Goal: Task Accomplishment & Management: Manage account settings

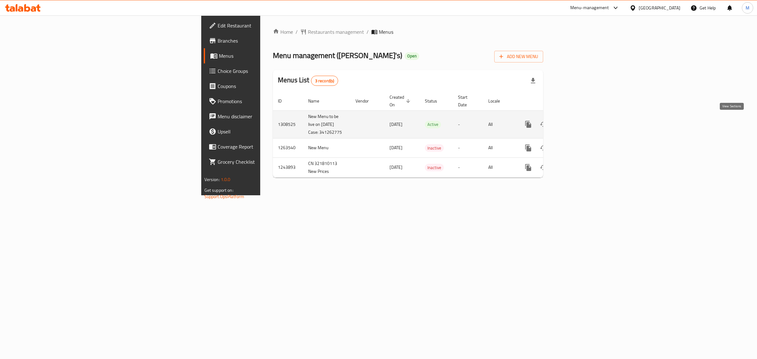
click at [582, 121] on link "enhanced table" at bounding box center [573, 124] width 15 height 15
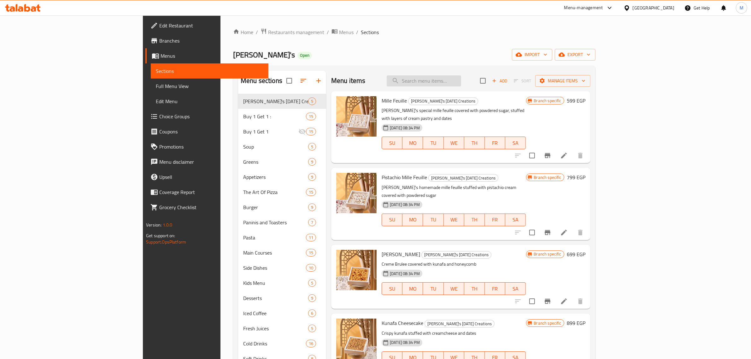
click at [461, 81] on input "search" at bounding box center [424, 80] width 74 height 11
paste input "Watermelon Mint"
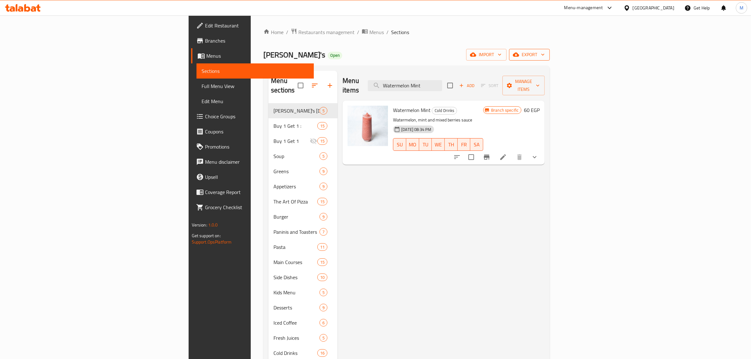
type input "Watermelon Mint"
click at [545, 56] on span "export" at bounding box center [529, 55] width 31 height 8
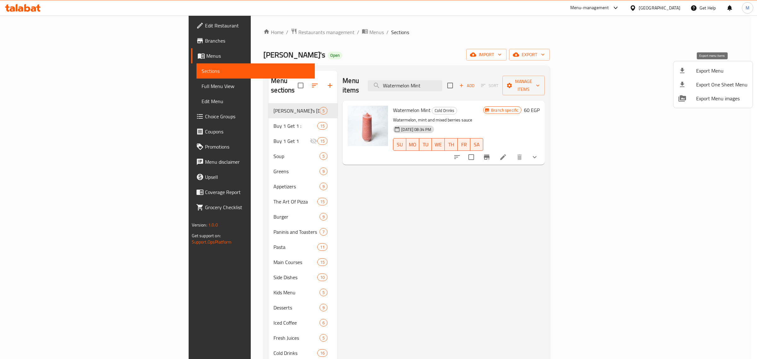
click at [710, 70] on span "Export Menu" at bounding box center [721, 71] width 51 height 8
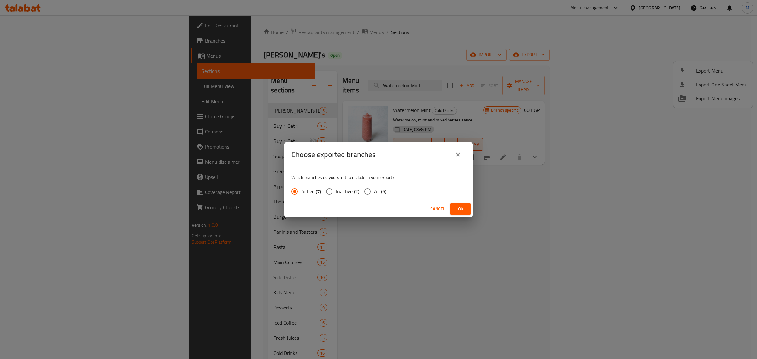
click at [460, 210] on span "Ok" at bounding box center [461, 209] width 10 height 8
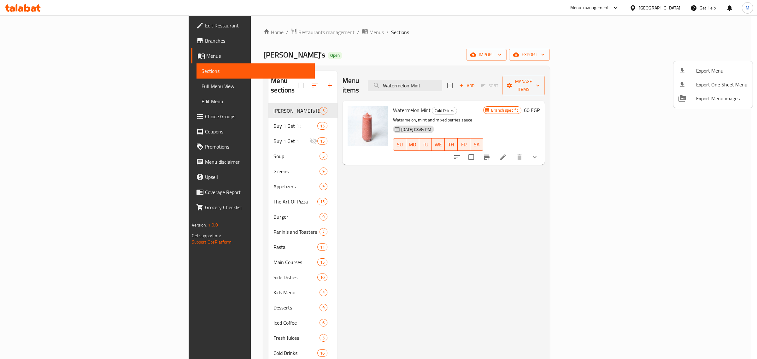
drag, startPoint x: 604, startPoint y: 197, endPoint x: 612, endPoint y: 197, distance: 7.9
click at [604, 197] on div at bounding box center [378, 179] width 757 height 359
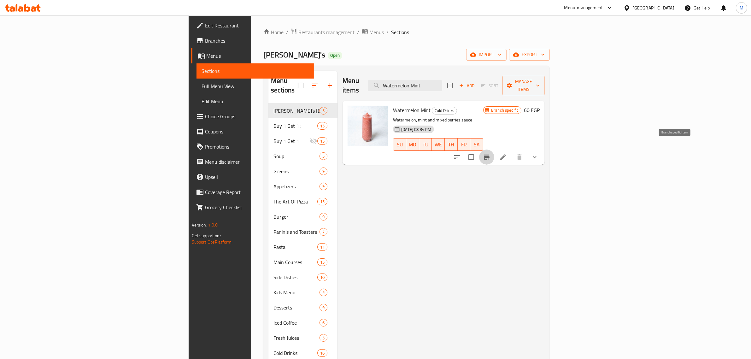
click at [490, 155] on icon "Branch-specific-item" at bounding box center [487, 157] width 6 height 5
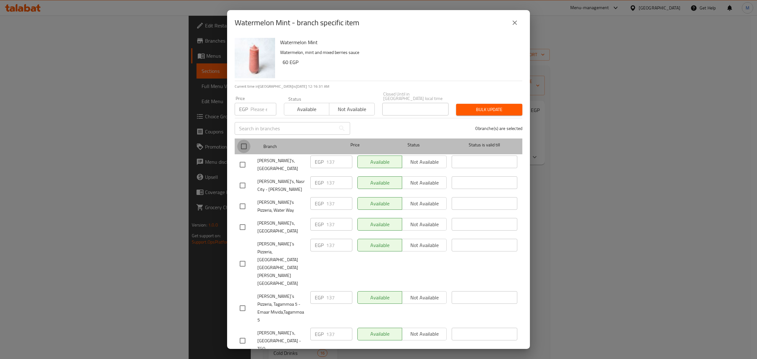
click at [240, 144] on input "checkbox" at bounding box center [243, 146] width 13 height 13
checkbox input "true"
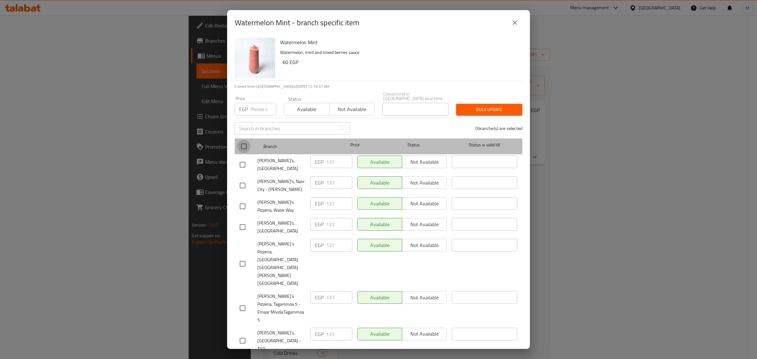
checkbox input "true"
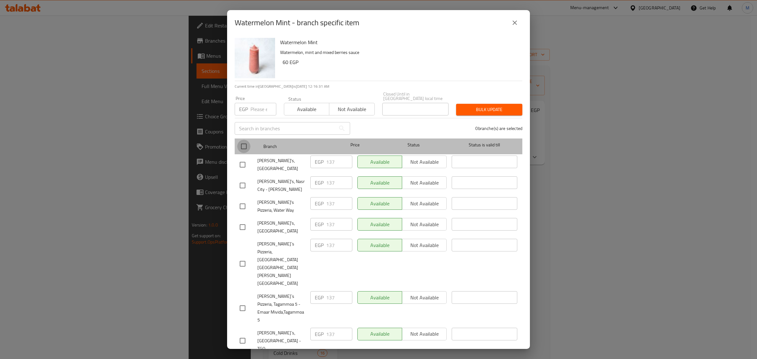
checkbox input "true"
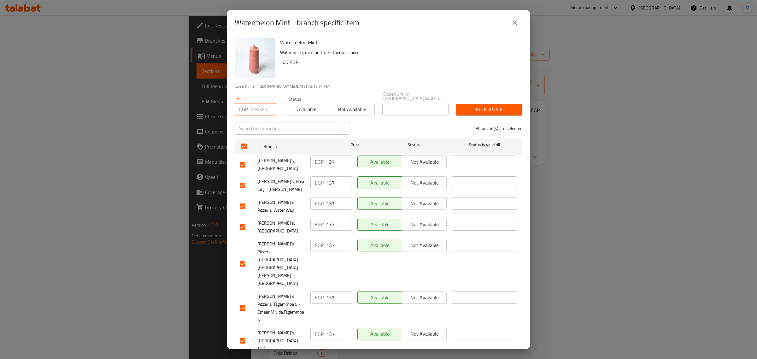
click at [258, 111] on input "number" at bounding box center [264, 109] width 26 height 13
paste input "143"
type input "143"
checkbox input "false"
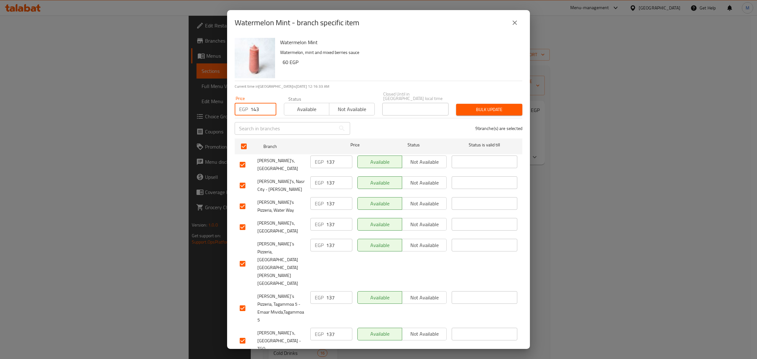
checkbox input "false"
click at [471, 107] on span "Bulk update" at bounding box center [489, 110] width 56 height 8
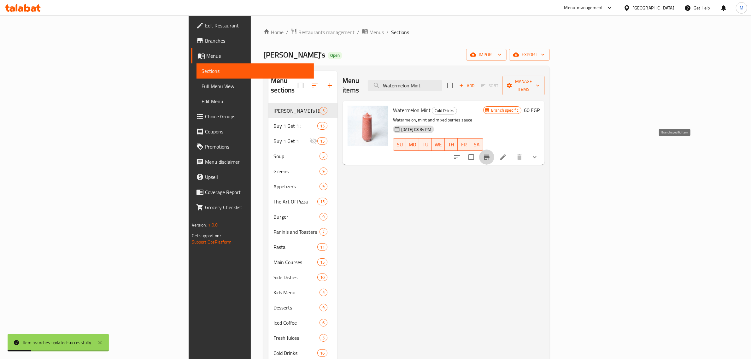
click at [490, 155] on icon "Branch-specific-item" at bounding box center [487, 157] width 6 height 5
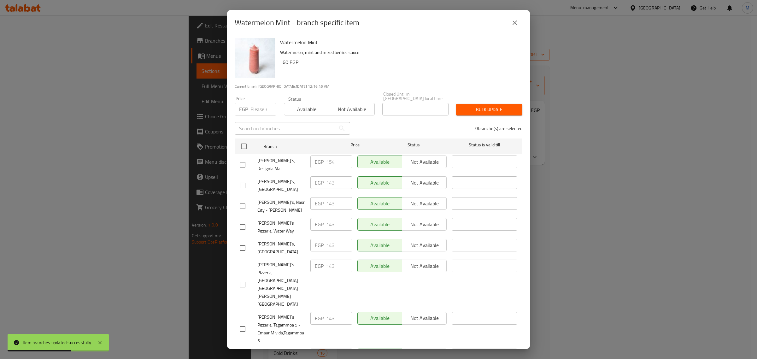
click at [243, 162] on input "checkbox" at bounding box center [242, 164] width 13 height 13
checkbox input "true"
click at [259, 111] on input "number" at bounding box center [264, 109] width 26 height 13
paste input "160"
type input "160"
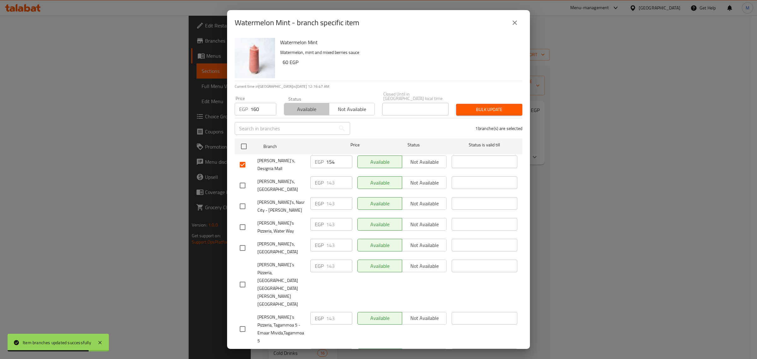
click at [295, 110] on span "Available" at bounding box center [307, 109] width 40 height 9
click at [482, 106] on span "Bulk update" at bounding box center [489, 110] width 56 height 8
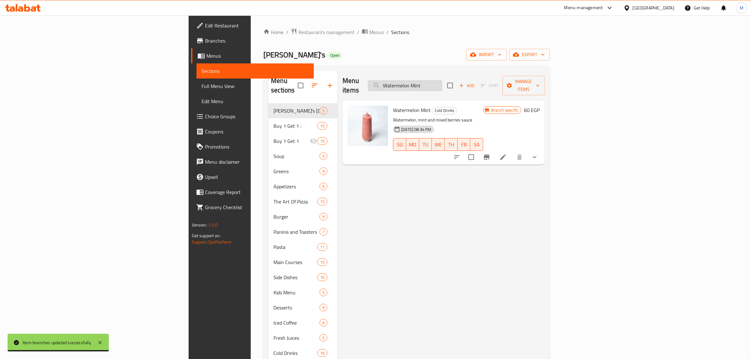
click at [442, 83] on input "Watermelon Mint" at bounding box center [405, 85] width 74 height 11
paste input "Kiwi Mango"
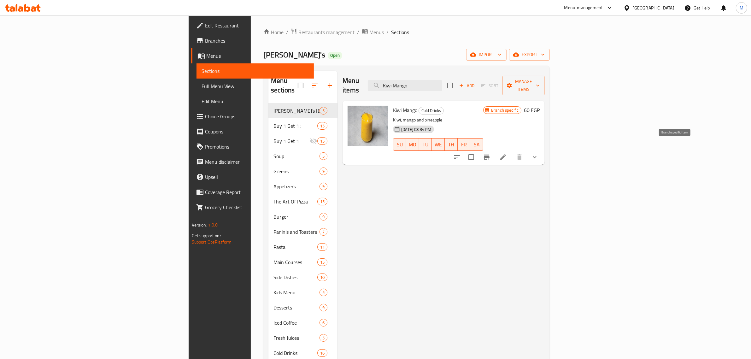
type input "Kiwi Mango"
click at [491, 153] on icon "Branch-specific-item" at bounding box center [487, 157] width 8 height 8
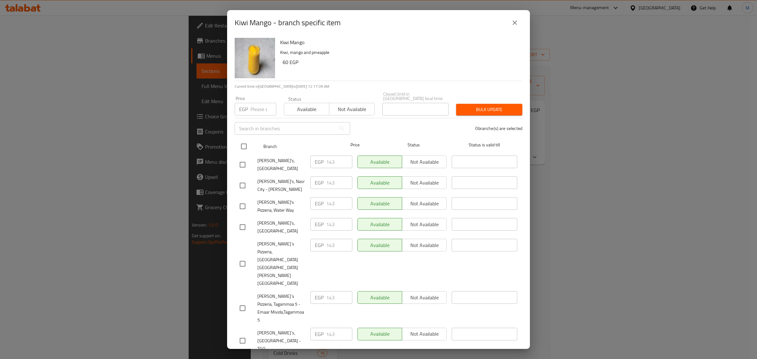
click at [247, 145] on input "checkbox" at bounding box center [243, 146] width 13 height 13
checkbox input "true"
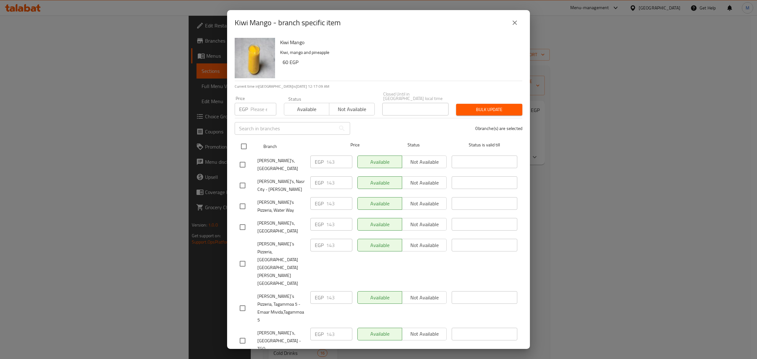
checkbox input "true"
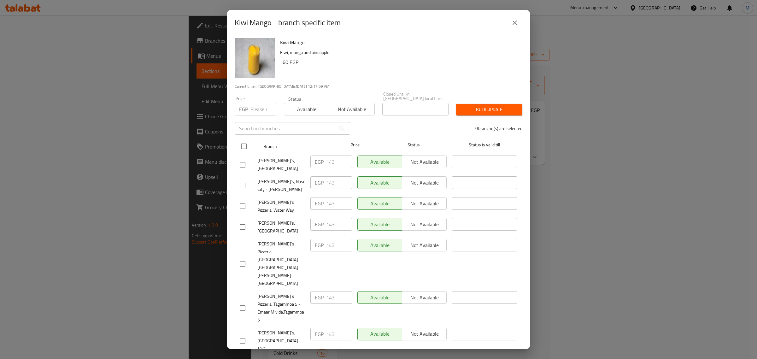
checkbox input "true"
click at [259, 108] on input "number" at bounding box center [264, 109] width 26 height 13
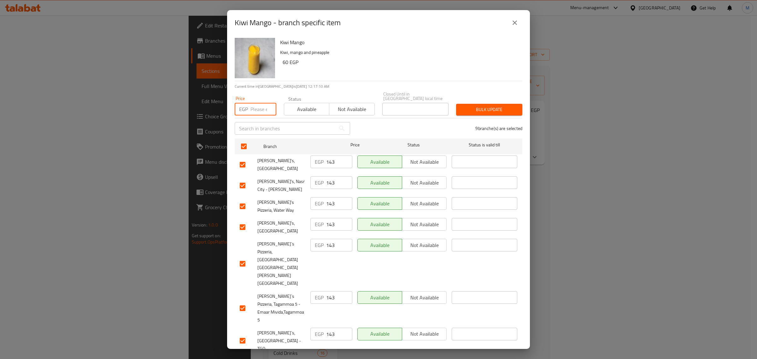
paste input "149"
type input "149"
checkbox input "false"
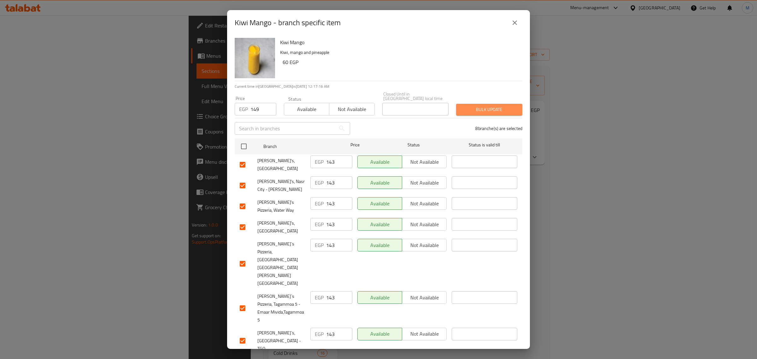
click at [482, 108] on span "Bulk update" at bounding box center [489, 110] width 56 height 8
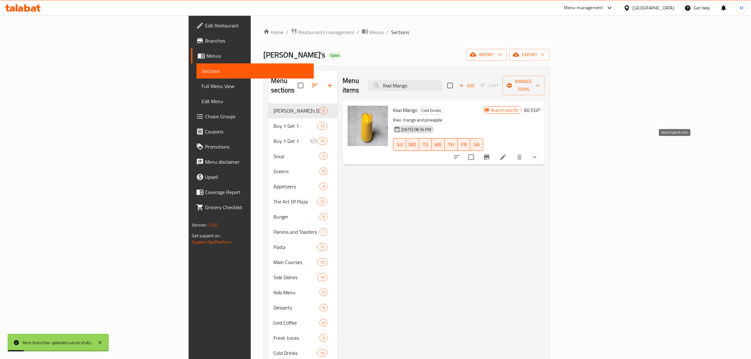
click at [491, 153] on icon "Branch-specific-item" at bounding box center [487, 157] width 8 height 8
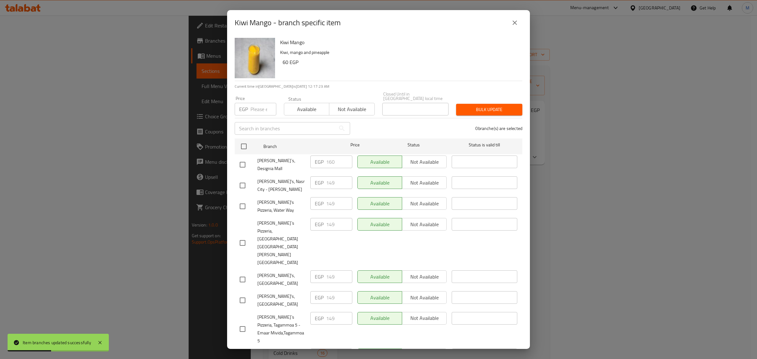
click at [243, 162] on input "checkbox" at bounding box center [242, 164] width 13 height 13
checkbox input "true"
click at [257, 106] on input "number" at bounding box center [264, 109] width 26 height 13
paste input "167"
type input "167"
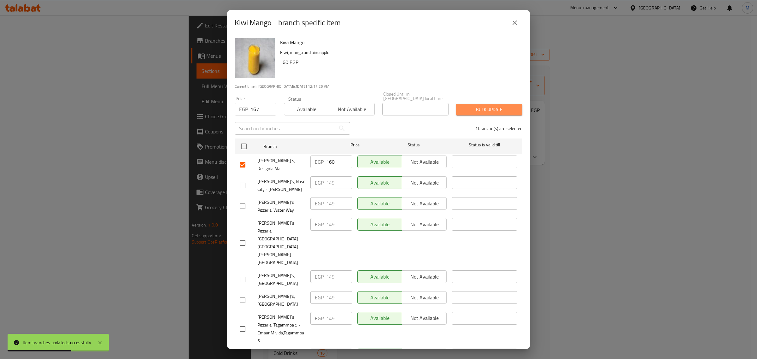
click at [487, 107] on span "Bulk update" at bounding box center [489, 110] width 56 height 8
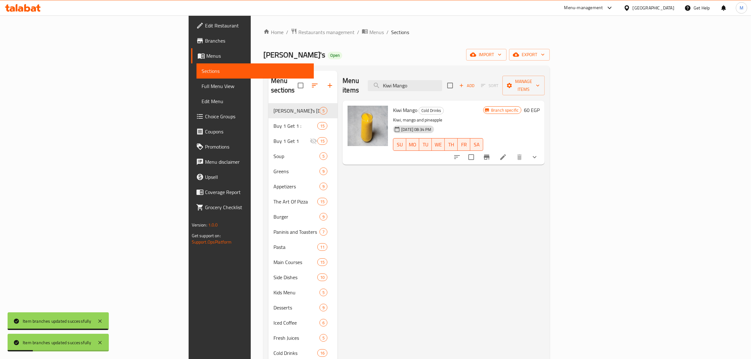
click at [490, 155] on icon "Branch-specific-item" at bounding box center [487, 157] width 6 height 5
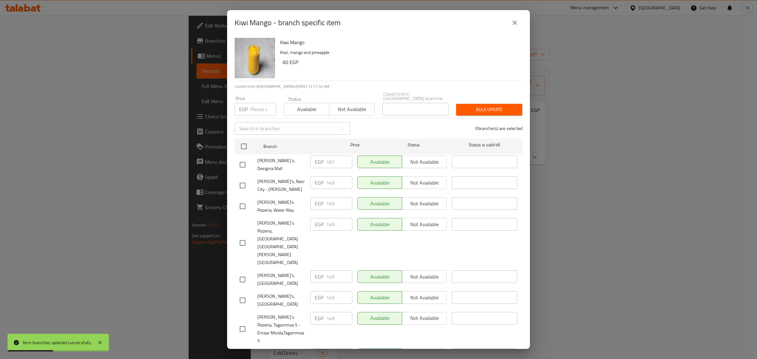
click at [515, 23] on icon "close" at bounding box center [515, 23] width 8 height 8
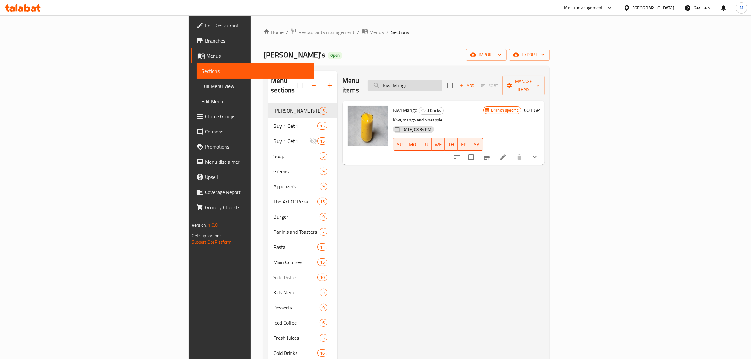
click at [442, 84] on input "Kiwi Mango" at bounding box center [405, 85] width 74 height 11
paste input "Lemon Mint"
type input "Lemon Mint"
click at [491, 153] on icon "Branch-specific-item" at bounding box center [487, 157] width 8 height 8
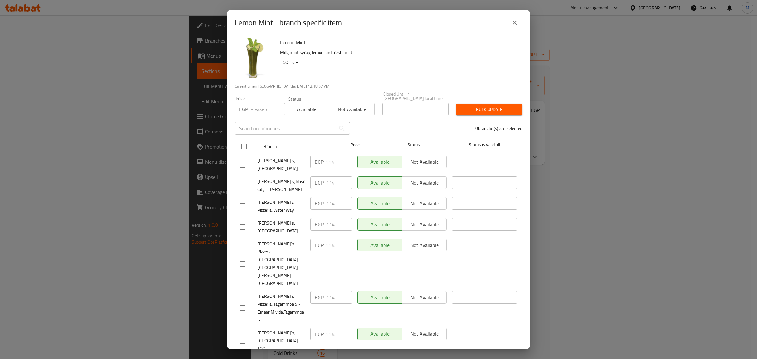
click at [244, 144] on input "checkbox" at bounding box center [243, 146] width 13 height 13
checkbox input "true"
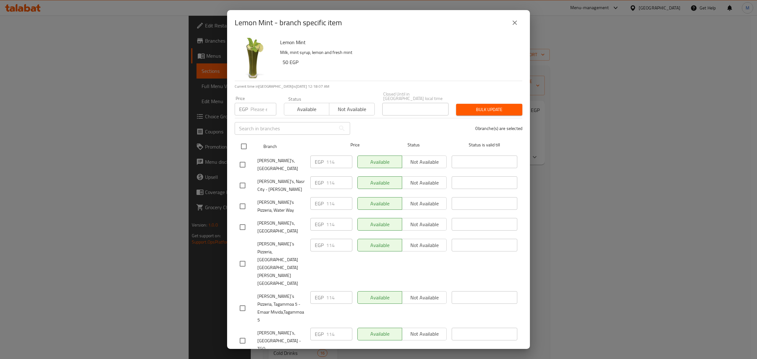
checkbox input "true"
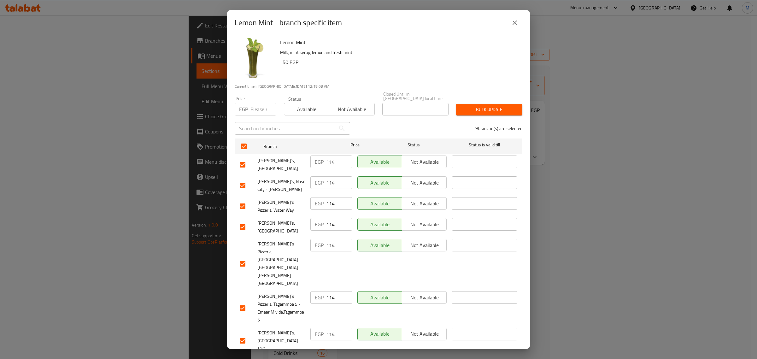
checkbox input "false"
click at [259, 108] on input "number" at bounding box center [264, 109] width 26 height 13
paste input "126"
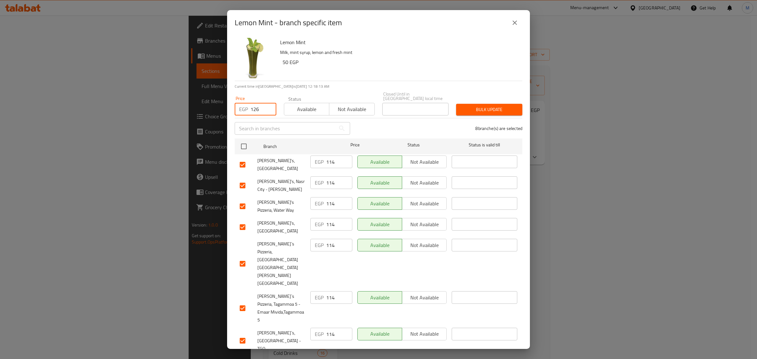
type input "126"
click at [493, 108] on span "Bulk update" at bounding box center [489, 110] width 56 height 8
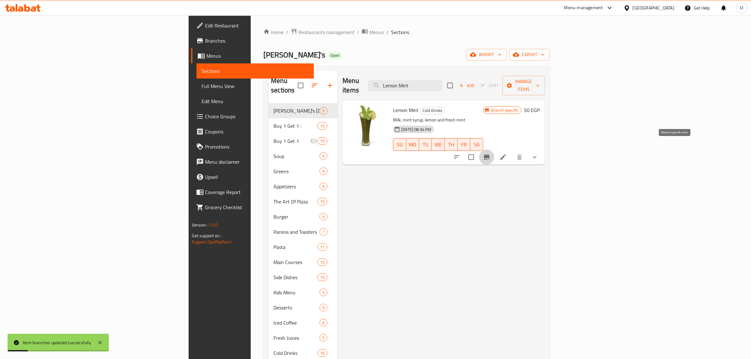
click at [491, 153] on icon "Branch-specific-item" at bounding box center [487, 157] width 8 height 8
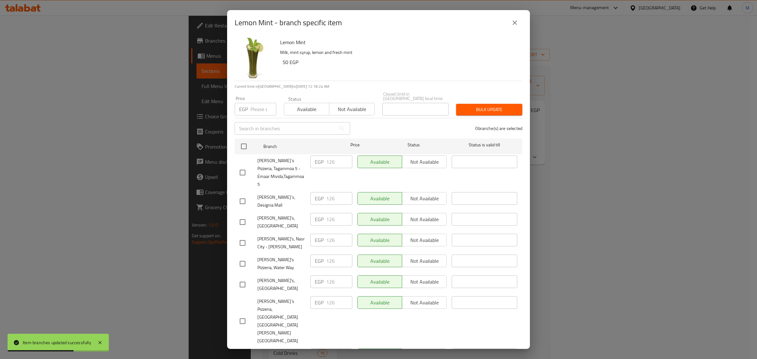
click at [246, 195] on input "checkbox" at bounding box center [242, 201] width 13 height 13
checkbox input "true"
click at [261, 108] on input "number" at bounding box center [264, 109] width 26 height 13
paste input "142"
type input "142"
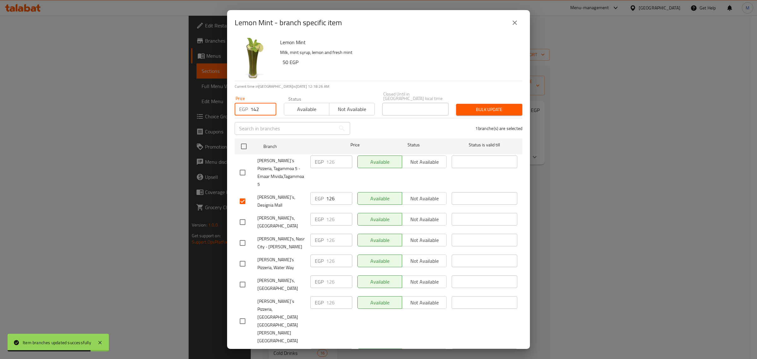
click at [480, 108] on span "Bulk update" at bounding box center [489, 110] width 56 height 8
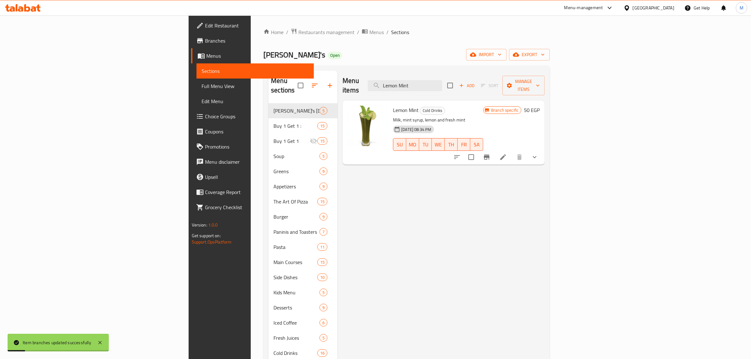
click at [491, 153] on icon "Branch-specific-item" at bounding box center [487, 157] width 8 height 8
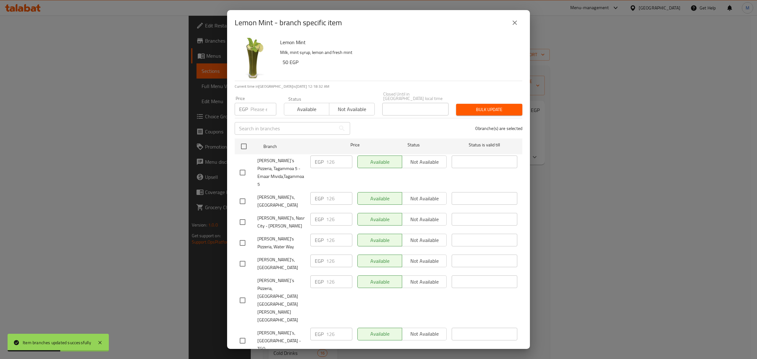
drag, startPoint x: 511, startPoint y: 25, endPoint x: 509, endPoint y: 27, distance: 3.6
click at [510, 26] on button "close" at bounding box center [514, 22] width 15 height 15
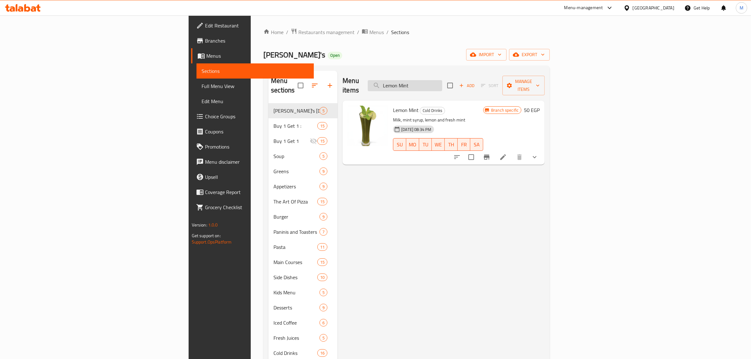
click at [442, 81] on input "Lemon Mint" at bounding box center [405, 85] width 74 height 11
paste input "Pink Lemonade"
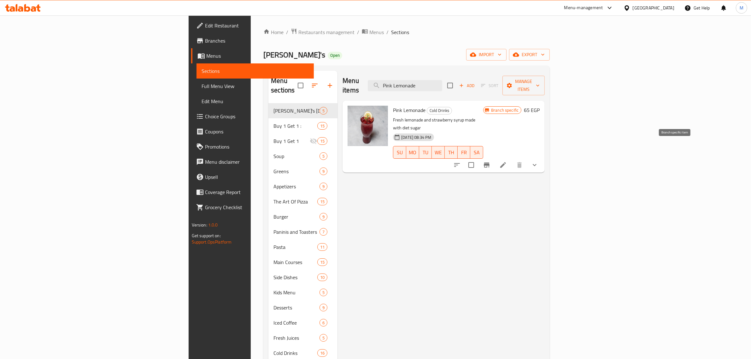
type input "Pink Lemonade"
click at [491, 161] on icon "Branch-specific-item" at bounding box center [487, 165] width 8 height 8
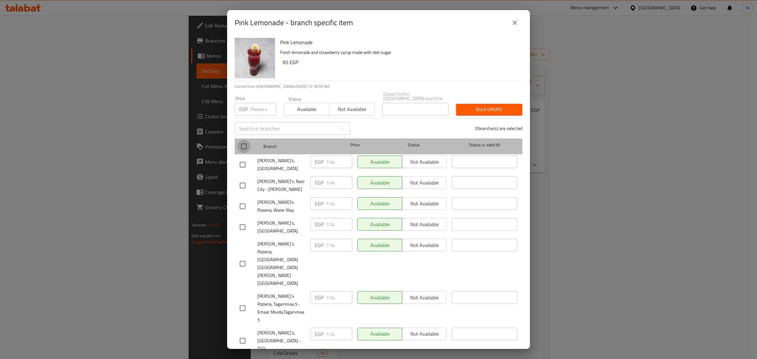
click at [243, 146] on input "checkbox" at bounding box center [243, 146] width 13 height 13
checkbox input "true"
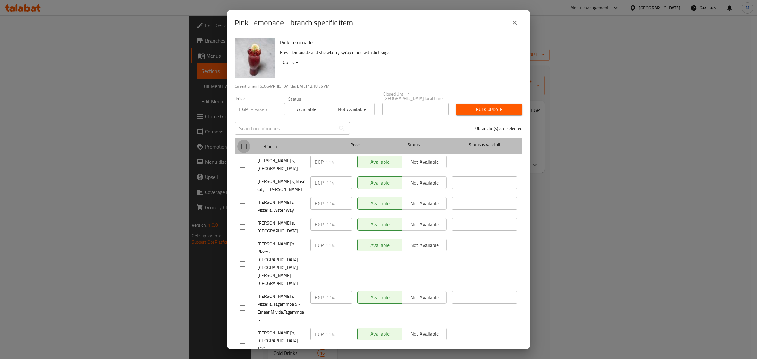
checkbox input "true"
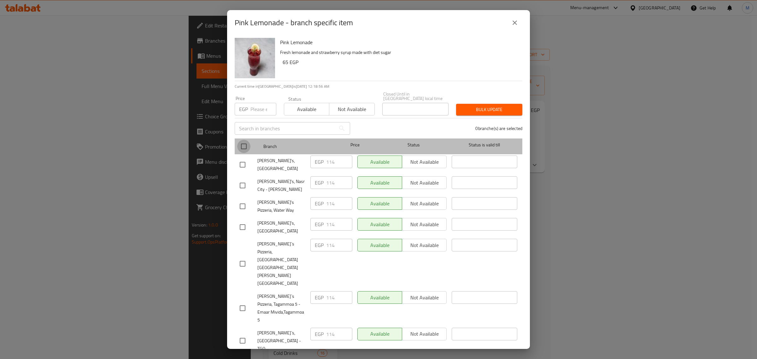
checkbox input "true"
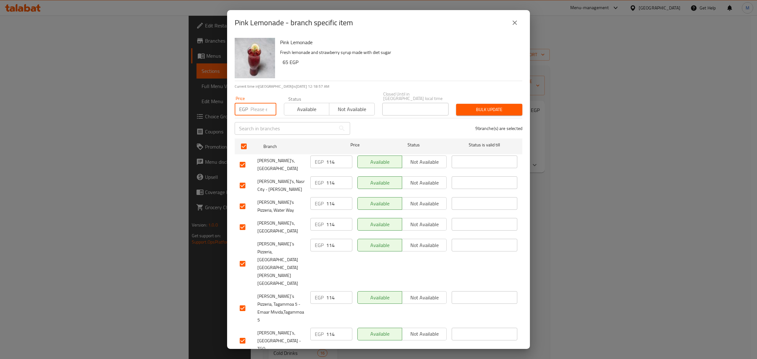
click at [256, 106] on input "number" at bounding box center [264, 109] width 26 height 13
paste input "126"
type input "126"
checkbox input "false"
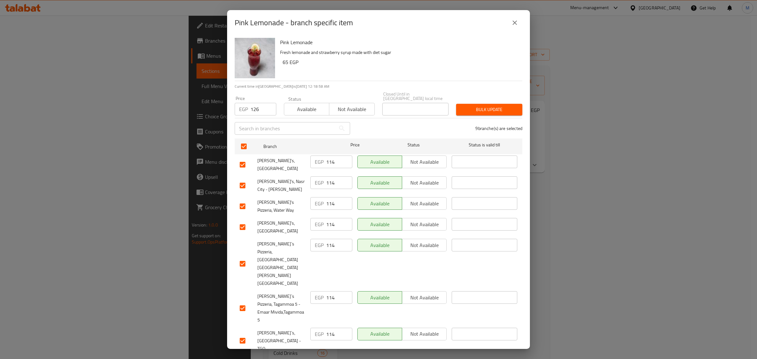
checkbox input "false"
click at [499, 111] on span "Bulk update" at bounding box center [489, 110] width 56 height 8
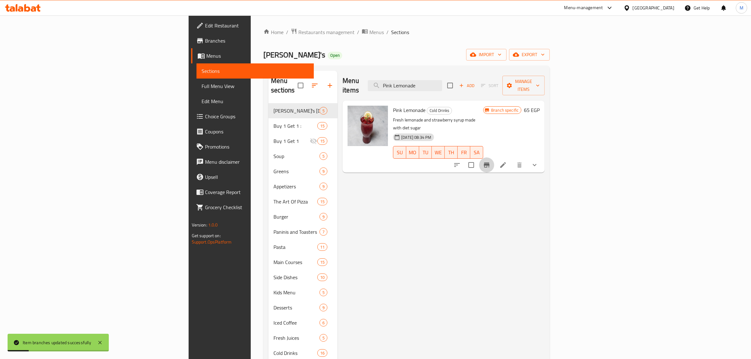
click at [490, 163] on icon "Branch-specific-item" at bounding box center [487, 165] width 6 height 5
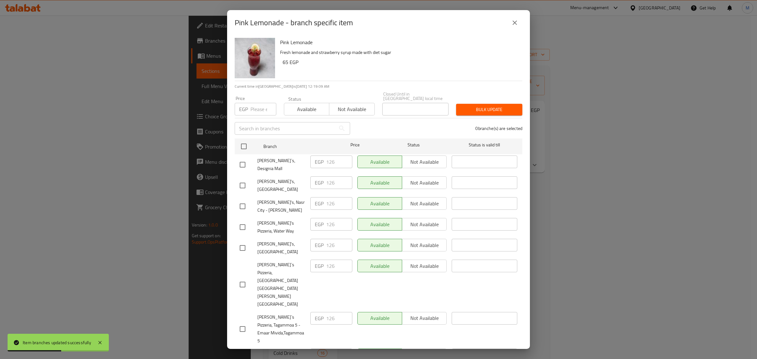
click at [244, 160] on input "checkbox" at bounding box center [242, 164] width 13 height 13
checkbox input "true"
click at [255, 112] on input "number" at bounding box center [264, 109] width 26 height 13
paste input "142"
type input "142"
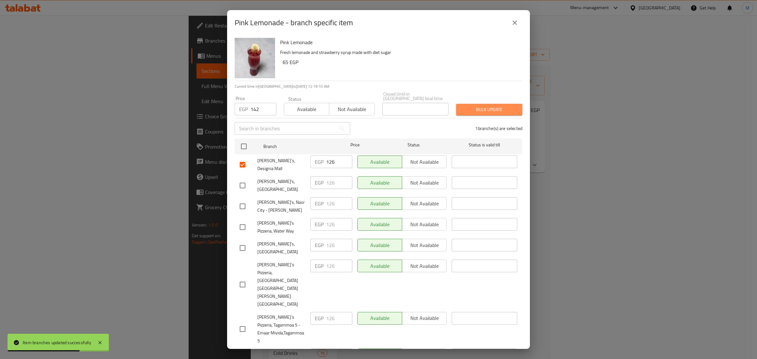
click at [482, 108] on span "Bulk update" at bounding box center [489, 110] width 56 height 8
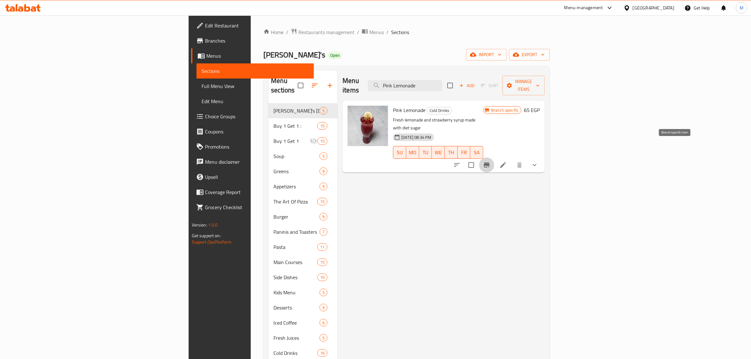
click at [494, 157] on button "Branch-specific-item" at bounding box center [486, 164] width 15 height 15
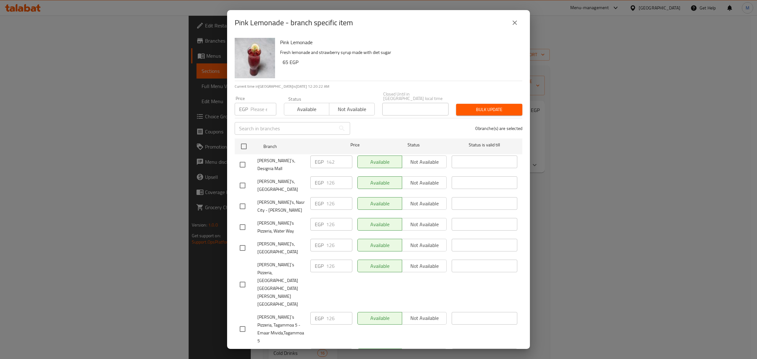
click at [512, 26] on icon "close" at bounding box center [515, 23] width 8 height 8
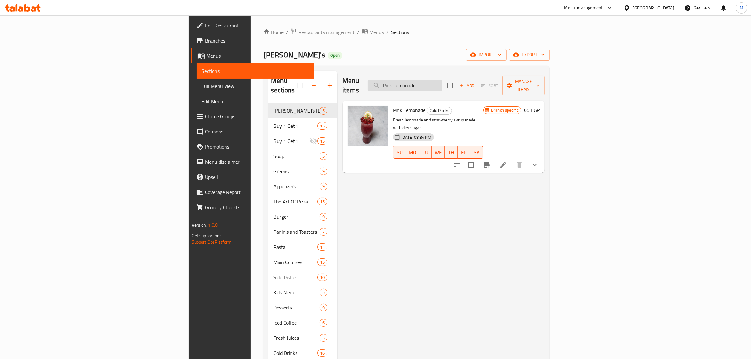
click at [442, 82] on input "Pink Lemonade" at bounding box center [405, 85] width 74 height 11
paste input "Mojito Passion"
type input "Mojito Passion"
click at [491, 161] on icon "Branch-specific-item" at bounding box center [487, 165] width 8 height 8
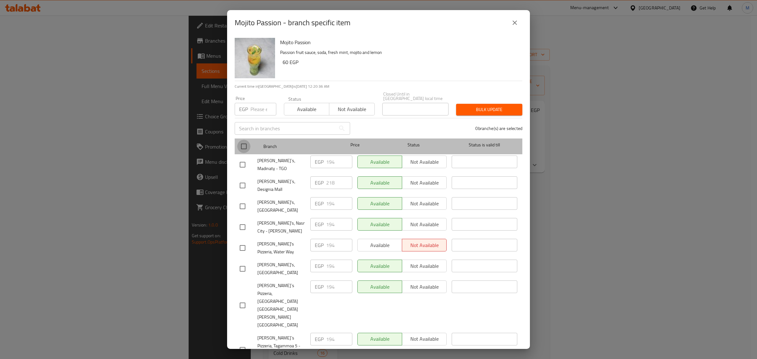
click at [246, 145] on input "checkbox" at bounding box center [243, 146] width 13 height 13
checkbox input "true"
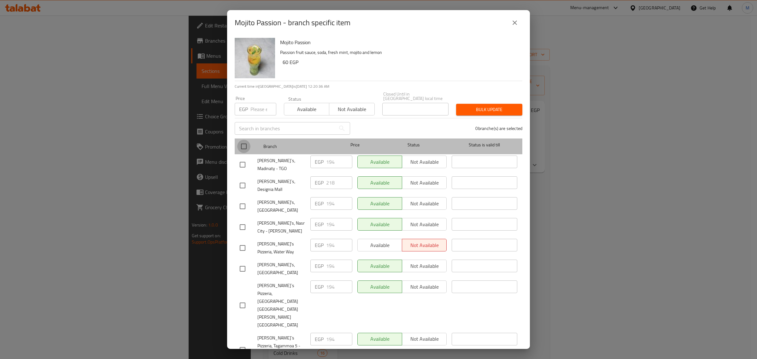
checkbox input "true"
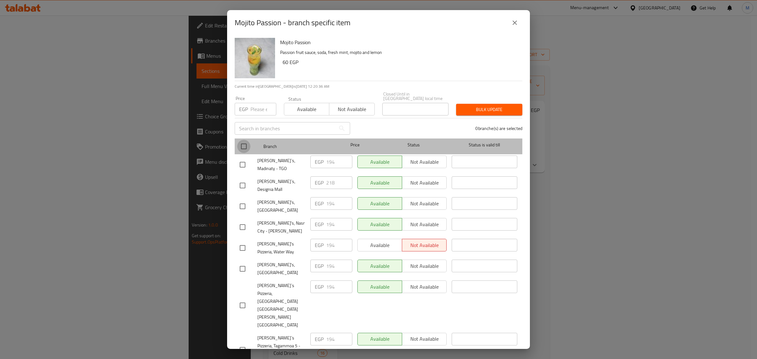
checkbox input "true"
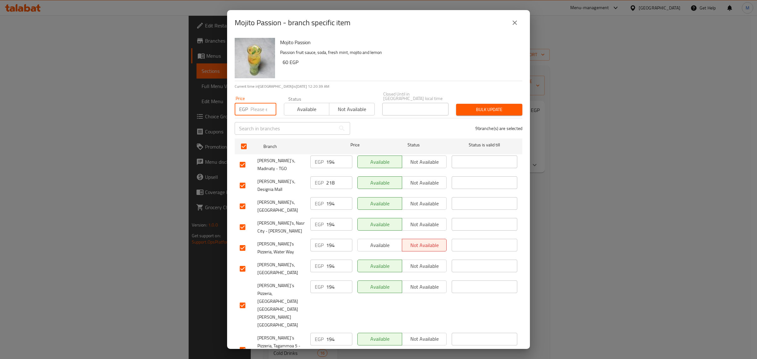
click at [259, 108] on input "number" at bounding box center [264, 109] width 26 height 13
paste input "200"
type input "200"
click at [243, 179] on input "checkbox" at bounding box center [242, 185] width 13 height 13
checkbox input "false"
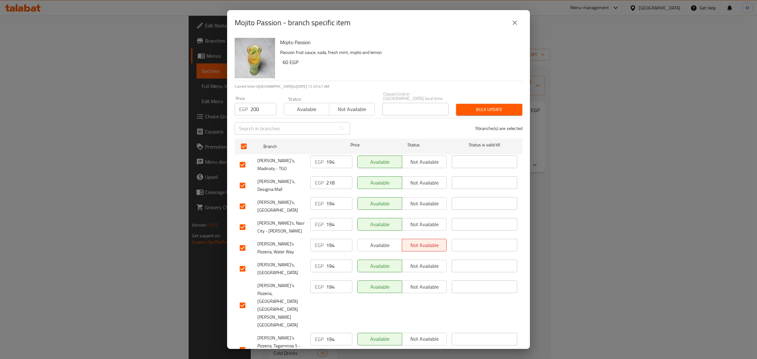
checkbox input "false"
click at [480, 110] on span "Bulk update" at bounding box center [489, 110] width 56 height 8
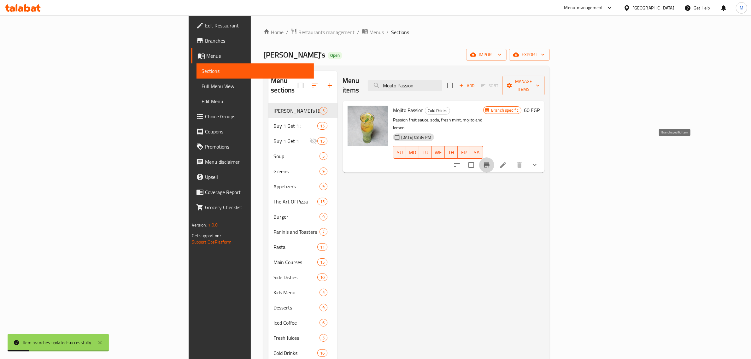
click at [490, 163] on icon "Branch-specific-item" at bounding box center [487, 165] width 6 height 5
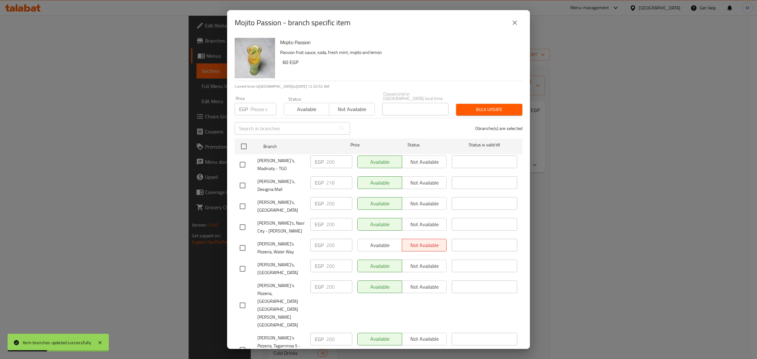
click at [247, 179] on input "checkbox" at bounding box center [242, 185] width 13 height 13
checkbox input "true"
click at [258, 107] on input "number" at bounding box center [264, 109] width 26 height 13
paste input "224"
type input "224"
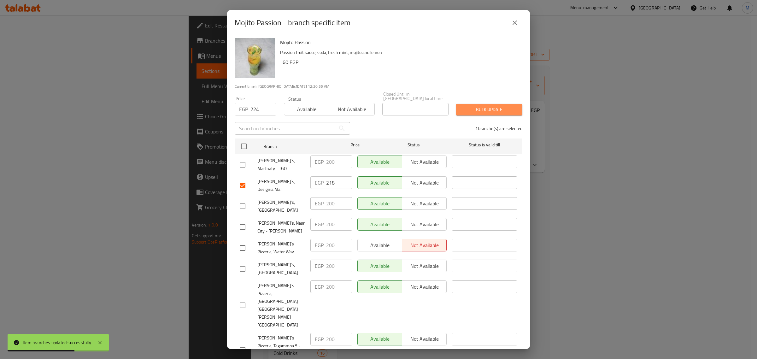
click at [493, 110] on span "Bulk update" at bounding box center [489, 110] width 56 height 8
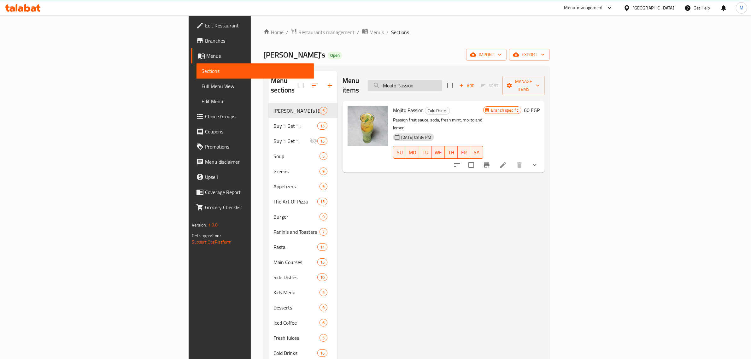
click at [442, 82] on input "Mojito Passion" at bounding box center [405, 85] width 74 height 11
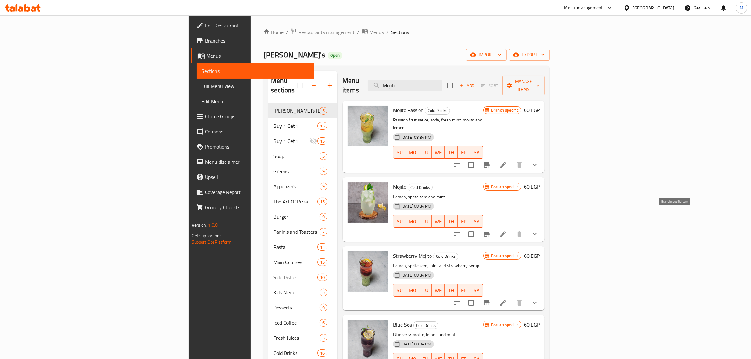
type input "Mojito"
click at [490, 232] on icon "Branch-specific-item" at bounding box center [487, 234] width 6 height 5
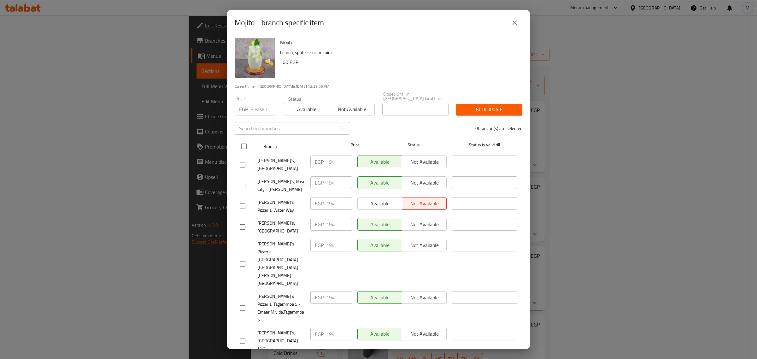
click at [244, 144] on input "checkbox" at bounding box center [243, 146] width 13 height 13
checkbox input "true"
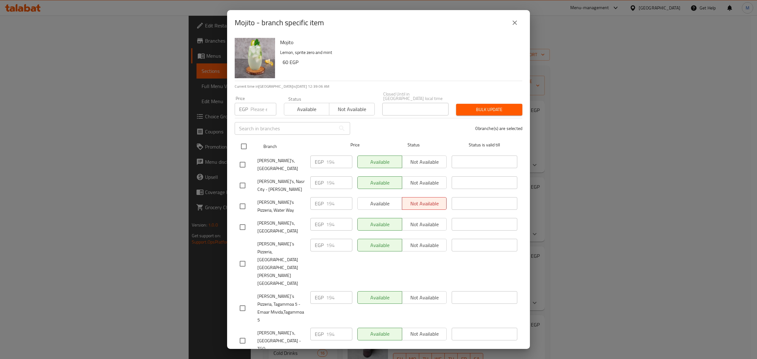
checkbox input "true"
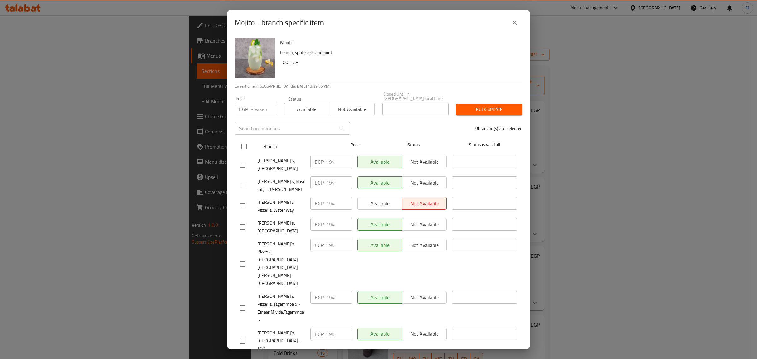
checkbox input "true"
click at [262, 114] on div "Price EGP Price" at bounding box center [255, 105] width 49 height 27
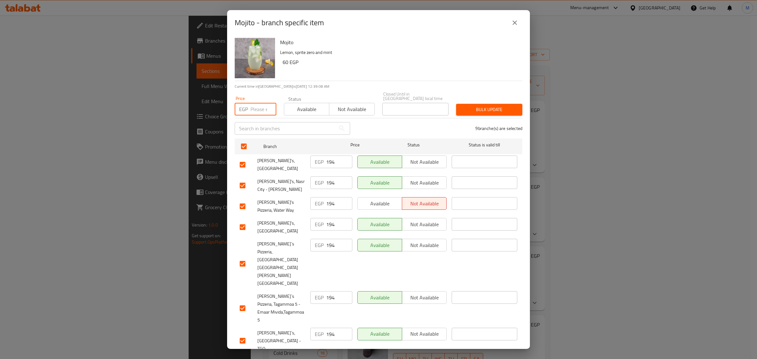
drag, startPoint x: 261, startPoint y: 110, endPoint x: 262, endPoint y: 119, distance: 9.2
click at [261, 110] on input "number" at bounding box center [264, 109] width 26 height 13
paste input "200"
type input "200"
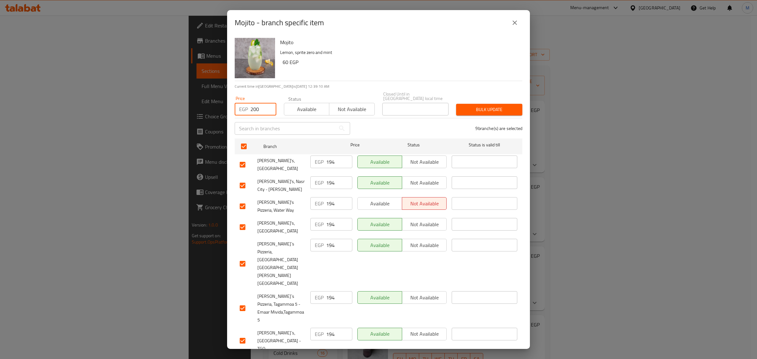
checkbox input "false"
click at [476, 109] on span "Bulk update" at bounding box center [489, 110] width 56 height 8
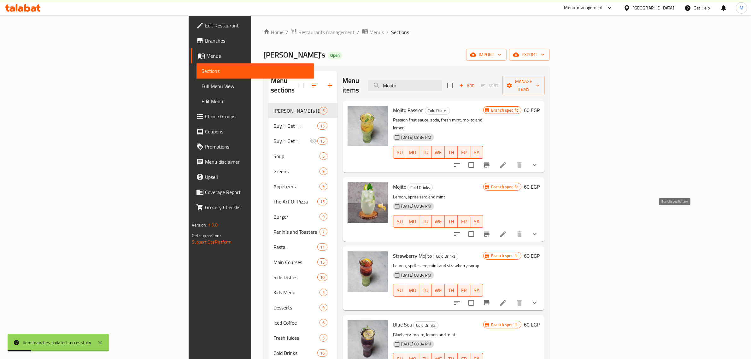
click at [491, 230] on icon "Branch-specific-item" at bounding box center [487, 234] width 8 height 8
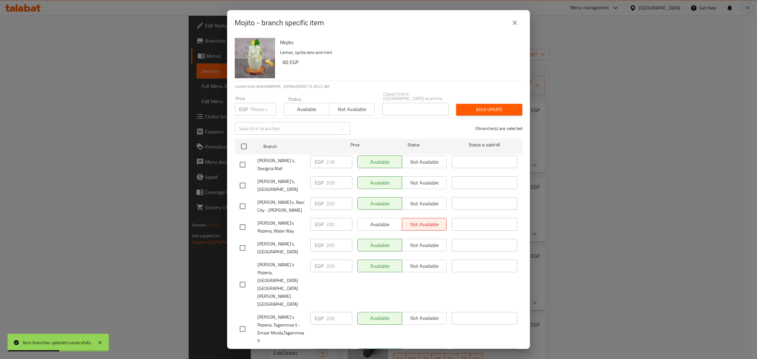
click at [240, 163] on input "checkbox" at bounding box center [242, 164] width 13 height 13
checkbox input "true"
drag, startPoint x: 256, startPoint y: 106, endPoint x: 258, endPoint y: 111, distance: 4.8
click at [256, 107] on input "number" at bounding box center [264, 109] width 26 height 13
paste input "224"
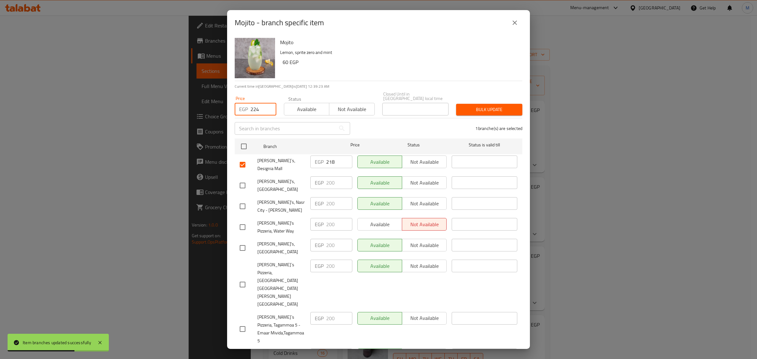
type input "224"
click at [499, 106] on span "Bulk update" at bounding box center [489, 110] width 56 height 8
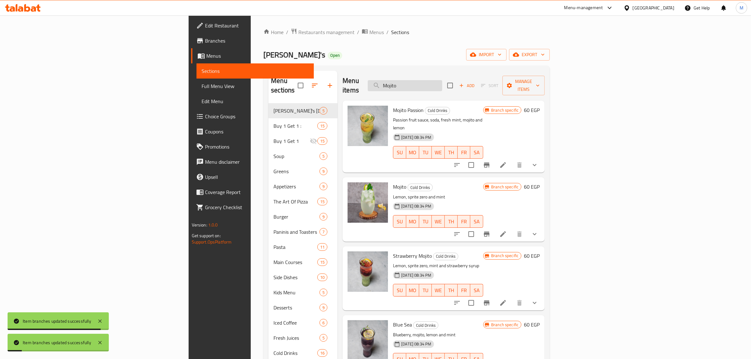
click at [442, 82] on input "Mojito" at bounding box center [405, 85] width 74 height 11
paste input "Strawberry"
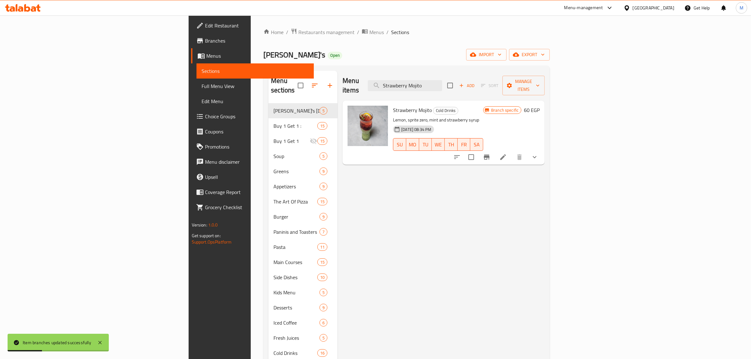
type input "Strawberry Mojito"
click at [490, 155] on icon "Branch-specific-item" at bounding box center [487, 157] width 6 height 5
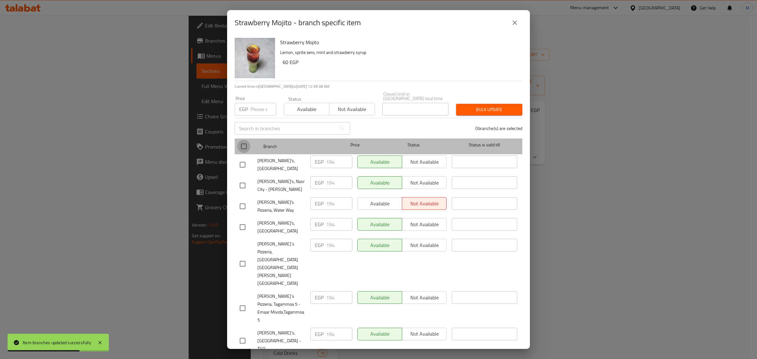
click at [243, 146] on input "checkbox" at bounding box center [243, 146] width 13 height 13
checkbox input "true"
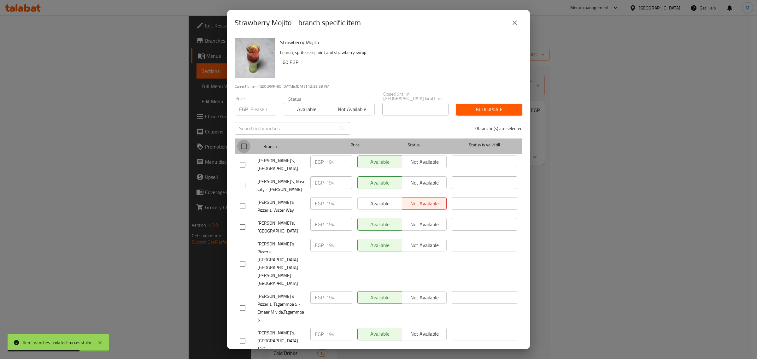
checkbox input "true"
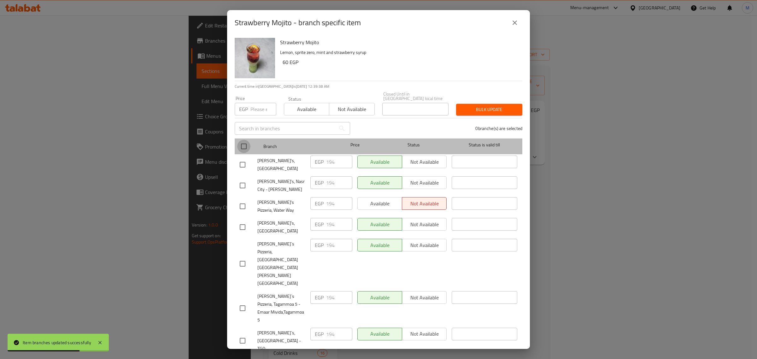
checkbox input "true"
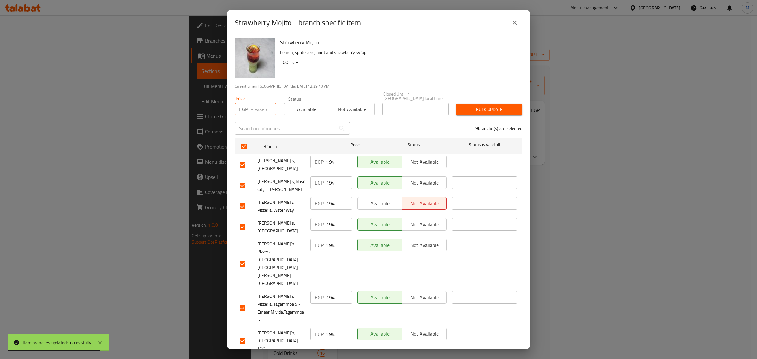
click at [256, 107] on input "number" at bounding box center [264, 109] width 26 height 13
paste input "200"
type input "200"
checkbox input "false"
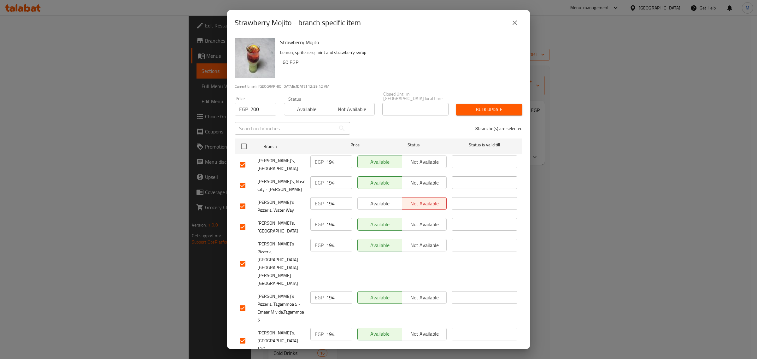
checkbox input "false"
click at [475, 108] on span "Bulk update" at bounding box center [489, 110] width 56 height 8
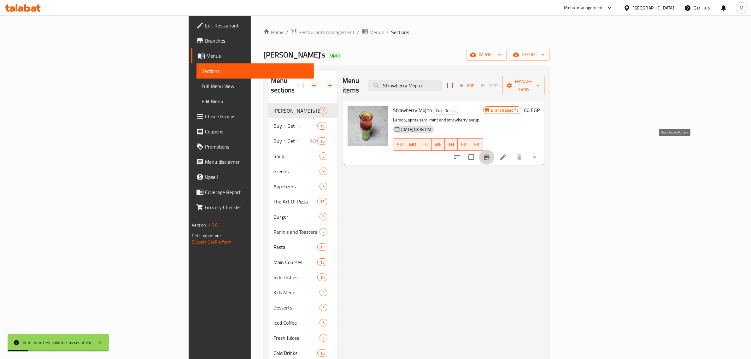
click at [490, 155] on icon "Branch-specific-item" at bounding box center [487, 157] width 6 height 5
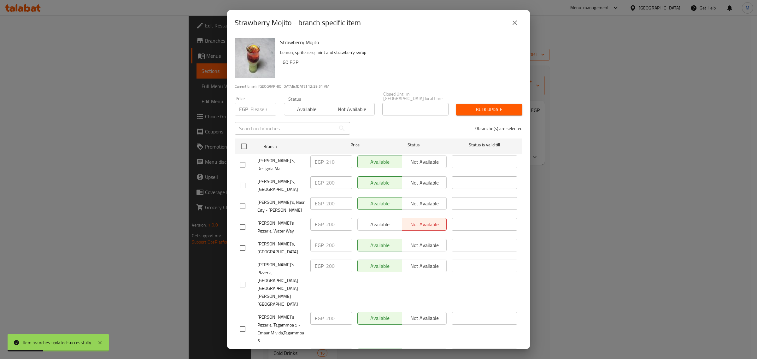
click at [241, 158] on input "checkbox" at bounding box center [242, 164] width 13 height 13
checkbox input "true"
drag, startPoint x: 258, startPoint y: 108, endPoint x: 261, endPoint y: 111, distance: 4.2
click at [258, 108] on input "number" at bounding box center [264, 109] width 26 height 13
paste input "224"
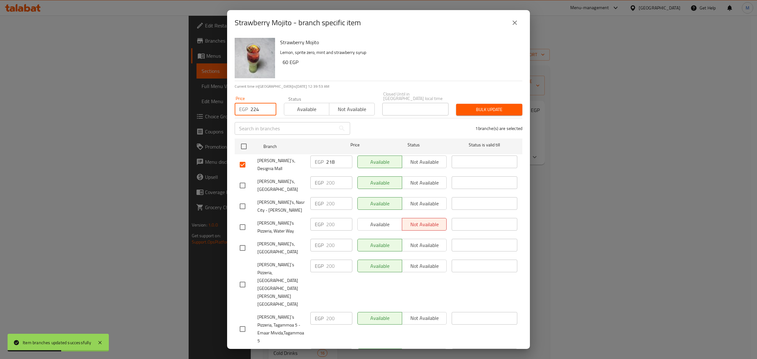
type input "224"
click at [488, 106] on span "Bulk update" at bounding box center [489, 110] width 56 height 8
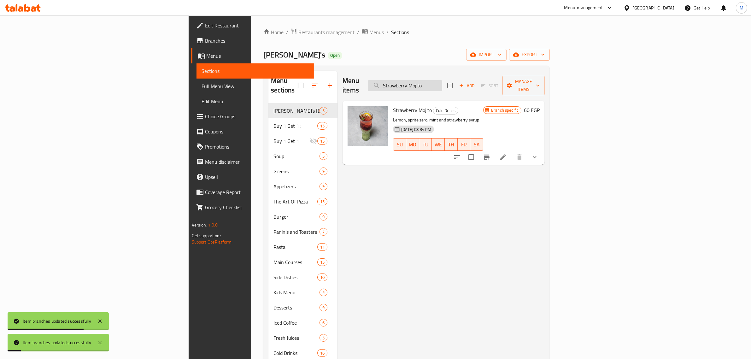
click at [442, 81] on input "Strawberry Mojito" at bounding box center [405, 85] width 74 height 11
paste input "Mango Peach New"
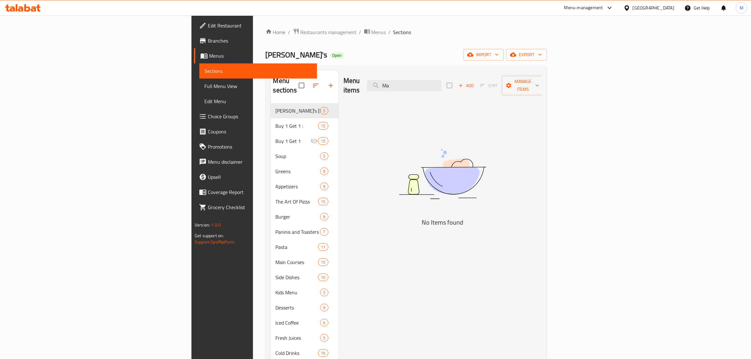
type input "M"
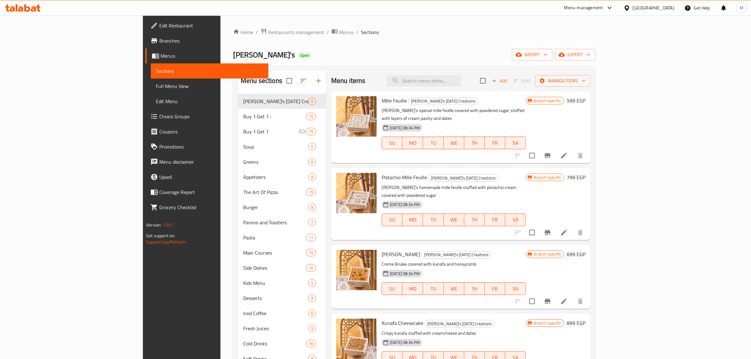
paste input "Mango Peach New"
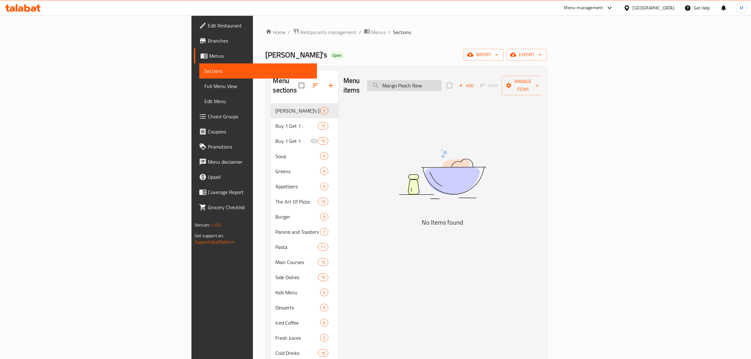
drag, startPoint x: 496, startPoint y: 81, endPoint x: 481, endPoint y: 86, distance: 15.5
click at [442, 86] on input "Mango Peach New" at bounding box center [404, 85] width 74 height 11
click at [442, 80] on input "Mango Peach New" at bounding box center [404, 85] width 74 height 11
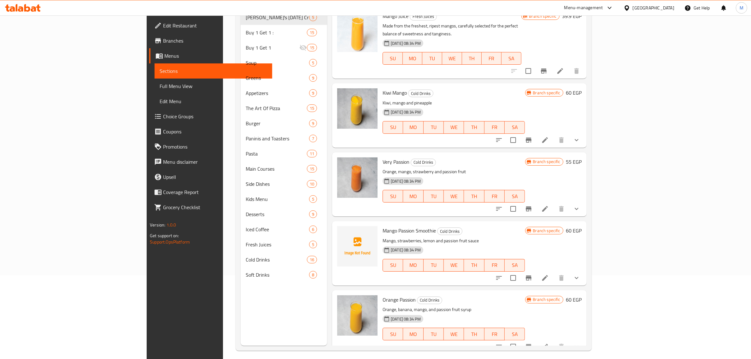
scroll to position [89, 0]
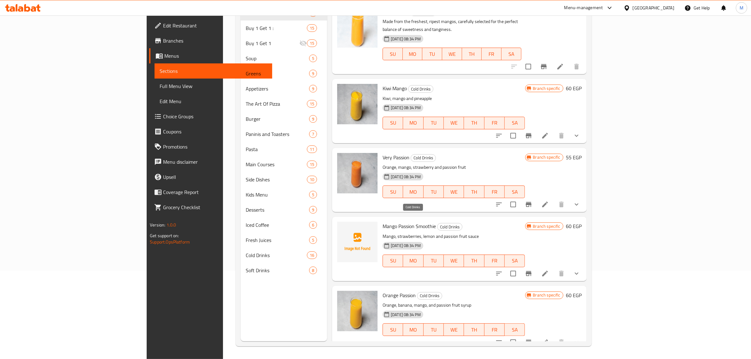
click at [438, 223] on span "Cold Drinks" at bounding box center [450, 226] width 25 height 7
copy span "Cold Drinks"
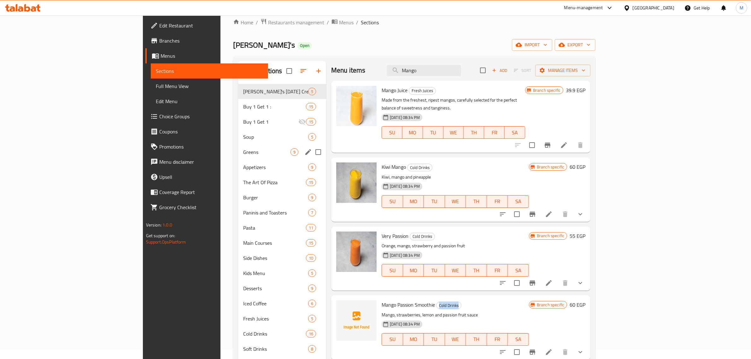
scroll to position [49, 0]
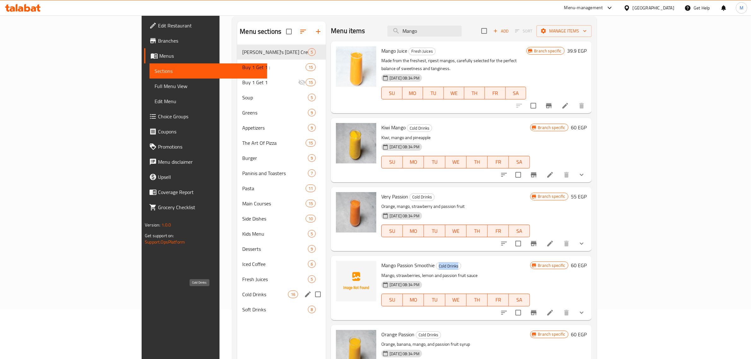
click at [242, 291] on span "Cold Drinks" at bounding box center [265, 295] width 46 height 8
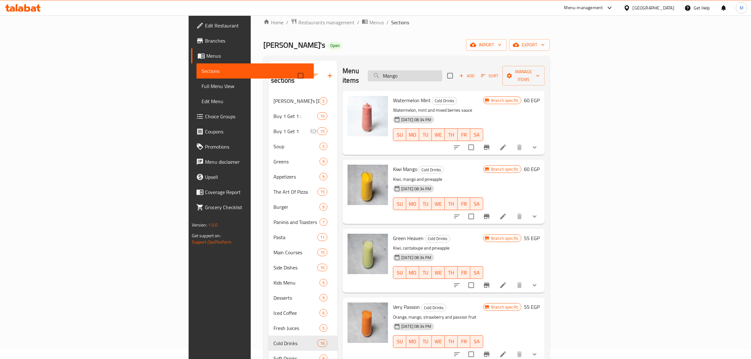
click at [442, 70] on input "Mango" at bounding box center [405, 75] width 74 height 11
paste input "Peach New"
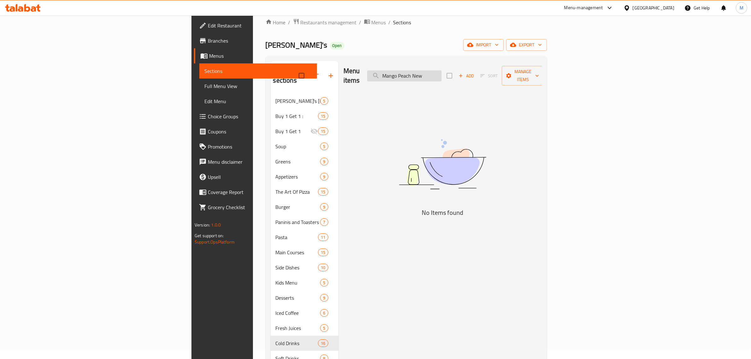
click at [442, 73] on input "Mango Peach New" at bounding box center [404, 75] width 74 height 11
click at [442, 71] on input "Peach New" at bounding box center [404, 75] width 74 height 11
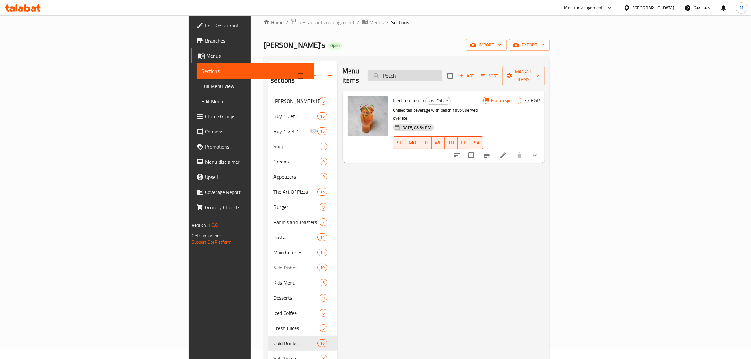
click at [442, 73] on input "Peach" at bounding box center [405, 75] width 74 height 11
click at [442, 70] on input "Peach" at bounding box center [405, 75] width 74 height 11
paste input "Mint Lemonade F. Share"
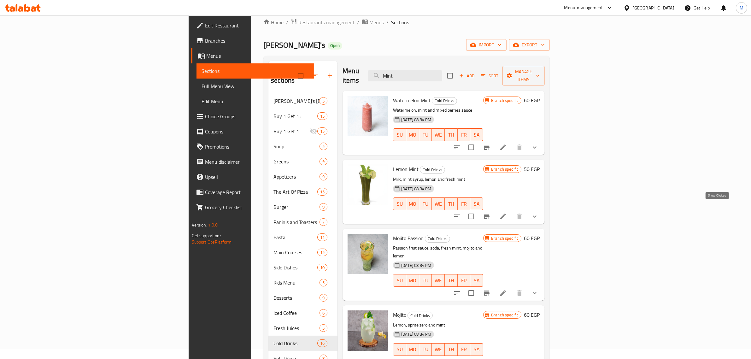
type input "Mint"
click at [539, 213] on icon "show more" at bounding box center [535, 217] width 8 height 8
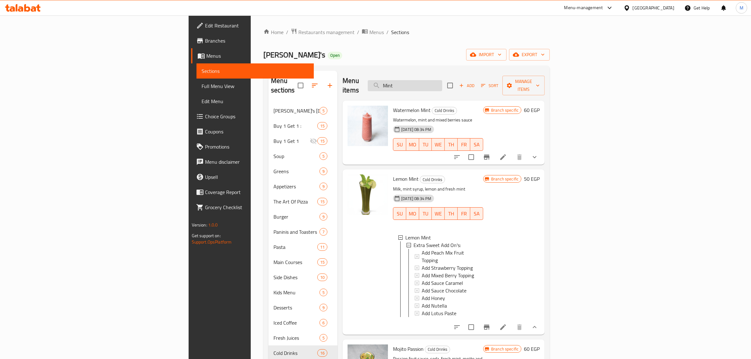
click at [442, 81] on input "Mint" at bounding box center [405, 85] width 74 height 11
paste input "Plain Pancakes"
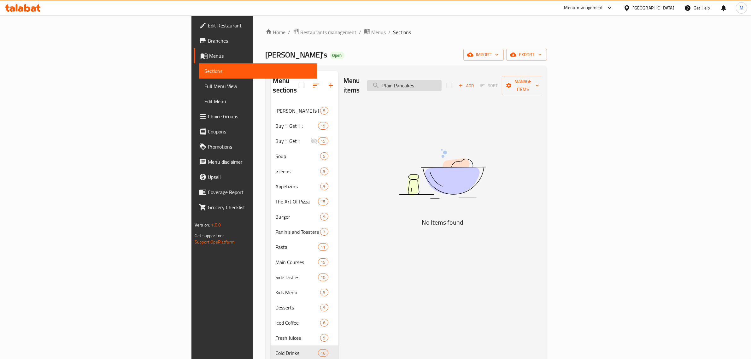
click at [442, 82] on input "Plain Pancakes" at bounding box center [404, 85] width 74 height 11
click at [442, 80] on input "Plain Pancakes" at bounding box center [404, 85] width 74 height 11
click at [442, 83] on input "Plain Panc" at bounding box center [404, 85] width 74 height 11
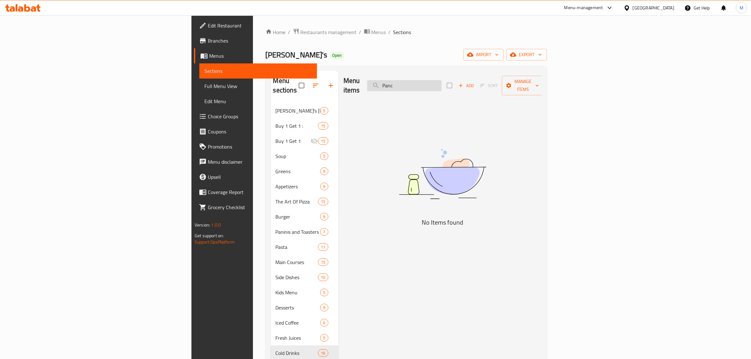
click at [442, 81] on input "Panc" at bounding box center [404, 85] width 74 height 11
type input "P"
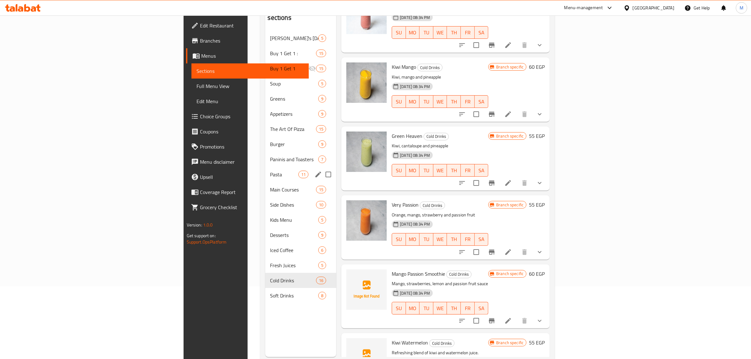
scroll to position [79, 0]
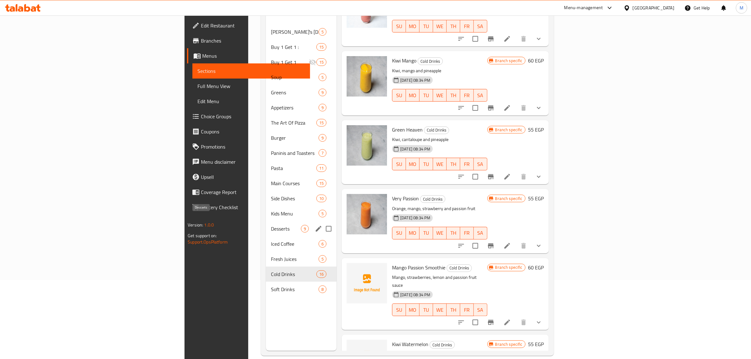
click at [271, 225] on span "Desserts" at bounding box center [286, 229] width 30 height 8
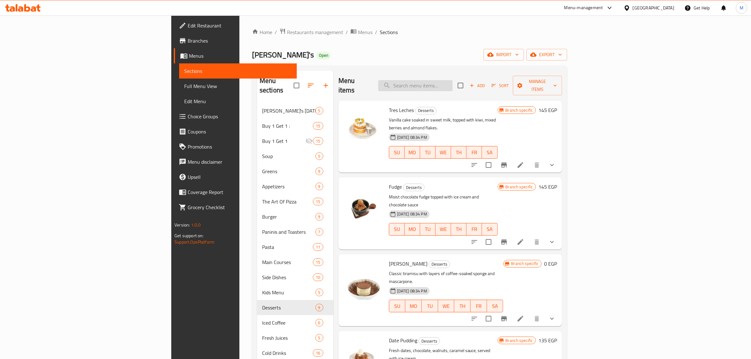
click at [453, 80] on input "search" at bounding box center [415, 85] width 74 height 11
paste input "Onion Soup"
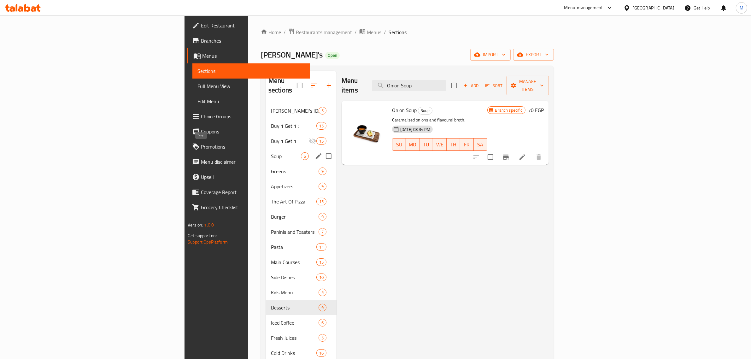
type input "Onion Soup"
click at [271, 152] on span "Soup" at bounding box center [286, 156] width 30 height 8
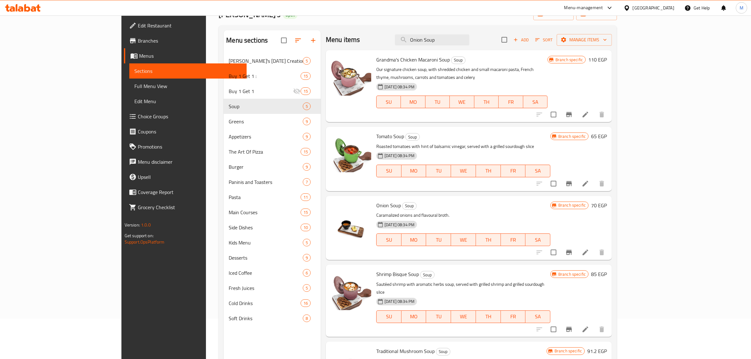
scroll to position [79, 0]
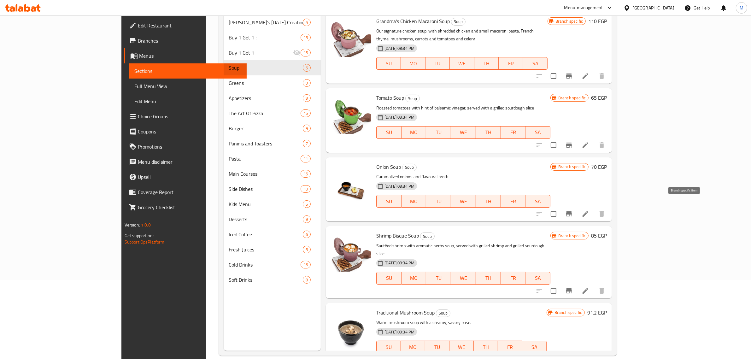
click at [573, 210] on icon "Branch-specific-item" at bounding box center [569, 214] width 8 height 8
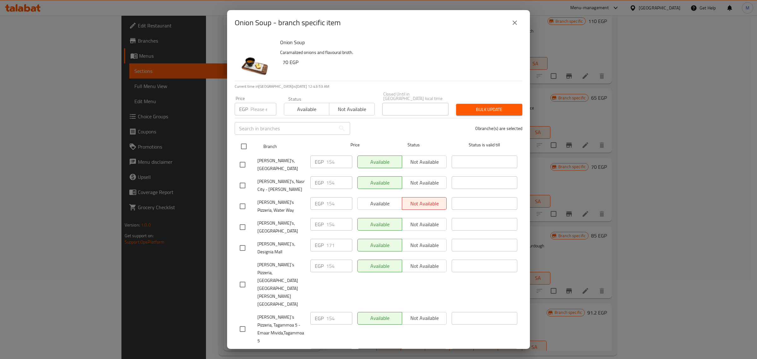
click at [244, 146] on input "checkbox" at bounding box center [243, 146] width 13 height 13
checkbox input "true"
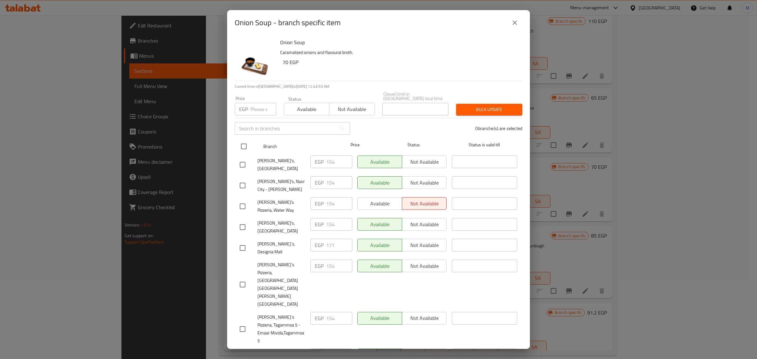
checkbox input "true"
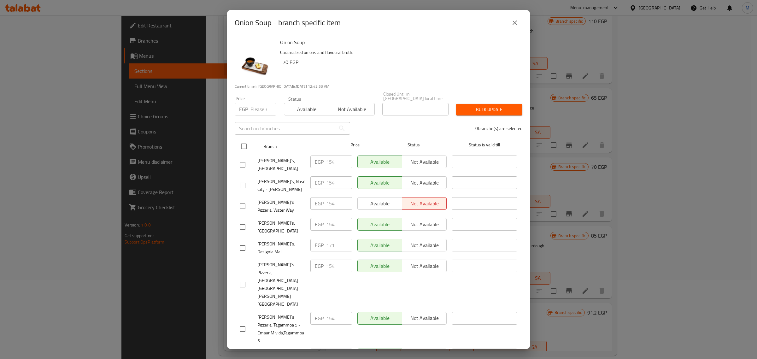
checkbox input "true"
click at [244, 241] on input "checkbox" at bounding box center [242, 247] width 13 height 13
checkbox input "false"
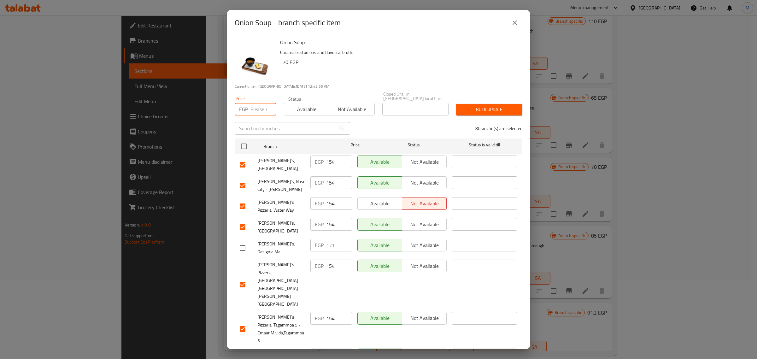
drag, startPoint x: 261, startPoint y: 111, endPoint x: 265, endPoint y: 119, distance: 9.2
click at [261, 111] on input "number" at bounding box center [264, 109] width 26 height 13
paste input "160"
type input "160"
click at [481, 110] on span "Bulk update" at bounding box center [489, 110] width 56 height 8
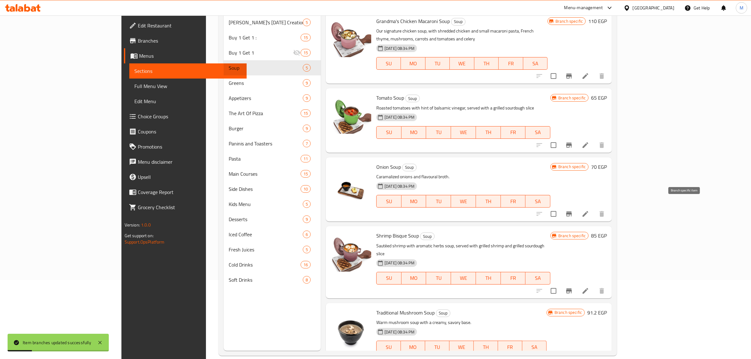
click at [573, 210] on icon "Branch-specific-item" at bounding box center [569, 214] width 8 height 8
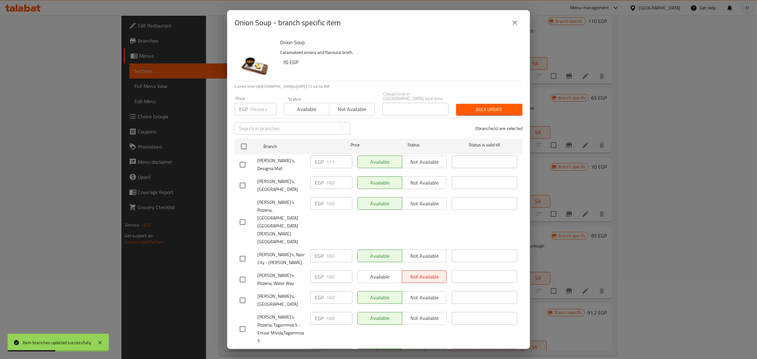
click at [240, 163] on input "checkbox" at bounding box center [242, 164] width 13 height 13
checkbox input "true"
click at [258, 110] on input "number" at bounding box center [264, 109] width 26 height 13
paste input "179"
type input "179"
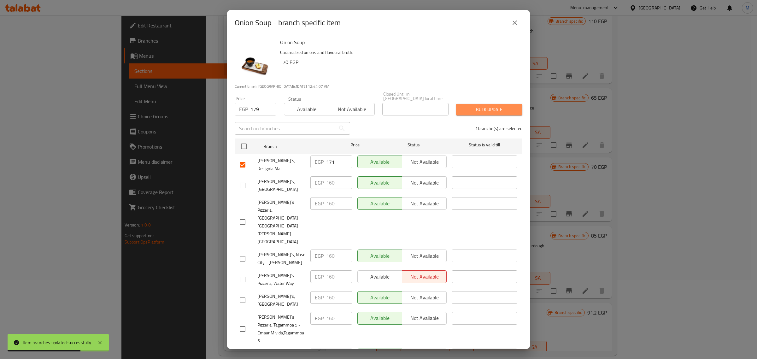
click at [475, 106] on span "Bulk update" at bounding box center [489, 110] width 56 height 8
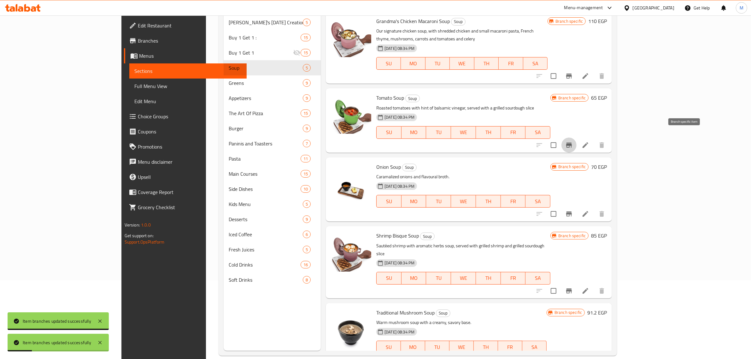
click at [573, 141] on icon "Branch-specific-item" at bounding box center [569, 145] width 8 height 8
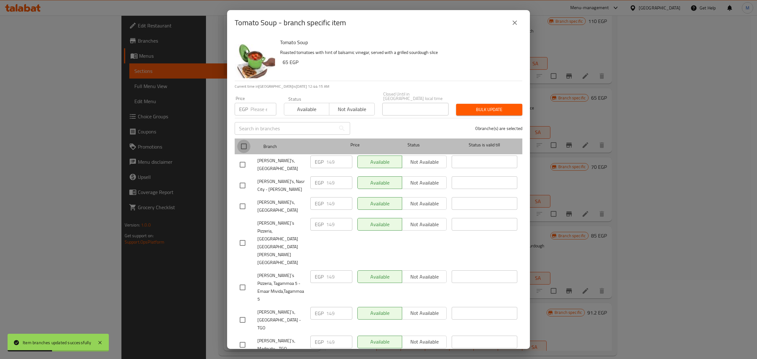
click at [242, 146] on input "checkbox" at bounding box center [243, 146] width 13 height 13
checkbox input "true"
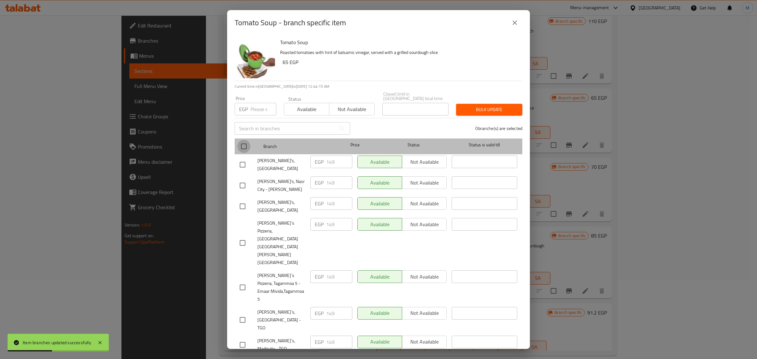
checkbox input "true"
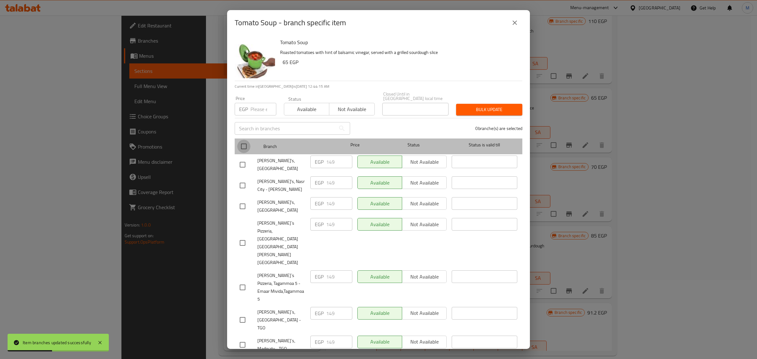
checkbox input "true"
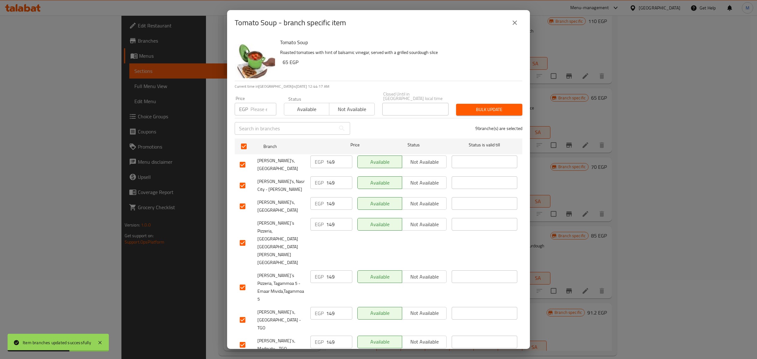
click at [243, 359] on input "checkbox" at bounding box center [242, 365] width 13 height 13
checkbox input "false"
click at [261, 107] on input "number" at bounding box center [264, 109] width 26 height 13
paste input "154"
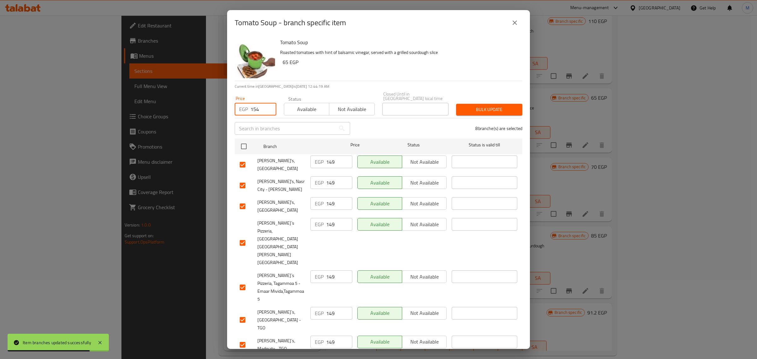
type input "154"
click at [488, 112] on button "Bulk update" at bounding box center [489, 110] width 66 height 12
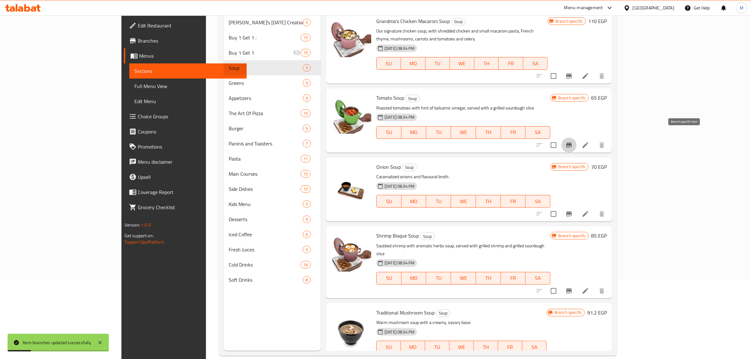
click at [577, 138] on button "Branch-specific-item" at bounding box center [569, 145] width 15 height 15
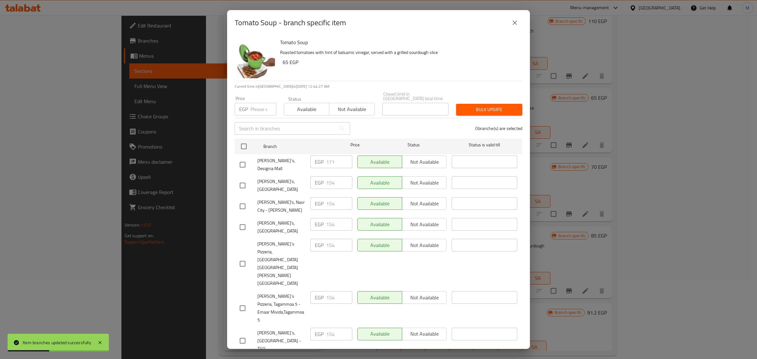
click at [242, 160] on input "checkbox" at bounding box center [242, 164] width 13 height 13
checkbox input "true"
click at [256, 97] on div "Price EGP Price" at bounding box center [256, 105] width 42 height 19
click at [258, 104] on input "number" at bounding box center [264, 109] width 26 height 13
paste input "174"
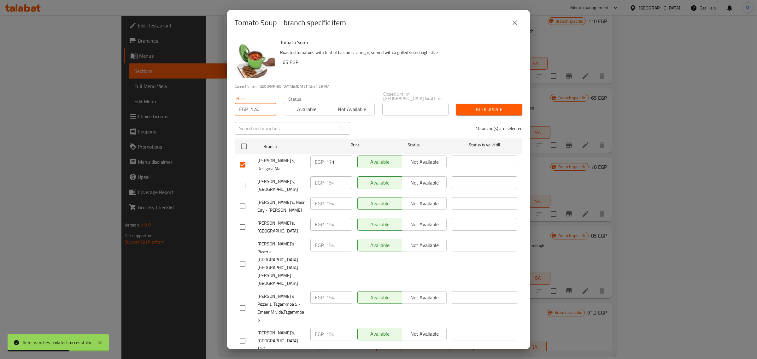
type input "174"
click at [496, 106] on span "Bulk update" at bounding box center [489, 110] width 56 height 8
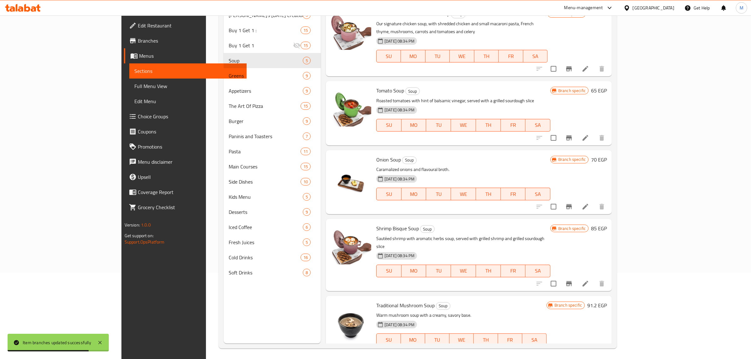
scroll to position [89, 0]
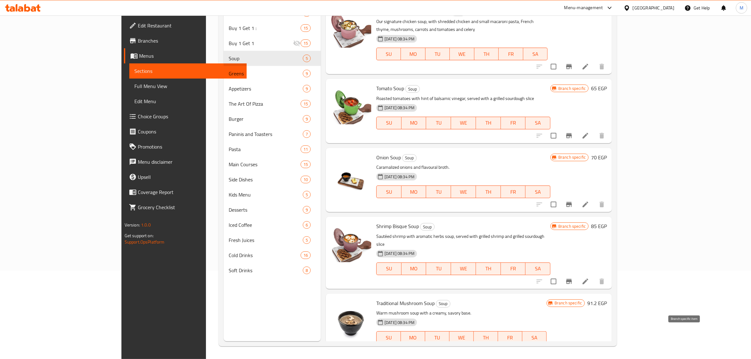
click at [573, 346] on icon "Branch-specific-item" at bounding box center [569, 350] width 8 height 8
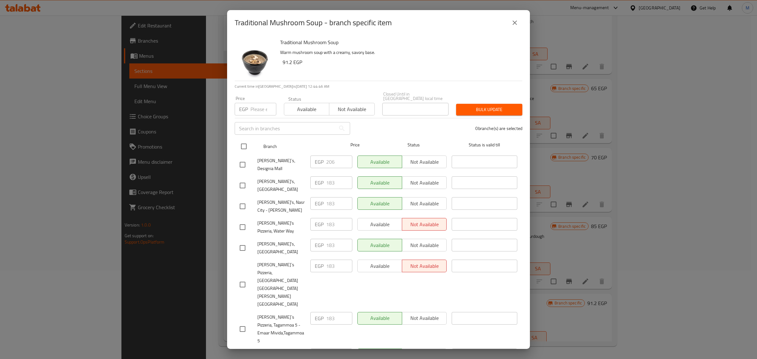
click at [245, 143] on input "checkbox" at bounding box center [243, 146] width 13 height 13
checkbox input "true"
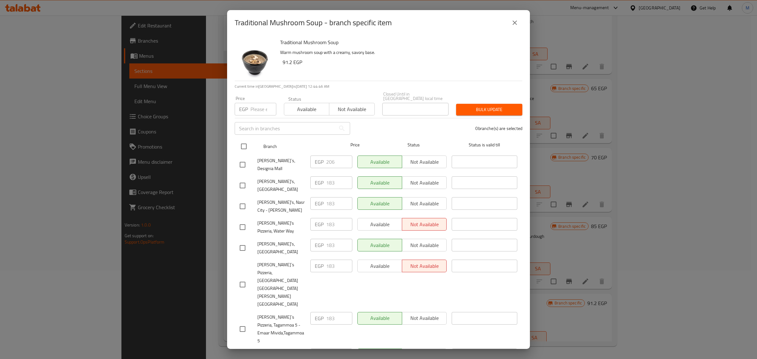
checkbox input "true"
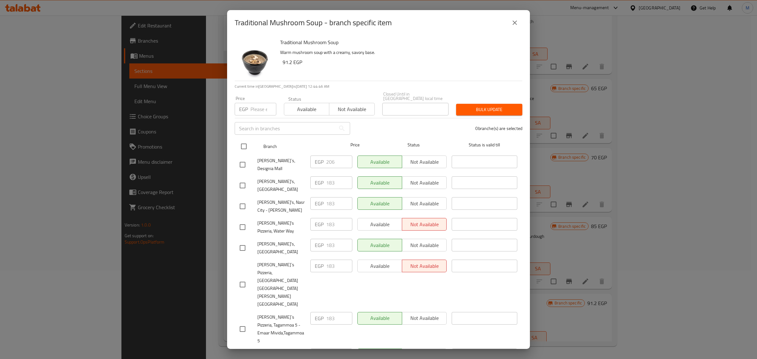
checkbox input "true"
click at [258, 108] on input "number" at bounding box center [264, 109] width 26 height 13
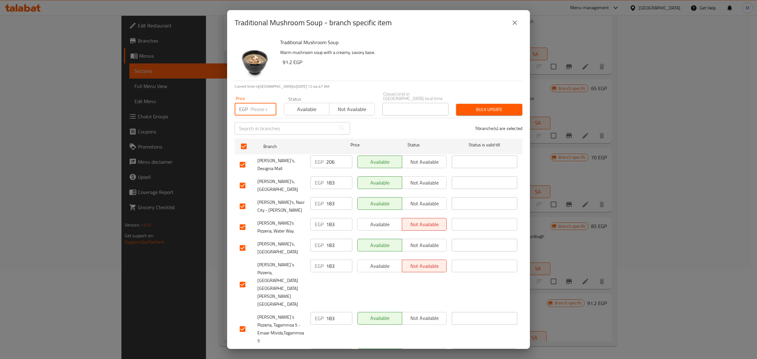
paste input "189"
type input "189"
click at [241, 159] on input "checkbox" at bounding box center [242, 164] width 13 height 13
checkbox input "false"
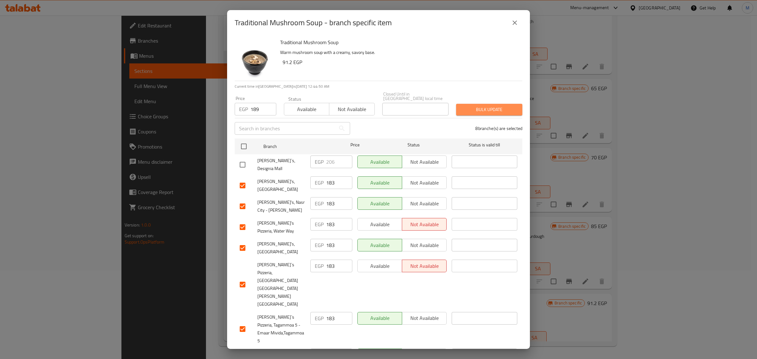
click at [485, 108] on span "Bulk update" at bounding box center [489, 110] width 56 height 8
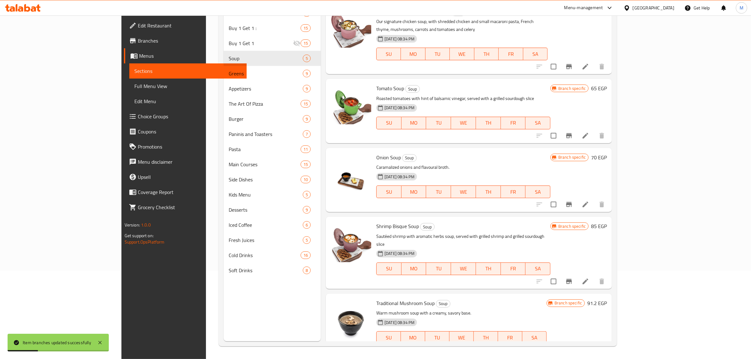
click at [573, 346] on icon "Branch-specific-item" at bounding box center [569, 350] width 8 height 8
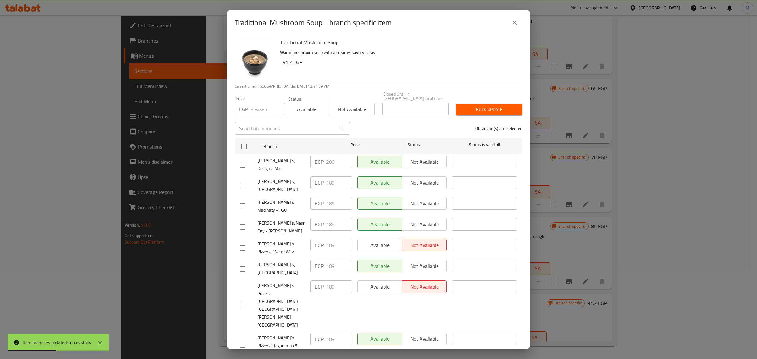
click at [244, 160] on input "checkbox" at bounding box center [242, 164] width 13 height 13
checkbox input "true"
drag, startPoint x: 253, startPoint y: 108, endPoint x: 279, endPoint y: 125, distance: 30.6
click at [254, 108] on input "number" at bounding box center [264, 109] width 26 height 13
paste input "211"
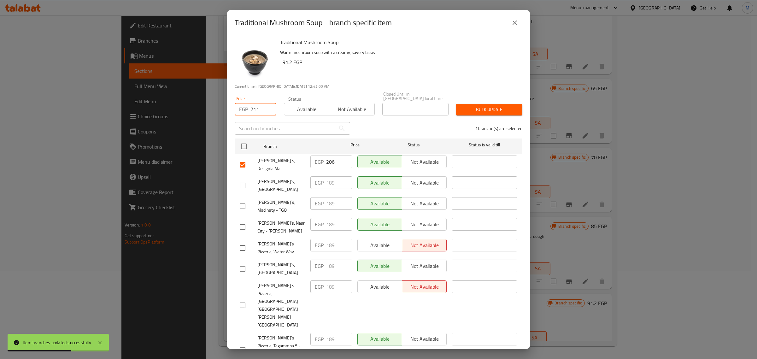
type input "211"
click at [485, 111] on span "Bulk update" at bounding box center [489, 110] width 56 height 8
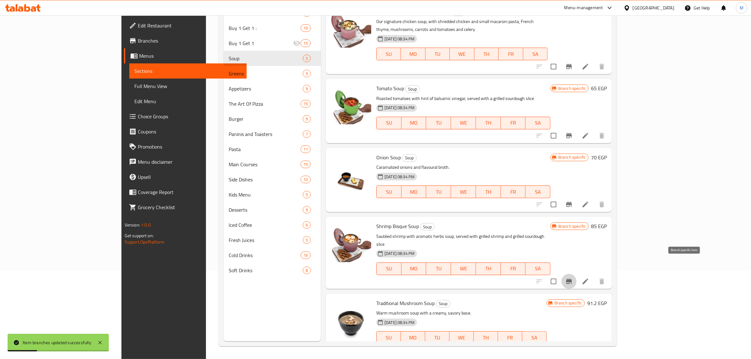
click at [573, 278] on icon "Branch-specific-item" at bounding box center [569, 282] width 8 height 8
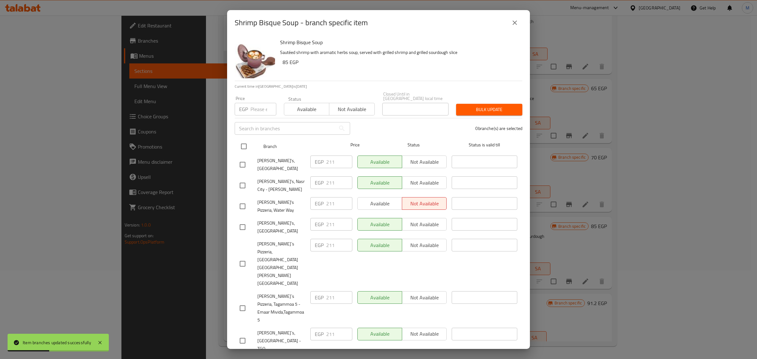
click at [248, 145] on input "checkbox" at bounding box center [243, 146] width 13 height 13
checkbox input "true"
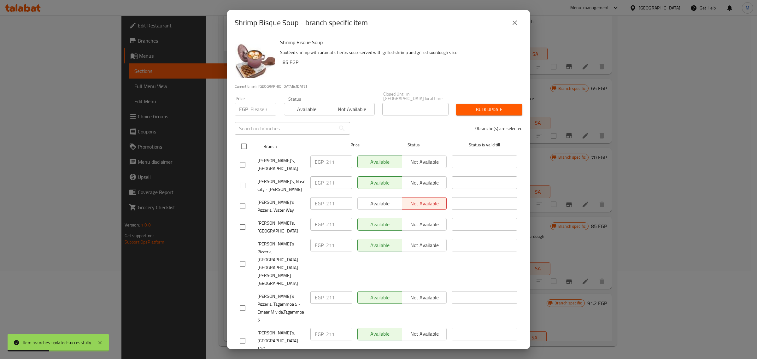
checkbox input "true"
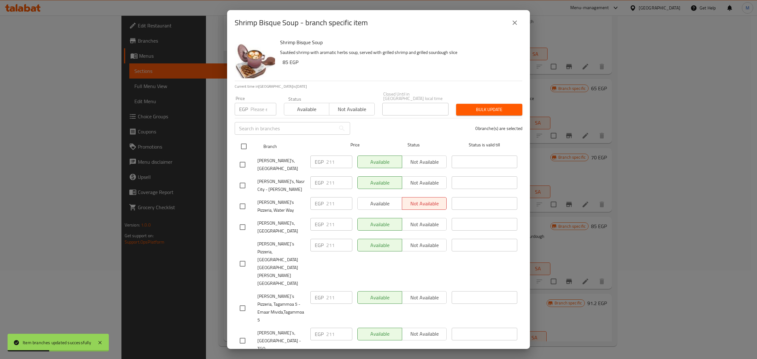
checkbox input "true"
click at [264, 107] on input "number" at bounding box center [264, 109] width 26 height 13
paste input "217"
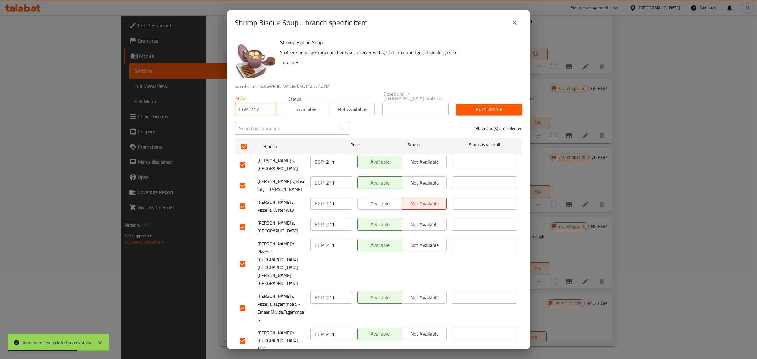
type input "217"
click at [243, 359] on input "checkbox" at bounding box center [242, 365] width 13 height 13
checkbox input "false"
click at [481, 113] on button "Bulk update" at bounding box center [489, 110] width 66 height 12
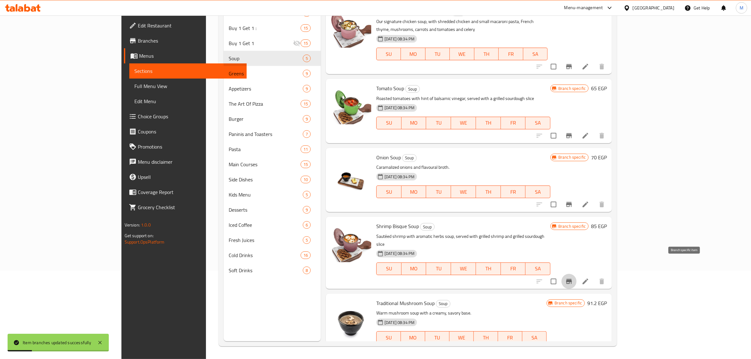
click at [572, 279] on icon "Branch-specific-item" at bounding box center [569, 281] width 6 height 5
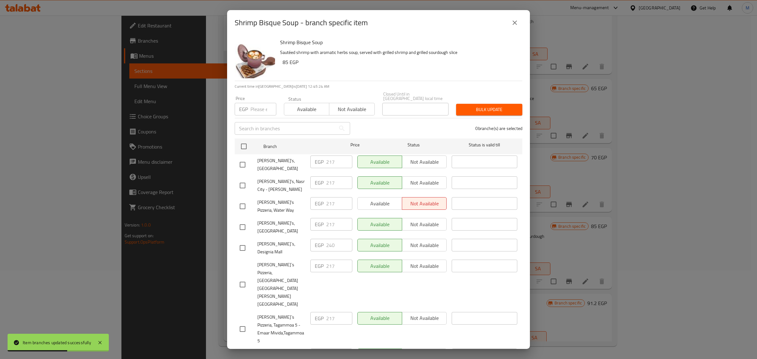
click at [240, 241] on input "checkbox" at bounding box center [242, 247] width 13 height 13
checkbox input "true"
drag, startPoint x: 259, startPoint y: 111, endPoint x: 258, endPoint y: 116, distance: 5.1
click at [258, 111] on input "number" at bounding box center [264, 109] width 26 height 13
paste input "243"
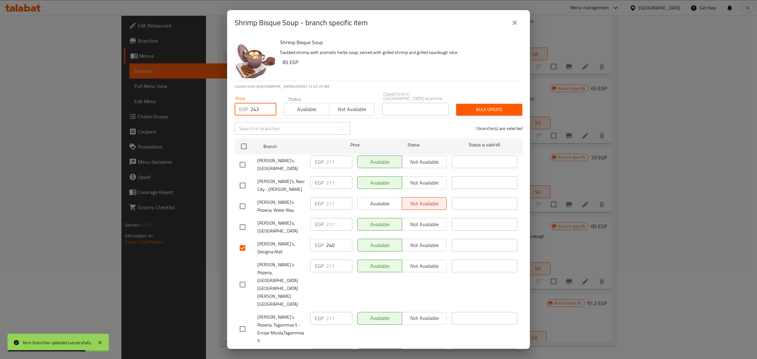
type input "243"
click at [480, 107] on span "Bulk update" at bounding box center [489, 110] width 56 height 8
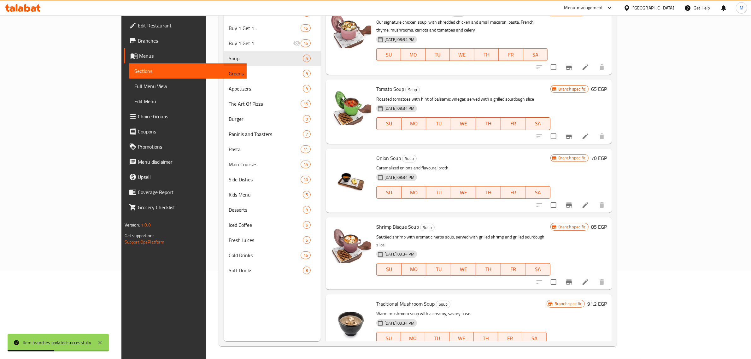
scroll to position [49, 0]
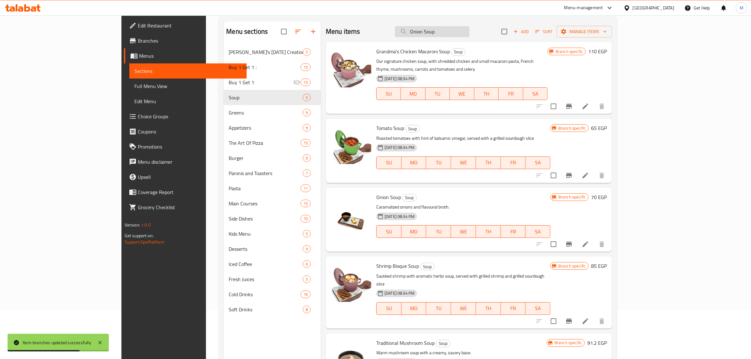
click at [470, 37] on input "Onion Soup" at bounding box center [432, 31] width 74 height 11
paste input "Spinach Di"
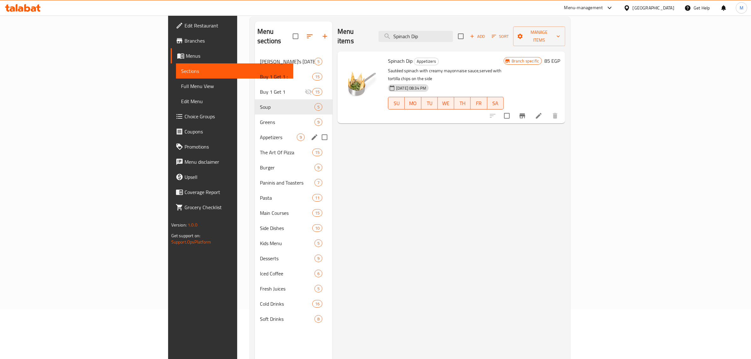
click at [255, 133] on div "Appetizers 9" at bounding box center [294, 137] width 78 height 15
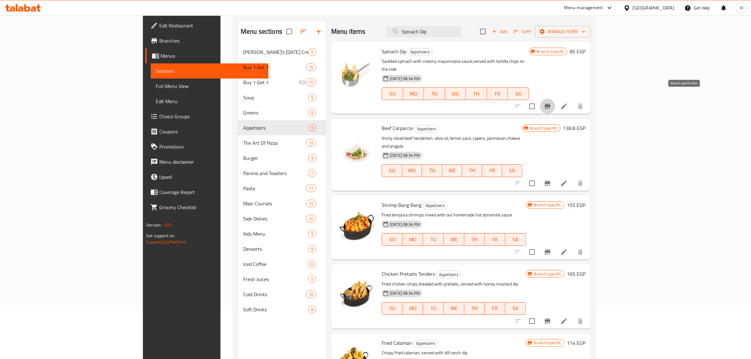
click at [552, 103] on icon "Branch-specific-item" at bounding box center [548, 107] width 8 height 8
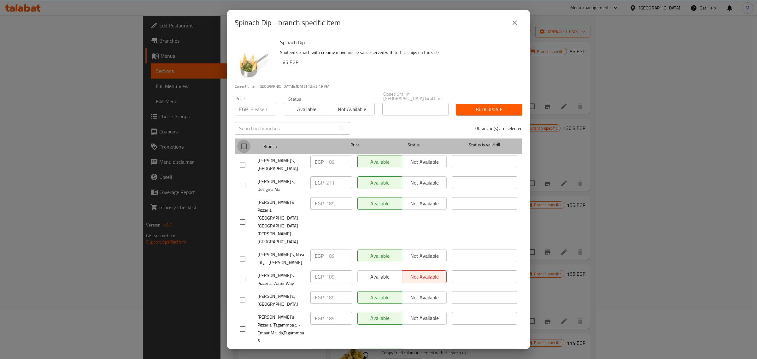
click at [245, 144] on input "checkbox" at bounding box center [243, 146] width 13 height 13
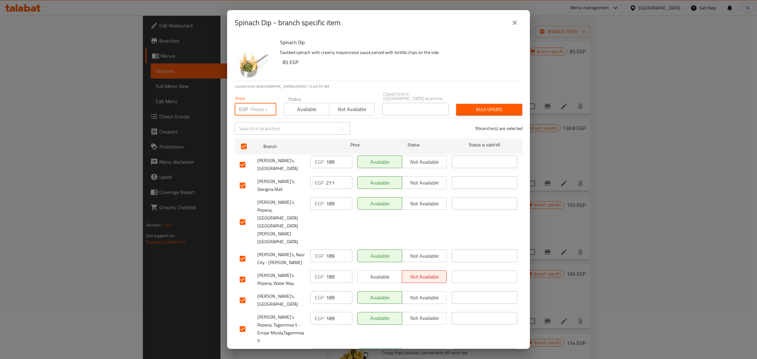
click at [258, 108] on input "number" at bounding box center [264, 109] width 26 height 13
paste input "194"
click at [242, 179] on input "checkbox" at bounding box center [242, 185] width 13 height 13
click at [496, 111] on span "Bulk update" at bounding box center [489, 110] width 56 height 8
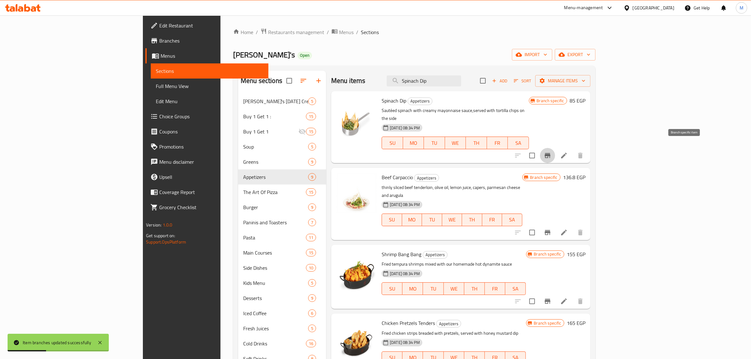
click at [552, 152] on icon "Branch-specific-item" at bounding box center [548, 156] width 8 height 8
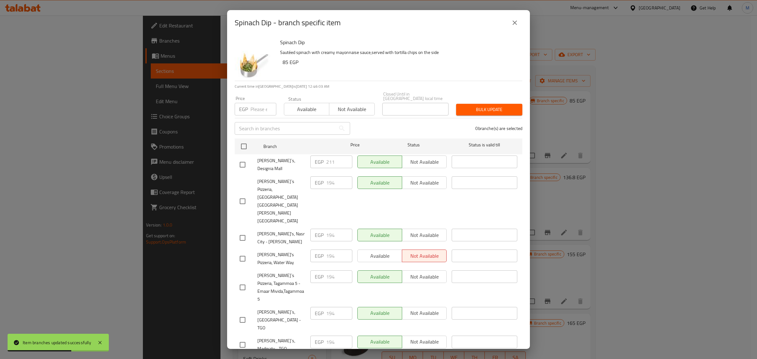
click at [239, 160] on input "checkbox" at bounding box center [242, 164] width 13 height 13
click at [259, 107] on input "number" at bounding box center [264, 109] width 26 height 13
paste input "217"
click at [499, 107] on span "Bulk update" at bounding box center [489, 110] width 56 height 8
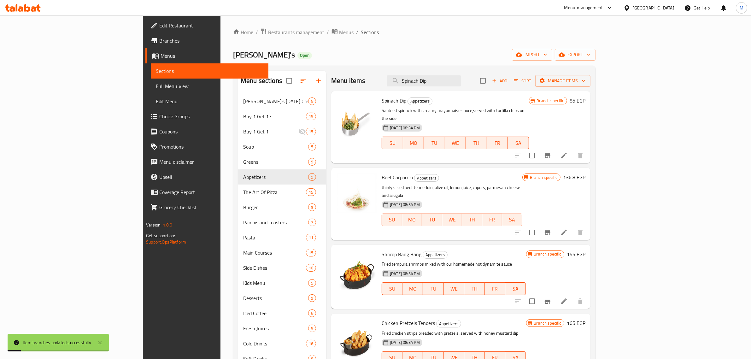
click at [494, 175] on div "Beef Carpaccio Appetizers thinly sliced beef tenderloin, olive oil, lemon juice…" at bounding box center [451, 203] width 145 height 67
click at [551, 230] on icon "Branch-specific-item" at bounding box center [548, 232] width 6 height 5
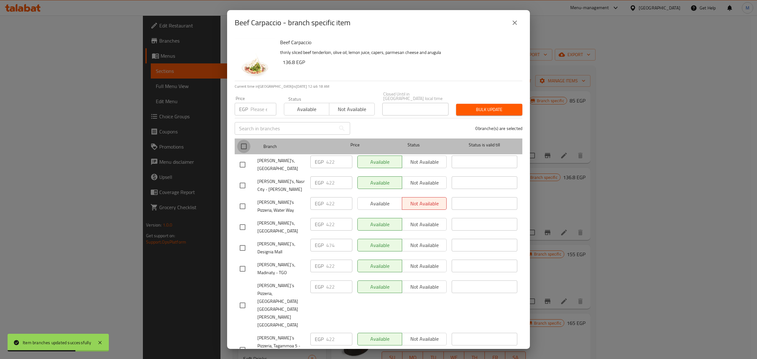
click at [244, 148] on input "checkbox" at bounding box center [243, 146] width 13 height 13
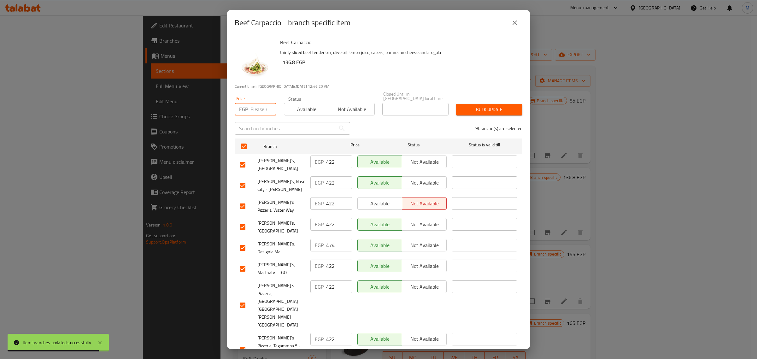
drag, startPoint x: 256, startPoint y: 108, endPoint x: 263, endPoint y: 153, distance: 45.5
click at [256, 109] on input "number" at bounding box center [264, 109] width 26 height 13
paste input "434"
click at [246, 241] on input "checkbox" at bounding box center [242, 247] width 13 height 13
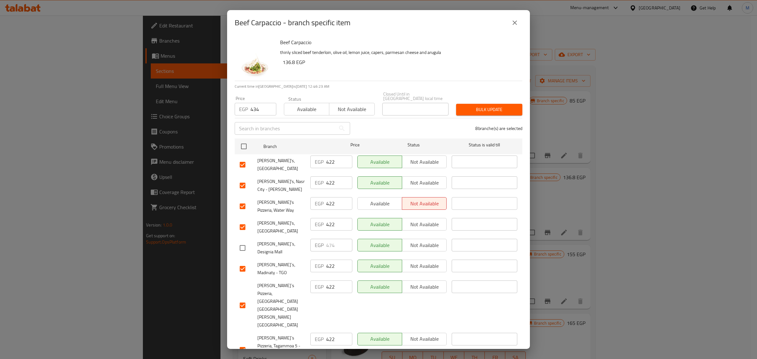
click at [474, 110] on span "Bulk update" at bounding box center [489, 110] width 56 height 8
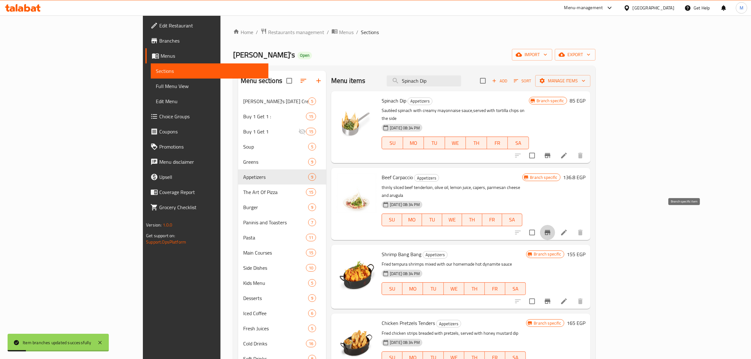
click at [555, 225] on button "Branch-specific-item" at bounding box center [547, 232] width 15 height 15
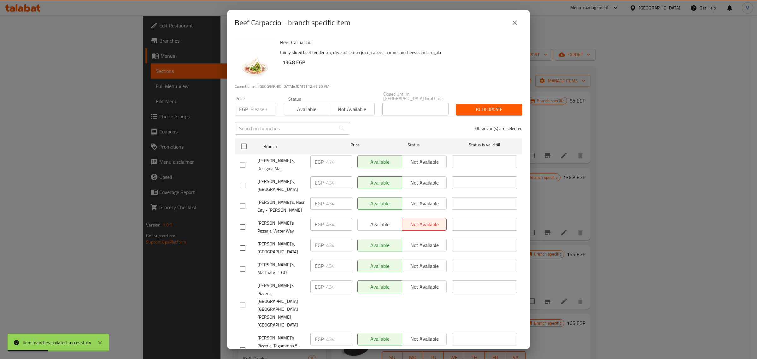
click at [245, 160] on input "checkbox" at bounding box center [242, 164] width 13 height 13
click at [253, 108] on input "number" at bounding box center [264, 109] width 26 height 13
paste input "485"
click at [484, 108] on span "Bulk update" at bounding box center [489, 110] width 56 height 8
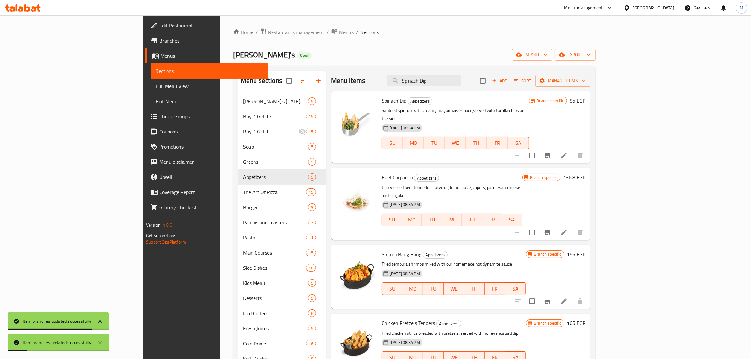
scroll to position [39, 0]
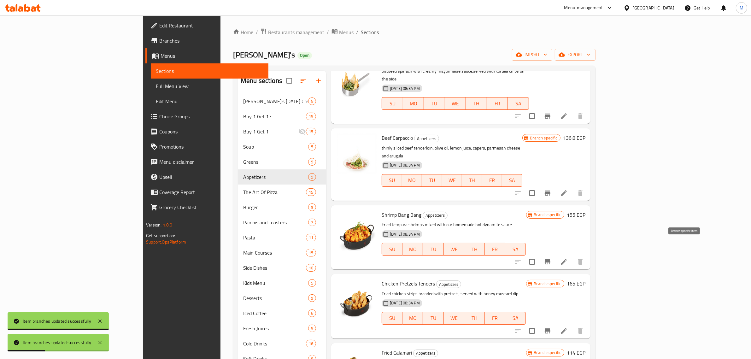
click at [552, 258] on icon "Branch-specific-item" at bounding box center [548, 262] width 8 height 8
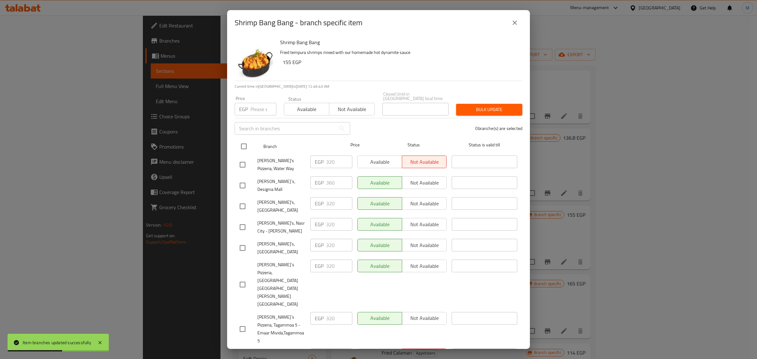
click at [241, 147] on input "checkbox" at bounding box center [243, 146] width 13 height 13
click at [257, 110] on input "number" at bounding box center [264, 109] width 26 height 13
paste input "331"
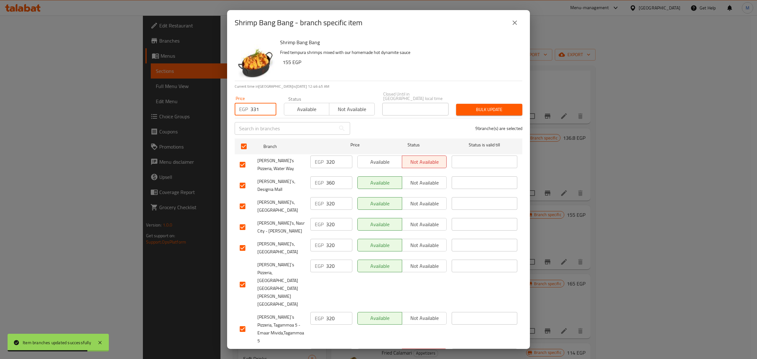
click at [242, 179] on input "checkbox" at bounding box center [242, 185] width 13 height 13
click at [497, 106] on span "Bulk update" at bounding box center [489, 110] width 56 height 8
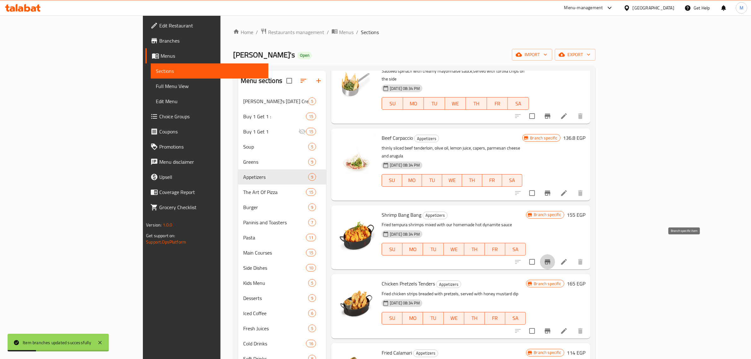
click at [552, 258] on icon "Branch-specific-item" at bounding box center [548, 262] width 8 height 8
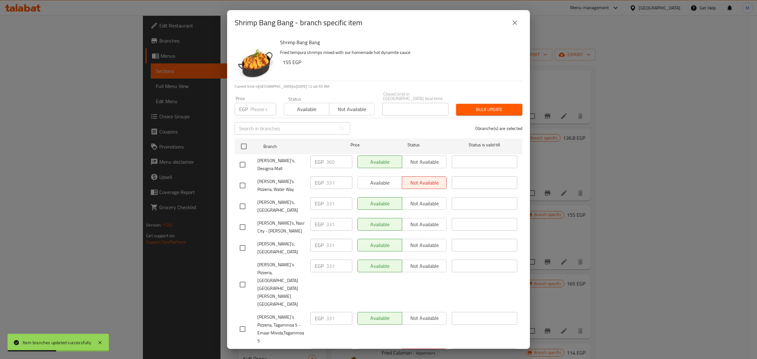
drag, startPoint x: 243, startPoint y: 161, endPoint x: 252, endPoint y: 143, distance: 19.9
click at [243, 160] on input "checkbox" at bounding box center [242, 164] width 13 height 13
click at [256, 110] on input "number" at bounding box center [264, 109] width 26 height 13
paste input "371"
click at [487, 108] on span "Bulk update" at bounding box center [489, 110] width 56 height 8
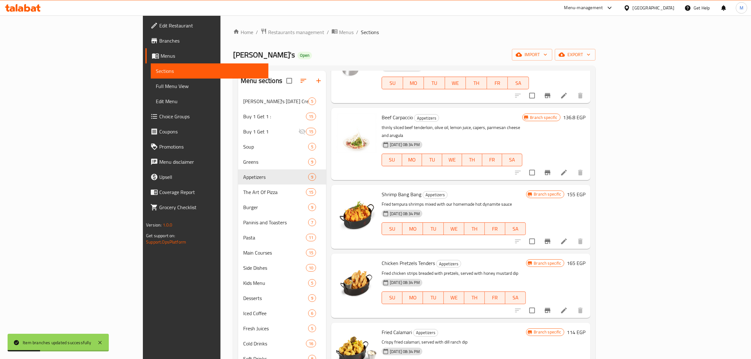
scroll to position [79, 0]
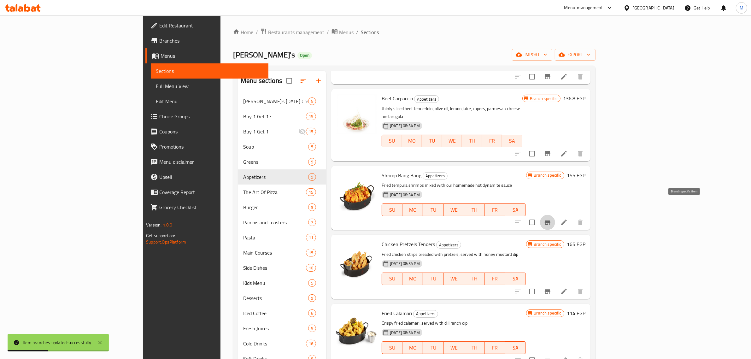
click at [555, 215] on button "Branch-specific-item" at bounding box center [547, 222] width 15 height 15
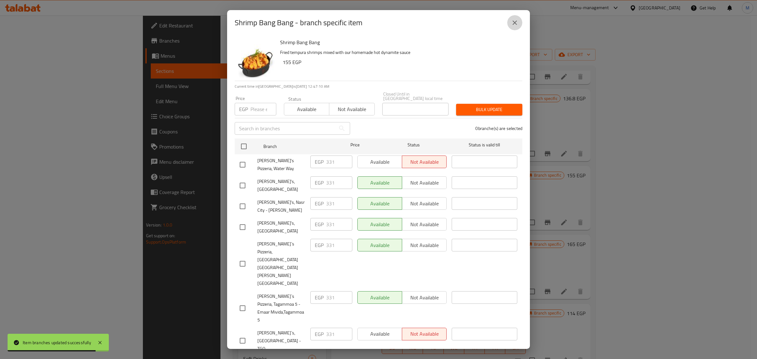
click at [518, 25] on icon "close" at bounding box center [515, 23] width 8 height 8
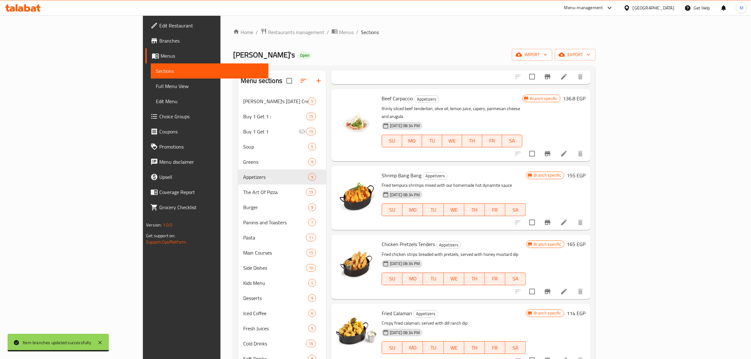
scroll to position [118, 0]
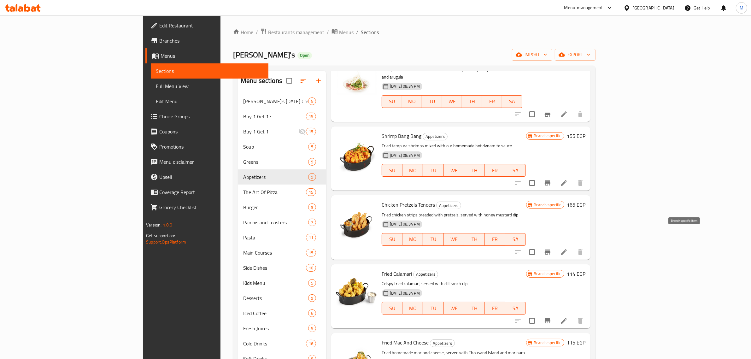
click at [552, 248] on icon "Branch-specific-item" at bounding box center [548, 252] width 8 height 8
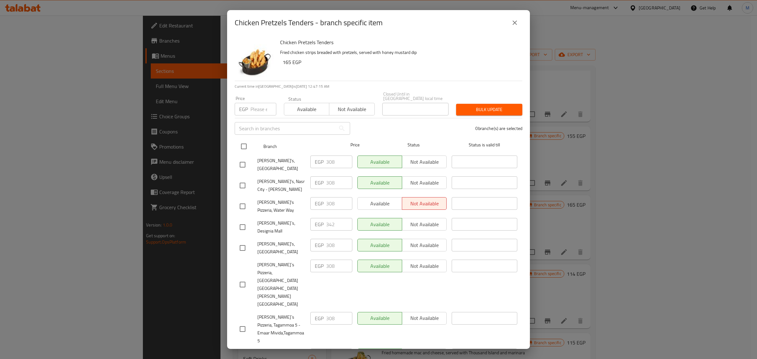
click at [244, 140] on input "checkbox" at bounding box center [243, 146] width 13 height 13
click at [254, 110] on input "number" at bounding box center [264, 109] width 26 height 13
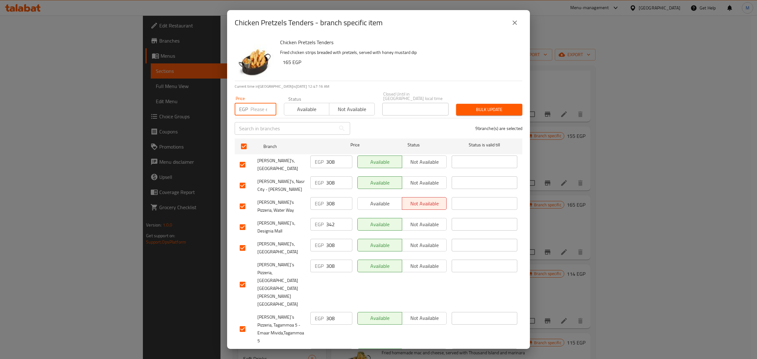
paste input "320"
click at [242, 221] on input "checkbox" at bounding box center [242, 227] width 13 height 13
click at [494, 111] on span "Bulk update" at bounding box center [489, 110] width 56 height 8
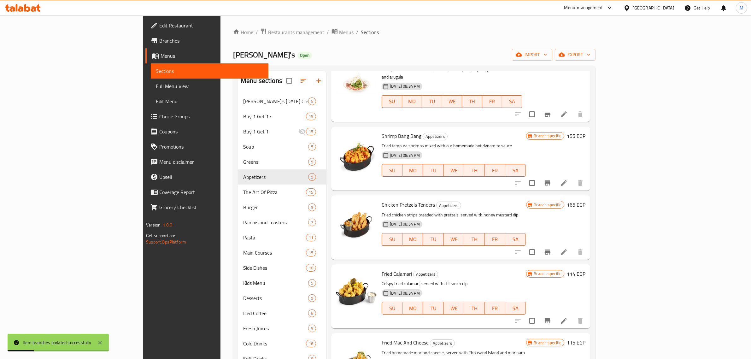
click at [552, 248] on icon "Branch-specific-item" at bounding box center [548, 252] width 8 height 8
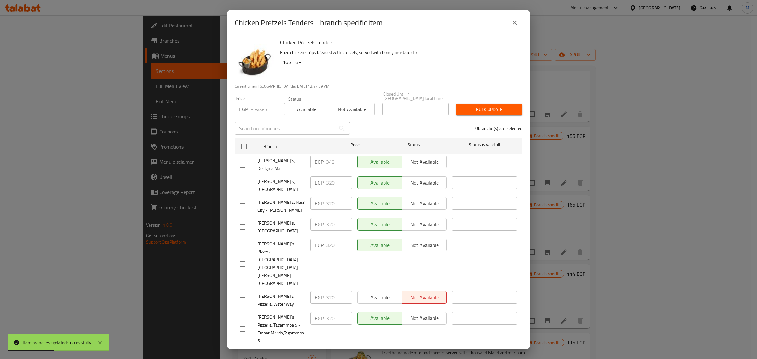
click at [240, 161] on input "checkbox" at bounding box center [242, 164] width 13 height 13
drag, startPoint x: 251, startPoint y: 107, endPoint x: 278, endPoint y: 127, distance: 33.4
click at [251, 107] on input "number" at bounding box center [264, 109] width 26 height 13
paste input "358"
click at [471, 113] on button "Bulk update" at bounding box center [489, 110] width 66 height 12
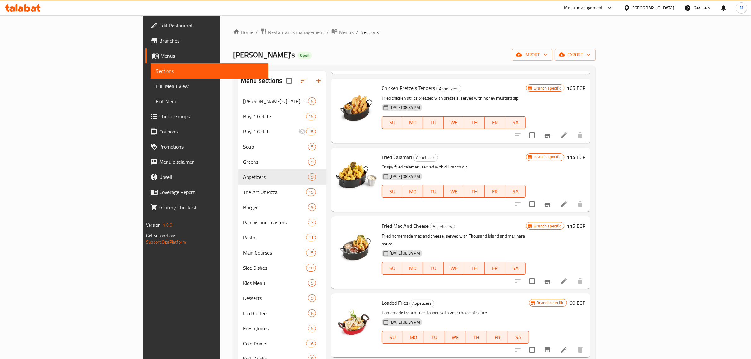
scroll to position [237, 0]
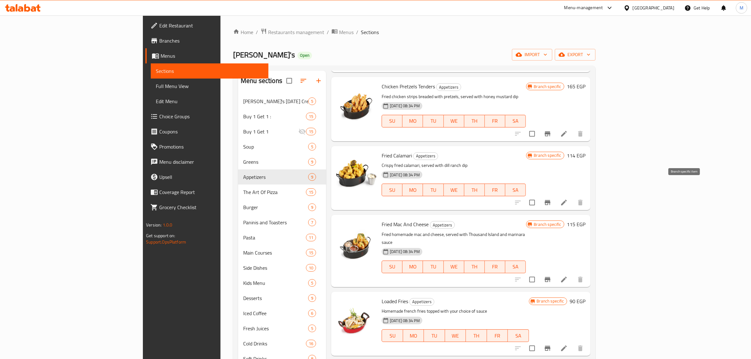
click at [552, 199] on icon "Branch-specific-item" at bounding box center [548, 203] width 8 height 8
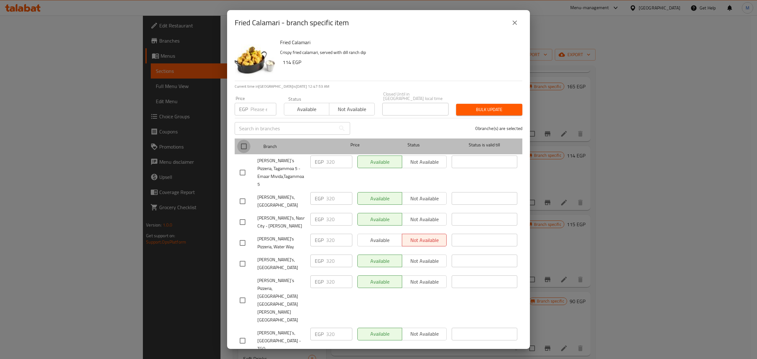
click at [242, 148] on input "checkbox" at bounding box center [243, 146] width 13 height 13
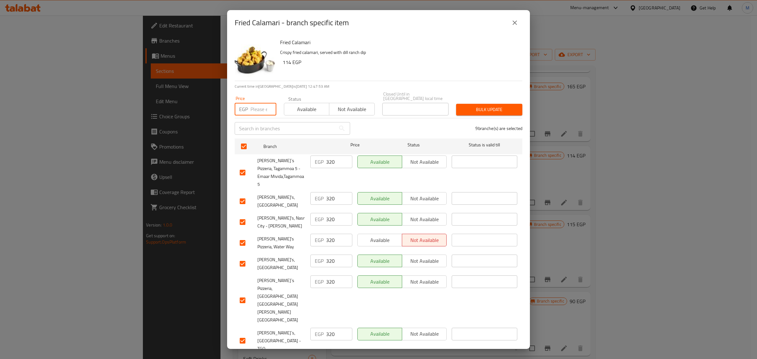
click at [257, 108] on input "number" at bounding box center [264, 109] width 26 height 13
paste input "331"
click at [470, 111] on span "Bulk update" at bounding box center [489, 110] width 56 height 8
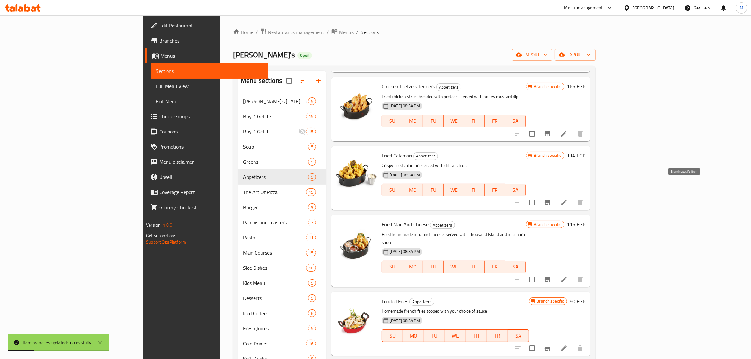
click at [552, 199] on icon "Branch-specific-item" at bounding box center [548, 203] width 8 height 8
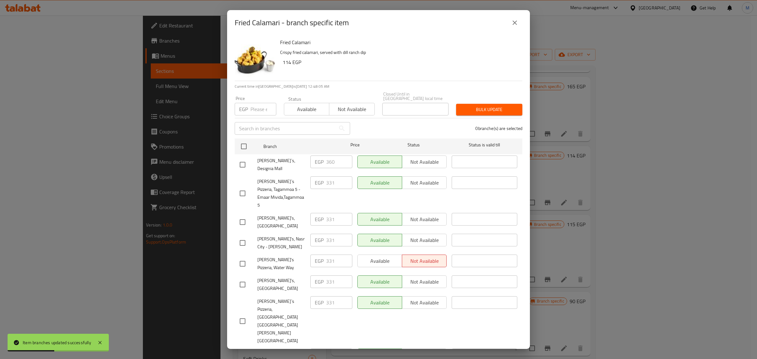
click at [243, 174] on div "[PERSON_NAME]`s Pizzeria, Tagammoa 5 - Emaar Mivida,Tagammoa 5" at bounding box center [272, 193] width 71 height 39
click at [244, 163] on input "checkbox" at bounding box center [242, 164] width 13 height 13
click at [259, 110] on input "number" at bounding box center [264, 109] width 26 height 13
paste input "371"
click at [472, 106] on span "Bulk update" at bounding box center [489, 110] width 56 height 8
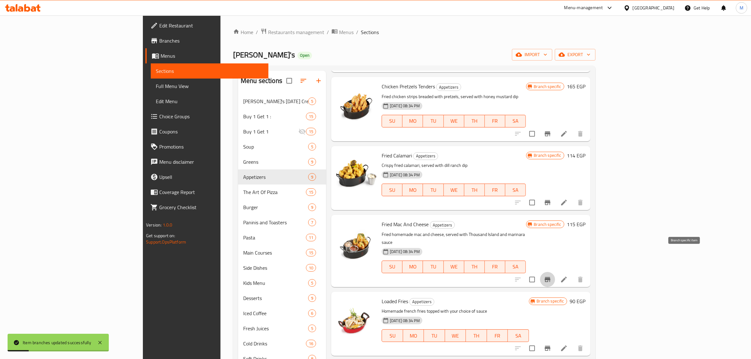
click at [555, 272] on button "Branch-specific-item" at bounding box center [547, 279] width 15 height 15
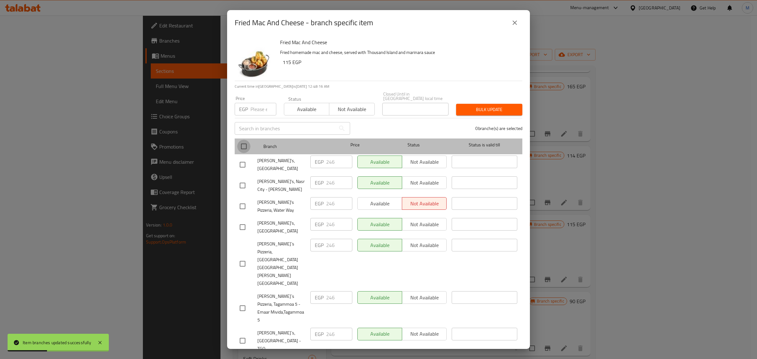
click at [245, 149] on input "checkbox" at bounding box center [243, 146] width 13 height 13
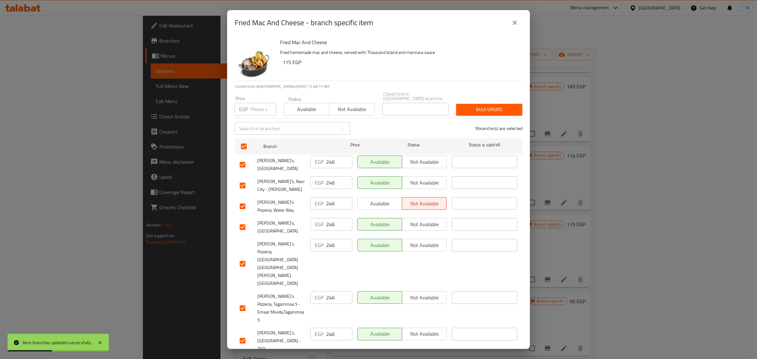
click at [261, 108] on input "number" at bounding box center [264, 109] width 26 height 13
paste input "257"
click at [472, 111] on span "Bulk update" at bounding box center [489, 110] width 56 height 8
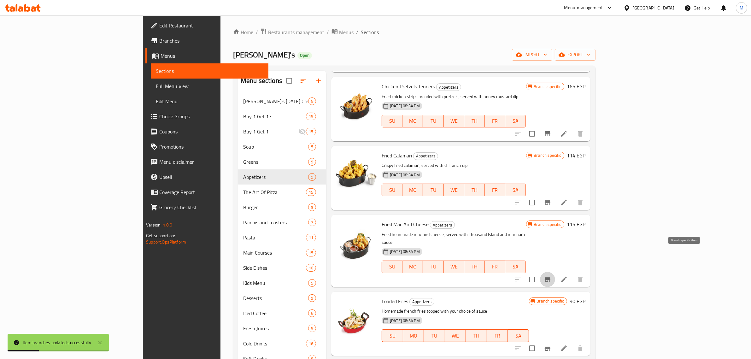
click at [551, 277] on icon "Branch-specific-item" at bounding box center [548, 279] width 6 height 5
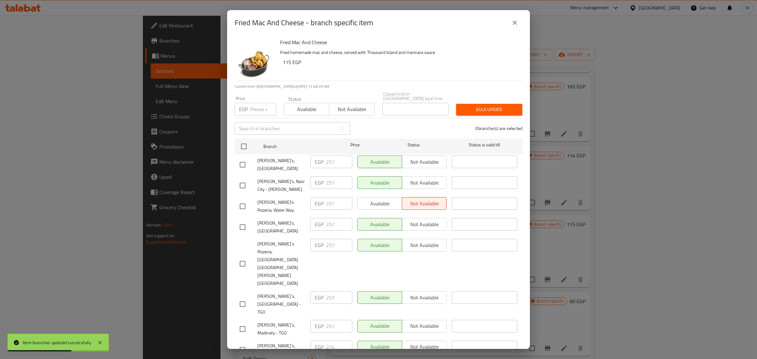
click at [243, 343] on input "checkbox" at bounding box center [242, 349] width 13 height 13
click at [259, 106] on input "number" at bounding box center [264, 109] width 26 height 13
paste input "288"
click at [481, 109] on span "Bulk update" at bounding box center [489, 110] width 56 height 8
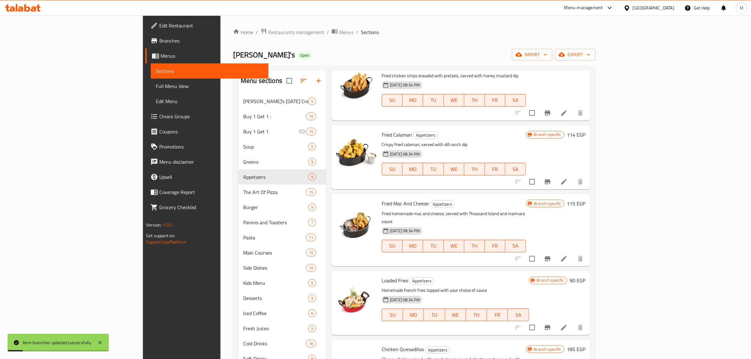
scroll to position [276, 0]
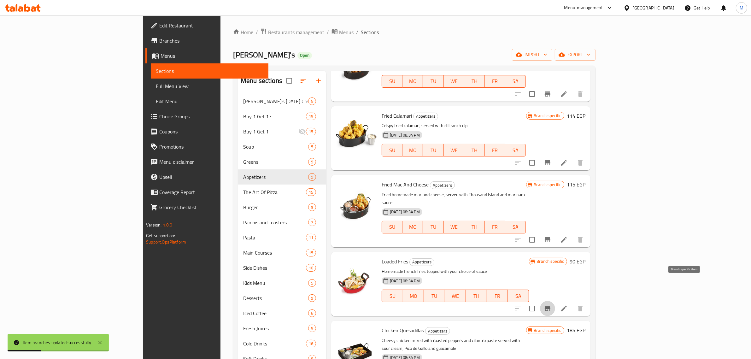
click at [552, 305] on icon "Branch-specific-item" at bounding box center [548, 309] width 8 height 8
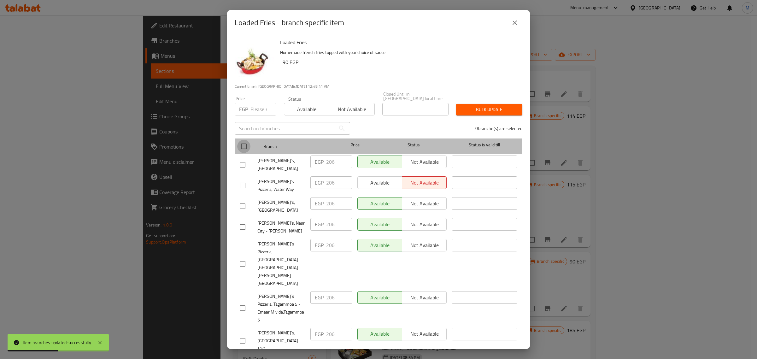
click at [244, 145] on input "checkbox" at bounding box center [243, 146] width 13 height 13
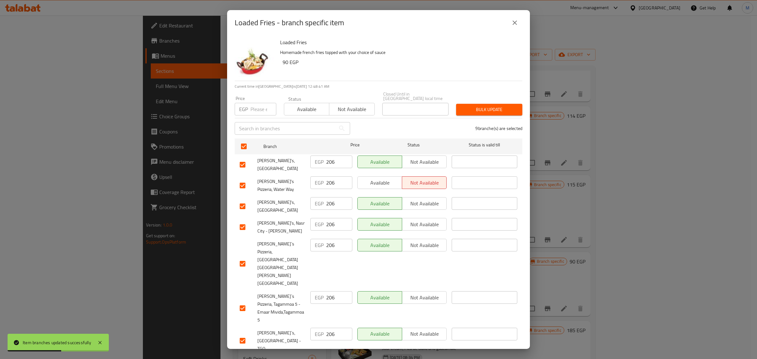
click at [258, 105] on input "number" at bounding box center [264, 109] width 26 height 13
paste input "217"
click at [474, 110] on span "Bulk update" at bounding box center [489, 110] width 56 height 8
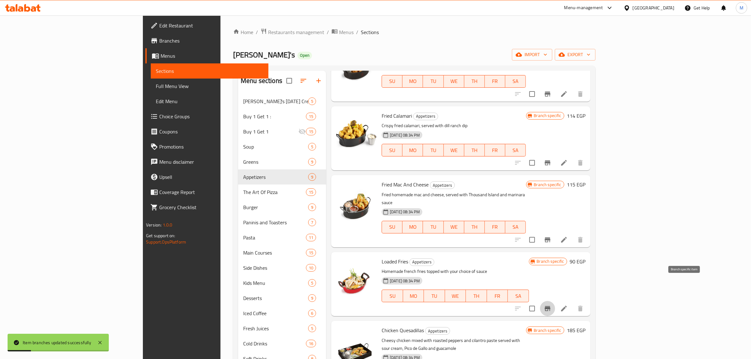
click at [552, 305] on icon "Branch-specific-item" at bounding box center [548, 309] width 8 height 8
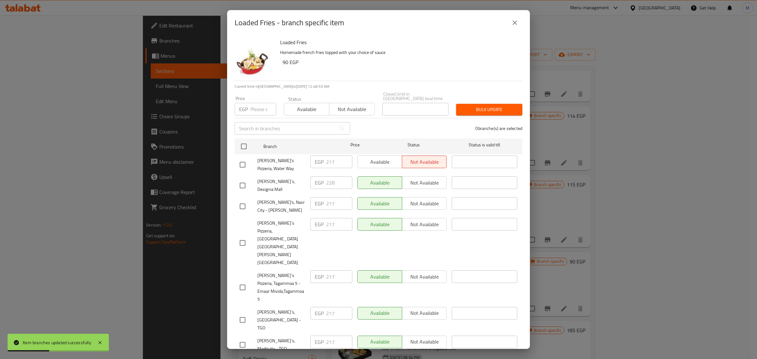
click at [243, 179] on input "checkbox" at bounding box center [242, 185] width 13 height 13
drag, startPoint x: 257, startPoint y: 111, endPoint x: 267, endPoint y: 124, distance: 16.4
click at [256, 111] on input "number" at bounding box center [264, 109] width 26 height 13
paste input "243"
click at [486, 104] on button "Bulk update" at bounding box center [489, 110] width 66 height 12
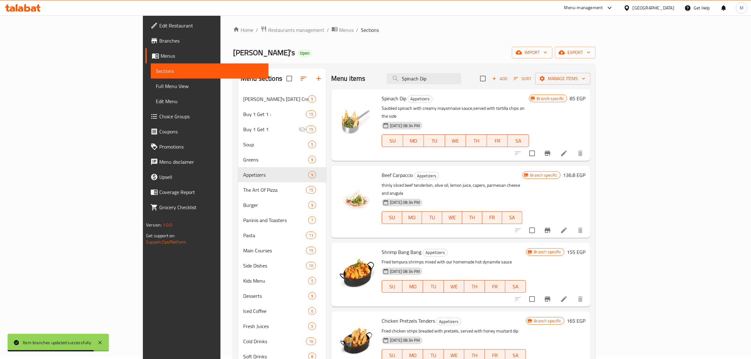
scroll to position [0, 0]
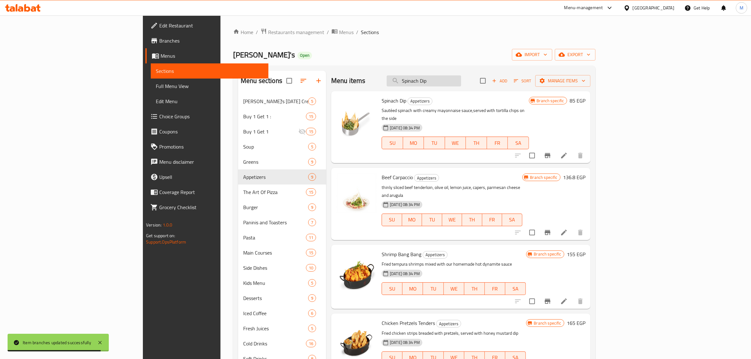
click at [461, 80] on input "Spinach Dip" at bounding box center [424, 80] width 74 height 11
paste input "Beef Bone Marrow"
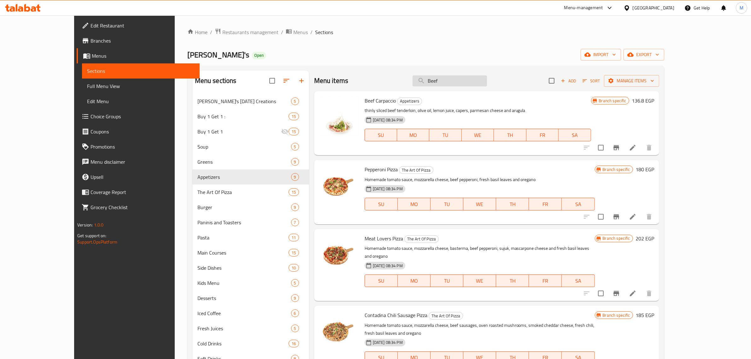
click at [462, 81] on input "Beef" at bounding box center [450, 80] width 74 height 11
paste input "Salmon Dip"
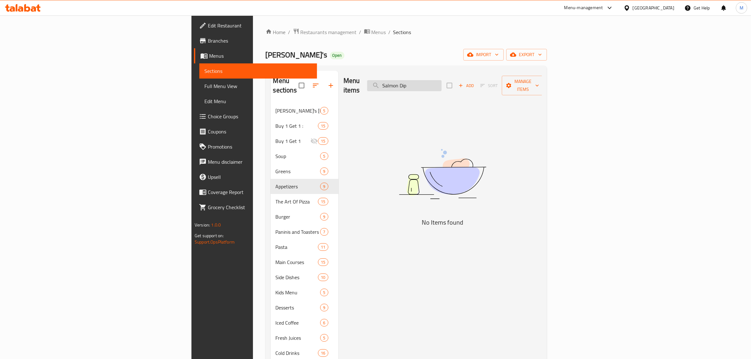
click at [442, 81] on input "Salmon Dip" at bounding box center [404, 85] width 74 height 11
paste input "Crudo"
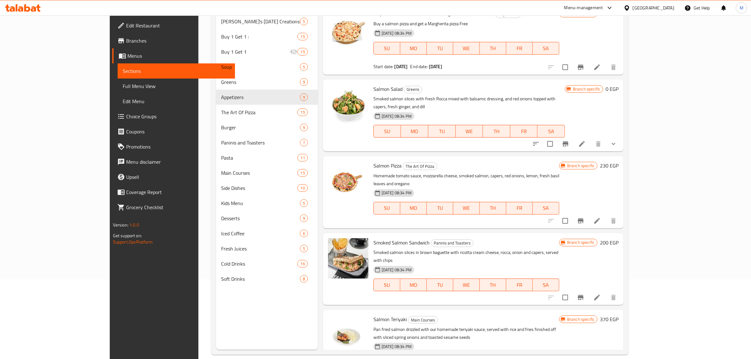
scroll to position [89, 0]
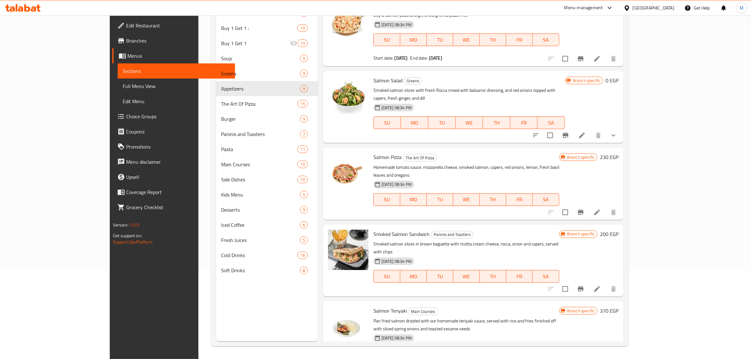
click at [621, 129] on button "show more" at bounding box center [613, 135] width 15 height 15
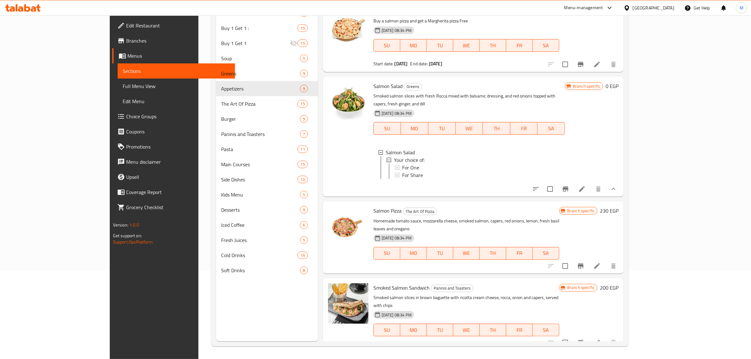
scroll to position [0, 0]
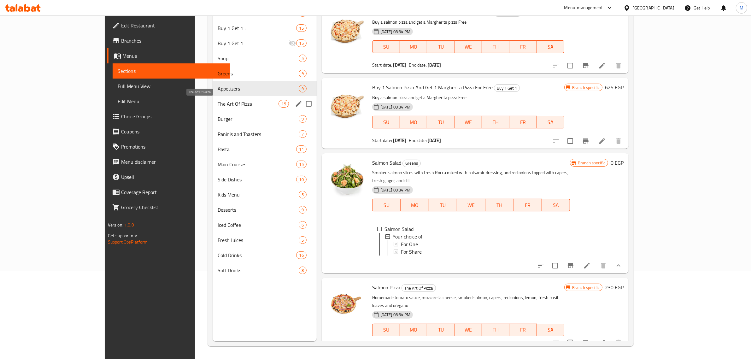
click at [218, 103] on span "The Art Of Pizza" at bounding box center [248, 104] width 61 height 8
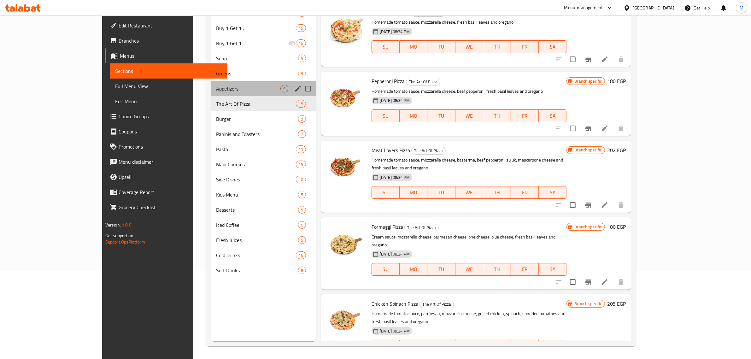
click at [211, 93] on div "Appetizers 9" at bounding box center [263, 88] width 105 height 15
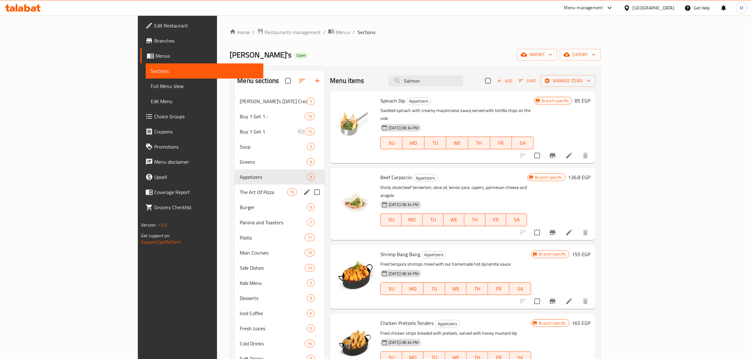
click at [240, 196] on span "The Art Of Pizza" at bounding box center [263, 192] width 47 height 8
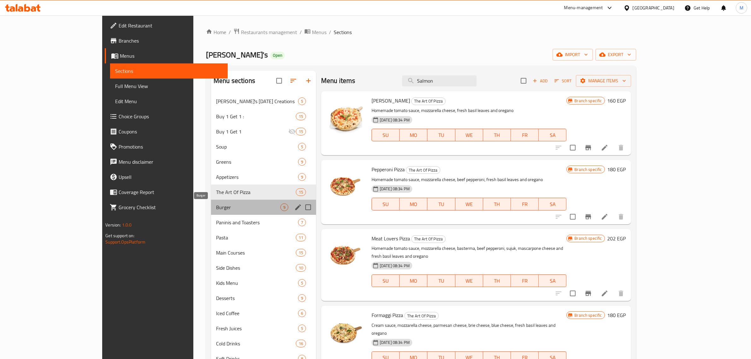
click at [216, 209] on span "Burger" at bounding box center [248, 208] width 64 height 8
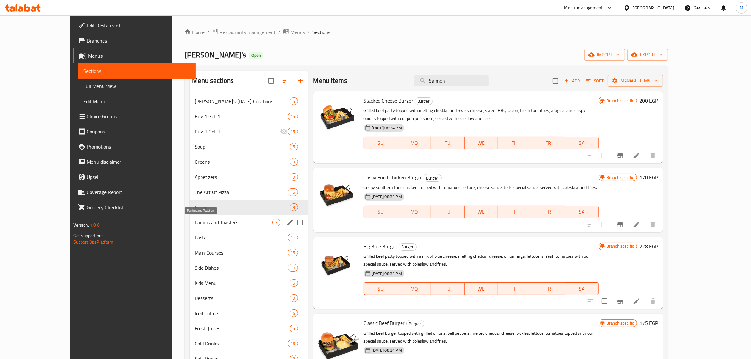
click at [199, 220] on span "Paninis and Toasters" at bounding box center [234, 223] width 78 height 8
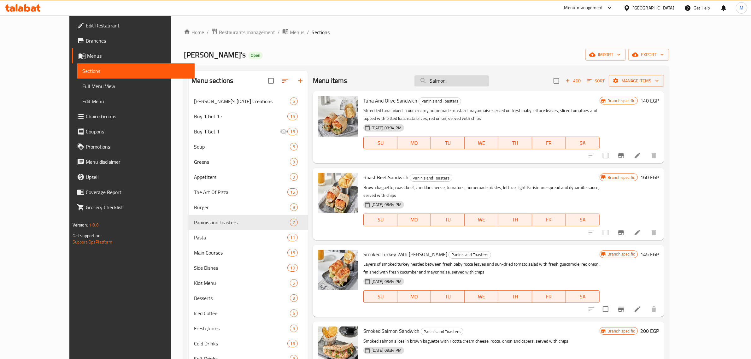
click at [487, 84] on input "Salmon" at bounding box center [452, 80] width 74 height 11
paste input "Vegan Kofta"
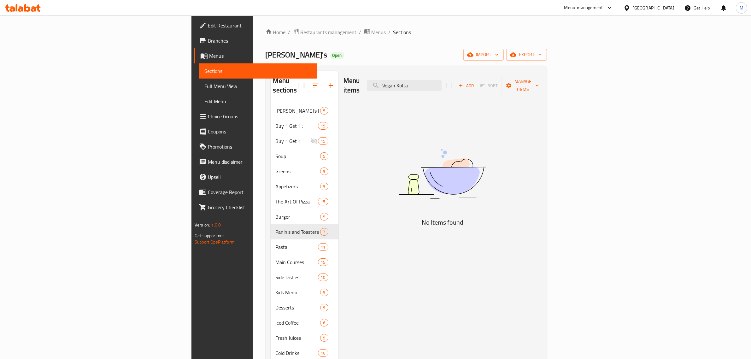
click at [487, 88] on div "Menu items Vegan Kofta Add Sort Manage items" at bounding box center [443, 86] width 198 height 30
click at [442, 85] on input "Vegan Kofta" at bounding box center [404, 85] width 74 height 11
paste input "Balsamic Chicken Liver"
click at [442, 80] on input "Balsamic Chicken Liver" at bounding box center [404, 85] width 74 height 11
paste input "Korean Chicken Wings"
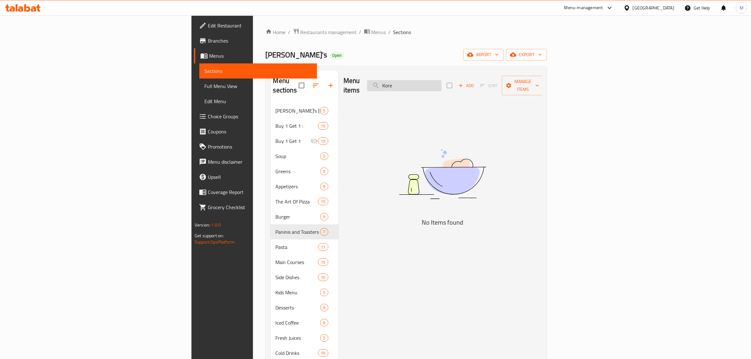
click at [442, 80] on input "Kore" at bounding box center [404, 85] width 74 height 11
paste input "Shrimp Gyoza"
click at [442, 80] on input "Shrimp Gyoza" at bounding box center [404, 85] width 74 height 11
paste input "Bruschett"
click at [442, 80] on input "Bruschetta" at bounding box center [404, 85] width 74 height 11
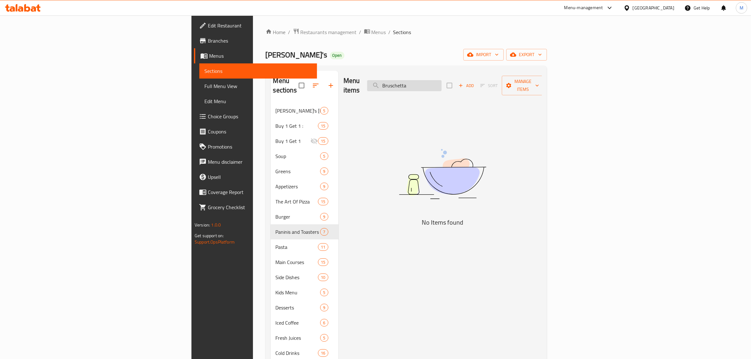
paste input "[PERSON_NAME]'s Japanes Bao Bun"
drag, startPoint x: 466, startPoint y: 81, endPoint x: 436, endPoint y: 81, distance: 30.3
click at [436, 81] on div "Menu items [PERSON_NAME]'s Japanes Add Sort Manage items" at bounding box center [443, 86] width 198 height 30
click at [442, 81] on input "Japanes" at bounding box center [404, 85] width 74 height 11
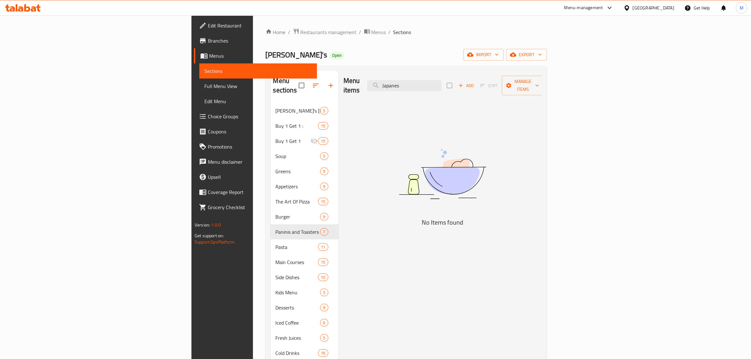
paste input "Truffle Fri"
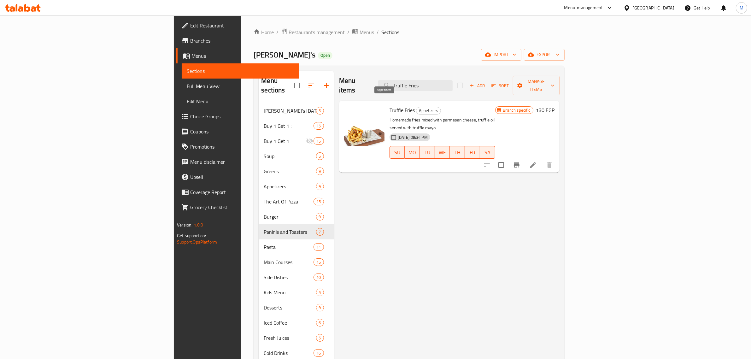
click at [417, 107] on span "Appetizers" at bounding box center [429, 110] width 24 height 7
copy span "Appetizers"
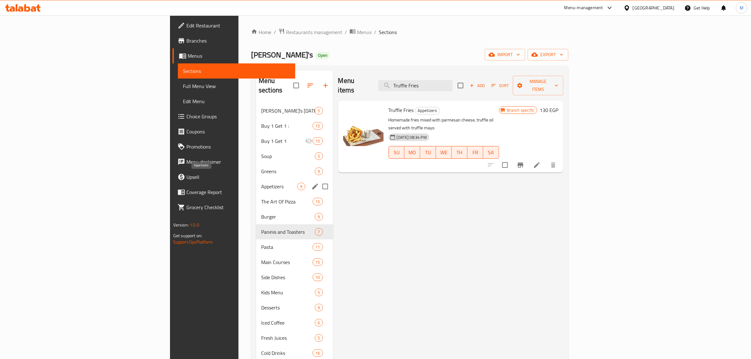
click at [261, 183] on span "Appetizers" at bounding box center [279, 187] width 36 height 8
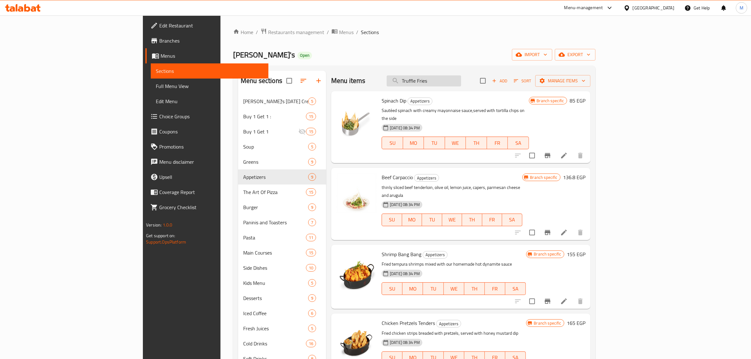
click at [461, 79] on input "Truffle Fries" at bounding box center [424, 80] width 74 height 11
paste input "Appetizer"
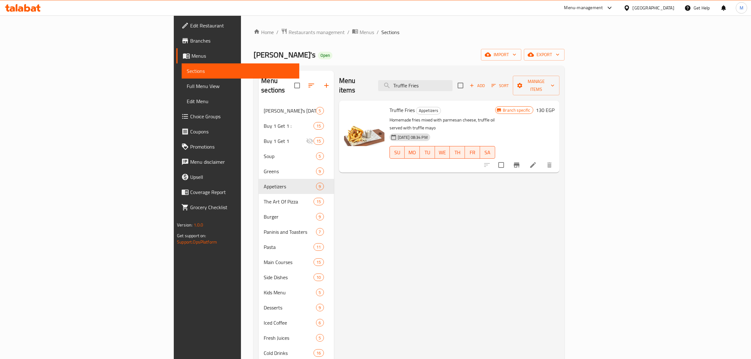
click at [482, 165] on div "Menu items Truffle Fries Add Sort Manage items Truffle Fries Appetizers Homemad…" at bounding box center [447, 250] width 226 height 359
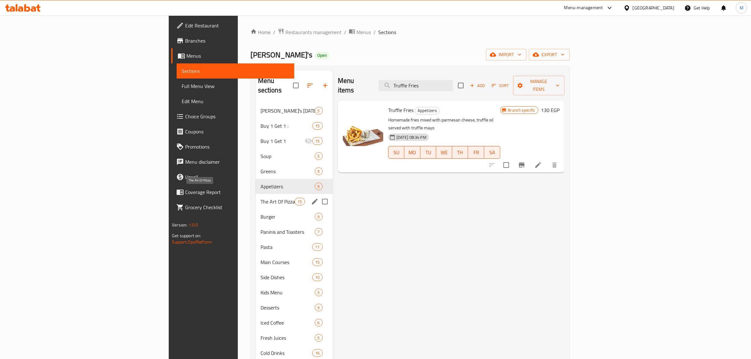
drag, startPoint x: 160, startPoint y: 192, endPoint x: 168, endPoint y: 177, distance: 16.7
click at [261, 198] on span "The Art Of Pizza" at bounding box center [278, 202] width 34 height 8
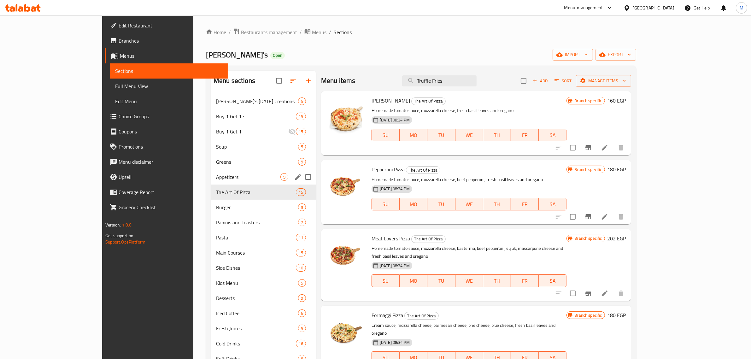
click at [216, 176] on span "Appetizers" at bounding box center [248, 177] width 64 height 8
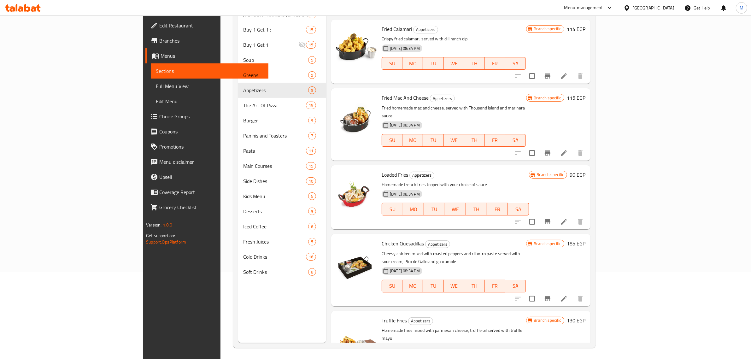
scroll to position [89, 0]
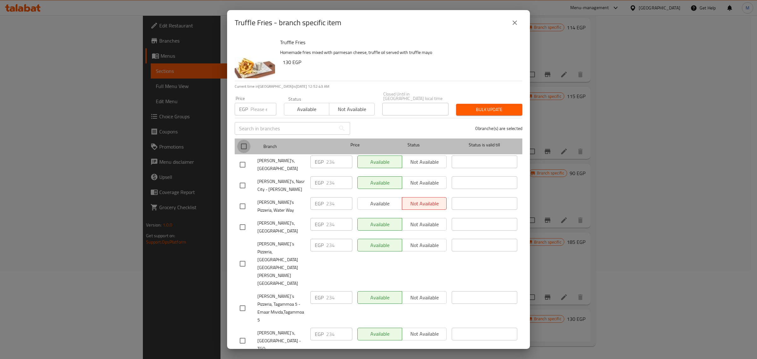
click at [244, 146] on input "checkbox" at bounding box center [243, 146] width 13 height 13
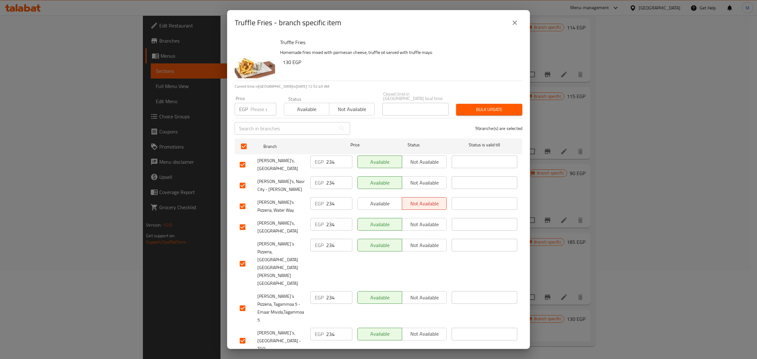
drag, startPoint x: 243, startPoint y: 322, endPoint x: 249, endPoint y: 306, distance: 16.8
click at [256, 109] on input "number" at bounding box center [264, 109] width 26 height 13
paste input "246"
click at [487, 110] on span "Bulk update" at bounding box center [489, 110] width 56 height 8
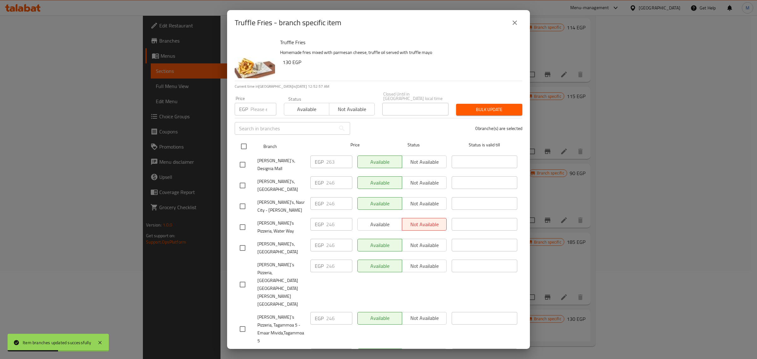
drag, startPoint x: 244, startPoint y: 162, endPoint x: 253, endPoint y: 145, distance: 19.9
click at [243, 162] on input "checkbox" at bounding box center [242, 164] width 13 height 13
click at [260, 107] on input "number" at bounding box center [264, 109] width 26 height 13
paste input "275"
click at [480, 110] on span "Bulk update" at bounding box center [489, 110] width 56 height 8
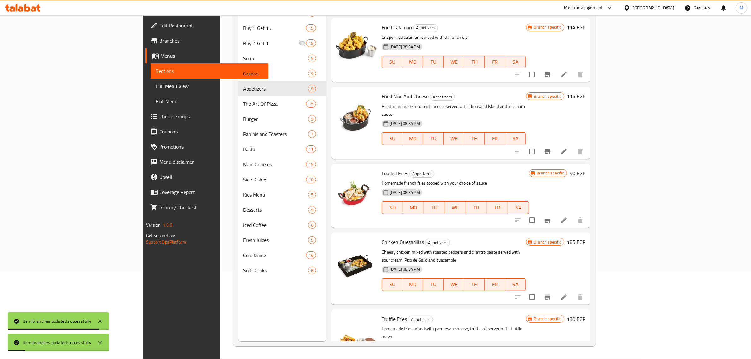
click at [461, 169] on h6 "Loaded Fries Appetizers" at bounding box center [455, 173] width 147 height 9
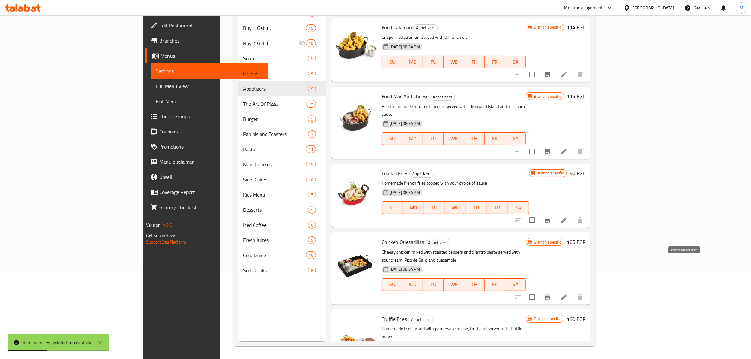
click at [551, 295] on icon "Branch-specific-item" at bounding box center [548, 297] width 6 height 5
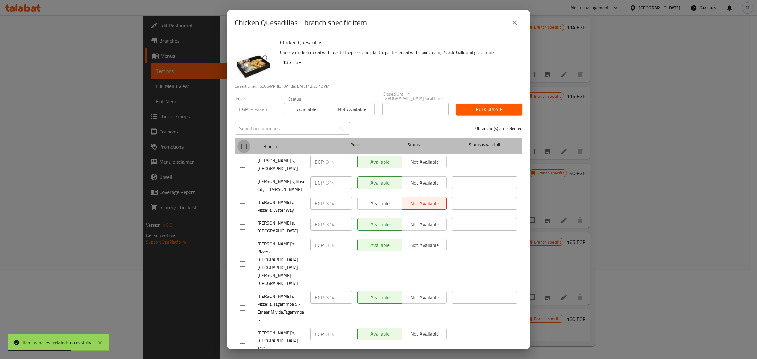
click at [243, 147] on input "checkbox" at bounding box center [243, 146] width 13 height 13
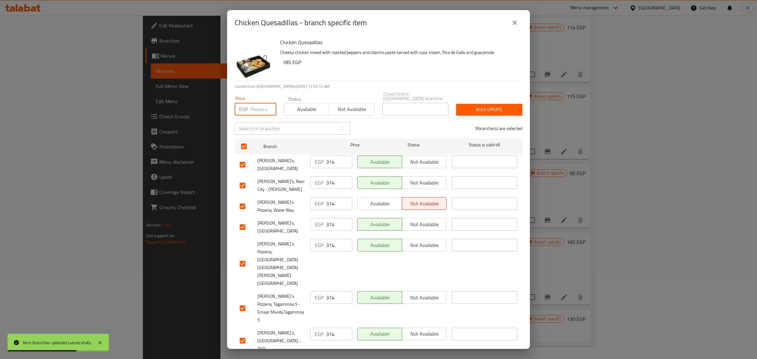
click at [258, 109] on input "number" at bounding box center [264, 109] width 26 height 13
paste input "325"
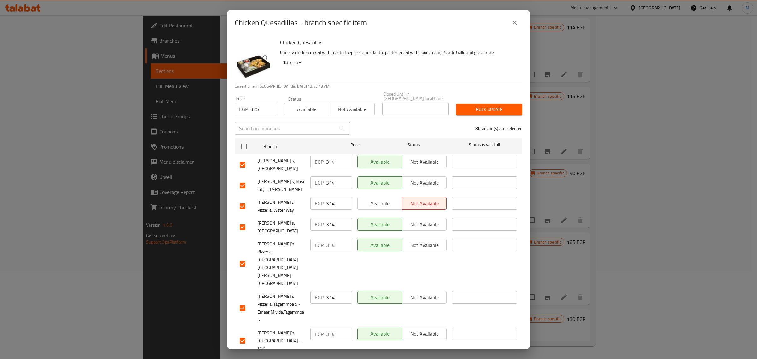
click at [487, 107] on span "Bulk update" at bounding box center [489, 110] width 56 height 8
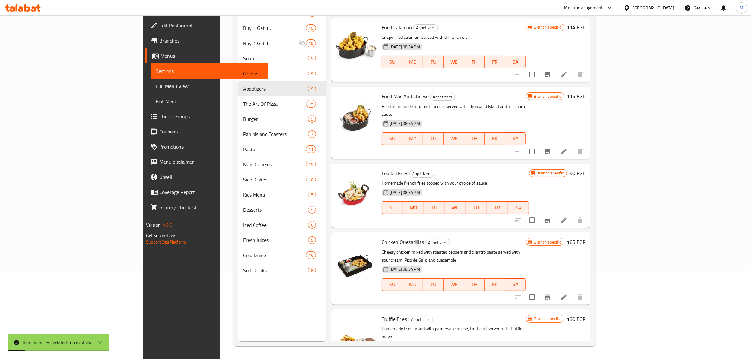
click at [551, 295] on icon "Branch-specific-item" at bounding box center [548, 297] width 6 height 5
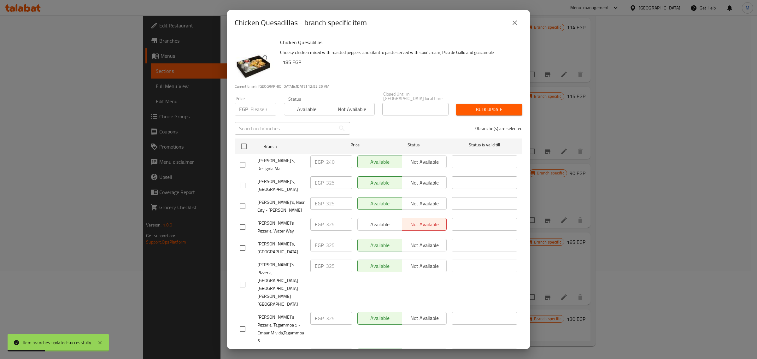
click at [247, 159] on input "checkbox" at bounding box center [242, 164] width 13 height 13
click at [259, 114] on div "Price EGP Price" at bounding box center [255, 105] width 49 height 27
click at [263, 112] on input "number" at bounding box center [264, 109] width 26 height 13
paste input "365"
click at [477, 108] on span "Bulk update" at bounding box center [489, 110] width 56 height 8
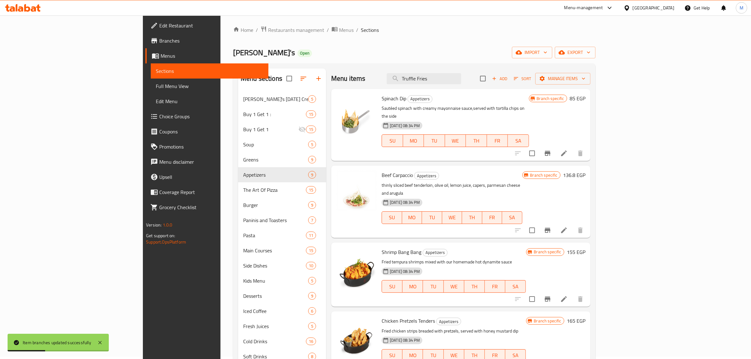
scroll to position [0, 0]
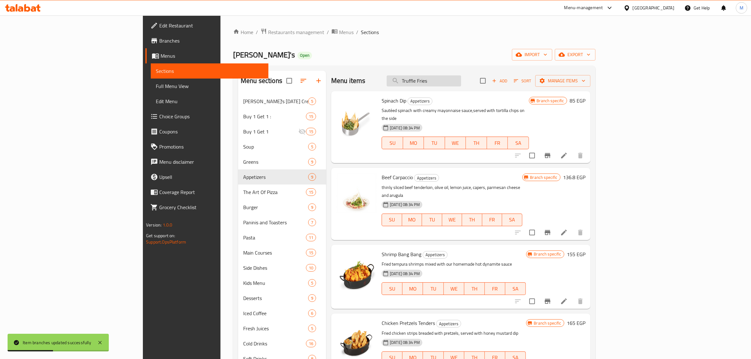
click at [461, 81] on input "Truffle Fries" at bounding box center [424, 80] width 74 height 11
paste input "Caesar Salad"
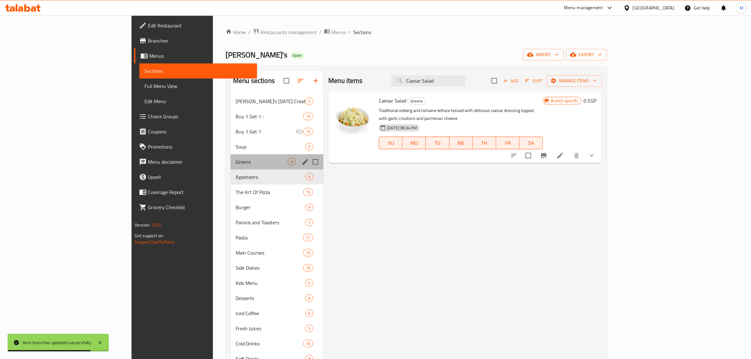
click at [231, 158] on div "Greens 9" at bounding box center [277, 161] width 93 height 15
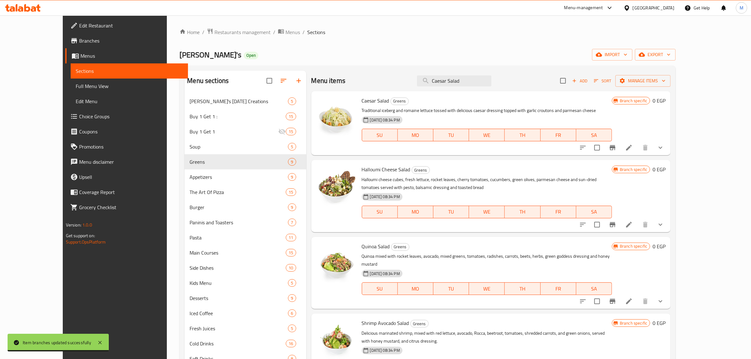
click at [665, 147] on icon "show more" at bounding box center [661, 148] width 8 height 8
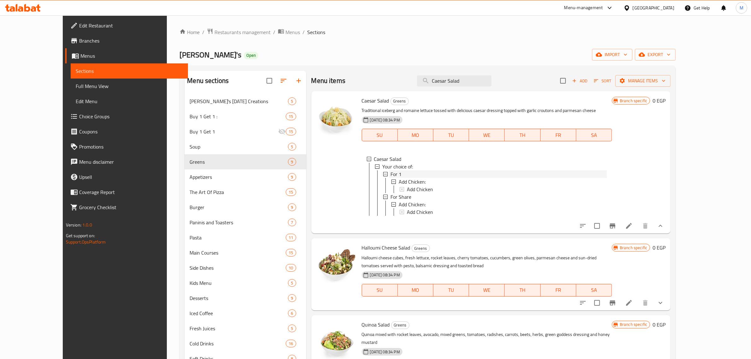
click at [573, 172] on div "For 1" at bounding box center [499, 174] width 216 height 8
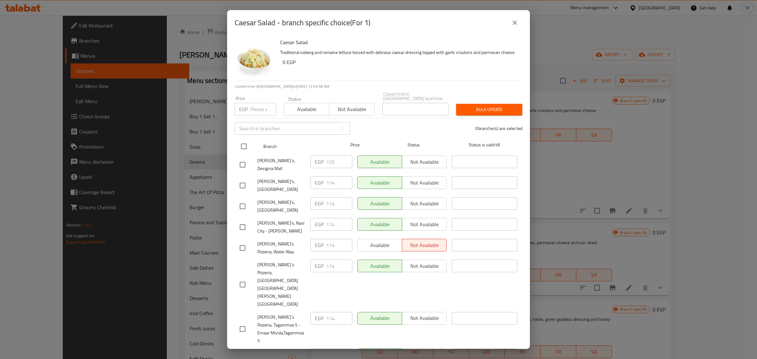
click at [243, 147] on input "checkbox" at bounding box center [243, 146] width 13 height 13
click at [257, 114] on div "Price EGP Price" at bounding box center [255, 105] width 49 height 27
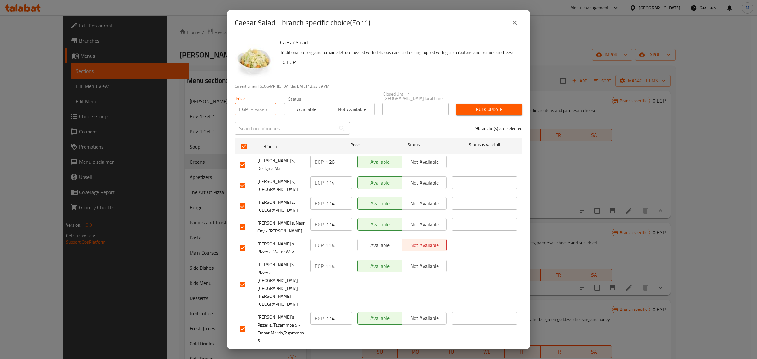
paste input "194"
drag, startPoint x: 258, startPoint y: 110, endPoint x: 258, endPoint y: 149, distance: 38.2
click at [258, 111] on input "number" at bounding box center [264, 109] width 26 height 13
click at [514, 27] on icon "close" at bounding box center [515, 23] width 8 height 8
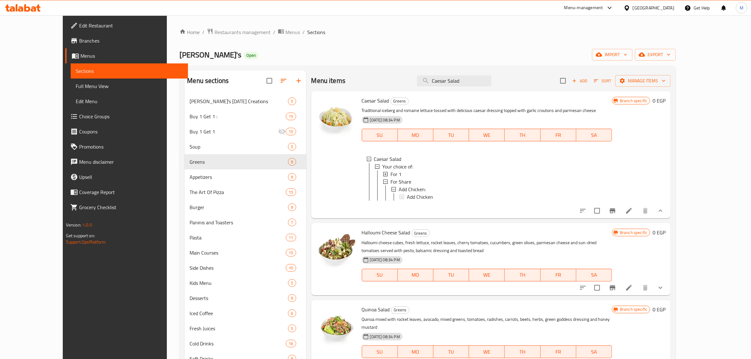
click at [428, 175] on div "For 1" at bounding box center [499, 174] width 216 height 8
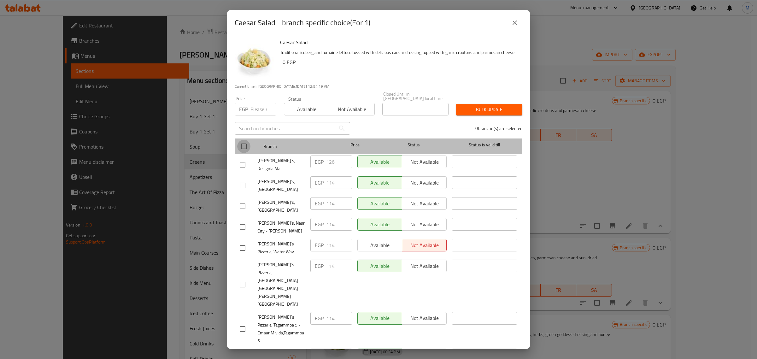
click at [246, 149] on input "checkbox" at bounding box center [243, 146] width 13 height 13
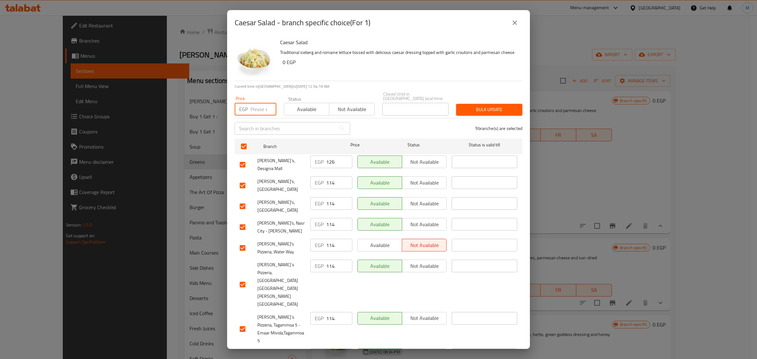
click at [261, 108] on input "number" at bounding box center [264, 109] width 26 height 13
paste input "120"
click at [241, 162] on input "checkbox" at bounding box center [242, 164] width 13 height 13
click at [465, 110] on span "Bulk update" at bounding box center [489, 110] width 56 height 8
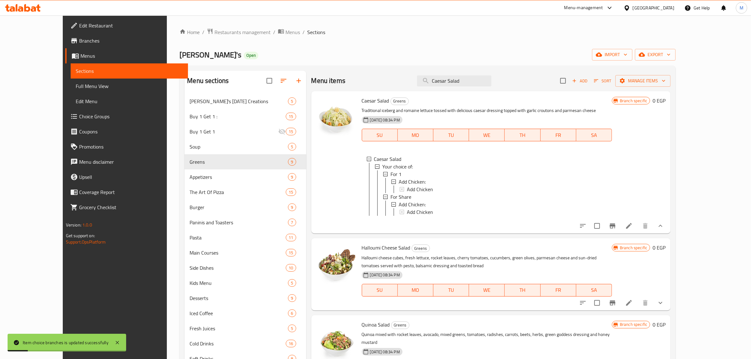
click at [406, 171] on div "For 1" at bounding box center [499, 174] width 216 height 8
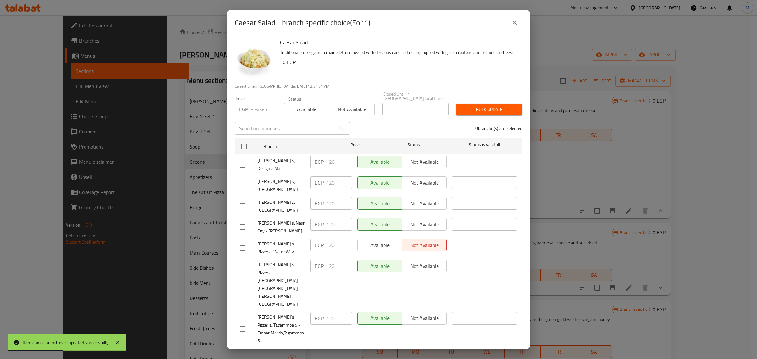
click at [243, 162] on input "checkbox" at bounding box center [242, 164] width 13 height 13
click at [253, 108] on input "number" at bounding box center [264, 109] width 26 height 13
paste input "135"
click at [483, 106] on span "Bulk update" at bounding box center [489, 110] width 56 height 8
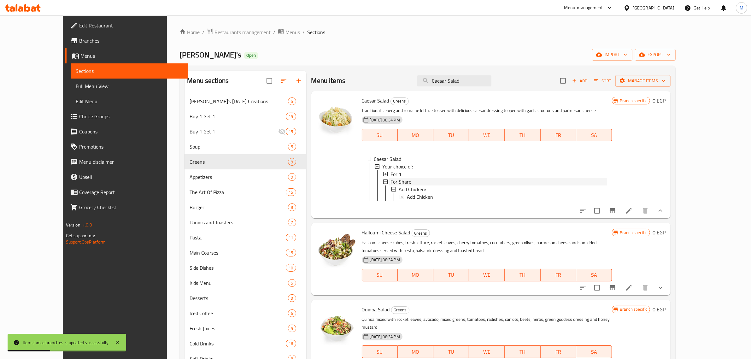
click at [400, 181] on div "For Share" at bounding box center [499, 182] width 216 height 8
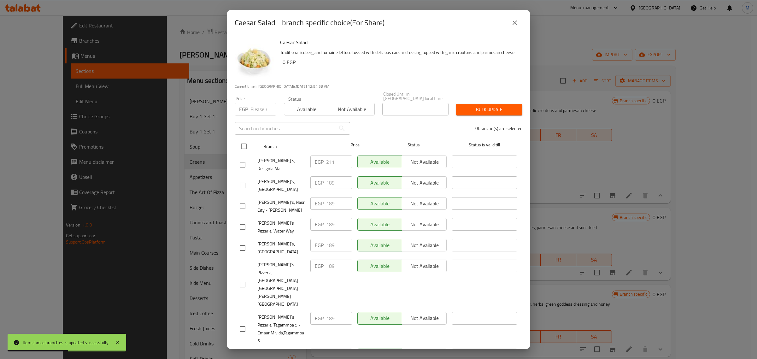
click at [242, 147] on input "checkbox" at bounding box center [243, 146] width 13 height 13
click at [258, 108] on input "number" at bounding box center [264, 109] width 26 height 13
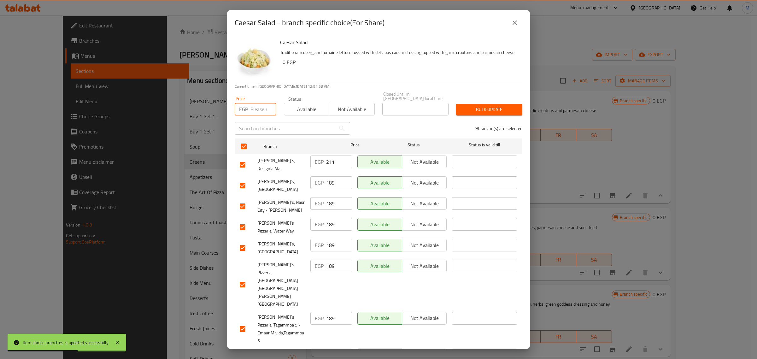
paste input "194"
click at [244, 160] on input "checkbox" at bounding box center [242, 164] width 13 height 13
click at [476, 108] on span "Bulk update" at bounding box center [489, 110] width 56 height 8
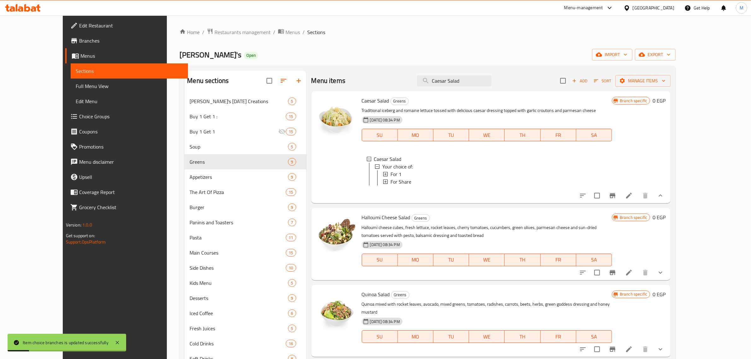
click at [391, 180] on span "For Share" at bounding box center [401, 182] width 21 height 8
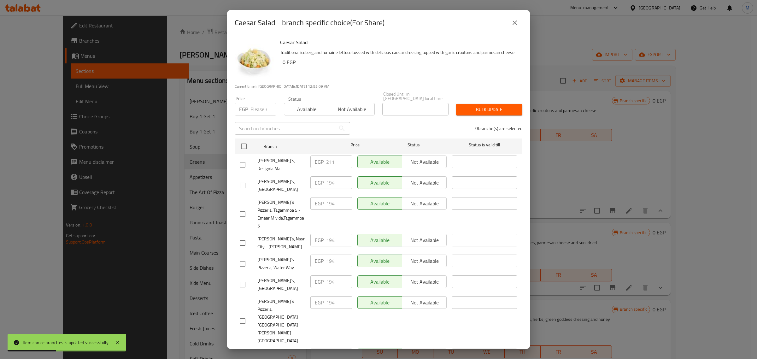
click at [244, 160] on input "checkbox" at bounding box center [242, 164] width 13 height 13
click at [261, 108] on input "number" at bounding box center [264, 109] width 26 height 13
paste input "217"
click at [482, 108] on span "Bulk update" at bounding box center [489, 110] width 56 height 8
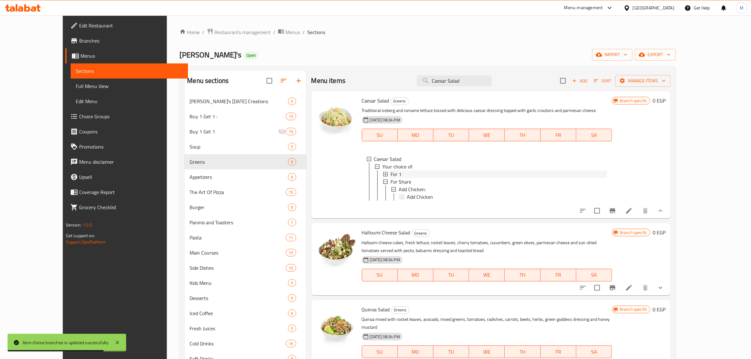
click at [415, 173] on div "For 1" at bounding box center [499, 174] width 216 height 8
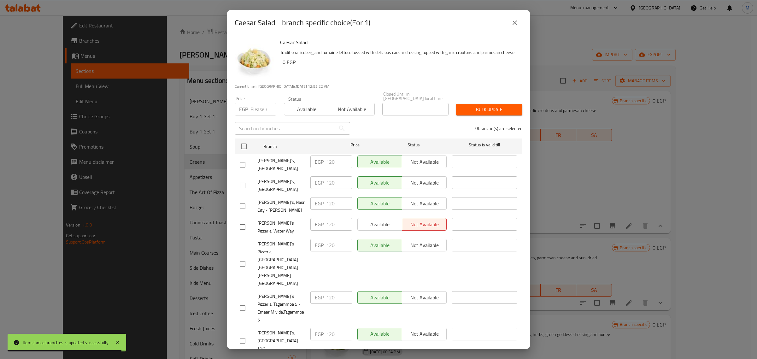
click at [518, 27] on icon "close" at bounding box center [515, 23] width 8 height 8
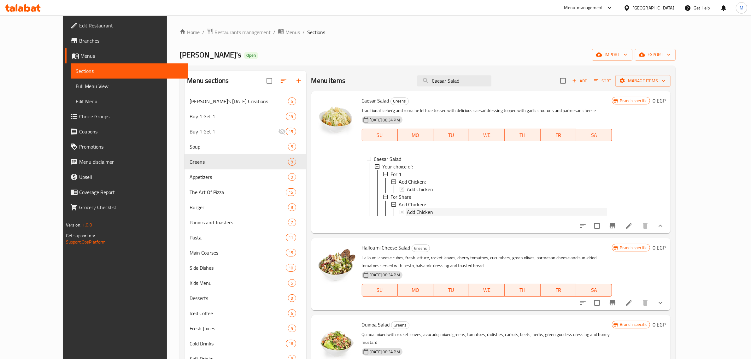
click at [407, 187] on span "Add Chicken" at bounding box center [420, 190] width 26 height 8
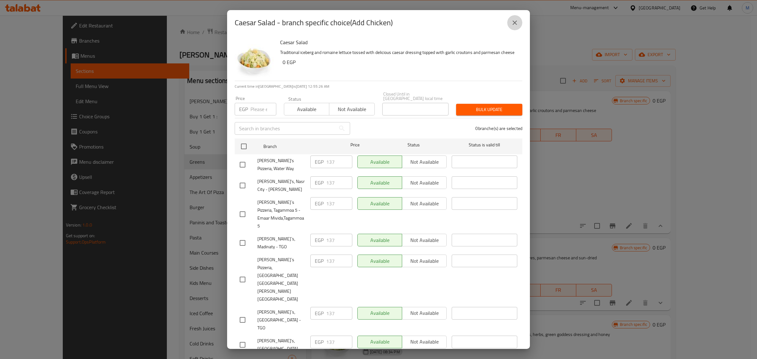
click at [515, 26] on icon "close" at bounding box center [515, 23] width 8 height 8
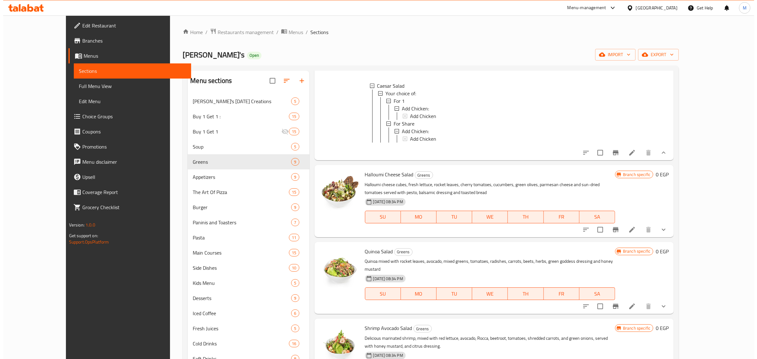
scroll to position [79, 0]
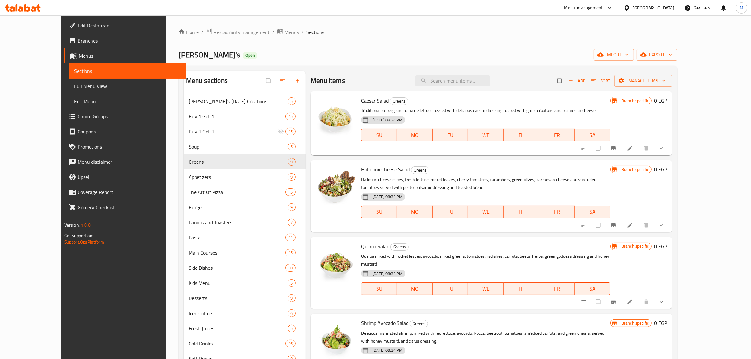
click at [665, 149] on icon "show more" at bounding box center [662, 148] width 6 height 6
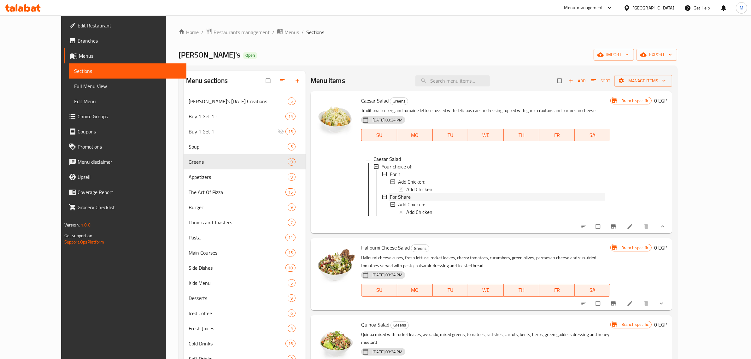
click at [397, 199] on div "For Share" at bounding box center [498, 197] width 216 height 8
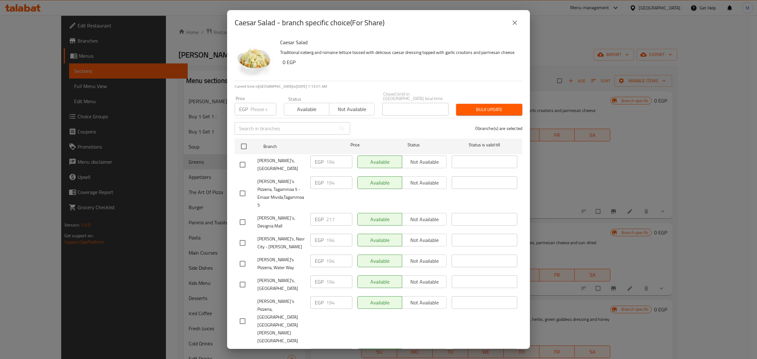
click at [514, 29] on button "close" at bounding box center [514, 22] width 15 height 15
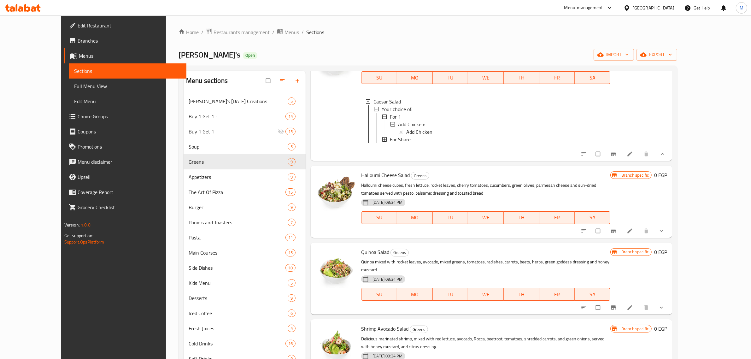
scroll to position [39, 0]
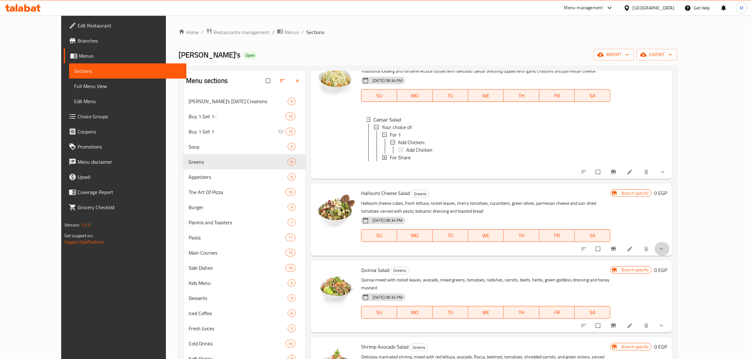
click at [670, 256] on button "show more" at bounding box center [662, 249] width 15 height 14
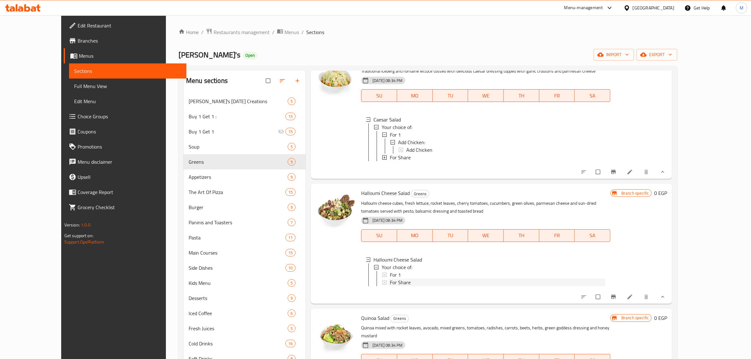
click at [391, 286] on span "For Share" at bounding box center [400, 283] width 21 height 8
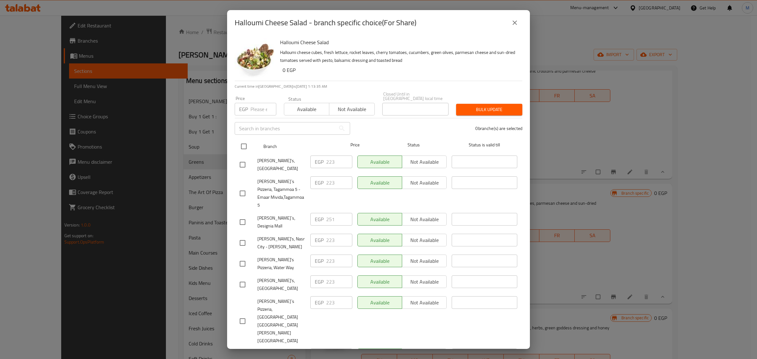
click at [244, 144] on input "checkbox" at bounding box center [243, 146] width 13 height 13
checkbox input "true"
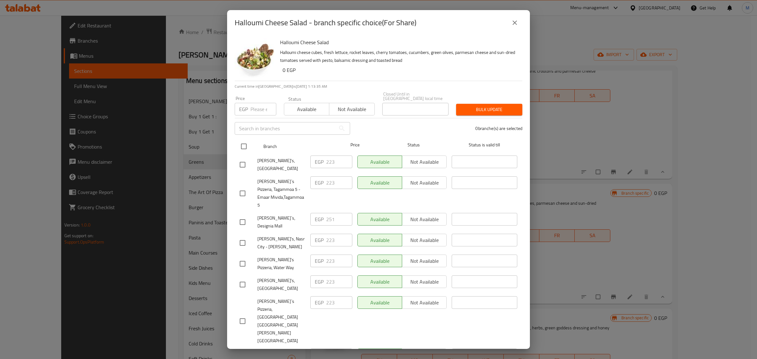
checkbox input "true"
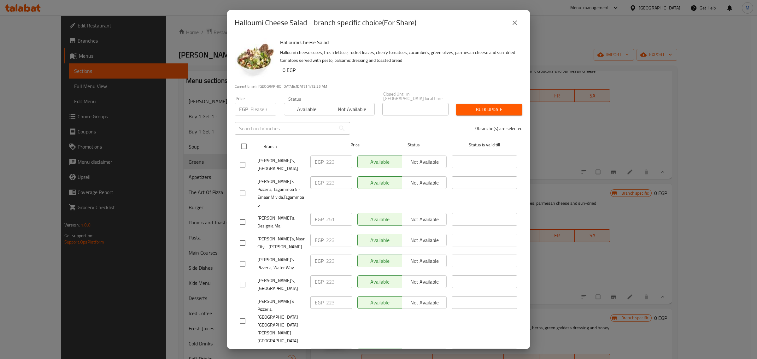
checkbox input "true"
click at [259, 104] on input "number" at bounding box center [264, 109] width 26 height 13
paste input "228"
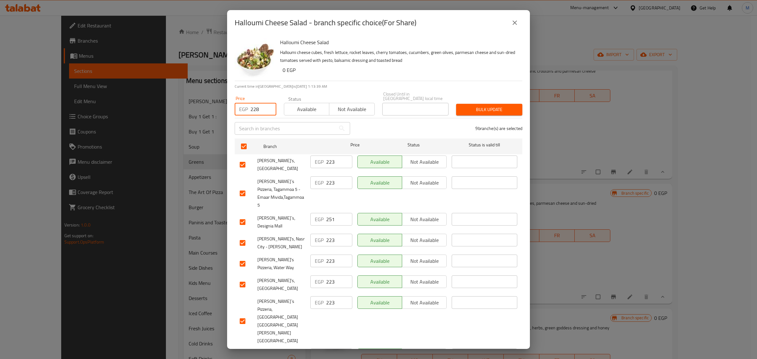
type input "228"
click at [242, 216] on input "checkbox" at bounding box center [242, 222] width 13 height 13
checkbox input "false"
click at [500, 109] on span "Bulk update" at bounding box center [489, 110] width 56 height 8
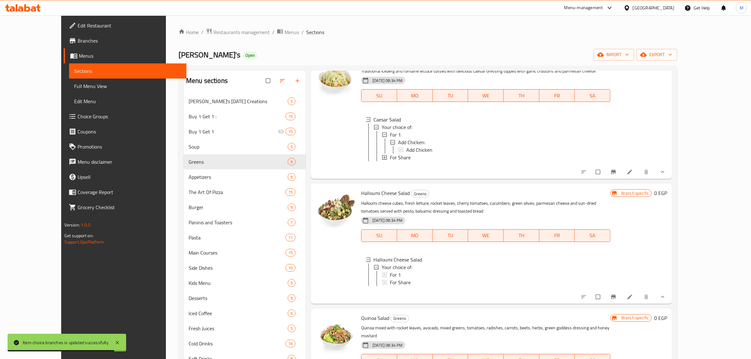
click at [398, 286] on div "For Share" at bounding box center [498, 283] width 216 height 8
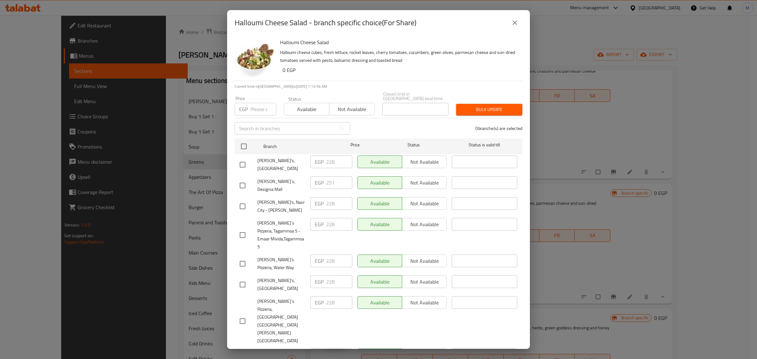
click at [242, 181] on input "checkbox" at bounding box center [242, 185] width 13 height 13
checkbox input "true"
click at [261, 107] on input "number" at bounding box center [264, 109] width 26 height 13
paste input "256"
type input "256"
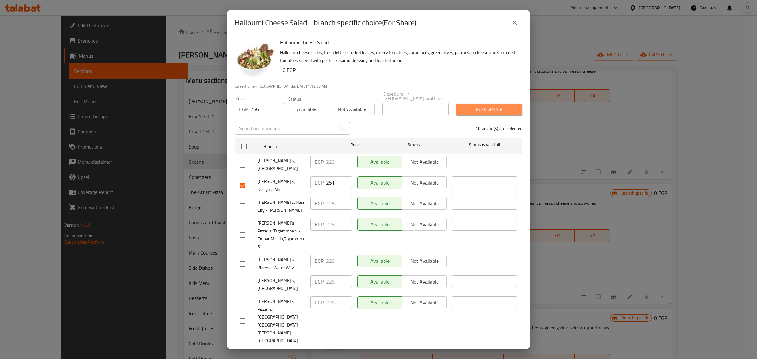
click at [500, 109] on span "Bulk update" at bounding box center [489, 110] width 56 height 8
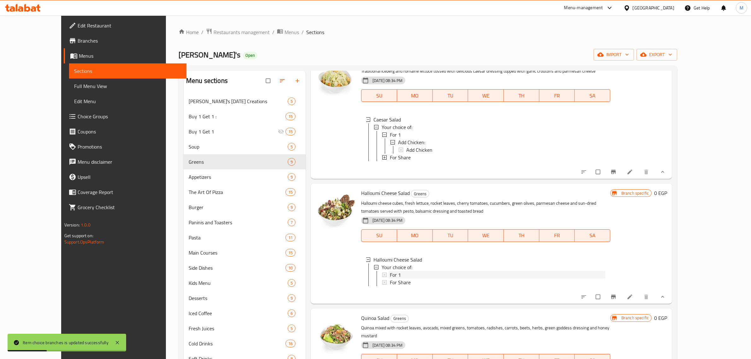
click at [401, 278] on div "For 1" at bounding box center [498, 275] width 216 height 8
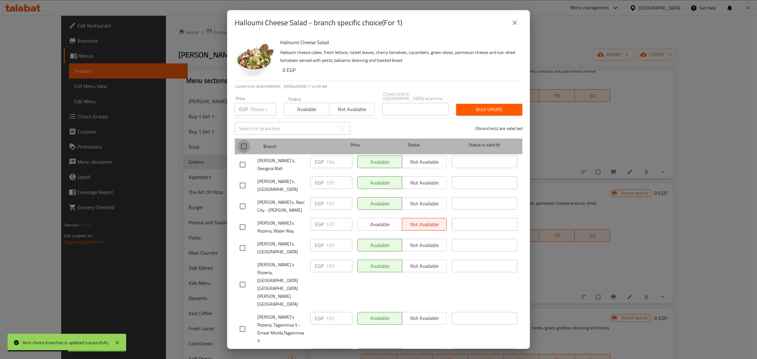
drag, startPoint x: 242, startPoint y: 141, endPoint x: 248, endPoint y: 125, distance: 17.0
click at [242, 141] on input "checkbox" at bounding box center [243, 146] width 13 height 13
checkbox input "true"
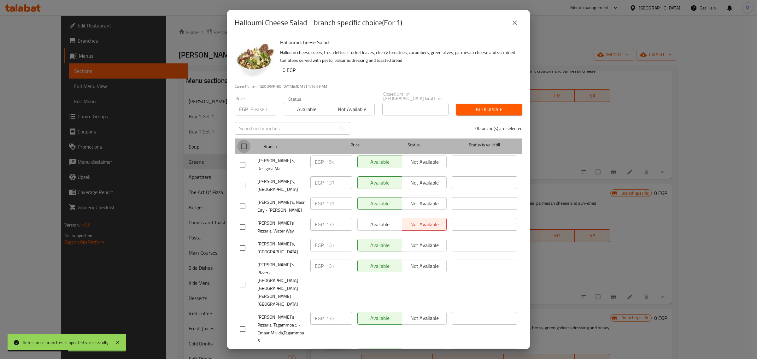
checkbox input "true"
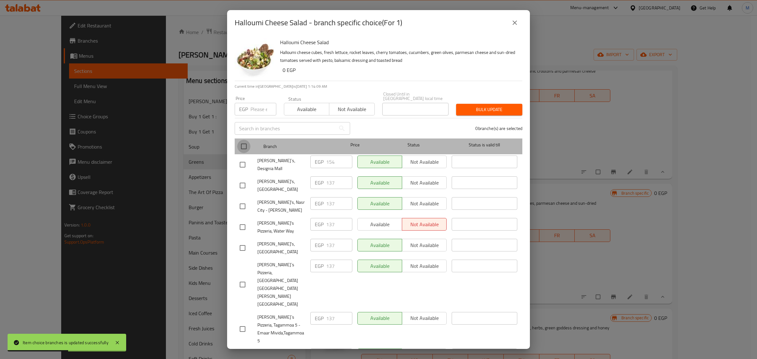
checkbox input "true"
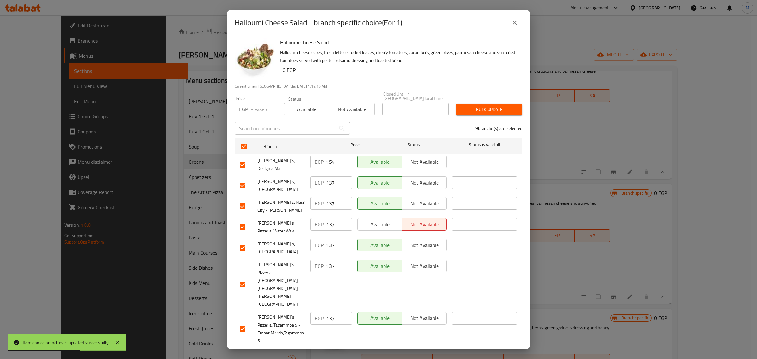
click at [242, 162] on input "checkbox" at bounding box center [242, 164] width 13 height 13
checkbox input "false"
drag, startPoint x: 254, startPoint y: 107, endPoint x: 255, endPoint y: 114, distance: 7.6
click at [254, 109] on input "number" at bounding box center [264, 109] width 26 height 13
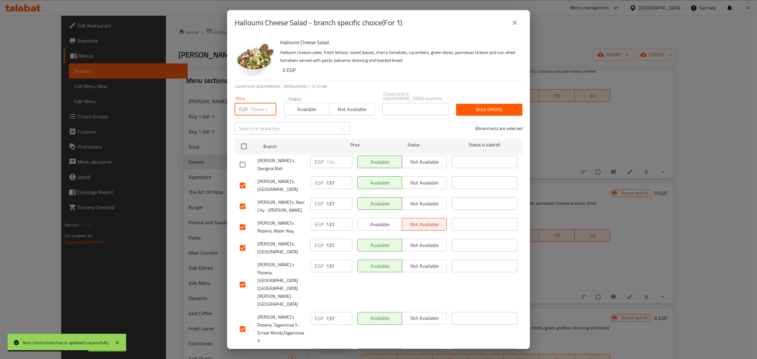
paste input "143"
type input "143"
click at [488, 106] on span "Bulk update" at bounding box center [489, 110] width 56 height 8
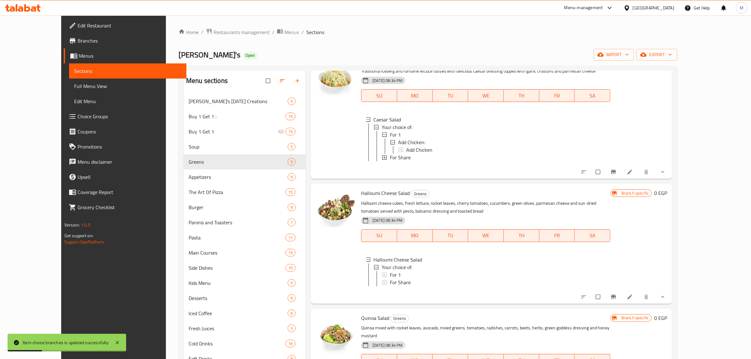
click at [405, 278] on div "For 1" at bounding box center [498, 275] width 216 height 8
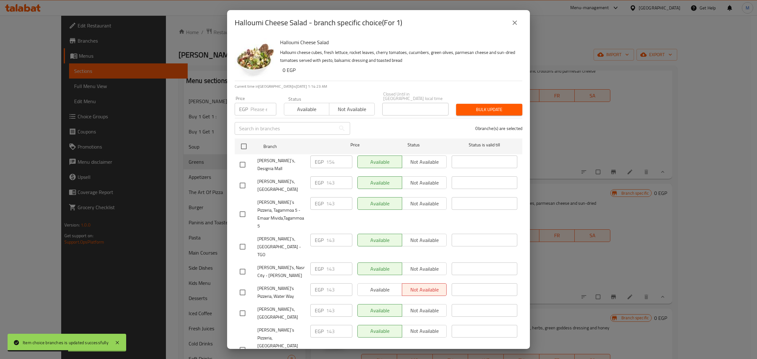
click at [239, 158] on input "checkbox" at bounding box center [242, 164] width 13 height 13
checkbox input "true"
drag, startPoint x: 256, startPoint y: 108, endPoint x: 261, endPoint y: 112, distance: 6.9
click at [256, 109] on input "number" at bounding box center [264, 109] width 26 height 13
paste input "160"
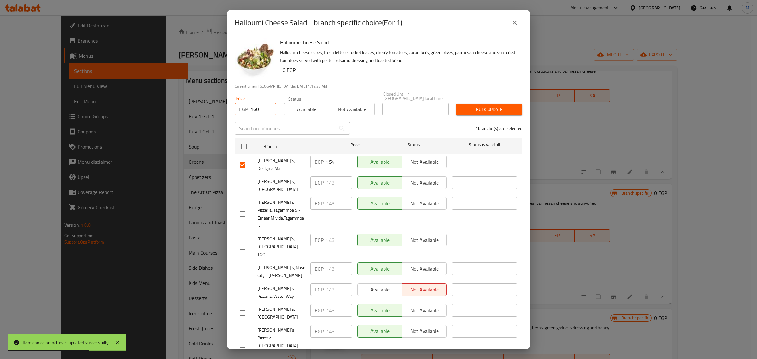
type input "160"
click at [478, 108] on span "Bulk update" at bounding box center [489, 110] width 56 height 8
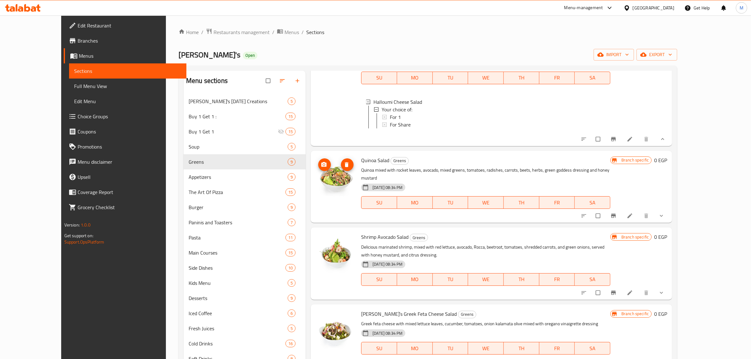
scroll to position [237, 0]
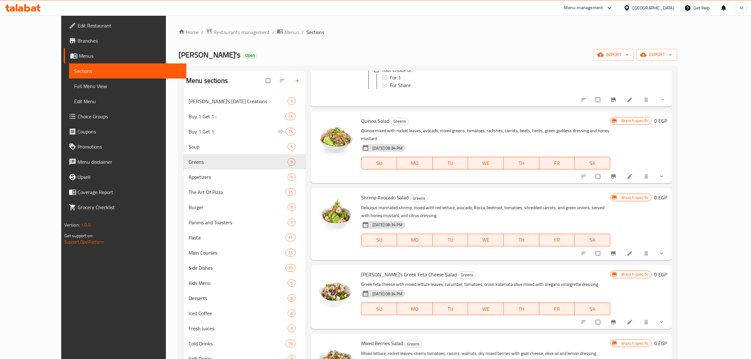
click at [665, 180] on icon "show more" at bounding box center [662, 176] width 6 height 6
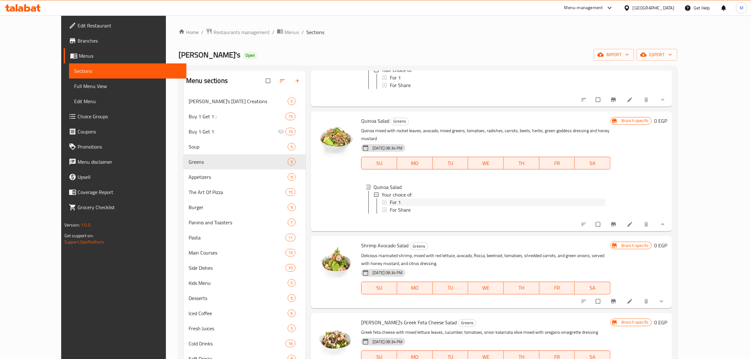
click at [476, 204] on div "For 1" at bounding box center [498, 202] width 216 height 8
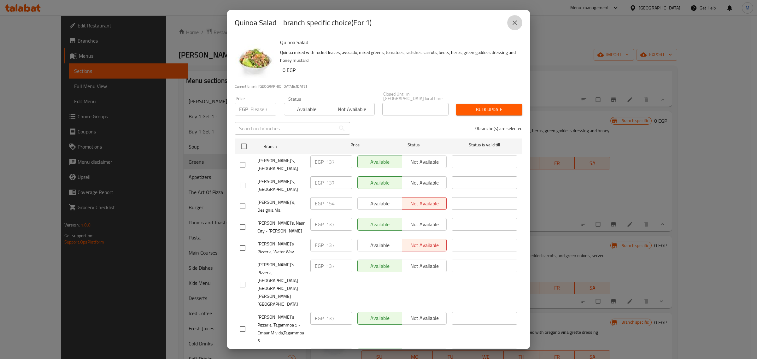
click at [515, 21] on icon "close" at bounding box center [515, 23] width 8 height 8
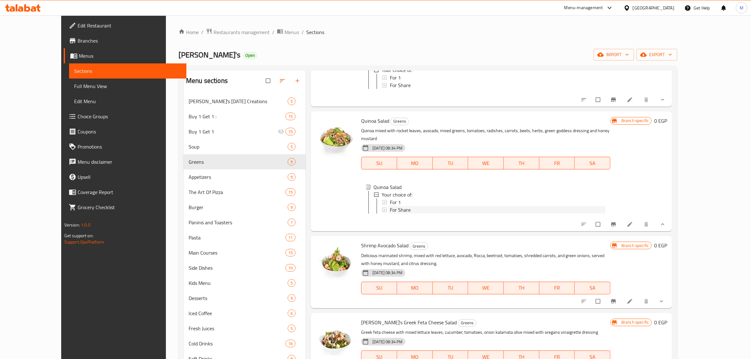
click at [390, 214] on span "For Share" at bounding box center [400, 210] width 21 height 8
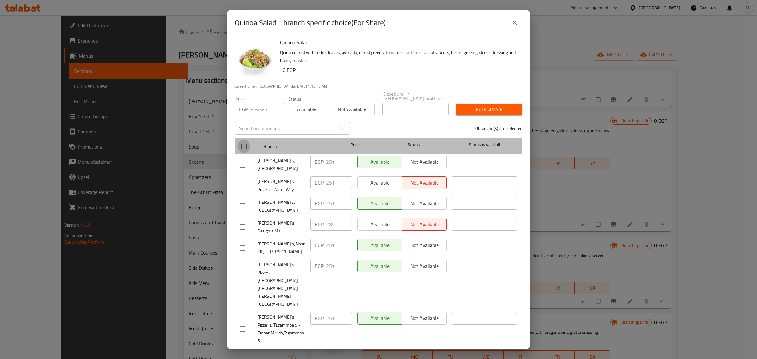
click at [243, 147] on input "checkbox" at bounding box center [243, 146] width 13 height 13
checkbox input "true"
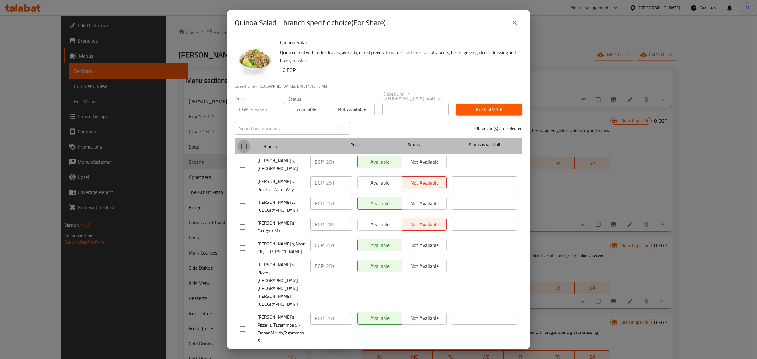
checkbox input "true"
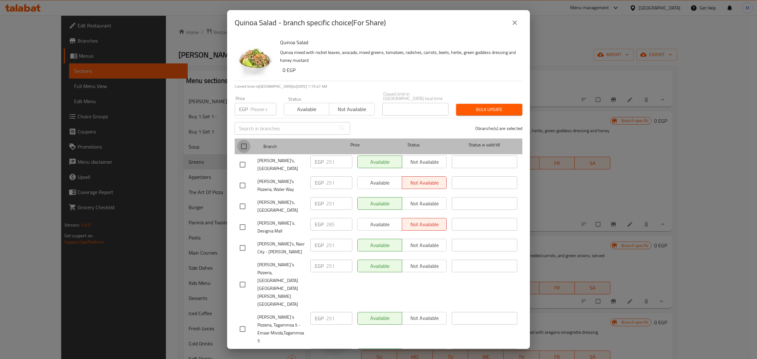
checkbox input "true"
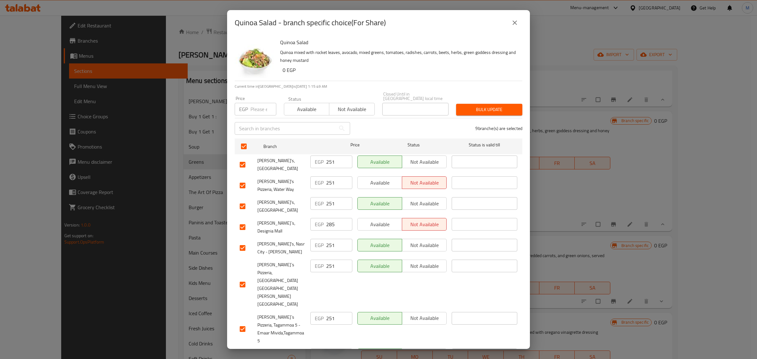
click at [243, 221] on input "checkbox" at bounding box center [242, 227] width 13 height 13
checkbox input "false"
click at [256, 109] on input "number" at bounding box center [264, 109] width 26 height 13
paste input "257"
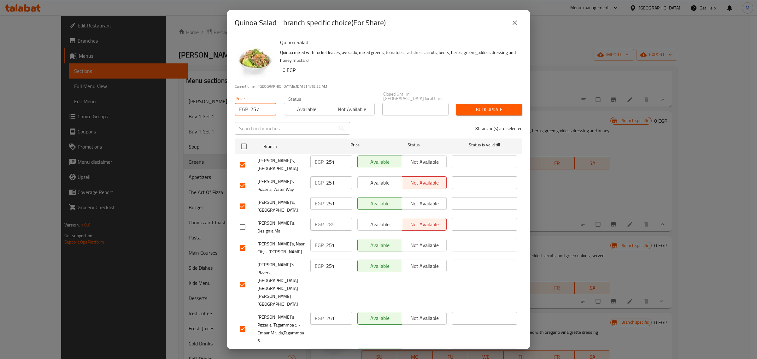
type input "257"
click at [474, 108] on span "Bulk update" at bounding box center [489, 110] width 56 height 8
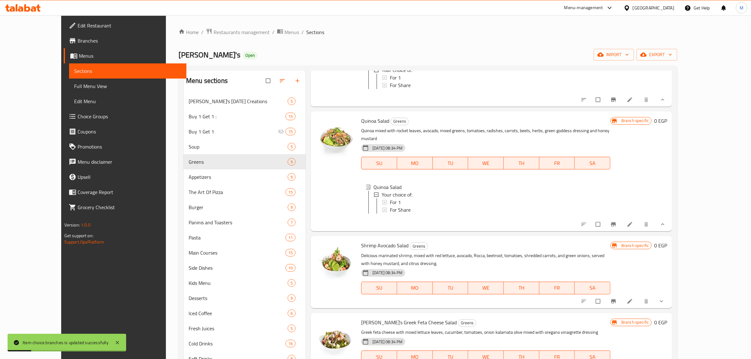
click at [390, 214] on span "For Share" at bounding box center [400, 210] width 21 height 8
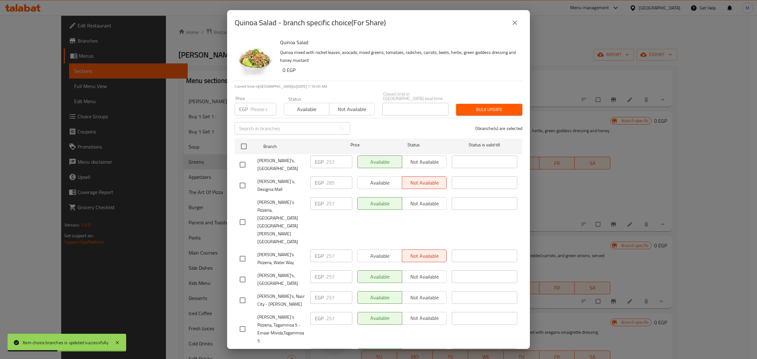
click at [243, 182] on input "checkbox" at bounding box center [242, 185] width 13 height 13
checkbox input "true"
click at [259, 111] on input "number" at bounding box center [264, 109] width 26 height 13
paste input "288"
type input "288"
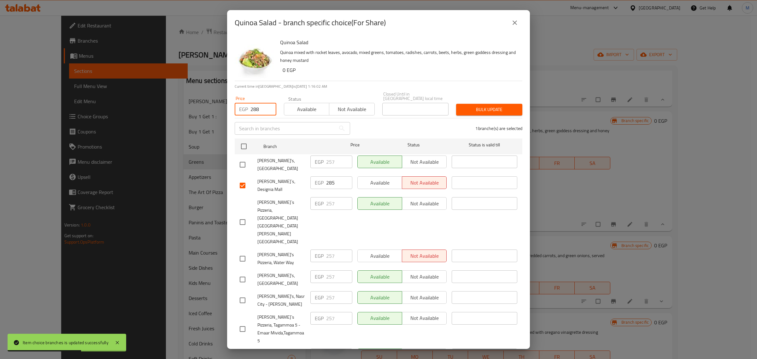
click at [481, 107] on span "Bulk update" at bounding box center [489, 110] width 56 height 8
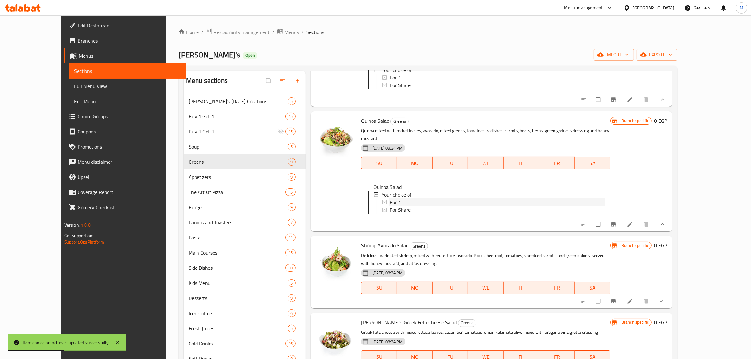
click at [400, 204] on div "For 1" at bounding box center [498, 202] width 216 height 8
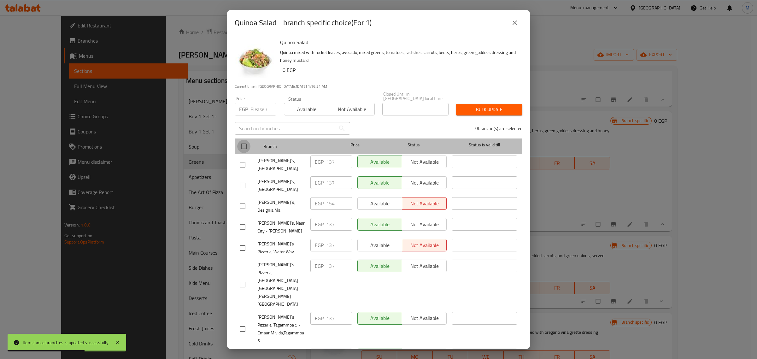
click at [245, 145] on input "checkbox" at bounding box center [243, 146] width 13 height 13
checkbox input "true"
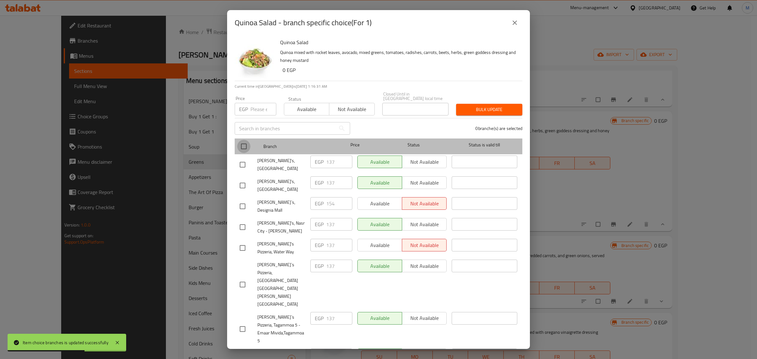
checkbox input "true"
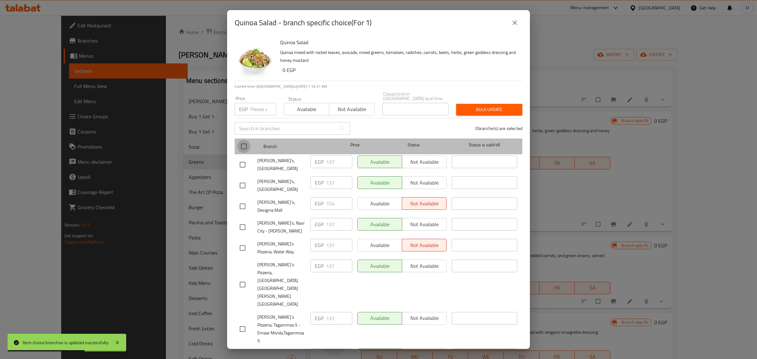
checkbox input "true"
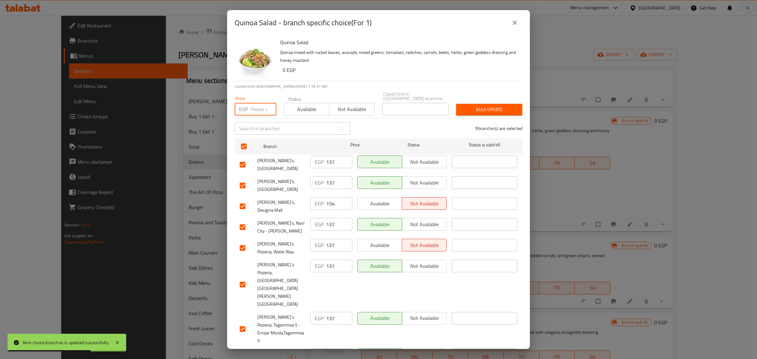
click at [256, 112] on input "number" at bounding box center [264, 109] width 26 height 13
paste input "143"
type input "143"
click at [245, 200] on input "checkbox" at bounding box center [242, 206] width 13 height 13
checkbox input "false"
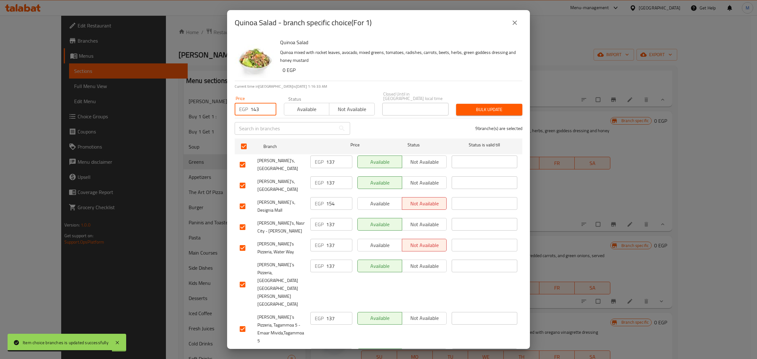
checkbox input "false"
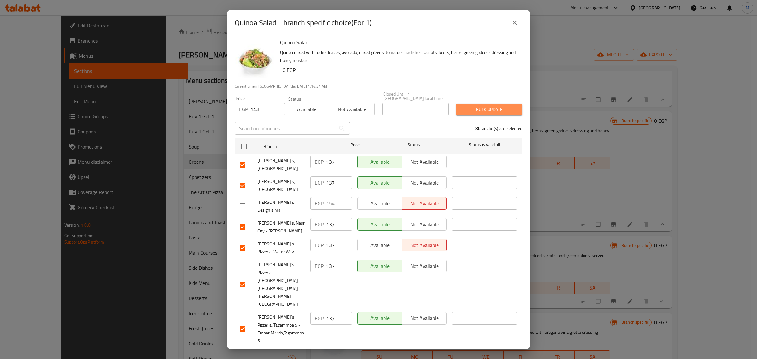
click at [474, 108] on span "Bulk update" at bounding box center [489, 110] width 56 height 8
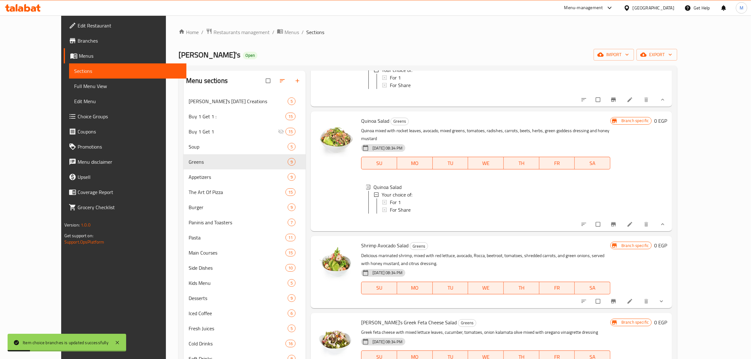
click at [390, 205] on span "For 1" at bounding box center [395, 202] width 11 height 8
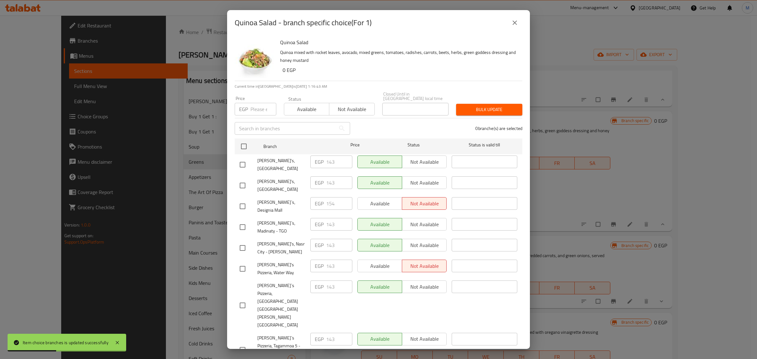
click at [241, 200] on input "checkbox" at bounding box center [242, 206] width 13 height 13
checkbox input "true"
click at [266, 109] on input "number" at bounding box center [264, 109] width 26 height 13
paste input "160"
type input "160"
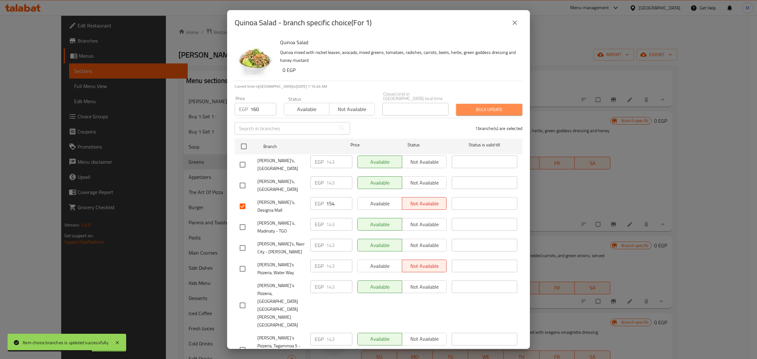
click at [468, 109] on span "Bulk update" at bounding box center [489, 110] width 56 height 8
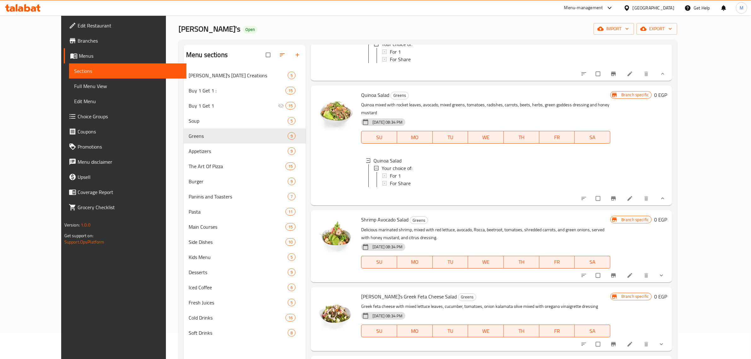
scroll to position [39, 0]
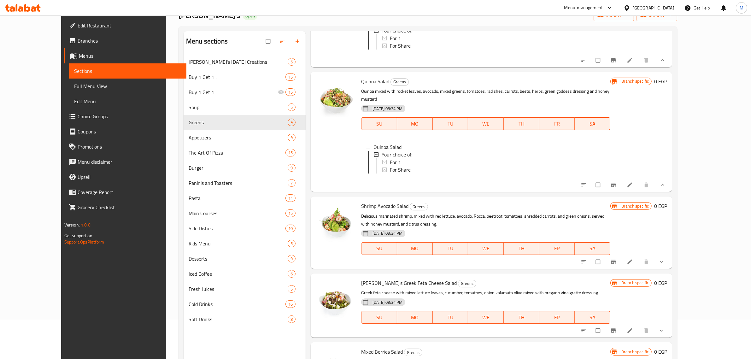
click at [670, 263] on button "show more" at bounding box center [662, 262] width 15 height 14
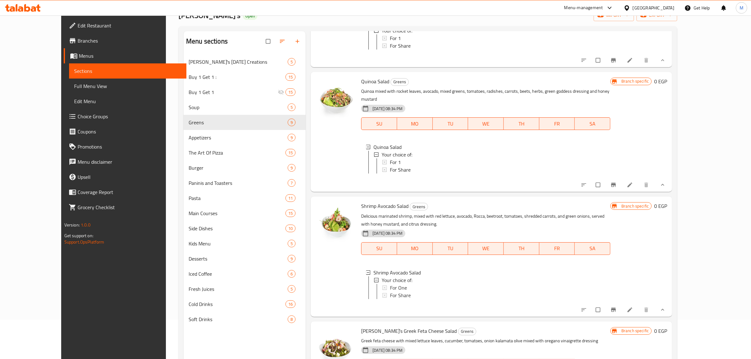
scroll to position [276, 0]
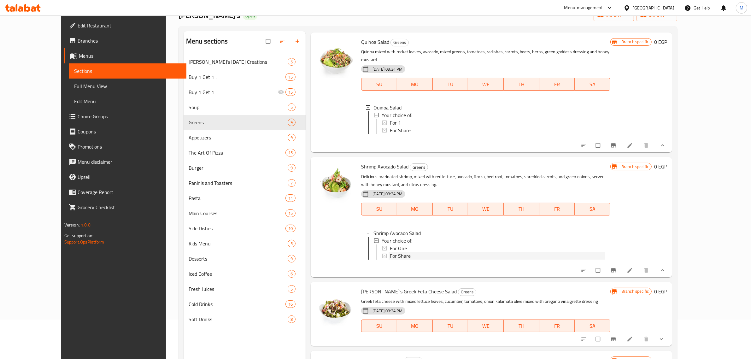
click at [424, 257] on div "For Share" at bounding box center [498, 256] width 216 height 8
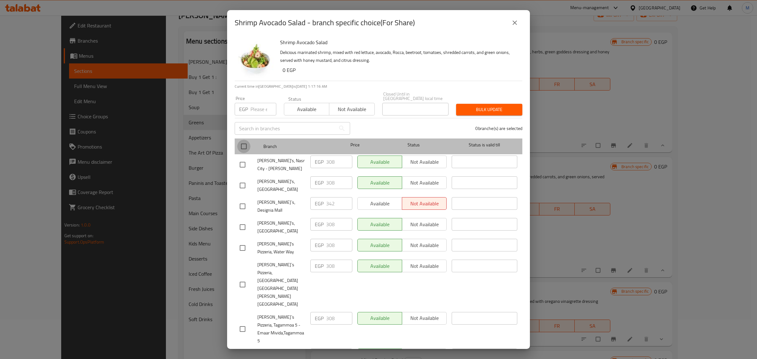
click at [240, 147] on input "checkbox" at bounding box center [243, 146] width 13 height 13
checkbox input "true"
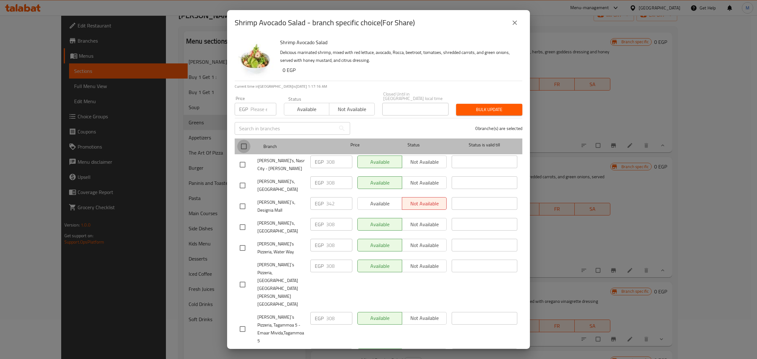
checkbox input "true"
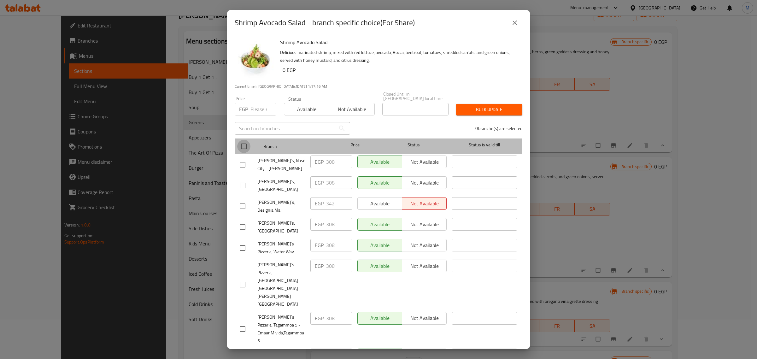
checkbox input "true"
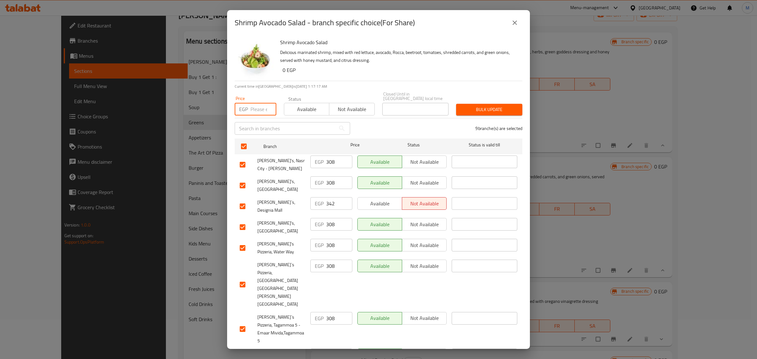
drag, startPoint x: 256, startPoint y: 108, endPoint x: 258, endPoint y: 120, distance: 12.6
click at [255, 108] on input "number" at bounding box center [264, 109] width 26 height 13
paste input "314"
type input "314"
click at [242, 200] on input "checkbox" at bounding box center [242, 206] width 13 height 13
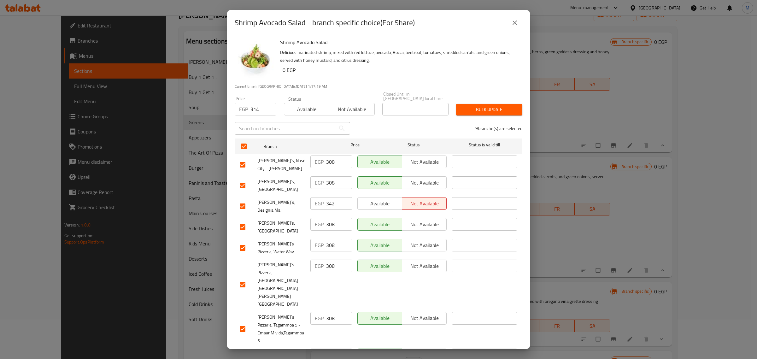
checkbox input "false"
click at [496, 107] on span "Bulk update" at bounding box center [489, 110] width 56 height 8
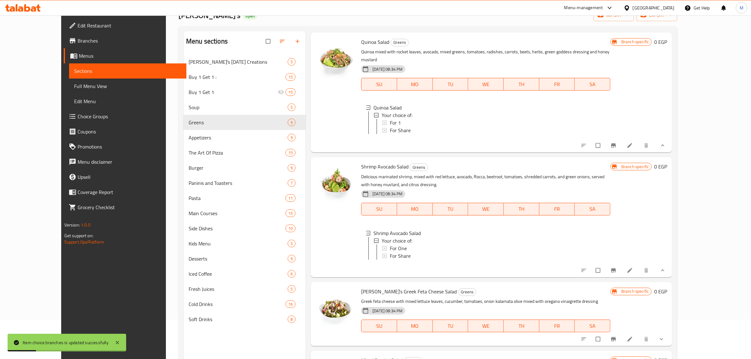
click at [403, 258] on div "For Share" at bounding box center [498, 256] width 216 height 8
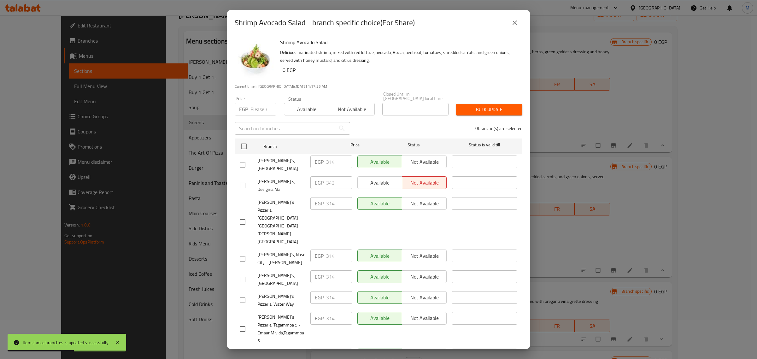
click at [242, 179] on input "checkbox" at bounding box center [242, 185] width 13 height 13
checkbox input "true"
drag, startPoint x: 253, startPoint y: 110, endPoint x: 261, endPoint y: 131, distance: 23.0
click at [253, 110] on input "number" at bounding box center [264, 109] width 26 height 13
paste input "352"
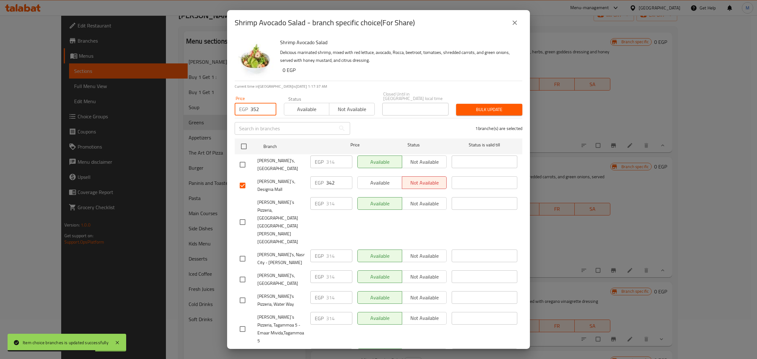
type input "352"
click at [472, 108] on span "Bulk update" at bounding box center [489, 110] width 56 height 8
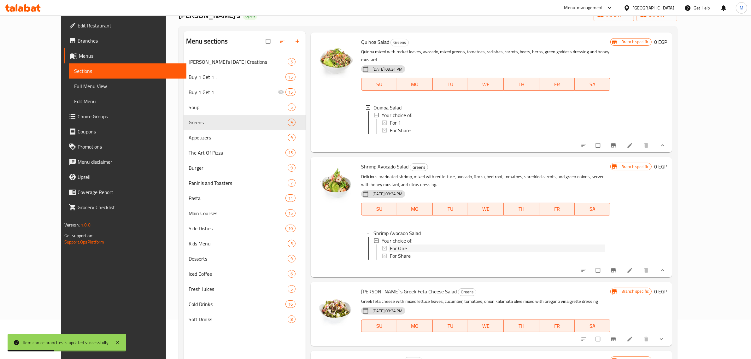
click at [396, 248] on div "For One" at bounding box center [498, 249] width 216 height 8
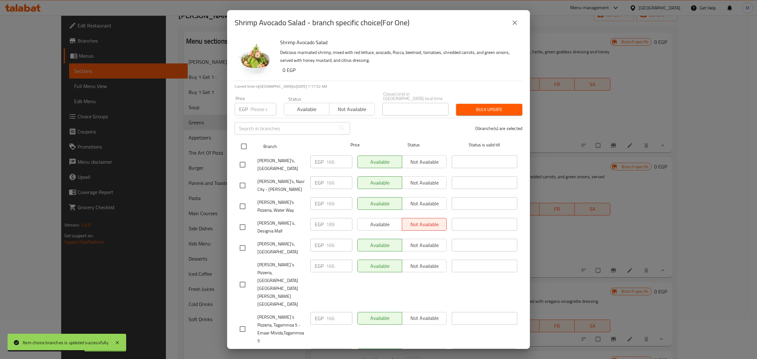
click at [238, 145] on input "checkbox" at bounding box center [243, 146] width 13 height 13
checkbox input "true"
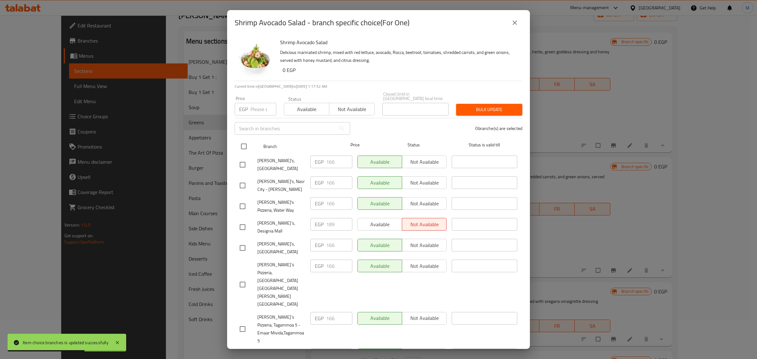
checkbox input "true"
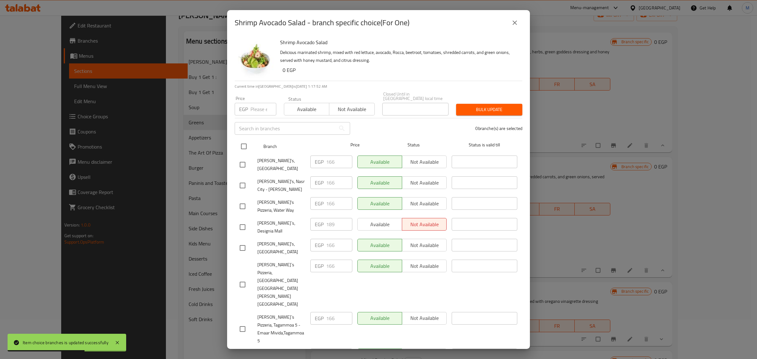
checkbox input "true"
click at [258, 105] on input "number" at bounding box center [264, 109] width 26 height 13
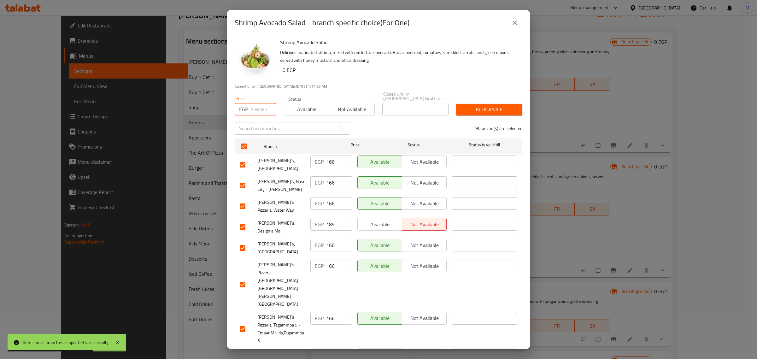
paste input "171"
type input "171"
click at [242, 221] on input "checkbox" at bounding box center [242, 227] width 13 height 13
checkbox input "false"
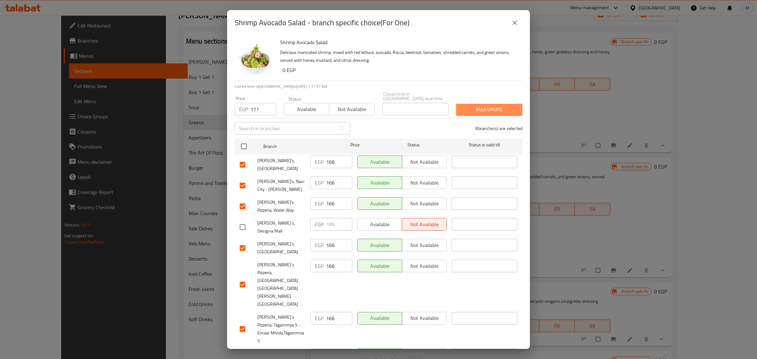
click at [482, 110] on span "Bulk update" at bounding box center [489, 110] width 56 height 8
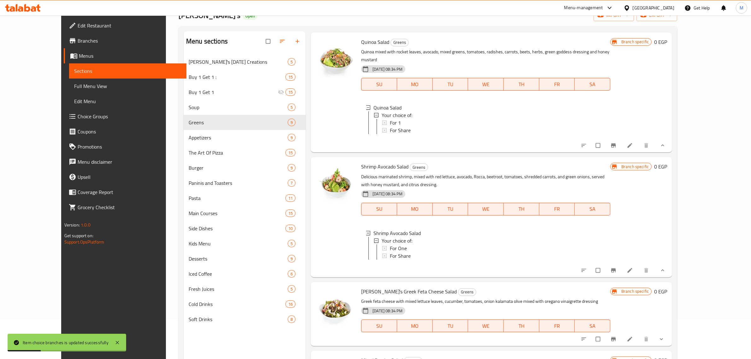
click at [397, 250] on div "For One" at bounding box center [498, 249] width 216 height 8
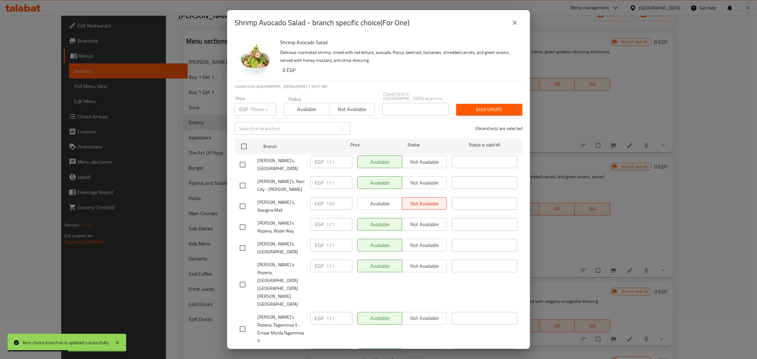
drag, startPoint x: 247, startPoint y: 201, endPoint x: 248, endPoint y: 198, distance: 4.0
click at [246, 201] on input "checkbox" at bounding box center [242, 206] width 13 height 13
checkbox input "true"
click at [261, 103] on input "number" at bounding box center [264, 109] width 26 height 13
paste input "192"
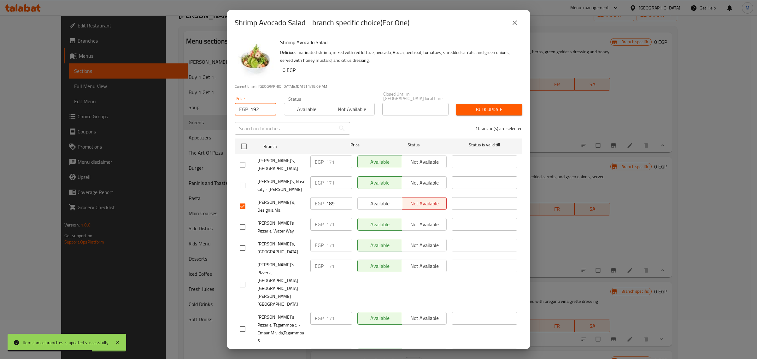
type input "192"
click at [473, 106] on span "Bulk update" at bounding box center [489, 110] width 56 height 8
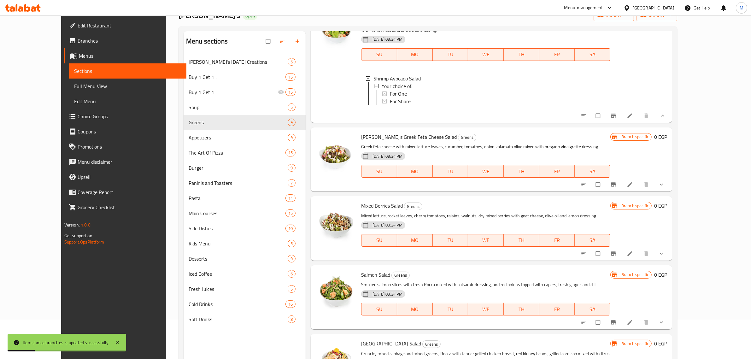
scroll to position [434, 0]
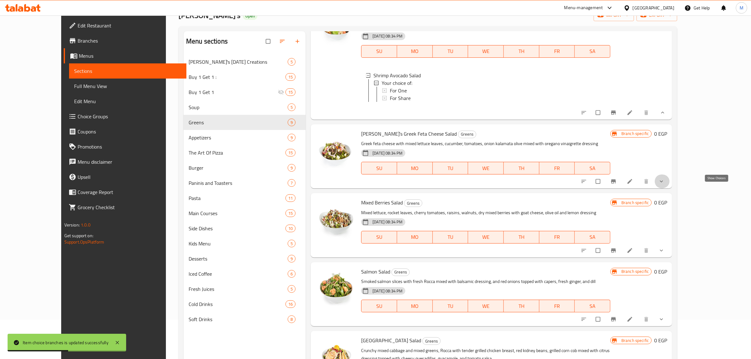
click at [665, 185] on icon "show more" at bounding box center [662, 181] width 6 height 6
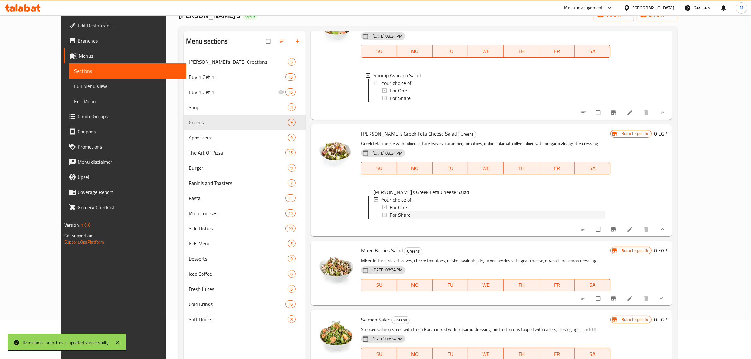
click at [404, 219] on div "For Share" at bounding box center [498, 215] width 216 height 8
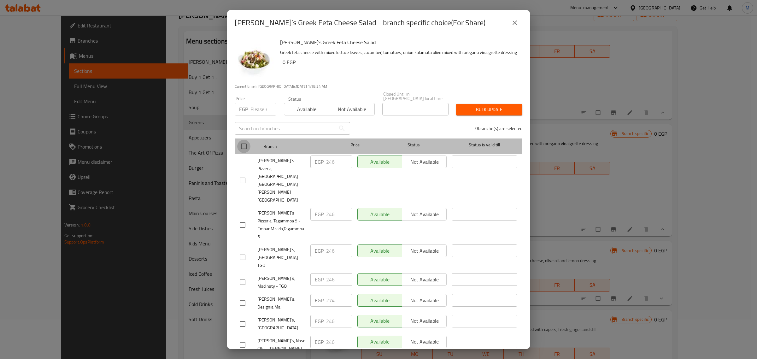
click at [245, 144] on input "checkbox" at bounding box center [243, 146] width 13 height 13
checkbox input "true"
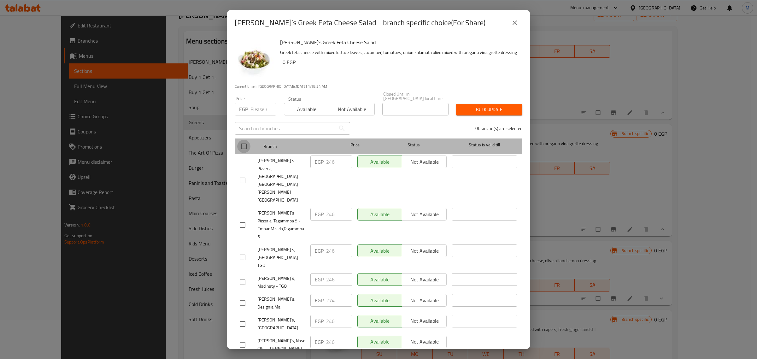
checkbox input "true"
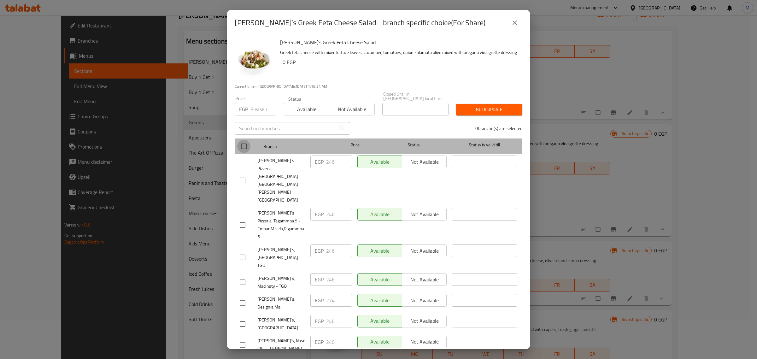
checkbox input "true"
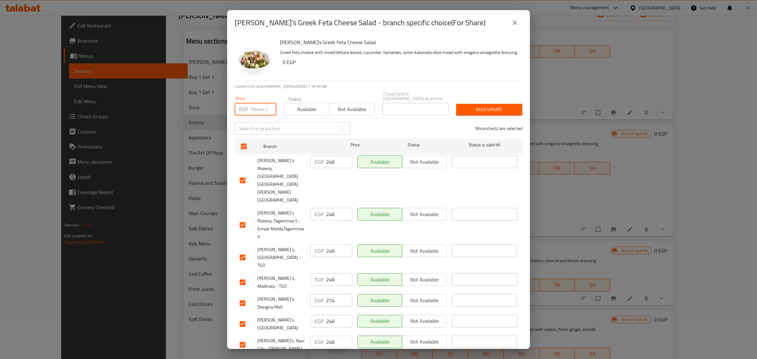
drag, startPoint x: 255, startPoint y: 112, endPoint x: 255, endPoint y: 115, distance: 3.5
click at [254, 112] on input "number" at bounding box center [264, 109] width 26 height 13
paste input "251"
type input "251"
click at [245, 297] on input "checkbox" at bounding box center [242, 303] width 13 height 13
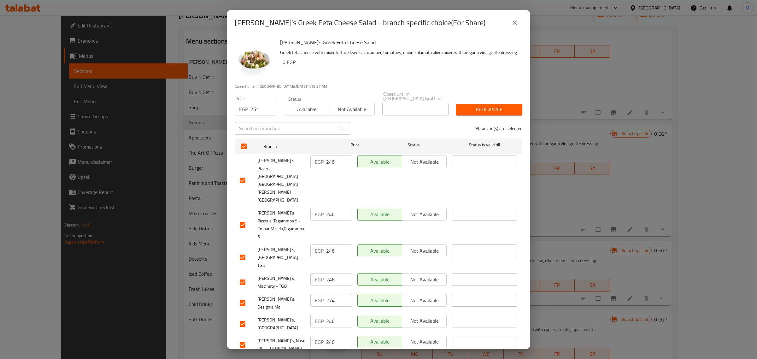
checkbox input "false"
click at [483, 110] on span "Bulk update" at bounding box center [489, 110] width 56 height 8
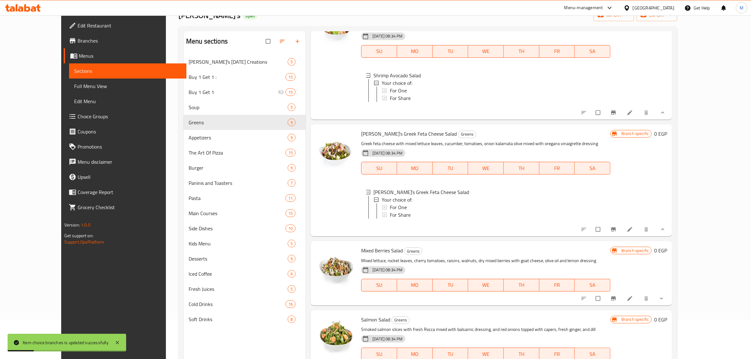
click at [395, 219] on div "For Share" at bounding box center [498, 215] width 216 height 8
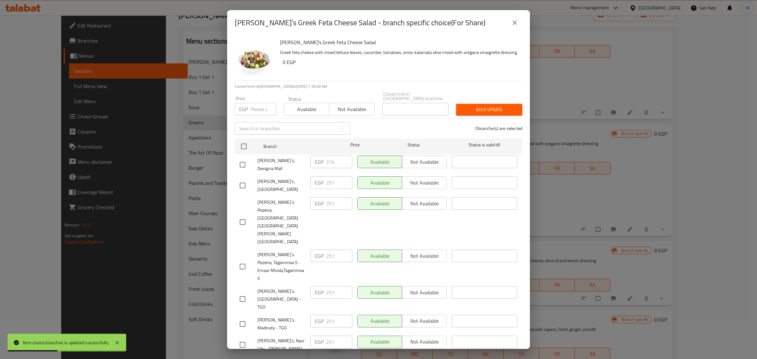
click at [244, 161] on input "checkbox" at bounding box center [242, 164] width 13 height 13
checkbox input "true"
click at [259, 111] on input "number" at bounding box center [264, 109] width 26 height 13
paste input "282"
type input "282"
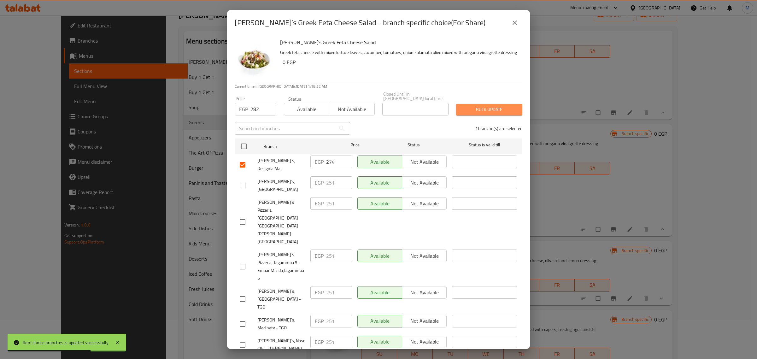
click at [477, 107] on span "Bulk update" at bounding box center [489, 110] width 56 height 8
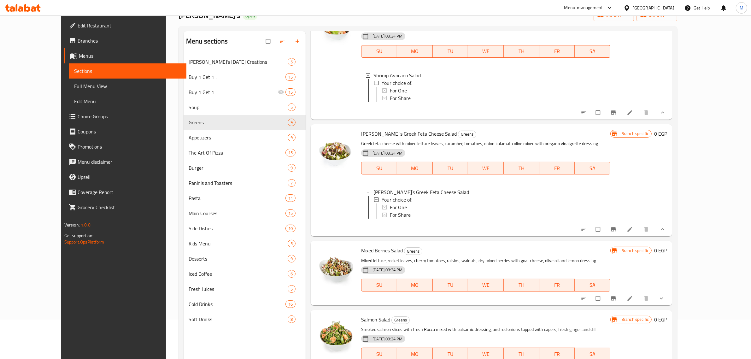
click at [404, 219] on div "For Share" at bounding box center [498, 215] width 216 height 8
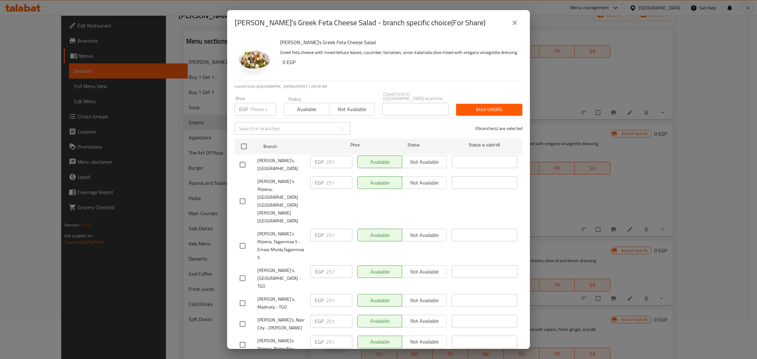
click at [512, 23] on icon "close" at bounding box center [515, 23] width 8 height 8
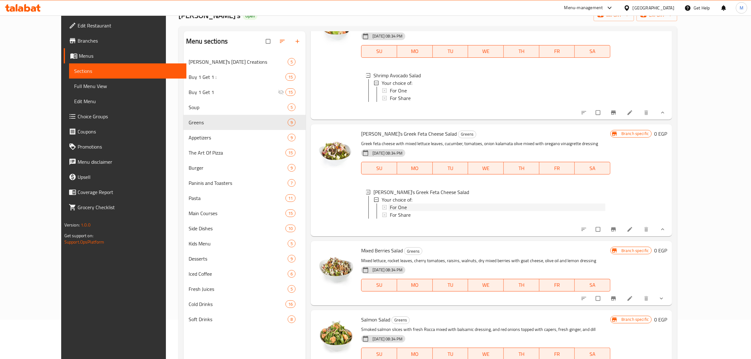
click at [390, 211] on span "For One" at bounding box center [398, 208] width 17 height 8
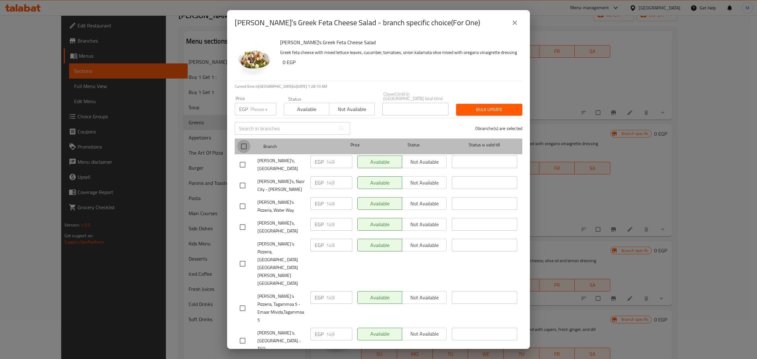
click at [245, 140] on input "checkbox" at bounding box center [243, 146] width 13 height 13
checkbox input "true"
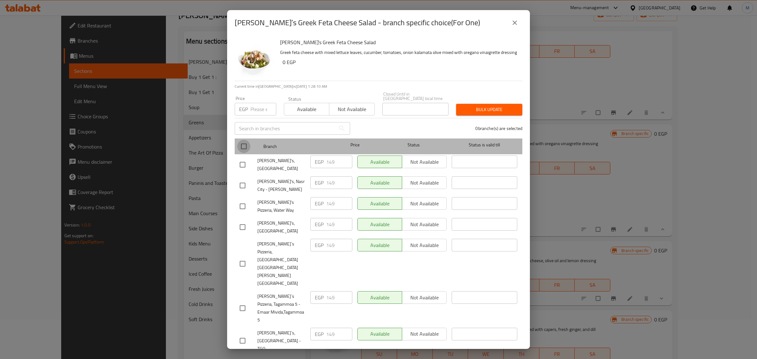
checkbox input "true"
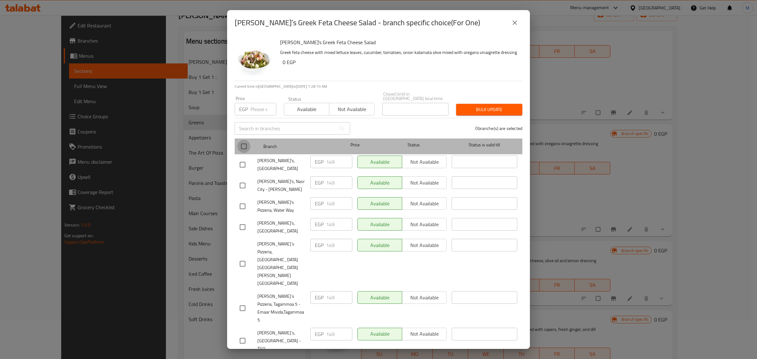
checkbox input "true"
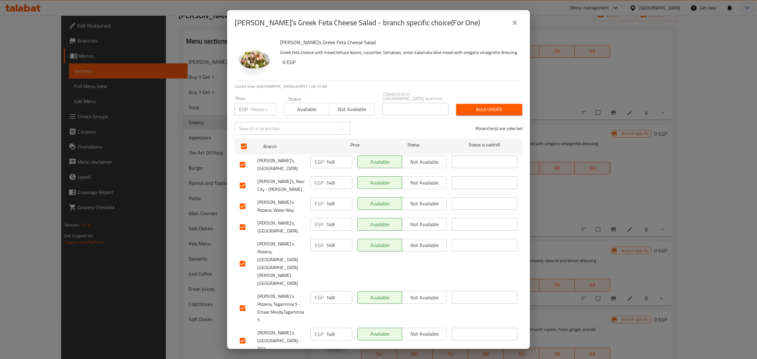
click at [256, 114] on div "Price EGP Price" at bounding box center [255, 105] width 49 height 27
click at [256, 111] on input "number" at bounding box center [264, 109] width 26 height 13
paste input "154"
type input "154"
drag, startPoint x: 244, startPoint y: 319, endPoint x: 296, endPoint y: 257, distance: 81.1
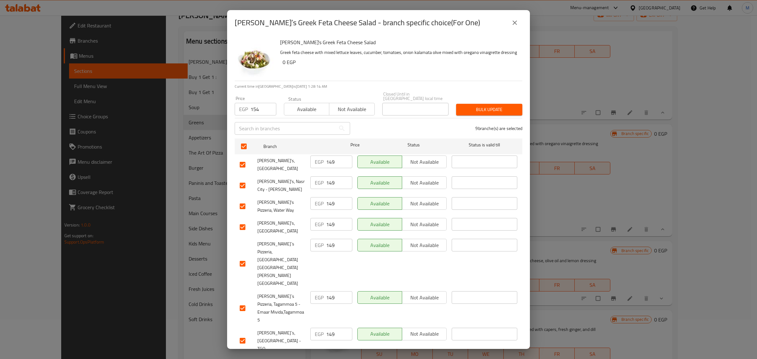
checkbox input "false"
click at [468, 106] on span "Bulk update" at bounding box center [489, 110] width 56 height 8
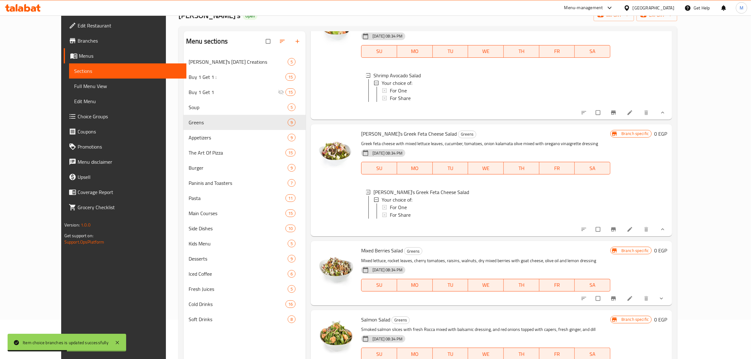
click at [401, 211] on div "For One" at bounding box center [498, 208] width 216 height 8
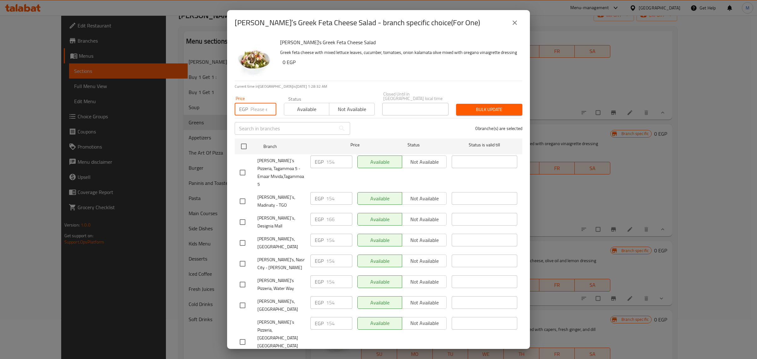
click at [258, 103] on input "number" at bounding box center [264, 109] width 26 height 13
paste input "174"
type input "174"
click at [244, 216] on input "checkbox" at bounding box center [242, 222] width 13 height 13
checkbox input "true"
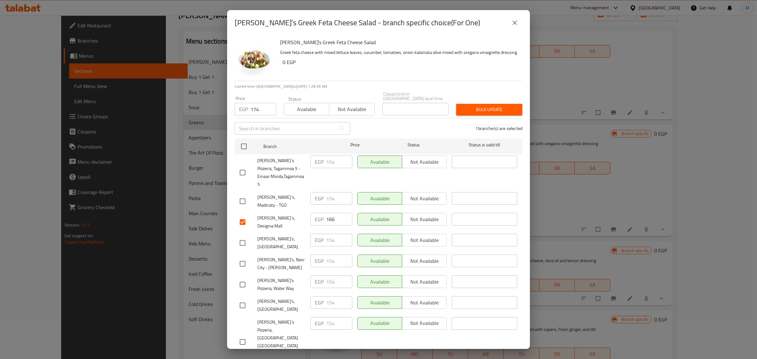
click at [480, 109] on span "Bulk update" at bounding box center [489, 110] width 56 height 8
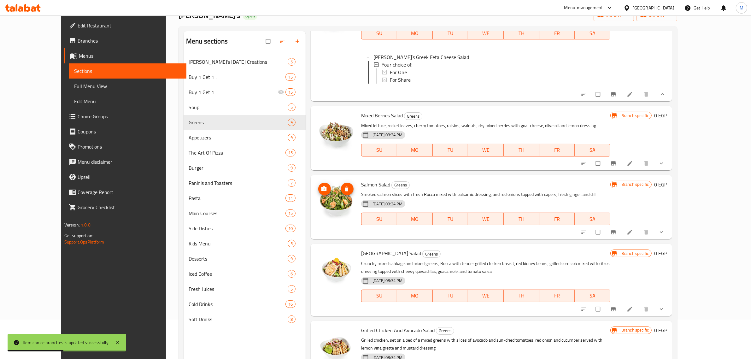
scroll to position [577, 0]
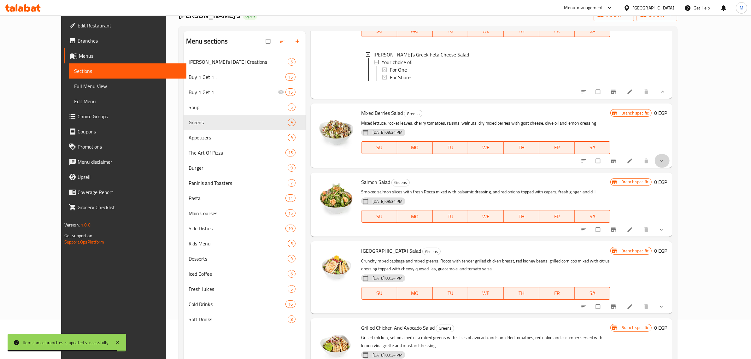
drag, startPoint x: 713, startPoint y: 169, endPoint x: 708, endPoint y: 172, distance: 6.4
click at [670, 168] on button "show more" at bounding box center [662, 161] width 15 height 14
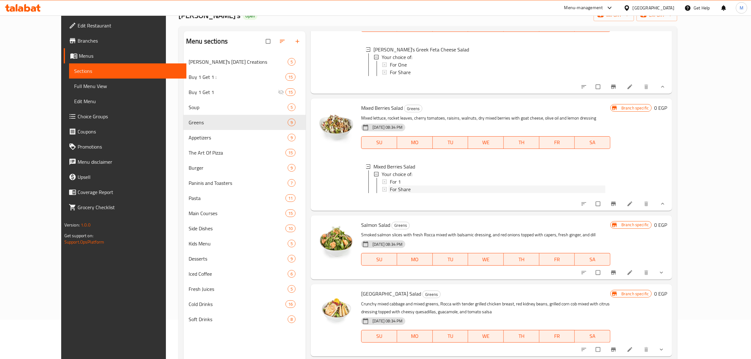
click at [398, 193] on div "For Share" at bounding box center [498, 190] width 216 height 8
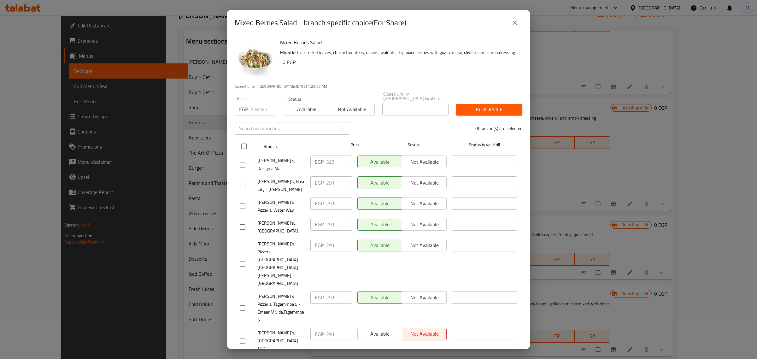
click at [246, 145] on input "checkbox" at bounding box center [243, 146] width 13 height 13
checkbox input "true"
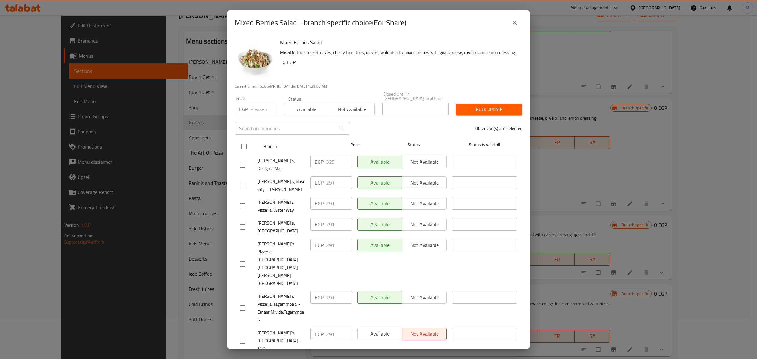
checkbox input "true"
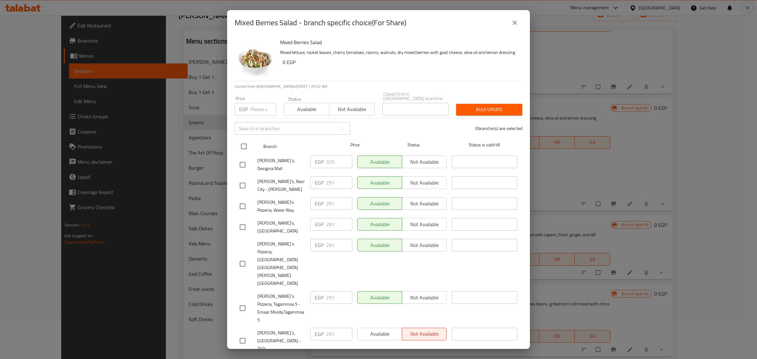
checkbox input "true"
click at [245, 161] on input "checkbox" at bounding box center [242, 164] width 13 height 13
checkbox input "false"
click at [260, 115] on div "Price EGP Price" at bounding box center [255, 105] width 49 height 27
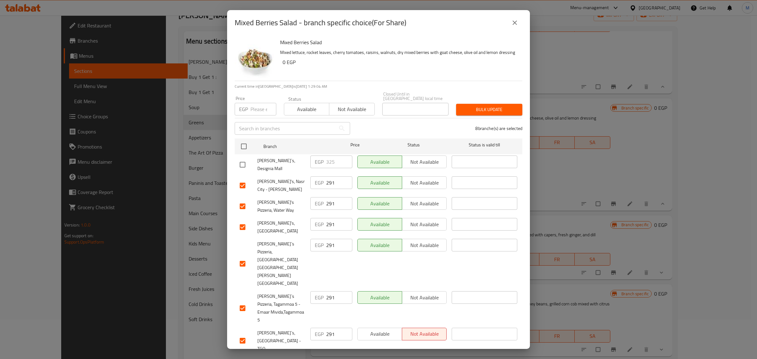
paste input "297"
click at [261, 105] on input "number" at bounding box center [264, 109] width 26 height 13
type input "297"
click at [465, 109] on span "Bulk update" at bounding box center [489, 110] width 56 height 8
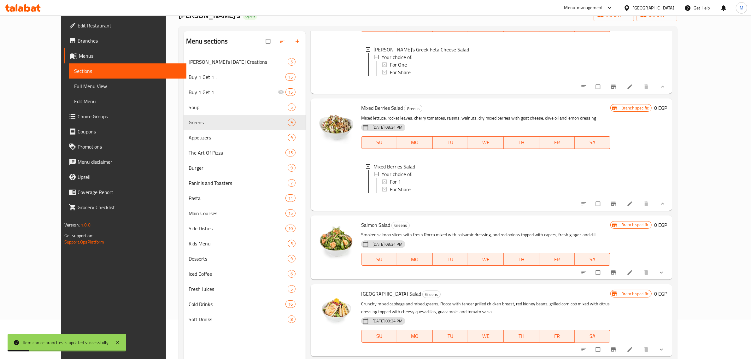
click at [390, 193] on span "For Share" at bounding box center [400, 190] width 21 height 8
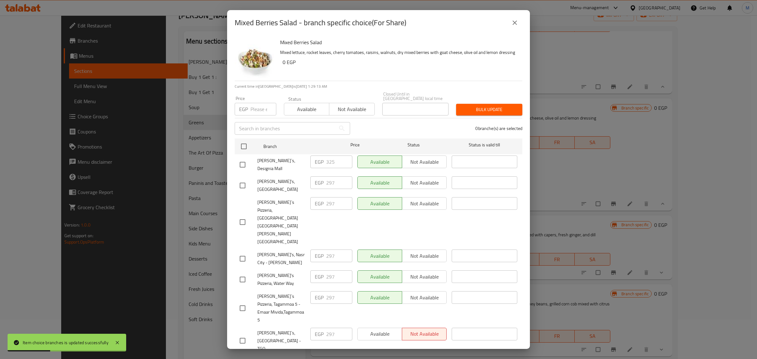
click at [245, 161] on input "checkbox" at bounding box center [242, 164] width 13 height 13
checkbox input "true"
click at [262, 108] on input "number" at bounding box center [264, 109] width 26 height 13
paste input "333"
type input "333"
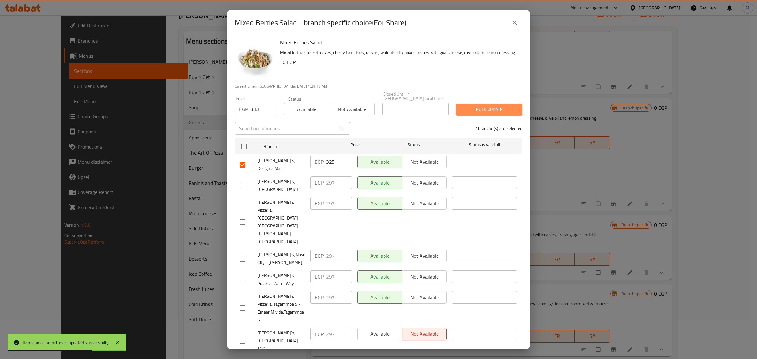
click at [472, 108] on span "Bulk update" at bounding box center [489, 110] width 56 height 8
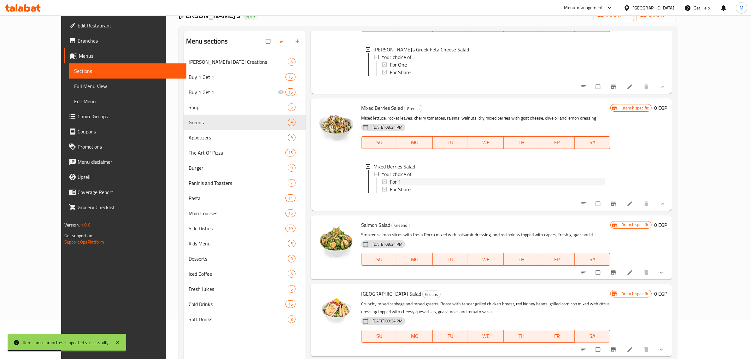
click at [390, 186] on span "For 1" at bounding box center [395, 182] width 11 height 8
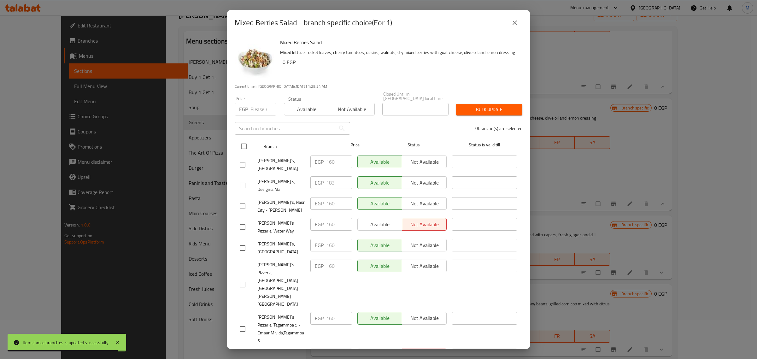
click at [245, 145] on input "checkbox" at bounding box center [243, 146] width 13 height 13
checkbox input "true"
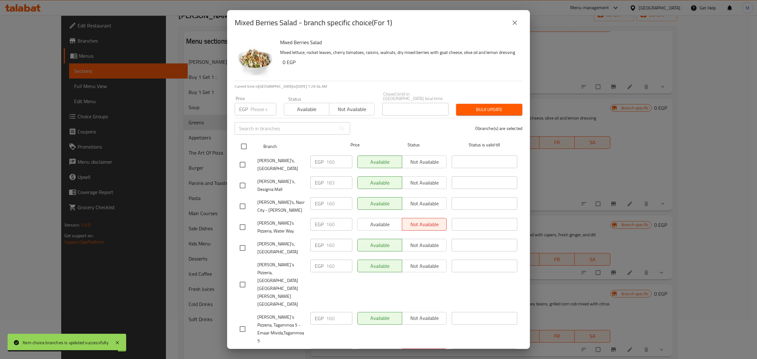
checkbox input "true"
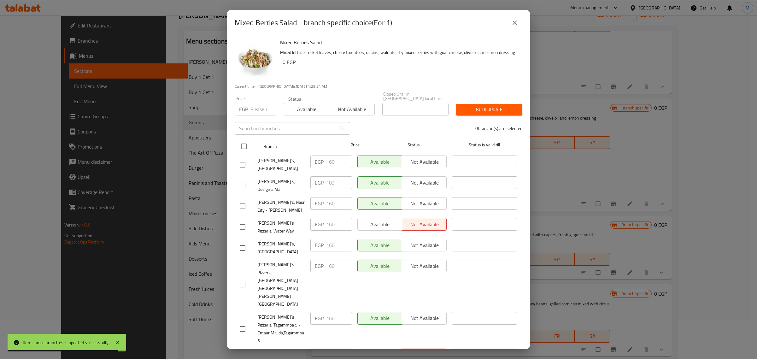
checkbox input "true"
click at [260, 113] on div "Price EGP Price" at bounding box center [255, 105] width 49 height 27
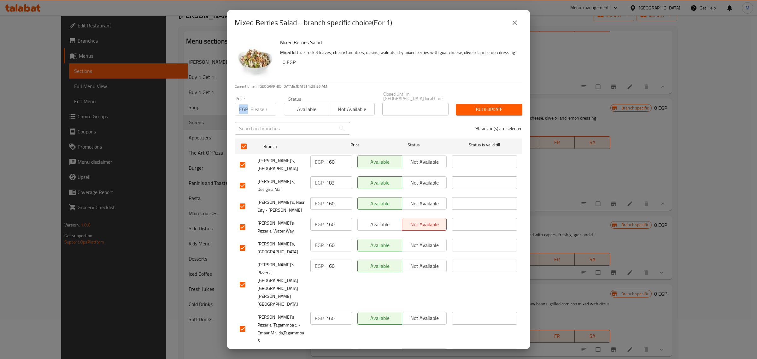
click at [258, 111] on input "number" at bounding box center [264, 109] width 26 height 13
paste input "166"
type input "166"
click at [241, 179] on input "checkbox" at bounding box center [242, 185] width 13 height 13
checkbox input "false"
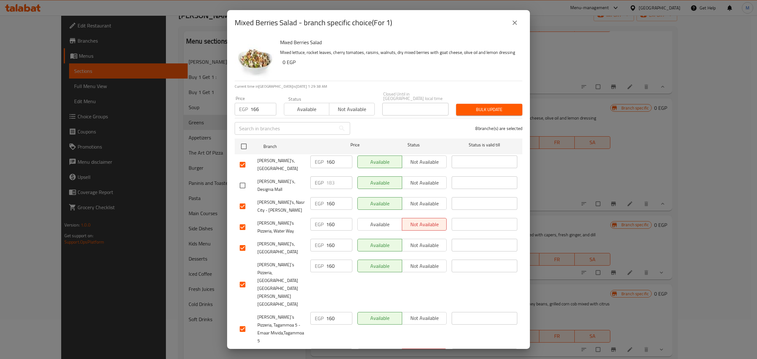
checkbox input "false"
click at [489, 108] on span "Bulk update" at bounding box center [489, 110] width 56 height 8
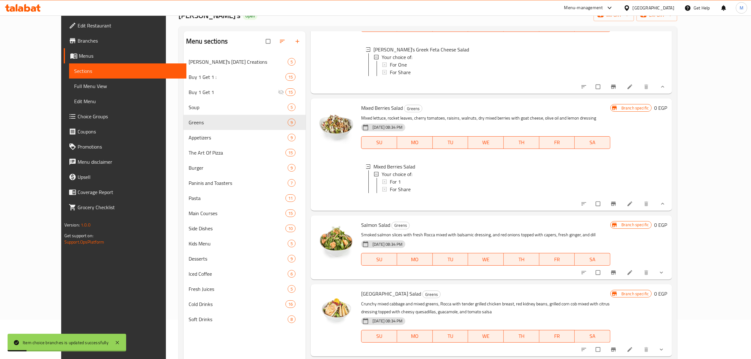
click at [407, 186] on div "For 1" at bounding box center [498, 182] width 216 height 8
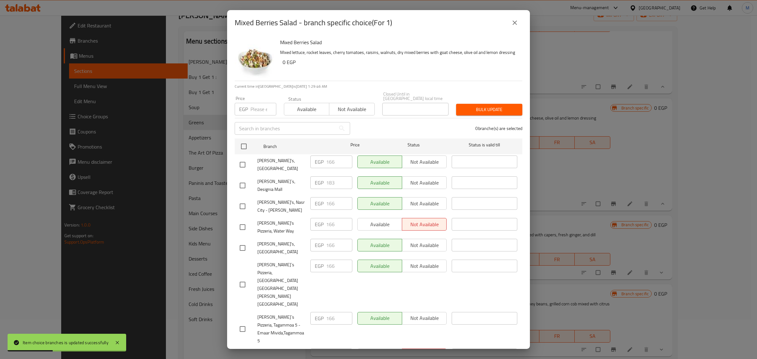
click at [245, 181] on input "checkbox" at bounding box center [242, 185] width 13 height 13
checkbox input "true"
click at [261, 110] on input "number" at bounding box center [264, 109] width 26 height 13
paste input "186"
type input "186"
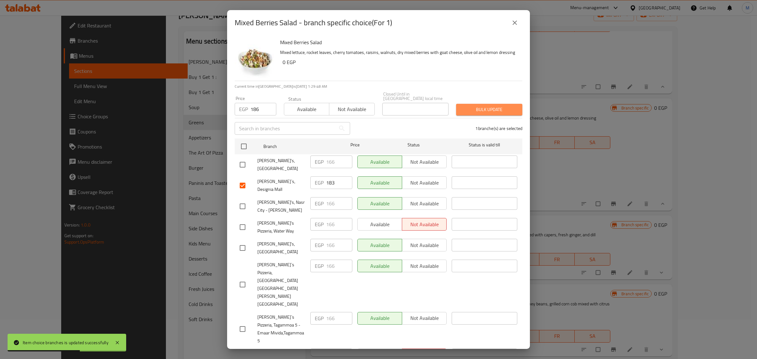
click at [474, 109] on span "Bulk update" at bounding box center [489, 110] width 56 height 8
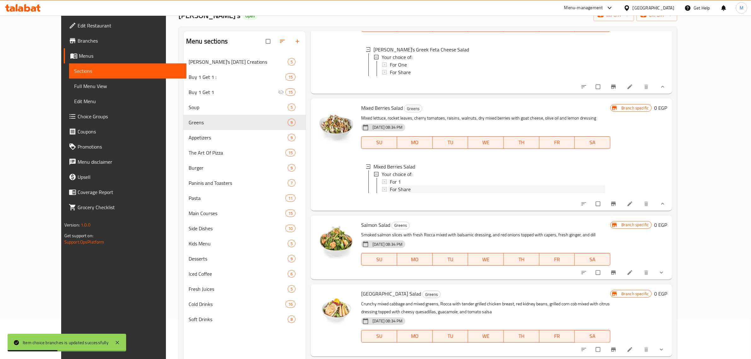
click at [390, 193] on span "For Share" at bounding box center [400, 190] width 21 height 8
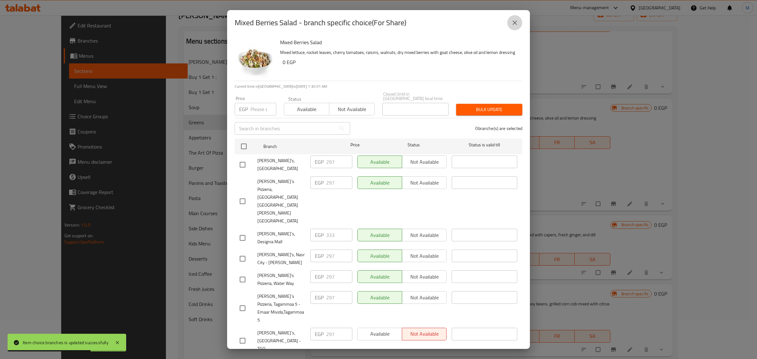
click at [514, 27] on icon "close" at bounding box center [515, 23] width 8 height 8
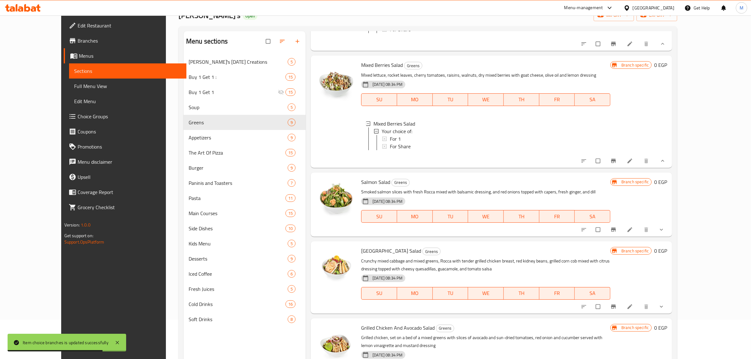
scroll to position [631, 0]
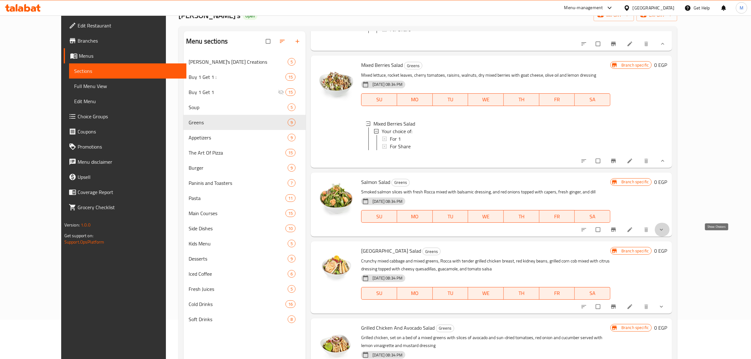
click at [665, 233] on icon "show more" at bounding box center [662, 230] width 6 height 6
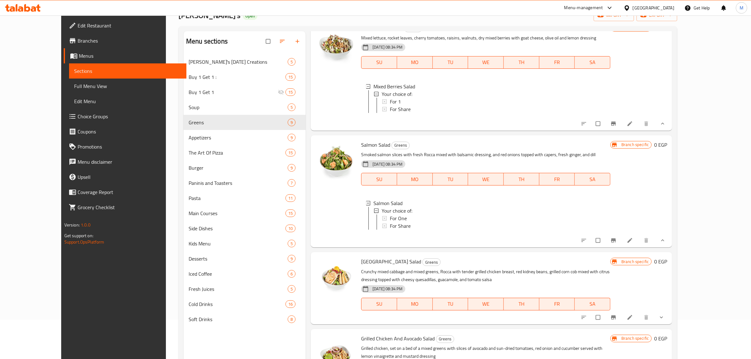
scroll to position [670, 0]
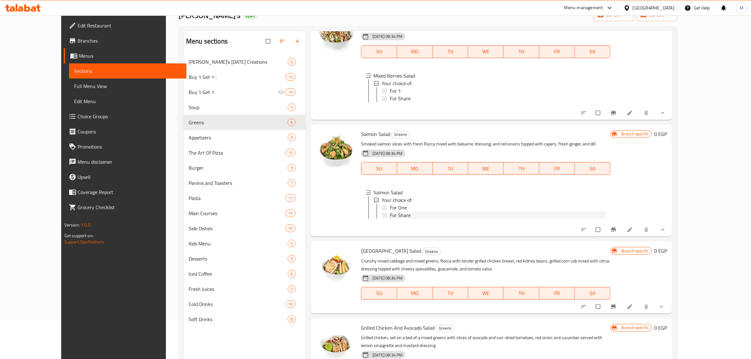
click at [400, 219] on div "For Share" at bounding box center [498, 215] width 216 height 8
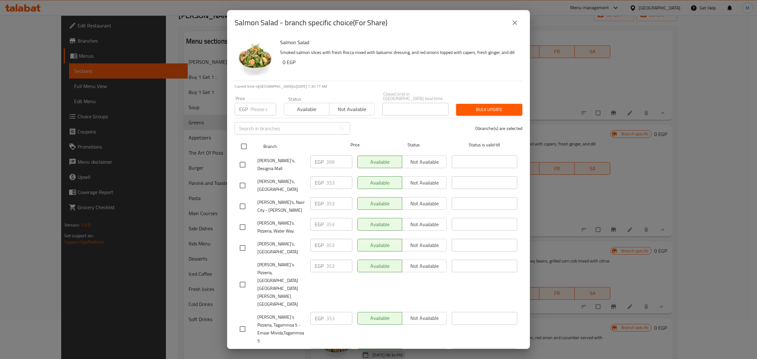
click at [244, 147] on input "checkbox" at bounding box center [243, 146] width 13 height 13
checkbox input "true"
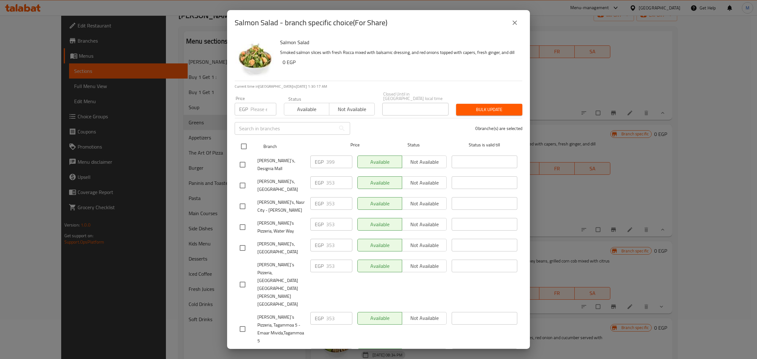
checkbox input "true"
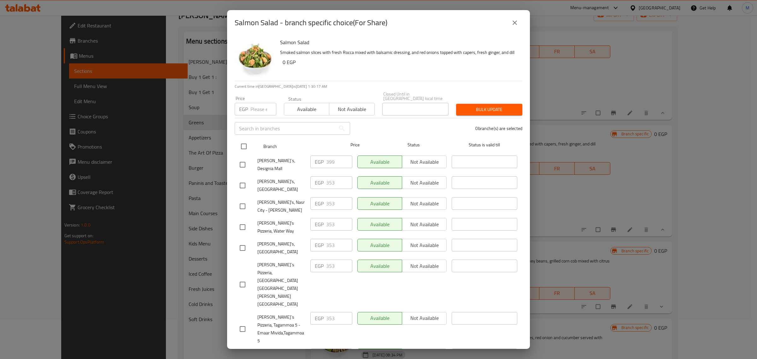
checkbox input "true"
click at [256, 112] on input "number" at bounding box center [264, 109] width 26 height 13
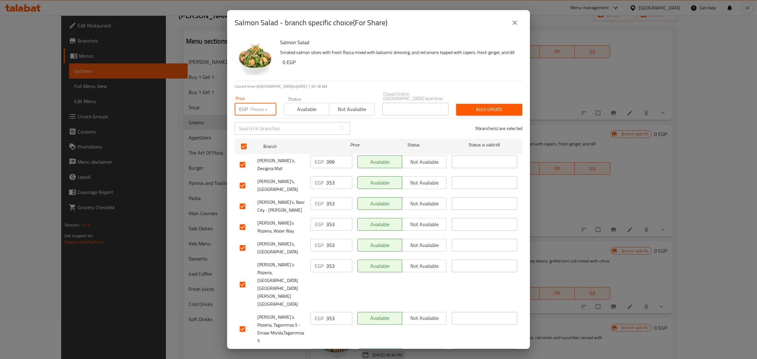
paste input "358"
type input "358"
click at [242, 162] on input "checkbox" at bounding box center [242, 164] width 13 height 13
checkbox input "false"
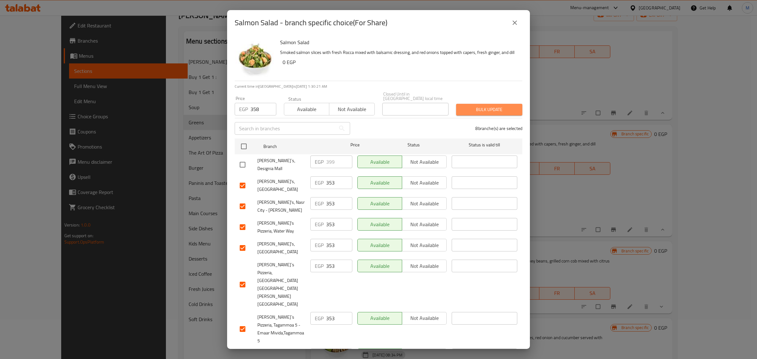
click at [474, 106] on span "Bulk update" at bounding box center [489, 110] width 56 height 8
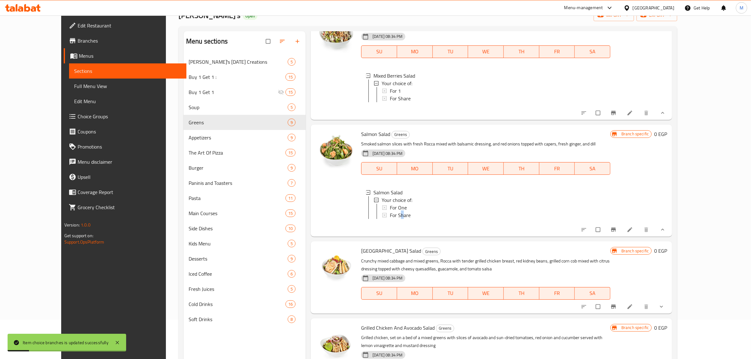
click at [390, 219] on span "For Share" at bounding box center [400, 215] width 21 height 8
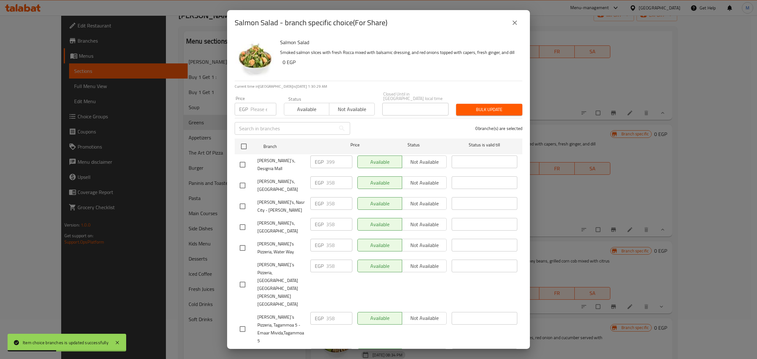
click at [244, 161] on input "checkbox" at bounding box center [242, 164] width 13 height 13
checkbox input "true"
click at [253, 108] on input "number" at bounding box center [264, 109] width 26 height 13
paste input "402"
type input "402"
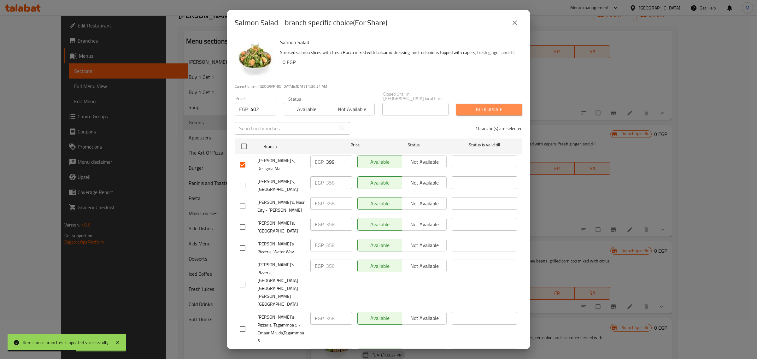
click at [469, 108] on span "Bulk update" at bounding box center [489, 110] width 56 height 8
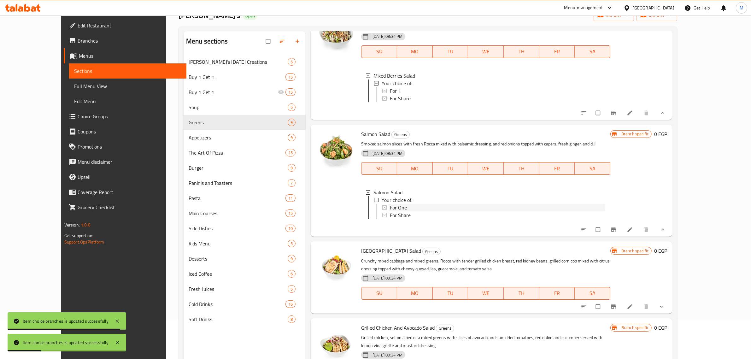
click at [390, 211] on span "For One" at bounding box center [398, 208] width 17 height 8
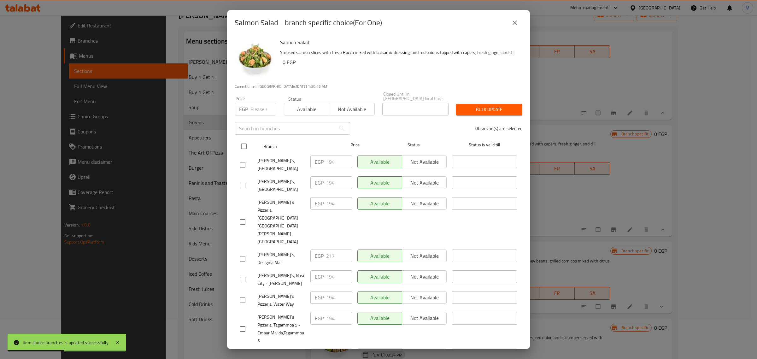
click at [243, 145] on input "checkbox" at bounding box center [243, 146] width 13 height 13
checkbox input "true"
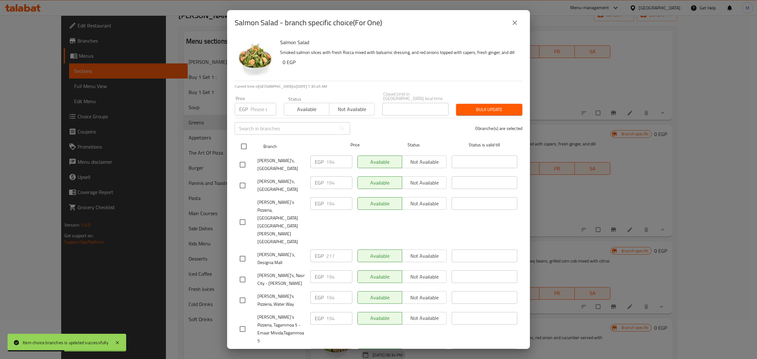
checkbox input "true"
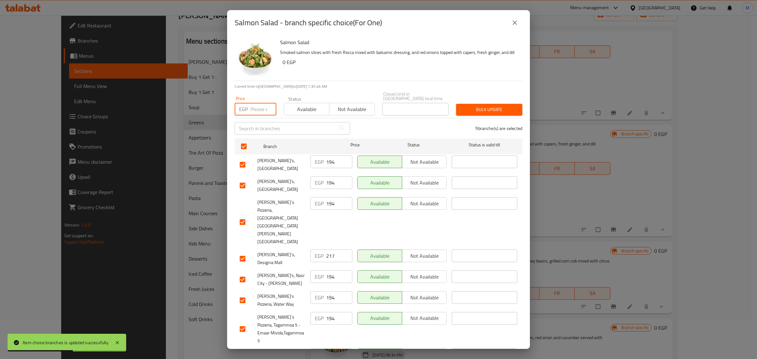
click at [256, 111] on input "number" at bounding box center [264, 109] width 26 height 13
paste input "200"
click at [242, 252] on input "checkbox" at bounding box center [242, 258] width 13 height 13
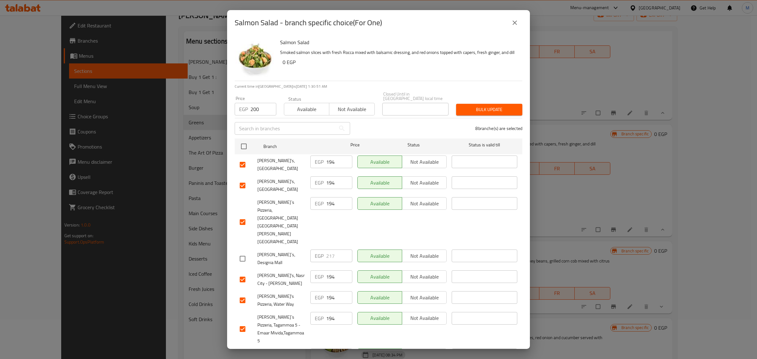
click at [471, 112] on button "Bulk update" at bounding box center [489, 110] width 66 height 12
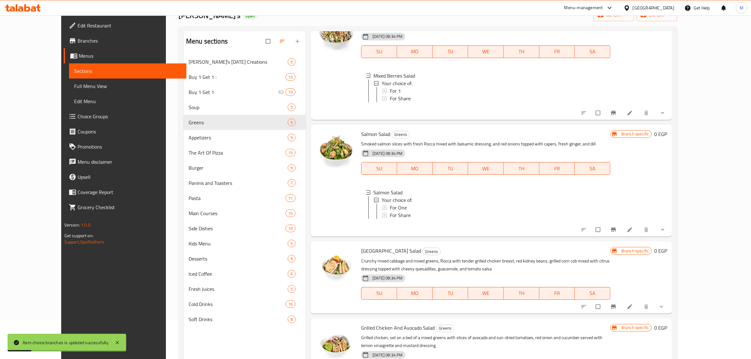
click at [395, 211] on div "For One" at bounding box center [498, 208] width 216 height 8
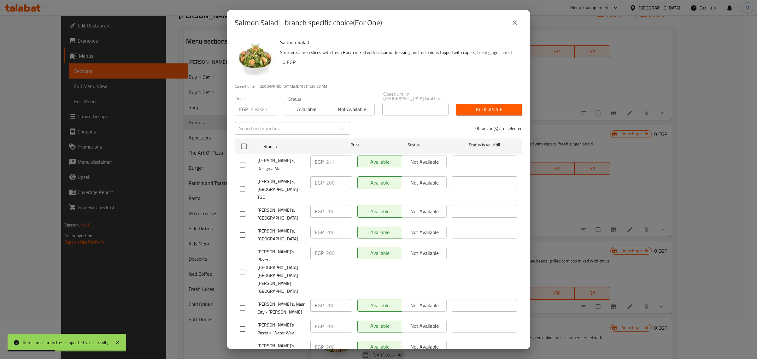
click at [246, 161] on input "checkbox" at bounding box center [242, 164] width 13 height 13
click at [258, 107] on input "number" at bounding box center [264, 109] width 26 height 13
paste input "224"
click at [465, 109] on span "Bulk update" at bounding box center [489, 110] width 56 height 8
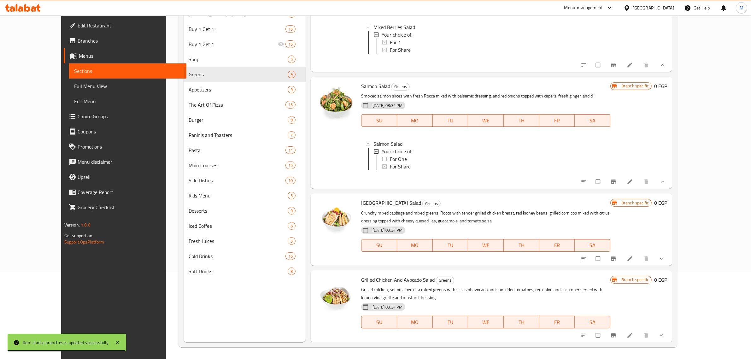
scroll to position [89, 0]
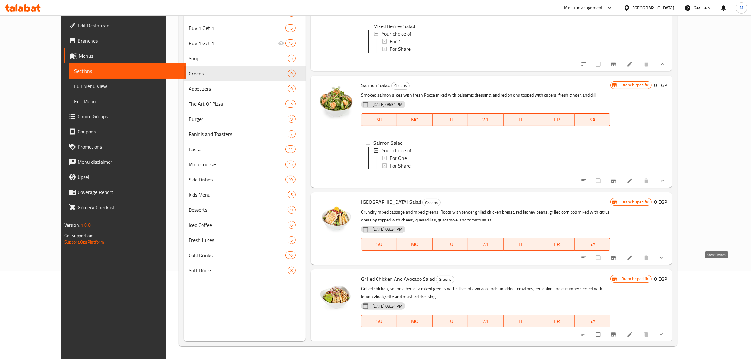
click at [665, 261] on icon "show more" at bounding box center [662, 258] width 6 height 6
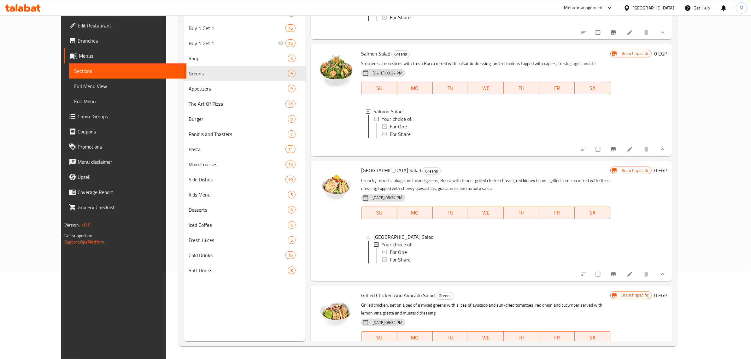
scroll to position [724, 0]
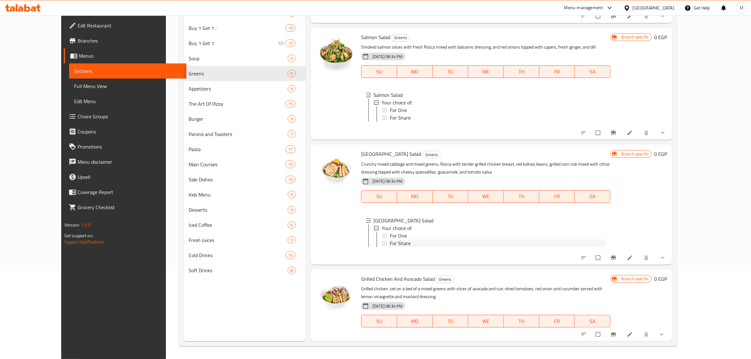
click at [423, 247] on div "For Share" at bounding box center [498, 244] width 216 height 8
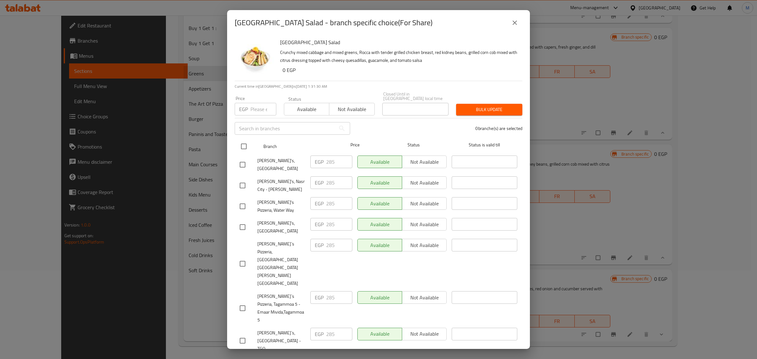
click at [246, 147] on input "checkbox" at bounding box center [243, 146] width 13 height 13
click at [259, 111] on input "number" at bounding box center [264, 109] width 26 height 13
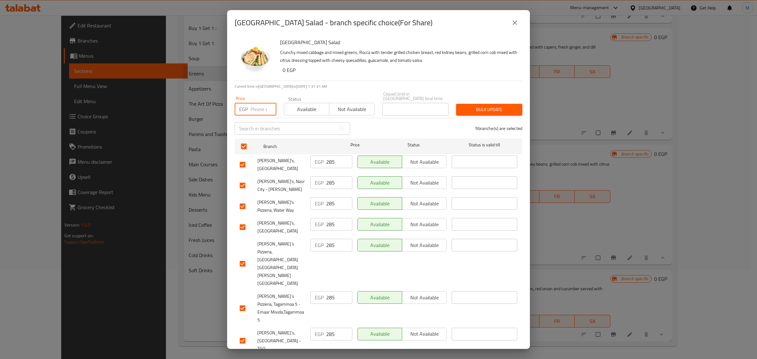
paste input "177"
click at [518, 27] on icon "close" at bounding box center [515, 23] width 8 height 8
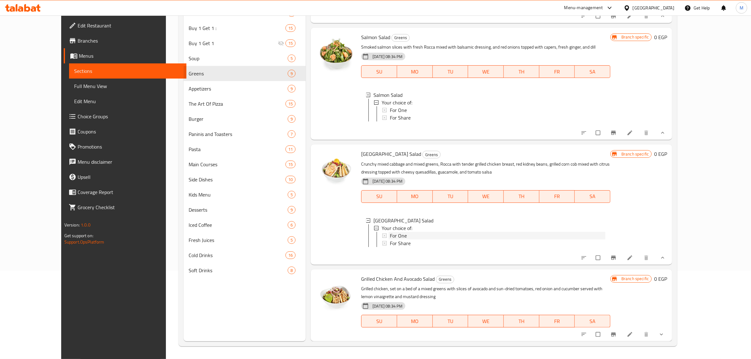
click at [400, 240] on div "For One" at bounding box center [498, 236] width 216 height 8
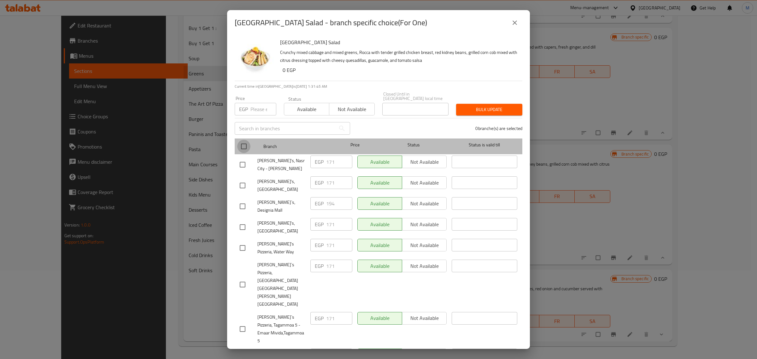
click at [245, 146] on input "checkbox" at bounding box center [243, 146] width 13 height 13
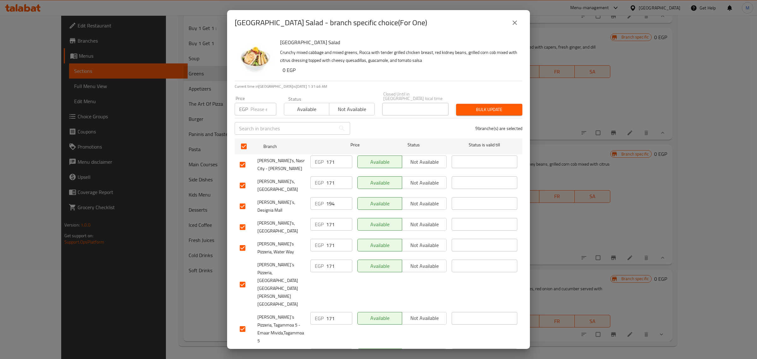
click at [243, 200] on input "checkbox" at bounding box center [242, 206] width 13 height 13
click at [257, 112] on input "number" at bounding box center [264, 109] width 26 height 13
paste input "177"
click at [475, 106] on span "Bulk update" at bounding box center [489, 110] width 56 height 8
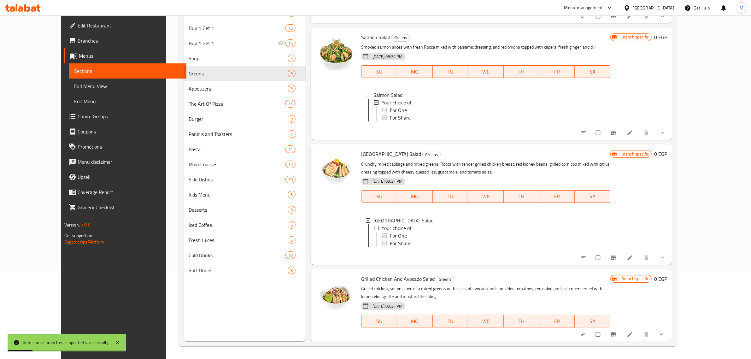
click at [397, 240] on div "For One" at bounding box center [498, 236] width 216 height 8
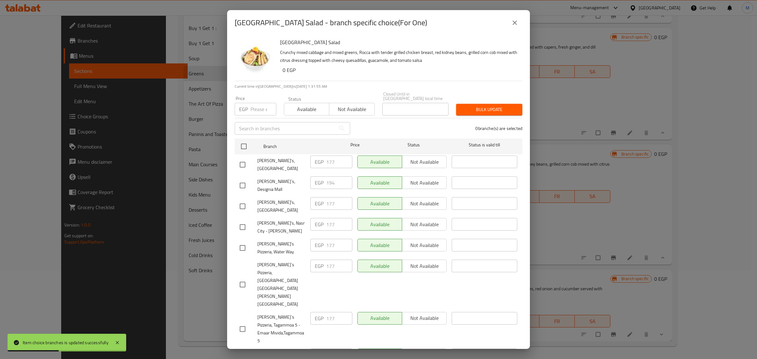
click at [246, 179] on input "checkbox" at bounding box center [242, 185] width 13 height 13
click at [256, 108] on input "number" at bounding box center [264, 109] width 26 height 13
paste input "199"
click at [481, 111] on span "Bulk update" at bounding box center [489, 110] width 56 height 8
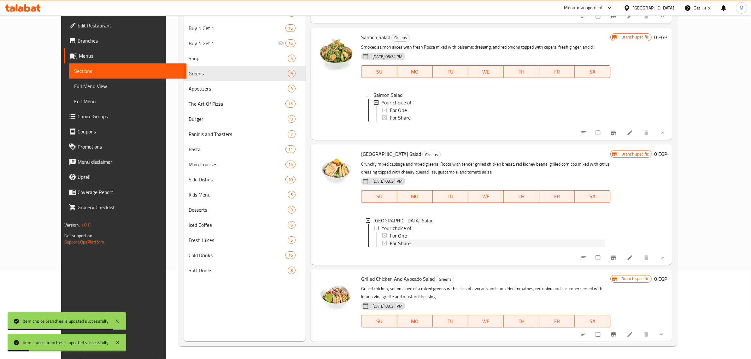
click at [399, 247] on div "For Share" at bounding box center [498, 244] width 216 height 8
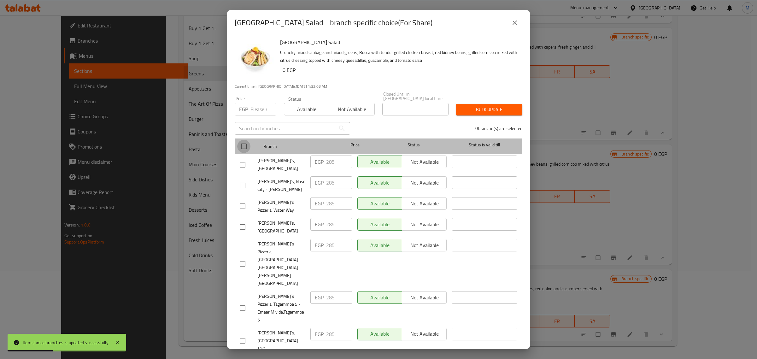
click at [245, 145] on input "checkbox" at bounding box center [243, 146] width 13 height 13
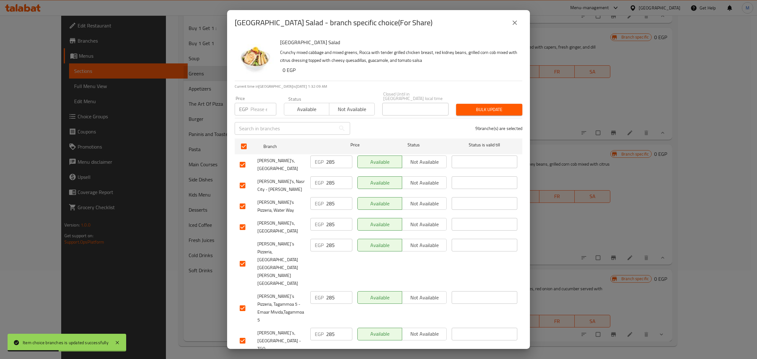
click at [254, 109] on input "number" at bounding box center [264, 109] width 26 height 13
paste input "291"
click at [487, 114] on div "Bulk update" at bounding box center [490, 109] width 74 height 19
click at [487, 110] on span "Bulk update" at bounding box center [489, 110] width 56 height 8
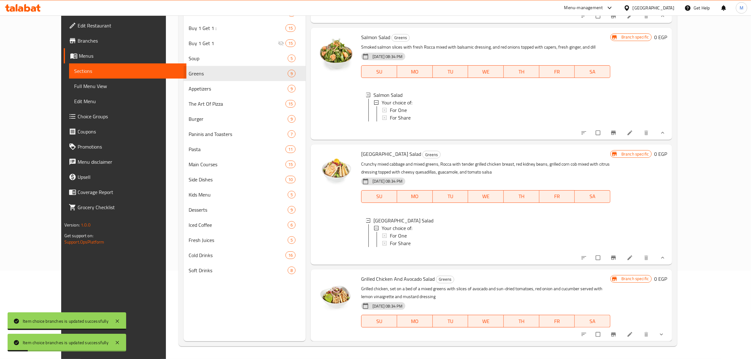
click at [391, 247] on span "For Share" at bounding box center [400, 244] width 21 height 8
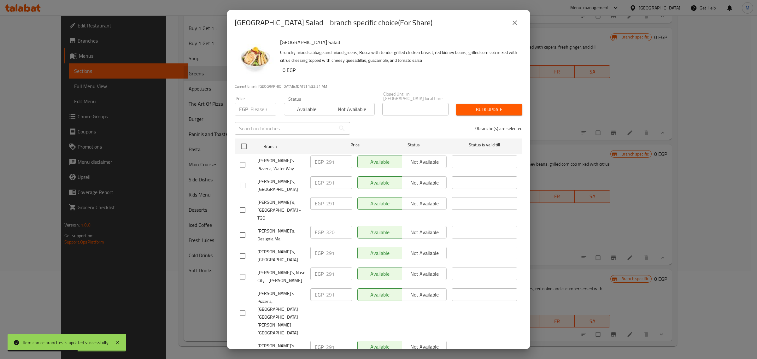
click at [241, 228] on input "checkbox" at bounding box center [242, 234] width 13 height 13
click at [257, 109] on input "number" at bounding box center [264, 109] width 26 height 13
paste input "327"
click at [474, 108] on span "Bulk update" at bounding box center [489, 110] width 56 height 8
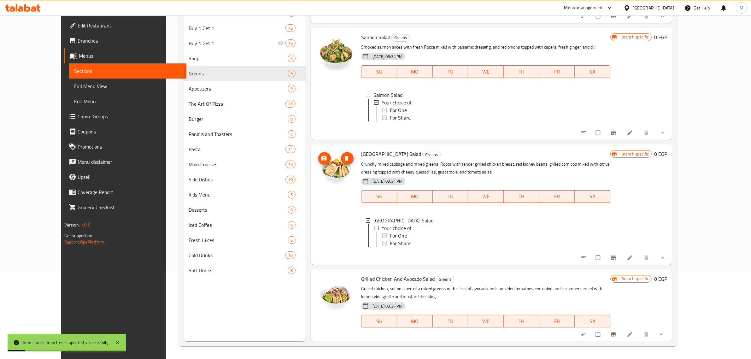
scroll to position [738, 0]
click at [665, 335] on icon "show more" at bounding box center [662, 334] width 6 height 6
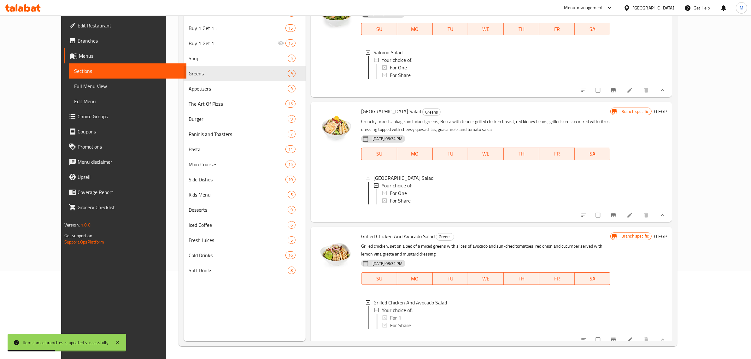
scroll to position [792, 0]
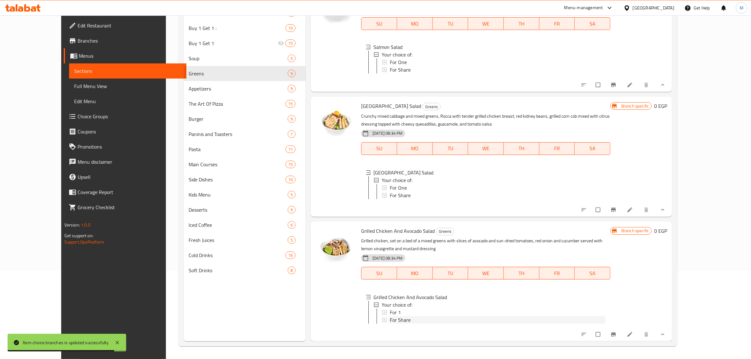
click at [401, 316] on div "For Share" at bounding box center [498, 320] width 216 height 8
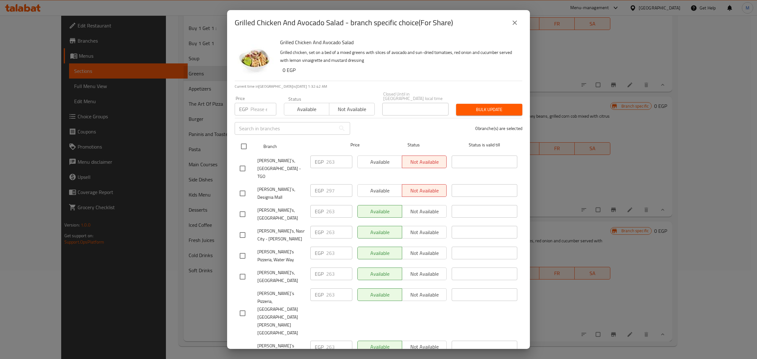
click at [244, 146] on input "checkbox" at bounding box center [243, 146] width 13 height 13
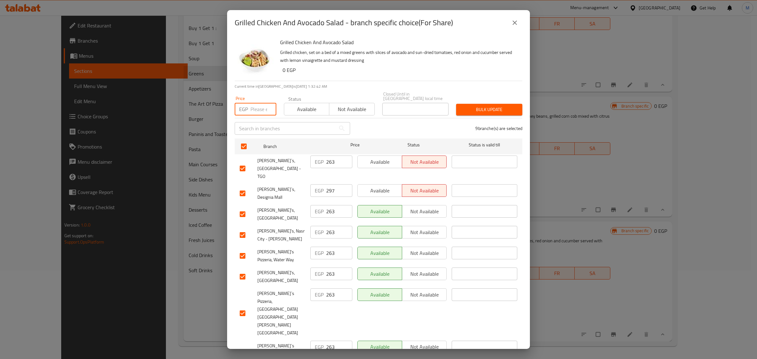
click at [253, 110] on input "number" at bounding box center [264, 109] width 26 height 13
paste input "268"
click at [244, 187] on input "checkbox" at bounding box center [242, 193] width 13 height 13
click at [501, 108] on span "Bulk update" at bounding box center [489, 110] width 56 height 8
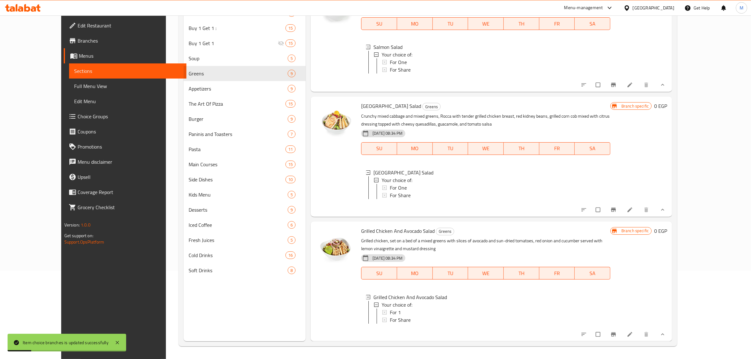
click at [401, 316] on div "For Share" at bounding box center [498, 320] width 216 height 8
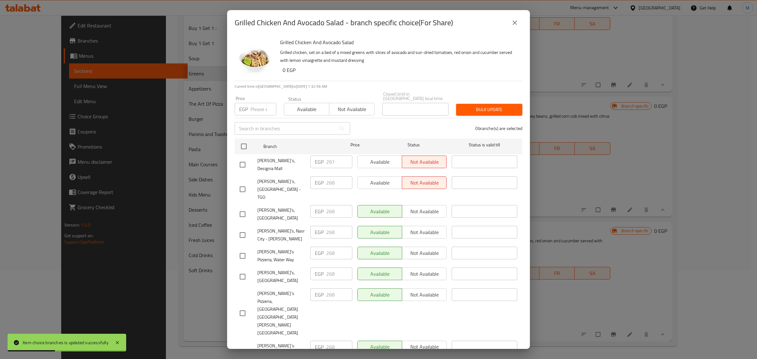
click at [240, 158] on input "checkbox" at bounding box center [242, 164] width 13 height 13
drag, startPoint x: 250, startPoint y: 105, endPoint x: 254, endPoint y: 106, distance: 4.6
click at [252, 106] on div "EGP Price" at bounding box center [256, 109] width 42 height 13
click at [256, 106] on input "number" at bounding box center [264, 109] width 26 height 13
paste input "301"
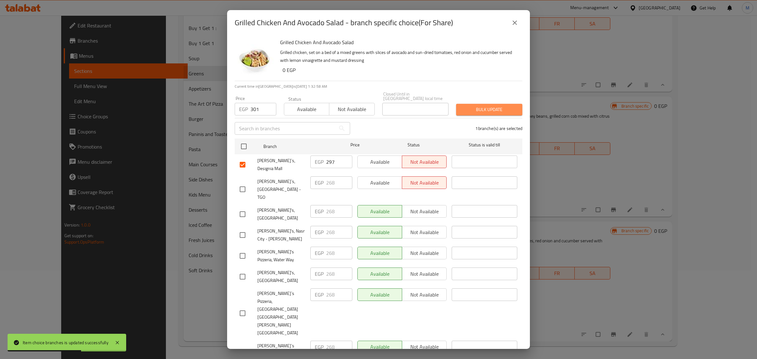
click at [463, 108] on span "Bulk update" at bounding box center [489, 110] width 56 height 8
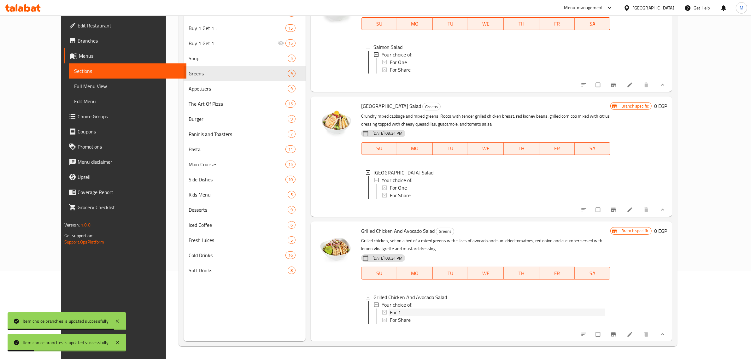
click at [390, 309] on span "For 1" at bounding box center [395, 313] width 11 height 8
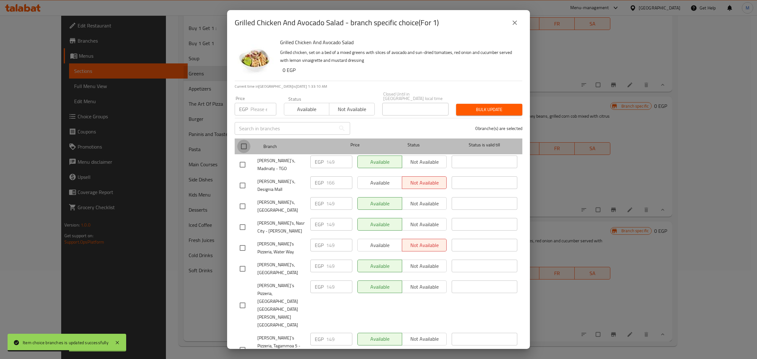
click at [243, 147] on input "checkbox" at bounding box center [243, 146] width 13 height 13
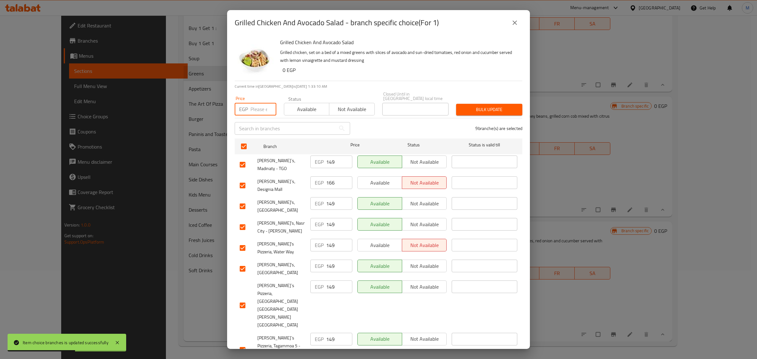
click at [257, 111] on input "number" at bounding box center [264, 109] width 26 height 13
paste input "154"
click at [245, 179] on input "checkbox" at bounding box center [242, 185] width 13 height 13
click at [473, 107] on span "Bulk update" at bounding box center [489, 110] width 56 height 8
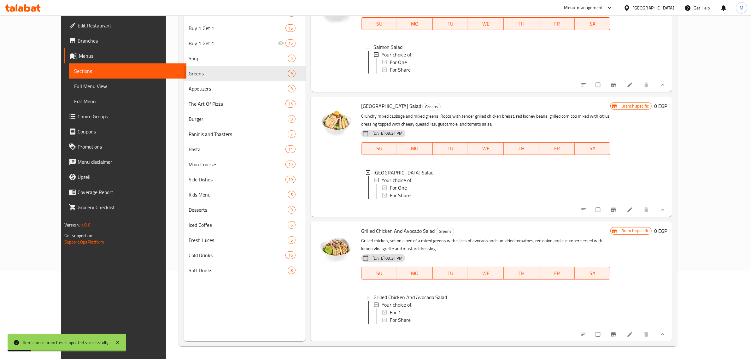
click at [396, 309] on div "For 1" at bounding box center [498, 313] width 216 height 8
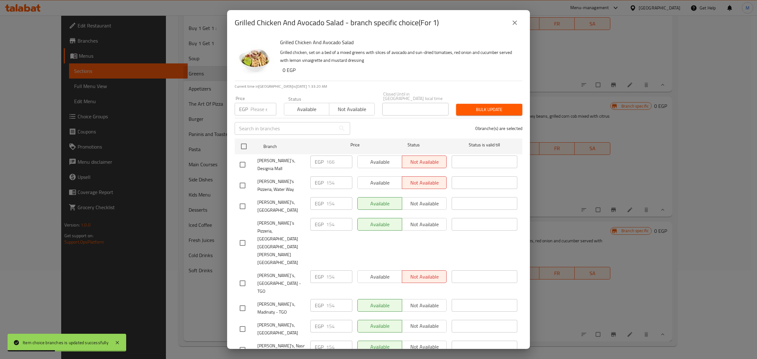
click at [242, 163] on input "checkbox" at bounding box center [242, 164] width 13 height 13
drag, startPoint x: 253, startPoint y: 110, endPoint x: 258, endPoint y: 111, distance: 4.4
click at [254, 110] on input "number" at bounding box center [264, 109] width 26 height 13
paste input "174"
click at [466, 109] on span "Bulk update" at bounding box center [489, 110] width 56 height 8
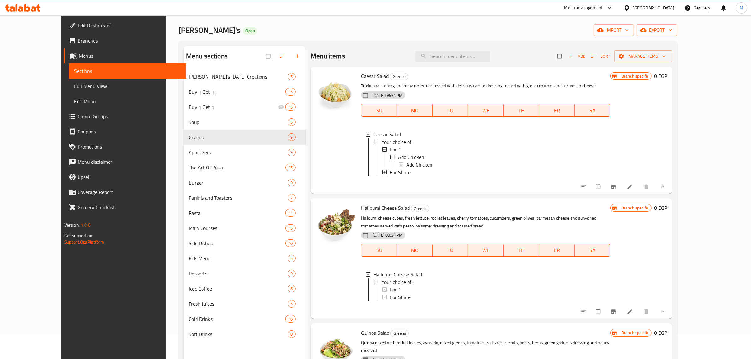
scroll to position [0, 0]
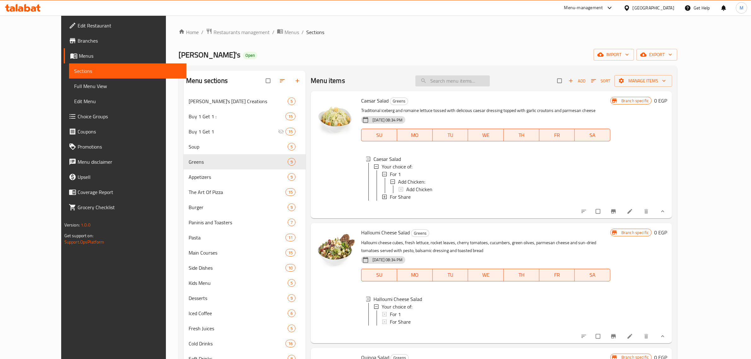
click at [471, 84] on input "search" at bounding box center [453, 80] width 74 height 11
paste input "Tuna Sando."
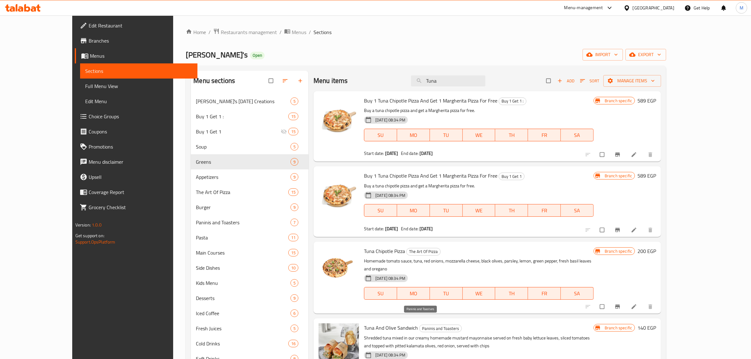
click at [420, 325] on span "Paninis and Toasters" at bounding box center [441, 328] width 42 height 7
copy span "Paninis and Toasters"
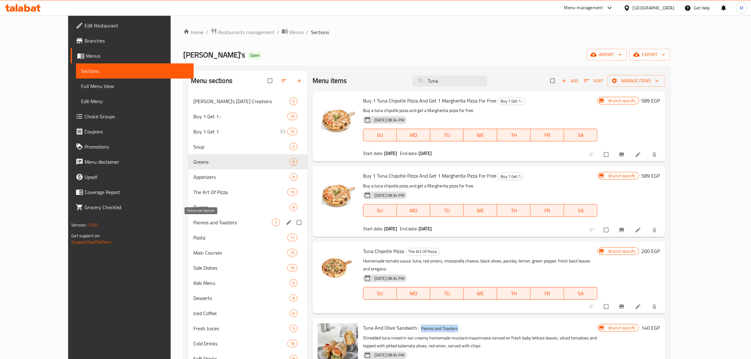
click at [210, 224] on span "Paninis and Toasters" at bounding box center [232, 223] width 79 height 8
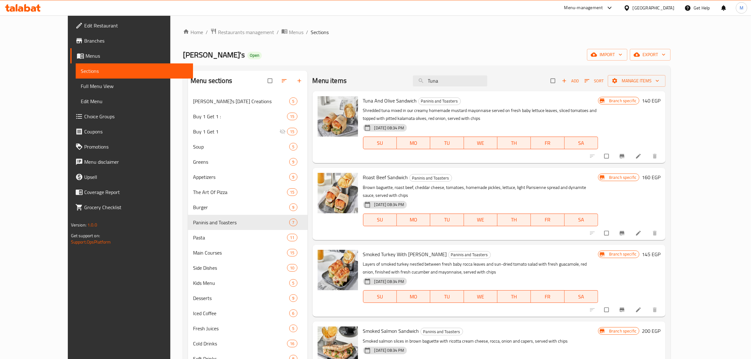
click at [455, 167] on div "Menu items Tuna Add Sort Manage items Tuna And Olive Sandwich Paninis and Toast…" at bounding box center [487, 250] width 358 height 359
click at [631, 151] on button "Branch-specific-item" at bounding box center [622, 156] width 15 height 14
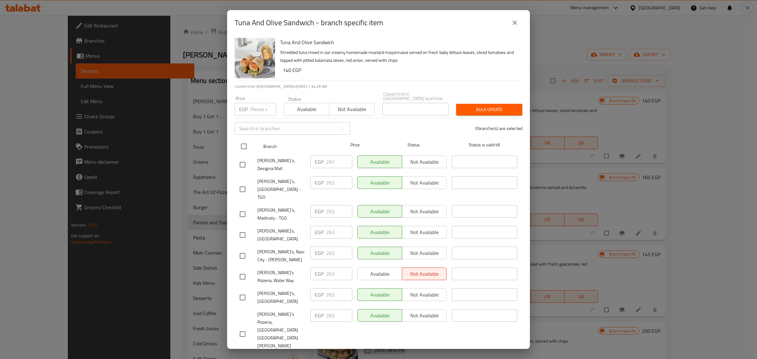
click at [243, 147] on input "checkbox" at bounding box center [243, 146] width 13 height 13
click at [262, 109] on input "number" at bounding box center [264, 109] width 26 height 13
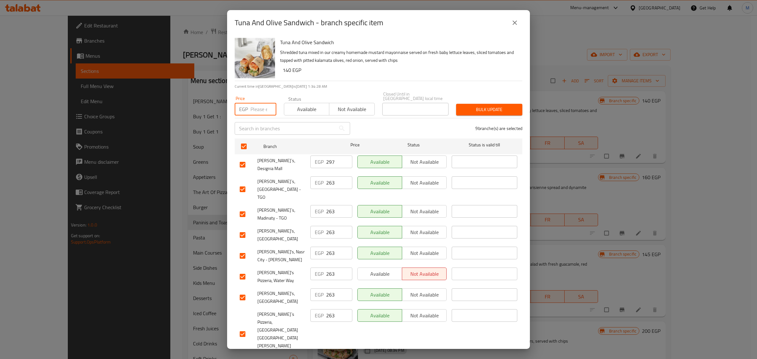
paste input "268"
click at [241, 158] on input "checkbox" at bounding box center [242, 164] width 13 height 13
click at [475, 110] on span "Bulk update" at bounding box center [489, 110] width 56 height 8
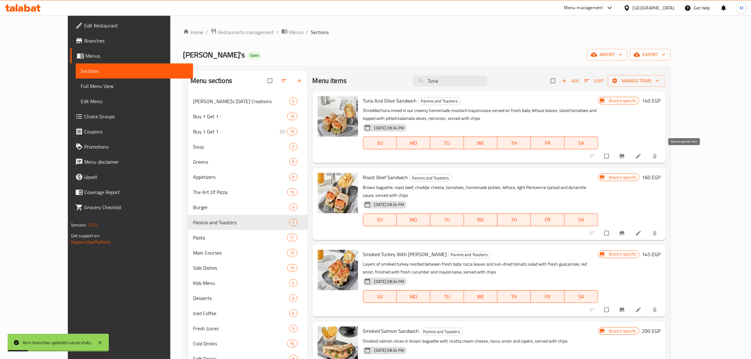
click at [625, 157] on icon "Branch-specific-item" at bounding box center [622, 156] width 6 height 6
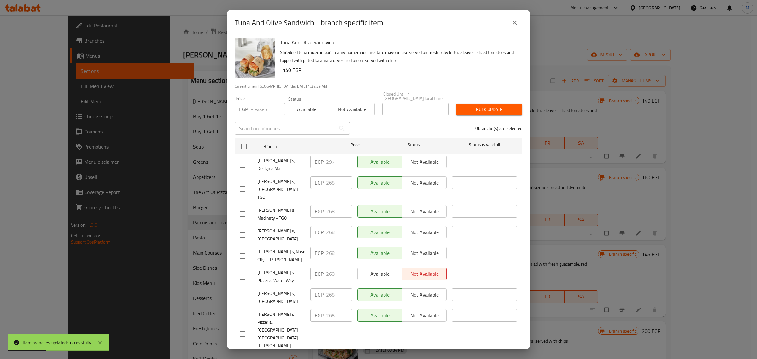
click at [245, 162] on input "checkbox" at bounding box center [242, 164] width 13 height 13
click at [255, 108] on input "number" at bounding box center [264, 109] width 26 height 13
paste input "301"
click at [514, 101] on div "Bulk update" at bounding box center [490, 109] width 74 height 19
click at [499, 111] on span "Bulk update" at bounding box center [489, 110] width 56 height 8
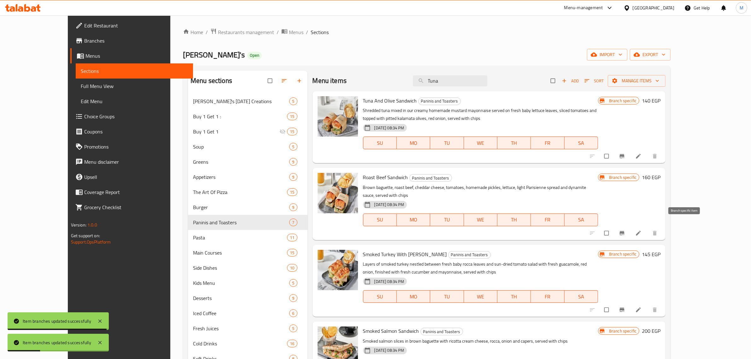
click at [625, 230] on icon "Branch-specific-item" at bounding box center [622, 233] width 6 height 6
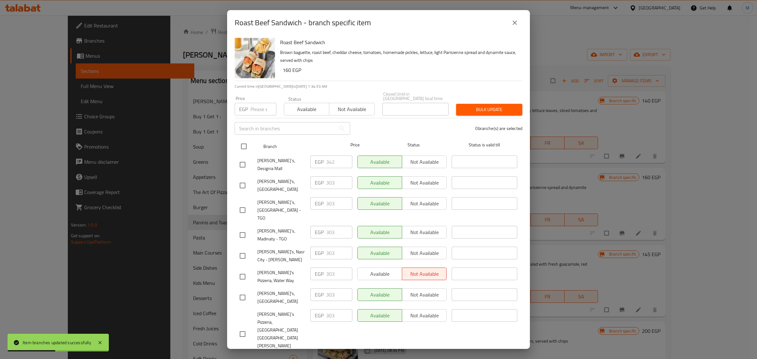
click at [240, 142] on input "checkbox" at bounding box center [243, 146] width 13 height 13
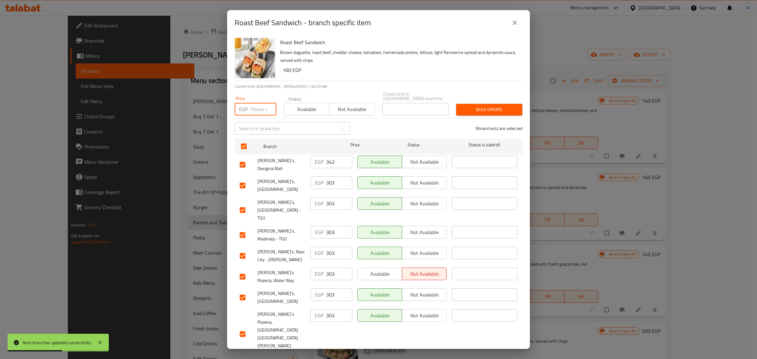
click at [256, 109] on input "number" at bounding box center [264, 109] width 26 height 13
paste input "308"
click at [245, 159] on input "checkbox" at bounding box center [242, 164] width 13 height 13
click at [474, 106] on span "Bulk update" at bounding box center [489, 110] width 56 height 8
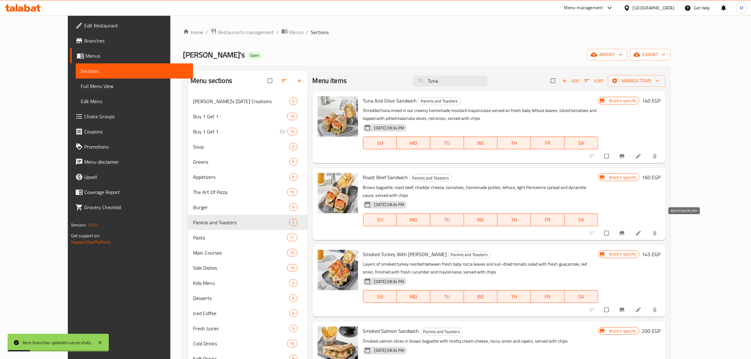
click at [627, 230] on span "Branch-specific-item" at bounding box center [623, 233] width 8 height 6
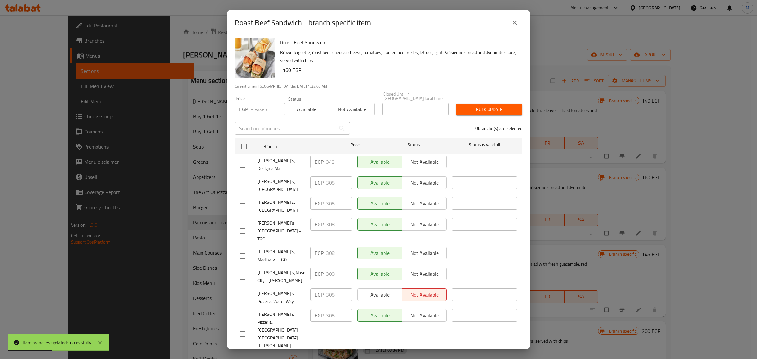
click at [247, 161] on input "checkbox" at bounding box center [242, 164] width 13 height 13
click at [258, 115] on div "Price EGP Price" at bounding box center [255, 105] width 49 height 27
click at [258, 112] on input "number" at bounding box center [264, 109] width 26 height 13
paste input "346"
click at [499, 108] on span "Bulk update" at bounding box center [489, 110] width 56 height 8
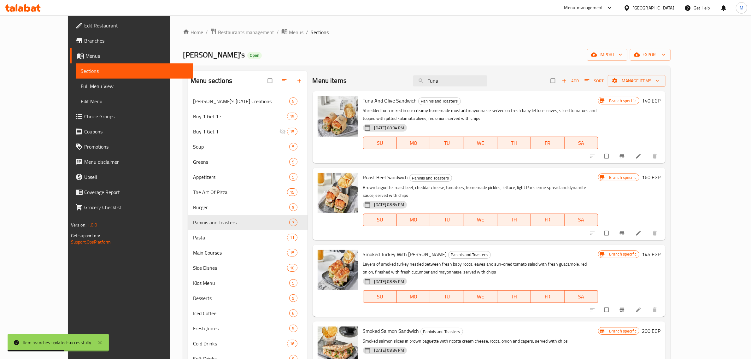
scroll to position [39, 0]
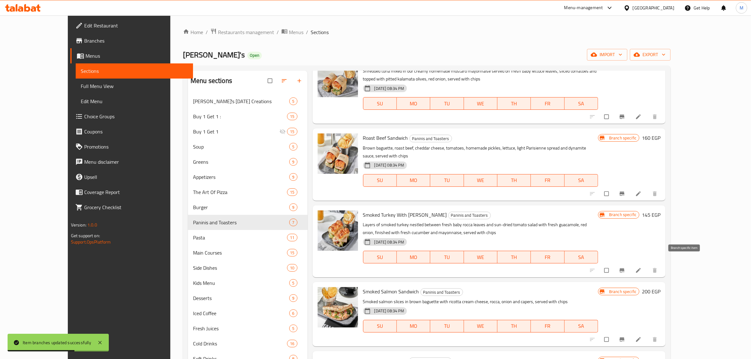
click at [625, 267] on icon "Branch-specific-item" at bounding box center [622, 270] width 6 height 6
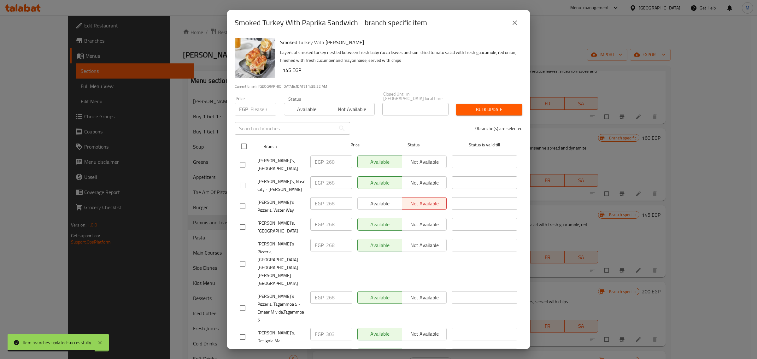
click at [243, 146] on input "checkbox" at bounding box center [243, 146] width 13 height 13
click at [259, 111] on input "number" at bounding box center [264, 109] width 26 height 13
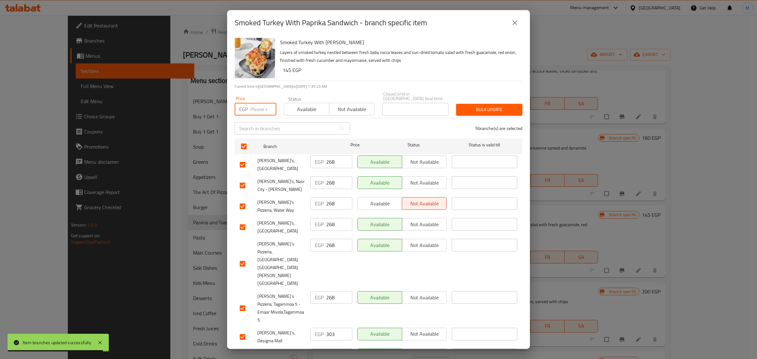
paste input "274"
click at [243, 330] on input "checkbox" at bounding box center [242, 336] width 13 height 13
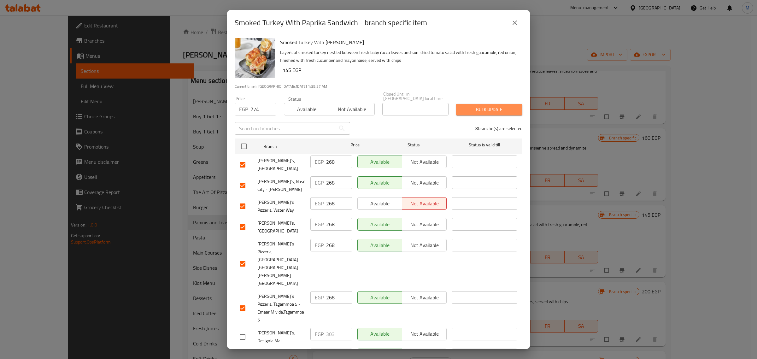
click at [501, 108] on span "Bulk update" at bounding box center [489, 110] width 56 height 8
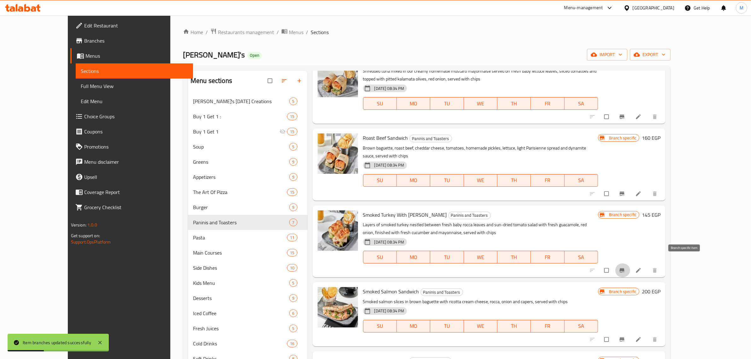
click at [625, 267] on icon "Branch-specific-item" at bounding box center [622, 270] width 6 height 6
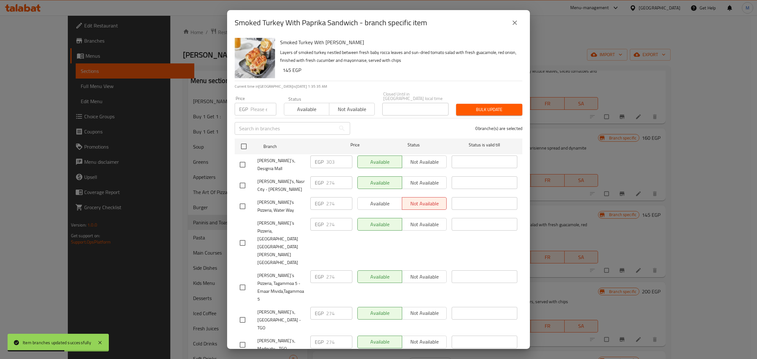
click at [245, 162] on input "checkbox" at bounding box center [242, 164] width 13 height 13
click at [258, 111] on input "number" at bounding box center [264, 109] width 26 height 13
paste input "307"
click at [488, 108] on span "Bulk update" at bounding box center [489, 110] width 56 height 8
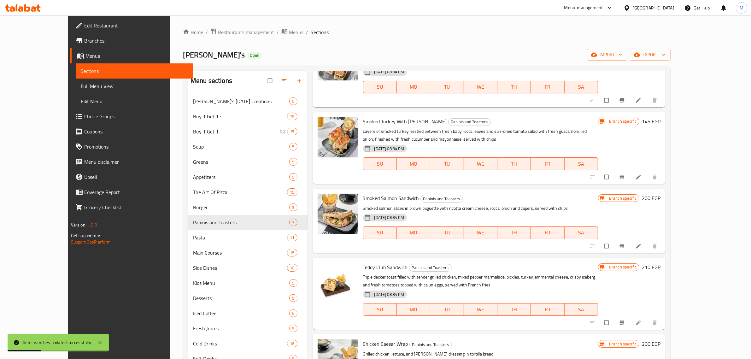
scroll to position [158, 0]
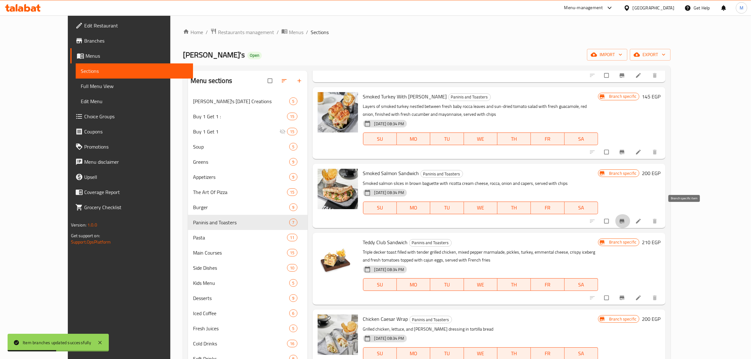
click at [625, 218] on icon "Branch-specific-item" at bounding box center [622, 221] width 6 height 6
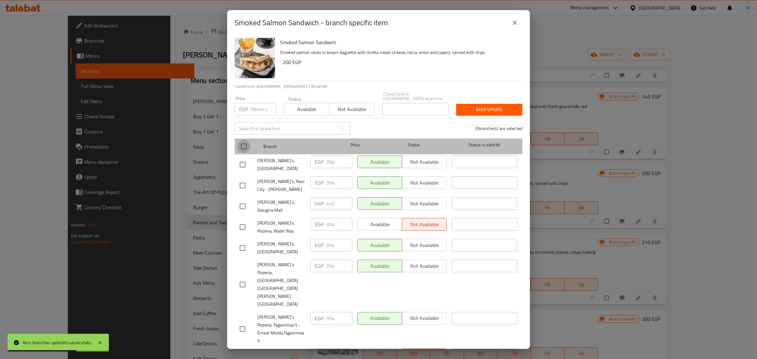
click at [243, 148] on input "checkbox" at bounding box center [243, 146] width 13 height 13
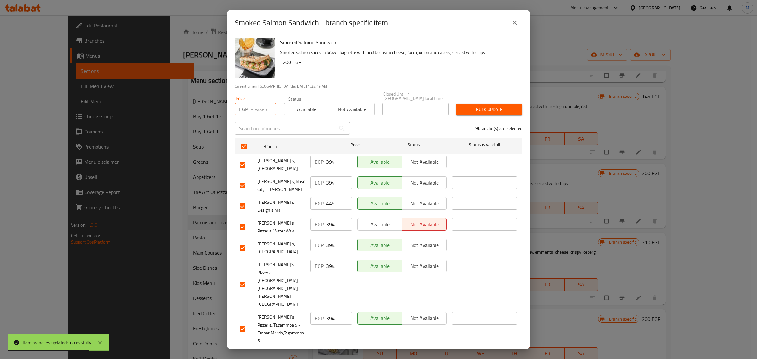
click at [257, 110] on input "number" at bounding box center [264, 109] width 26 height 13
paste input "405"
click at [240, 204] on input "checkbox" at bounding box center [242, 206] width 13 height 13
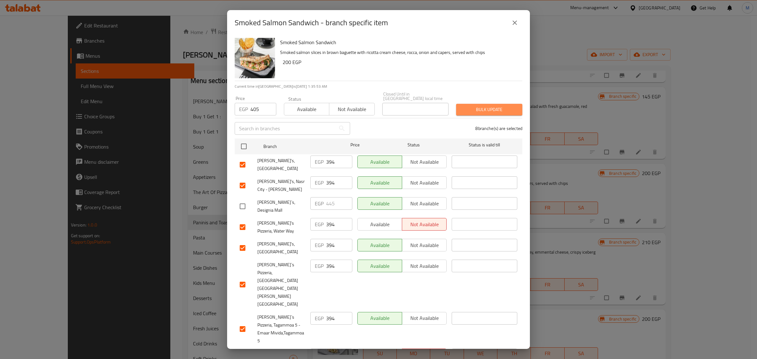
click at [488, 110] on span "Bulk update" at bounding box center [489, 110] width 56 height 8
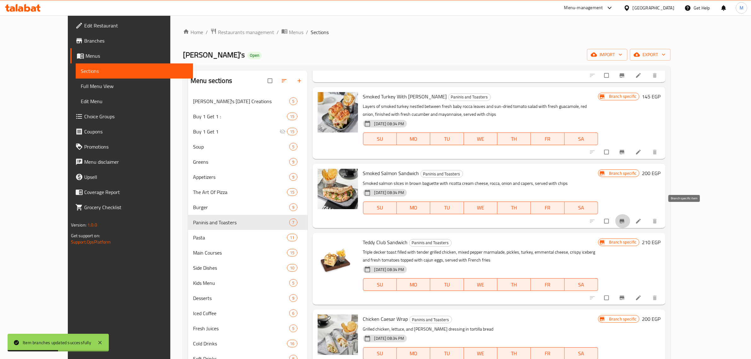
click at [625, 218] on icon "Branch-specific-item" at bounding box center [622, 221] width 6 height 6
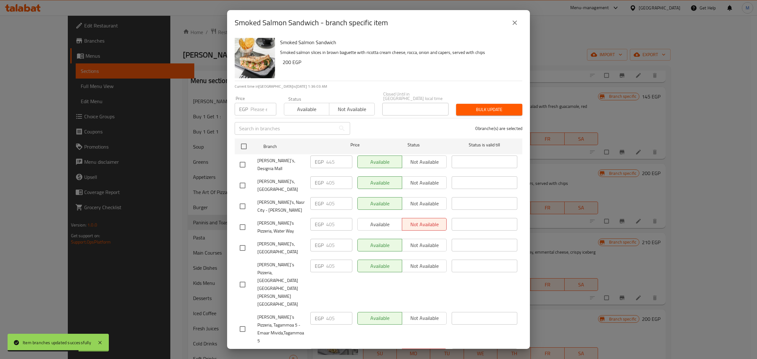
click at [242, 163] on input "checkbox" at bounding box center [242, 164] width 13 height 13
click at [258, 112] on input "number" at bounding box center [264, 109] width 26 height 13
paste input "454"
click at [493, 106] on span "Bulk update" at bounding box center [489, 110] width 56 height 8
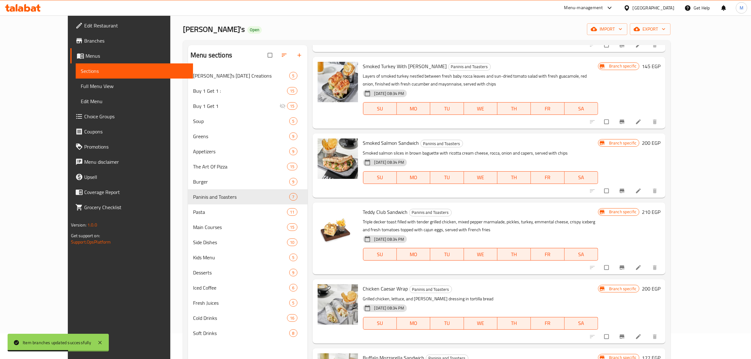
scroll to position [39, 0]
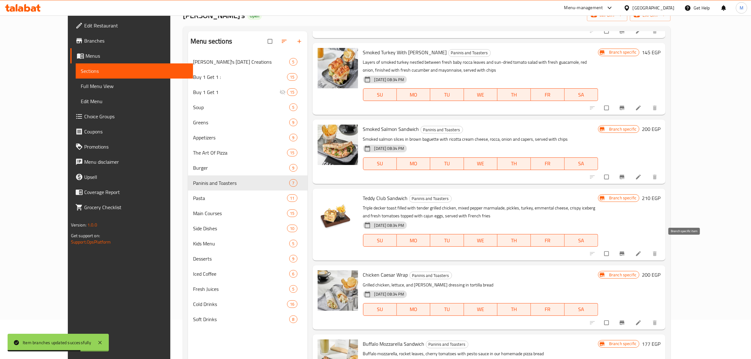
click at [625, 252] on icon "Branch-specific-item" at bounding box center [622, 254] width 5 height 4
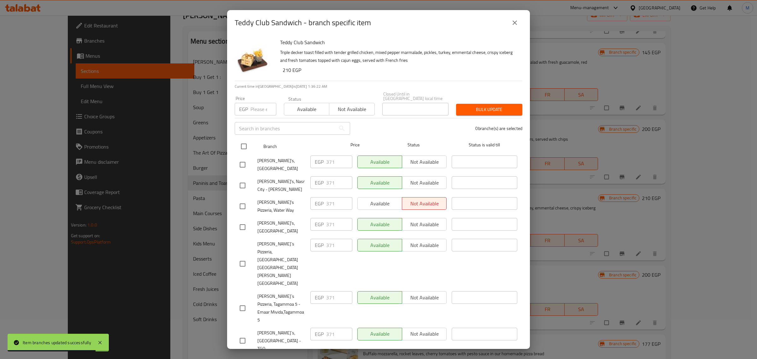
drag, startPoint x: 245, startPoint y: 147, endPoint x: 246, endPoint y: 144, distance: 3.3
click at [245, 147] on input "checkbox" at bounding box center [243, 146] width 13 height 13
click at [257, 109] on input "number" at bounding box center [264, 109] width 26 height 13
paste input "382"
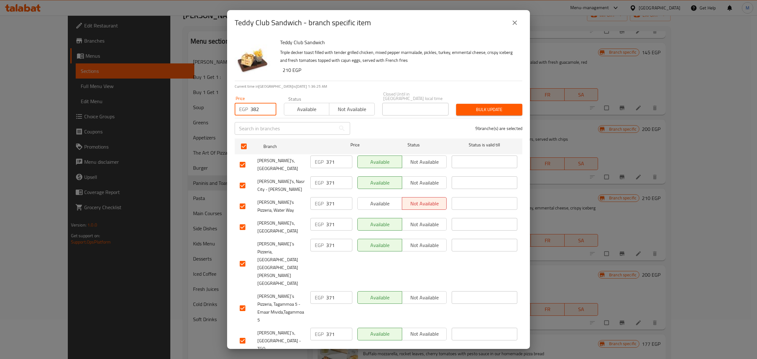
click at [243, 359] on input "checkbox" at bounding box center [242, 365] width 13 height 13
click at [471, 108] on span "Bulk update" at bounding box center [489, 110] width 56 height 8
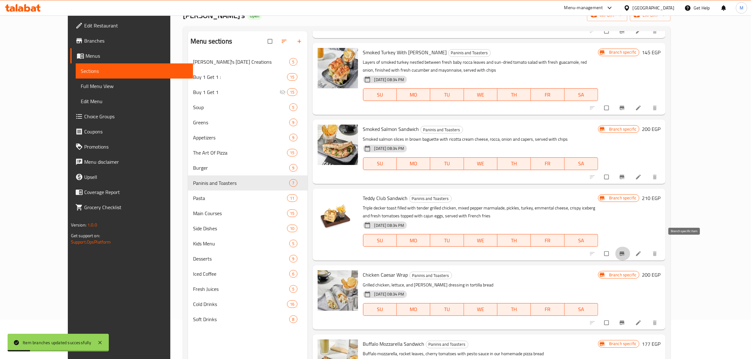
click at [627, 251] on span "Branch-specific-item" at bounding box center [623, 254] width 8 height 6
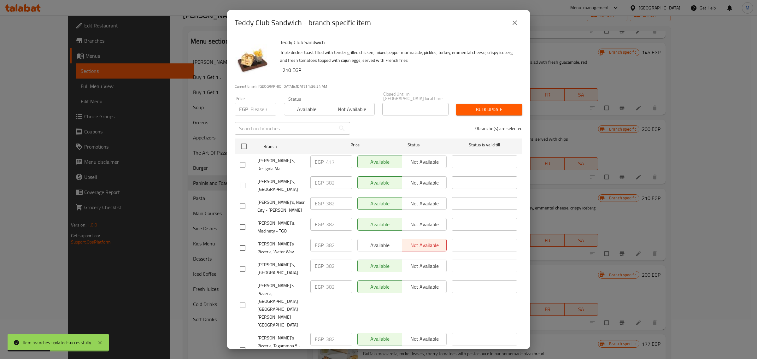
click at [241, 161] on input "checkbox" at bounding box center [242, 164] width 13 height 13
click at [254, 106] on input "number" at bounding box center [264, 109] width 26 height 13
paste input "429"
click at [477, 106] on span "Bulk update" at bounding box center [489, 110] width 56 height 8
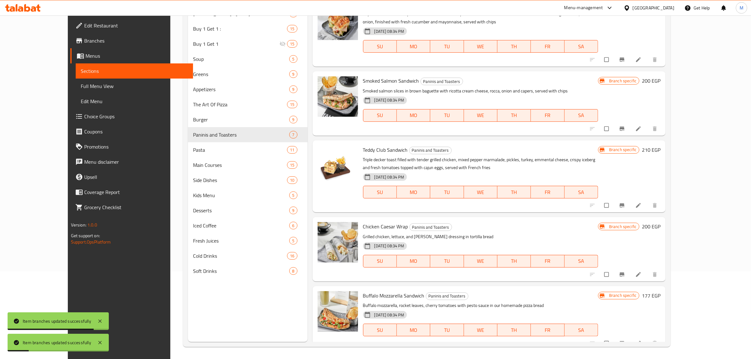
scroll to position [89, 0]
click at [625, 271] on icon "Branch-specific-item" at bounding box center [622, 274] width 6 height 6
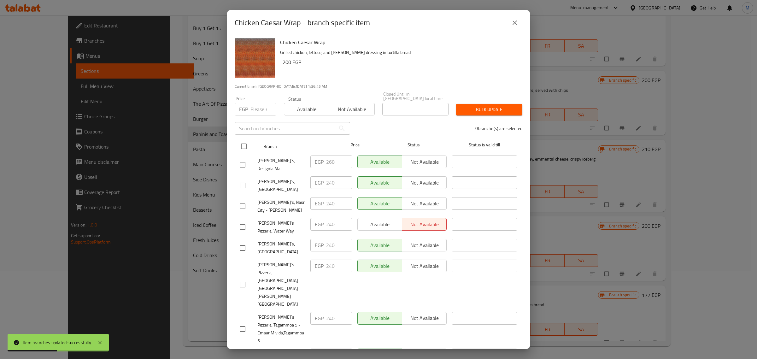
click at [244, 144] on input "checkbox" at bounding box center [243, 146] width 13 height 13
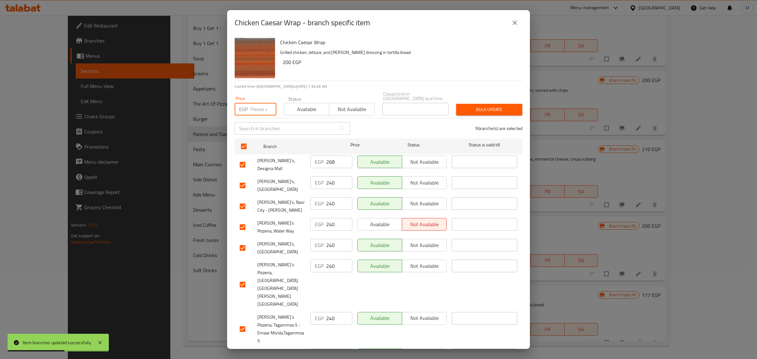
click at [258, 108] on input "number" at bounding box center [264, 109] width 26 height 13
paste input "246"
click at [245, 161] on input "checkbox" at bounding box center [242, 164] width 13 height 13
click at [473, 109] on span "Bulk update" at bounding box center [489, 110] width 56 height 8
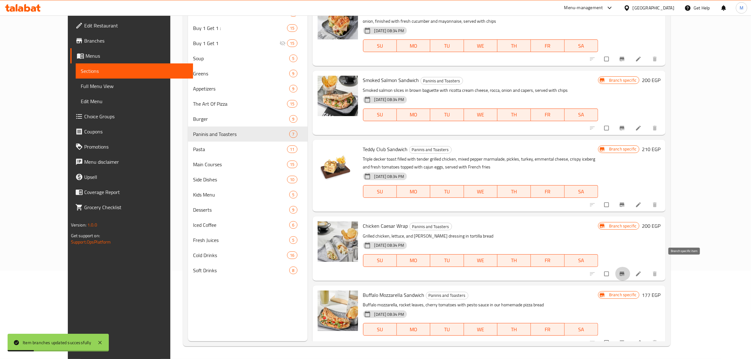
click at [625, 272] on icon "Branch-specific-item" at bounding box center [622, 274] width 5 height 4
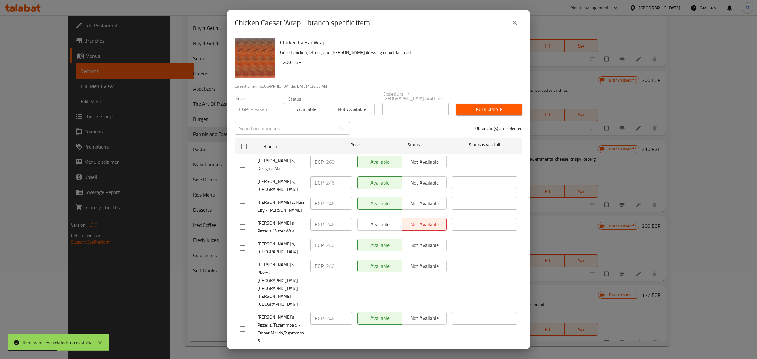
click at [240, 160] on input "checkbox" at bounding box center [242, 164] width 13 height 13
click at [255, 113] on input "number" at bounding box center [264, 109] width 26 height 13
paste input "275"
click at [466, 108] on span "Bulk update" at bounding box center [489, 110] width 56 height 8
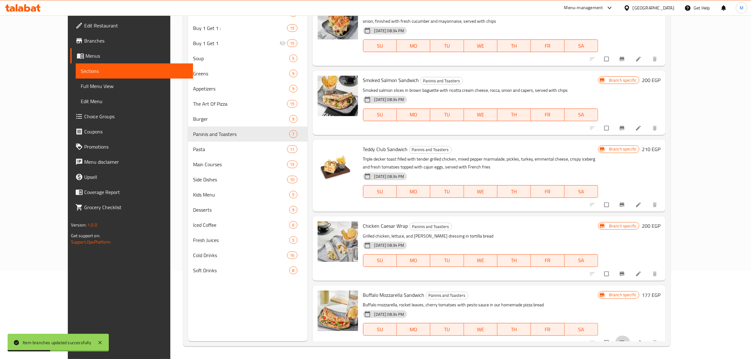
click at [625, 340] on icon "Branch-specific-item" at bounding box center [622, 342] width 5 height 4
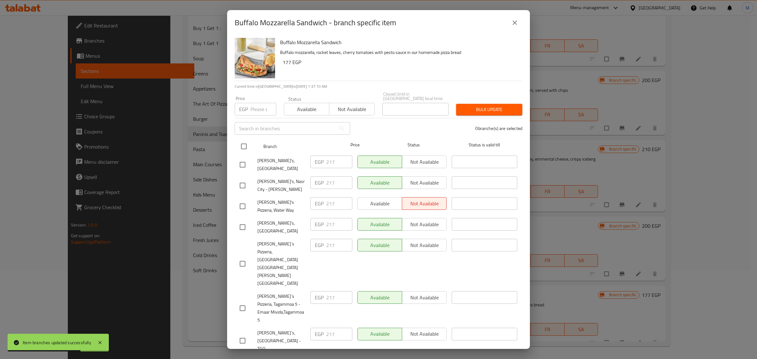
click at [246, 147] on input "checkbox" at bounding box center [243, 146] width 13 height 13
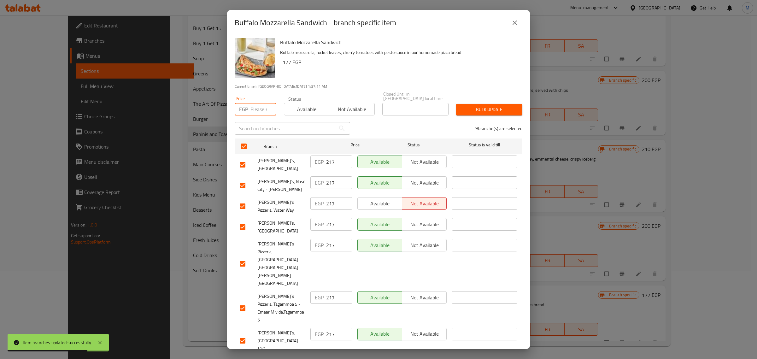
click at [257, 108] on input "number" at bounding box center [264, 109] width 26 height 13
paste input "223"
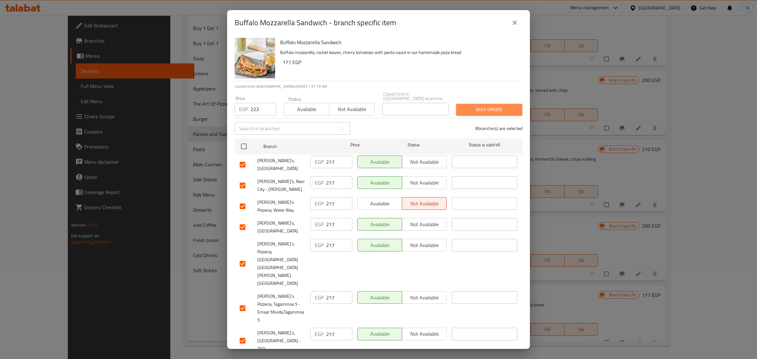
click at [486, 108] on span "Bulk update" at bounding box center [489, 110] width 56 height 8
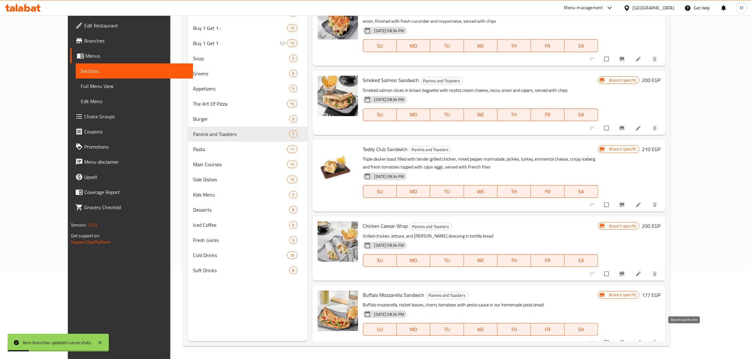
click at [625, 340] on icon "Branch-specific-item" at bounding box center [622, 342] width 5 height 4
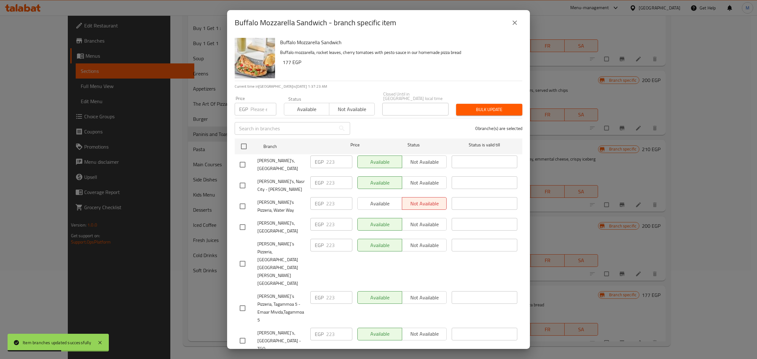
drag, startPoint x: 243, startPoint y: 323, endPoint x: 246, endPoint y: 315, distance: 8.6
click at [261, 110] on input "number" at bounding box center [264, 109] width 26 height 13
paste input "250"
click at [476, 108] on span "Bulk update" at bounding box center [489, 110] width 56 height 8
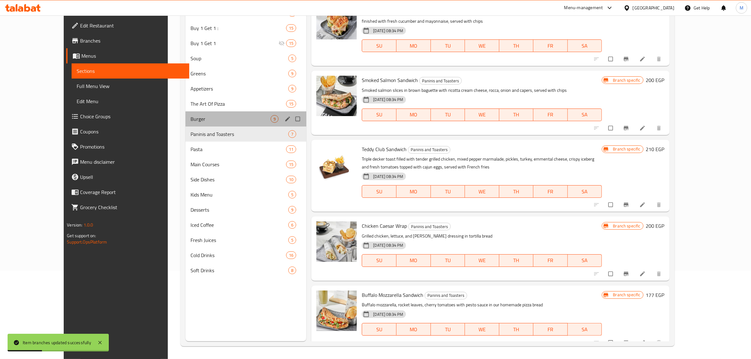
click at [186, 124] on div "Burger 9" at bounding box center [246, 118] width 121 height 15
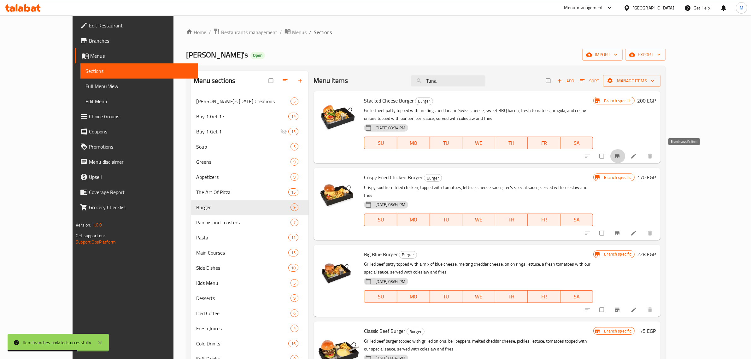
click at [620, 157] on icon "Branch-specific-item" at bounding box center [617, 156] width 5 height 4
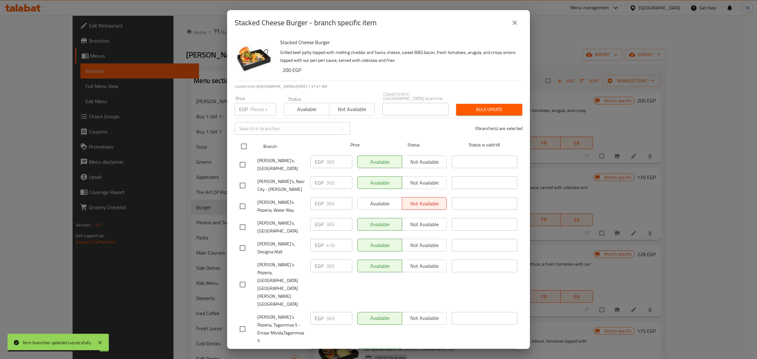
click at [243, 145] on input "checkbox" at bounding box center [243, 146] width 13 height 13
click at [255, 113] on div "Price EGP Price" at bounding box center [255, 105] width 49 height 27
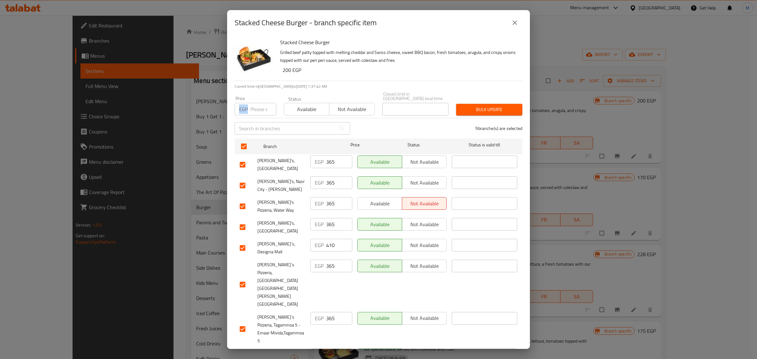
click at [257, 108] on input "number" at bounding box center [264, 109] width 26 height 13
paste input "377"
click at [242, 241] on input "checkbox" at bounding box center [242, 247] width 13 height 13
click at [484, 106] on span "Bulk update" at bounding box center [489, 110] width 56 height 8
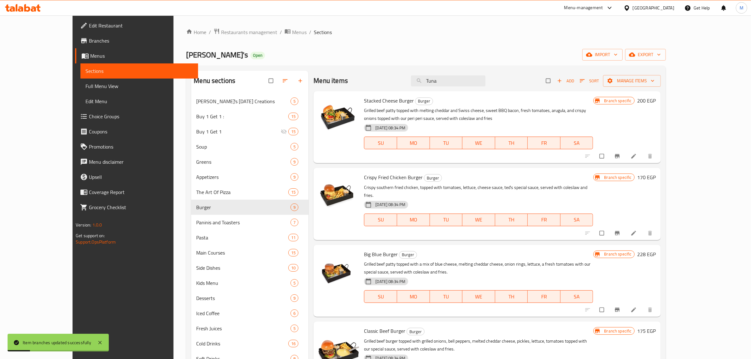
click at [620, 158] on icon "Branch-specific-item" at bounding box center [617, 156] width 5 height 4
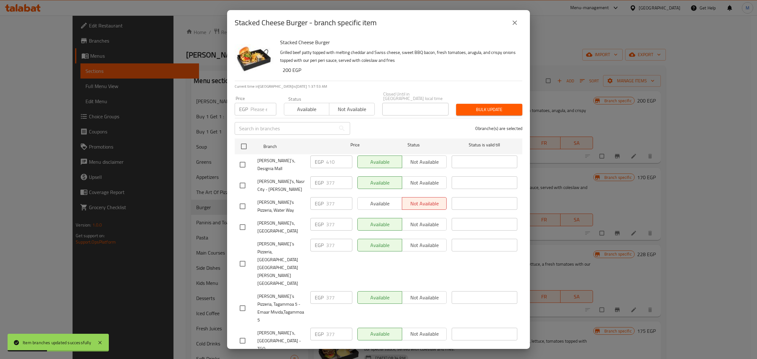
click at [241, 158] on input "checkbox" at bounding box center [242, 164] width 13 height 13
click at [258, 111] on input "number" at bounding box center [264, 109] width 26 height 13
paste input "422"
click at [488, 111] on span "Bulk update" at bounding box center [489, 110] width 56 height 8
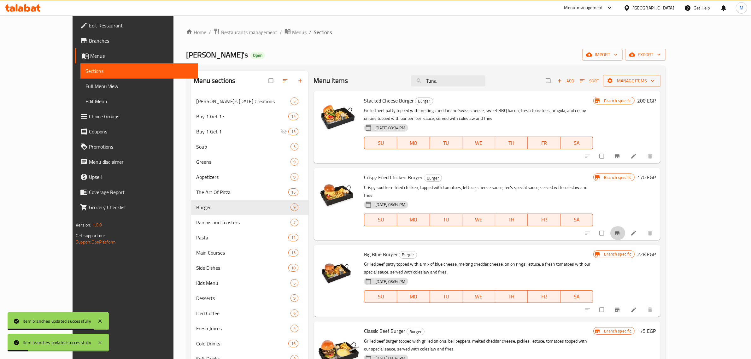
click at [621, 230] on icon "Branch-specific-item" at bounding box center [617, 233] width 6 height 6
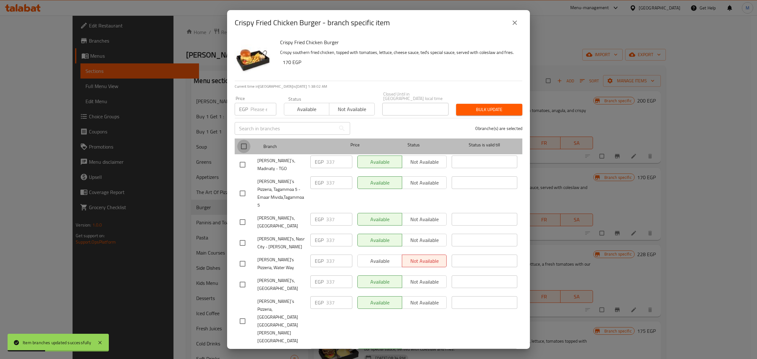
click at [246, 141] on input "checkbox" at bounding box center [243, 146] width 13 height 13
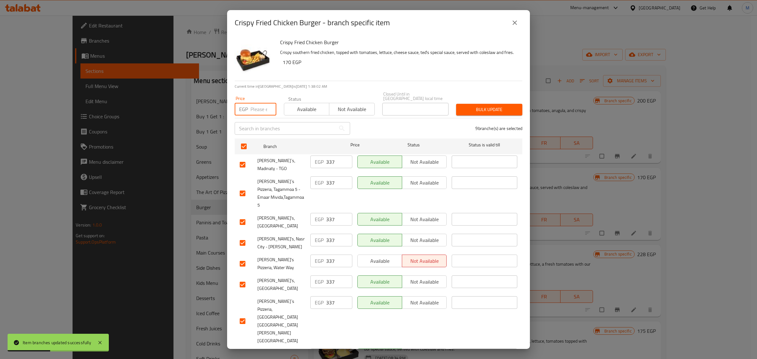
click at [261, 108] on input "number" at bounding box center [264, 109] width 26 height 13
paste input "348"
click at [487, 114] on div "Bulk update" at bounding box center [490, 109] width 74 height 19
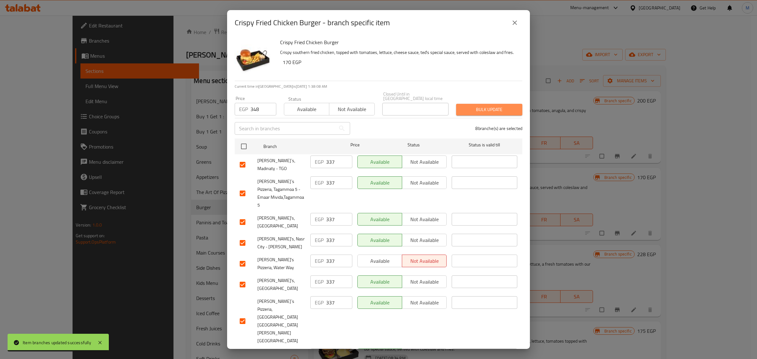
click at [488, 110] on span "Bulk update" at bounding box center [489, 110] width 56 height 8
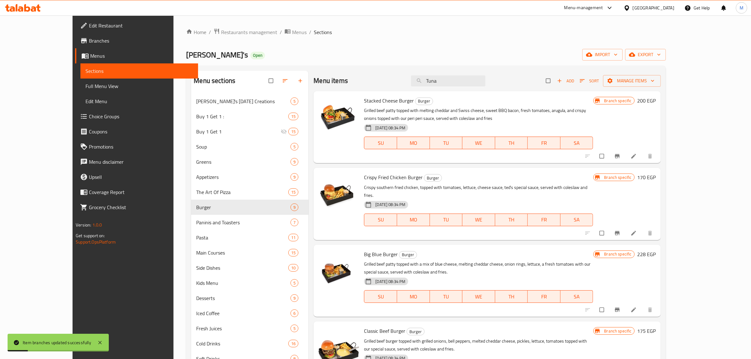
click at [621, 230] on icon "Branch-specific-item" at bounding box center [617, 233] width 6 height 6
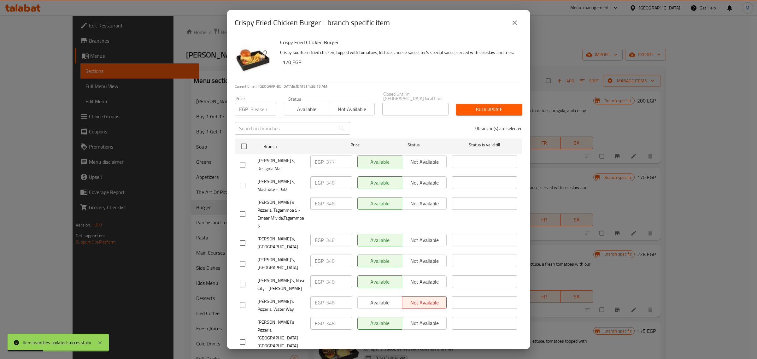
click at [246, 161] on input "checkbox" at bounding box center [242, 164] width 13 height 13
click at [259, 108] on input "number" at bounding box center [264, 109] width 26 height 13
paste input "390"
click at [497, 100] on div "Bulk update" at bounding box center [490, 109] width 74 height 19
click at [496, 106] on span "Bulk update" at bounding box center [489, 110] width 56 height 8
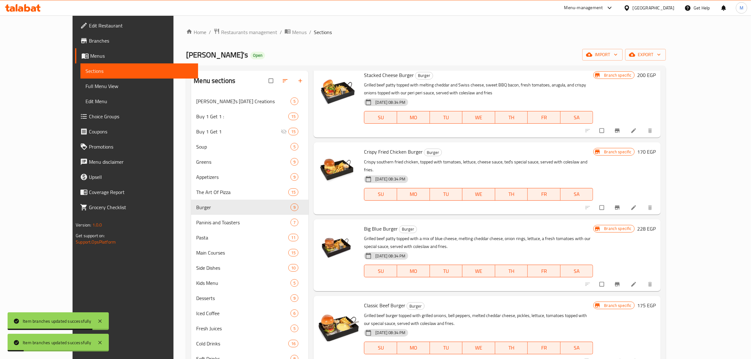
scroll to position [39, 0]
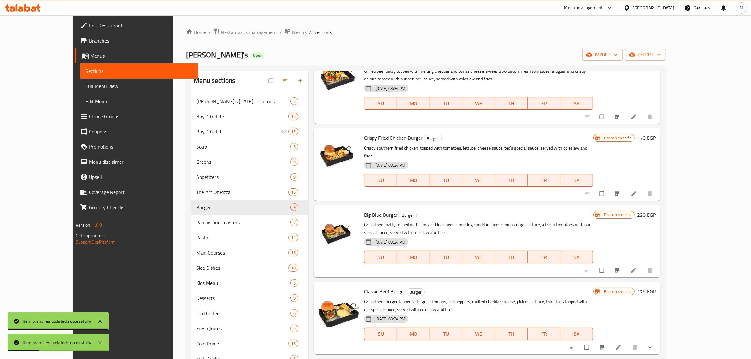
click at [620, 269] on icon "Branch-specific-item" at bounding box center [617, 271] width 5 height 4
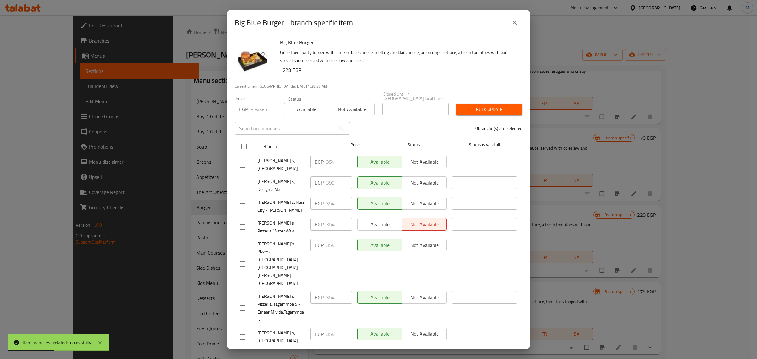
drag, startPoint x: 241, startPoint y: 149, endPoint x: 247, endPoint y: 140, distance: 10.1
click at [241, 149] on input "checkbox" at bounding box center [243, 146] width 13 height 13
drag, startPoint x: 253, startPoint y: 109, endPoint x: 261, endPoint y: 114, distance: 10.1
click at [254, 109] on input "number" at bounding box center [264, 109] width 26 height 13
paste input "365"
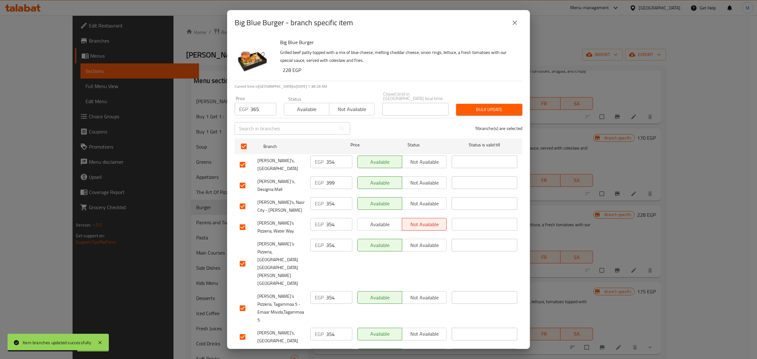
click at [245, 181] on input "checkbox" at bounding box center [242, 185] width 13 height 13
click at [477, 111] on span "Bulk update" at bounding box center [489, 110] width 56 height 8
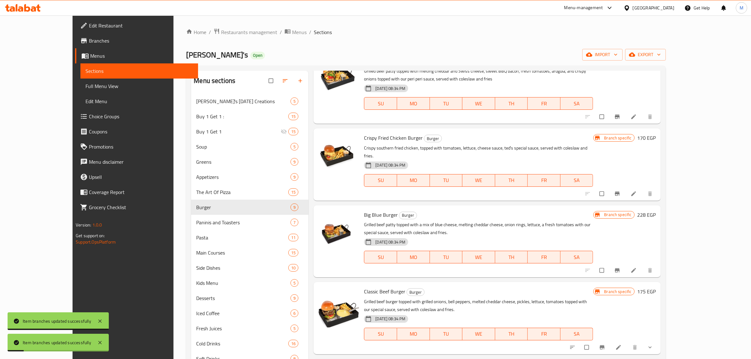
click at [626, 263] on button "Branch-specific-item" at bounding box center [618, 270] width 15 height 14
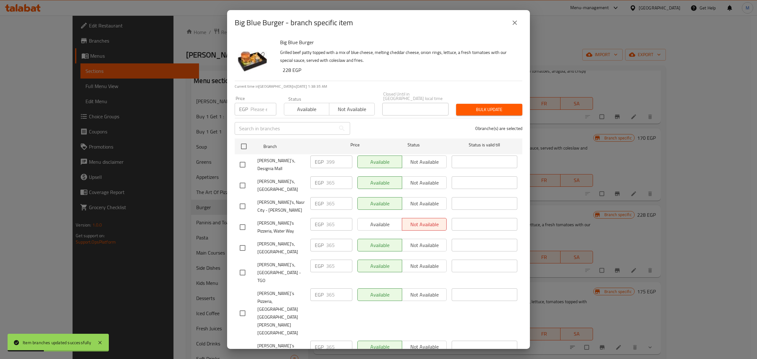
click at [241, 159] on input "checkbox" at bounding box center [242, 164] width 13 height 13
click at [253, 107] on input "number" at bounding box center [264, 109] width 26 height 13
paste input "410"
click at [490, 110] on span "Bulk update" at bounding box center [489, 110] width 56 height 8
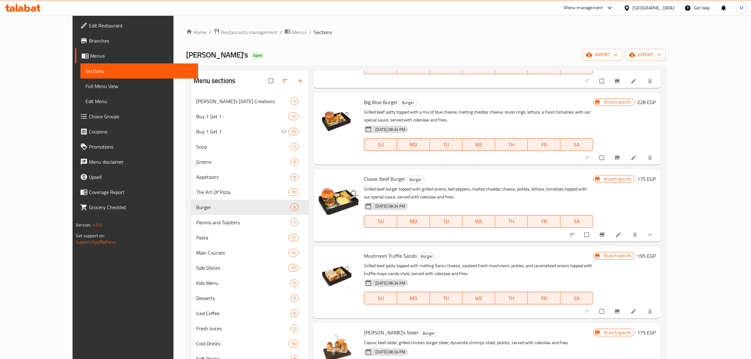
scroll to position [158, 0]
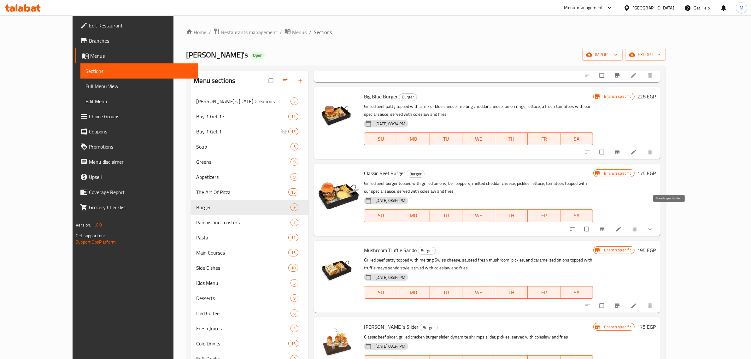
click at [605, 227] on icon "Branch-specific-item" at bounding box center [602, 229] width 5 height 4
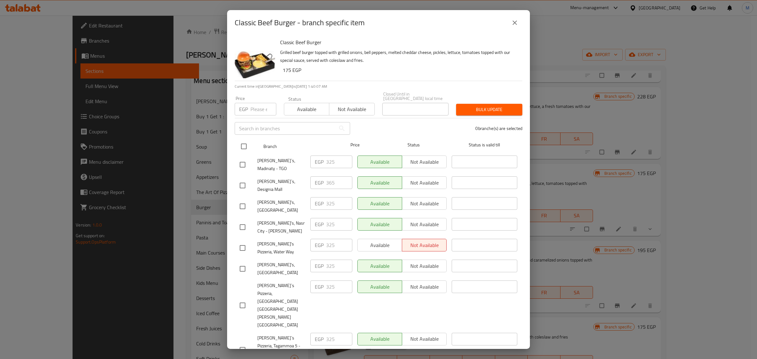
click at [249, 149] on input "checkbox" at bounding box center [243, 146] width 13 height 13
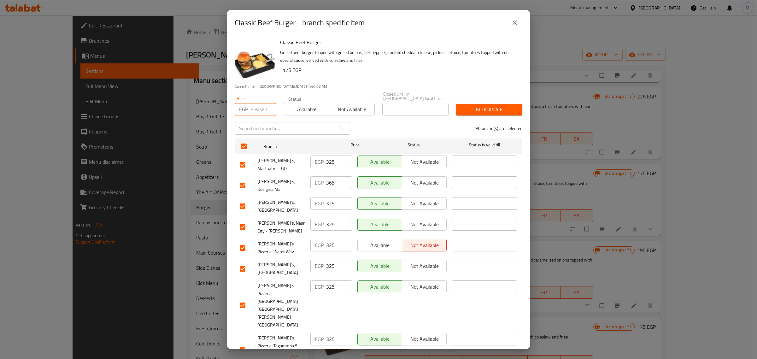
click at [257, 104] on input "number" at bounding box center [264, 109] width 26 height 13
paste input "337"
click at [244, 179] on input "checkbox" at bounding box center [242, 185] width 13 height 13
click at [489, 108] on span "Bulk update" at bounding box center [489, 110] width 56 height 8
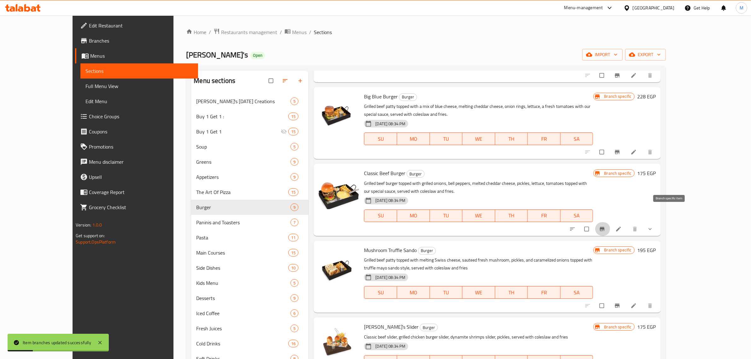
click at [606, 226] on icon "Branch-specific-item" at bounding box center [602, 229] width 6 height 6
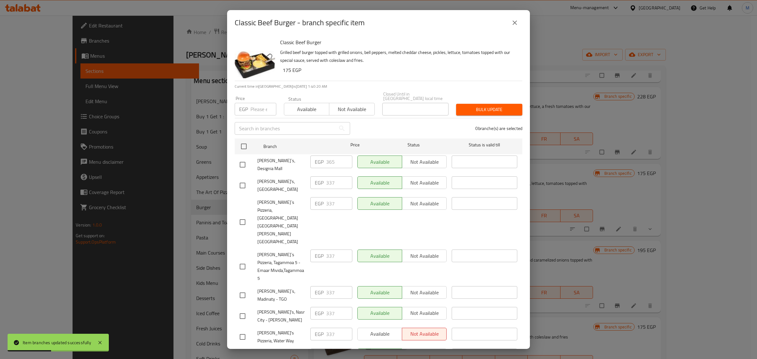
click at [244, 161] on input "checkbox" at bounding box center [242, 164] width 13 height 13
click at [256, 107] on input "number" at bounding box center [264, 109] width 26 height 13
paste input "378"
click at [498, 107] on span "Bulk update" at bounding box center [489, 110] width 56 height 8
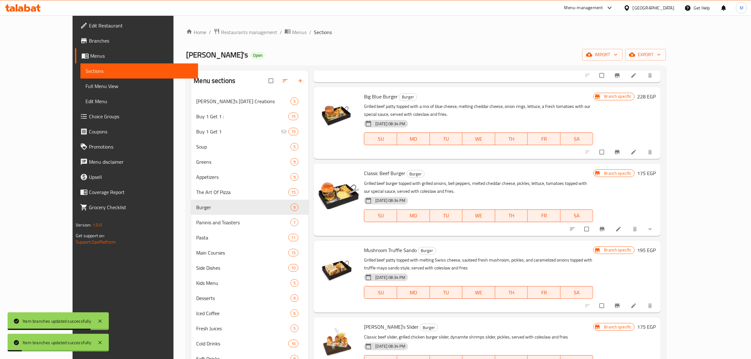
scroll to position [197, 0]
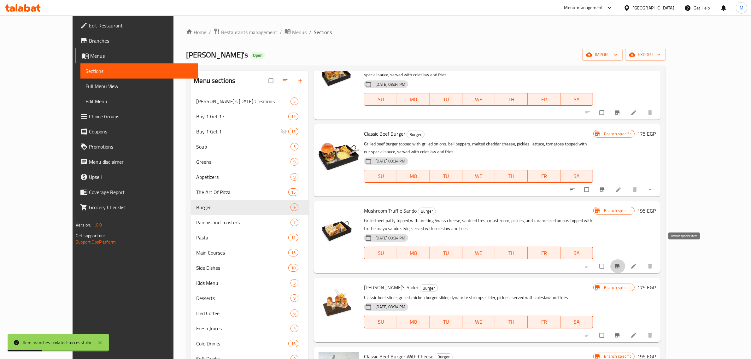
click at [621, 263] on icon "Branch-specific-item" at bounding box center [617, 266] width 6 height 6
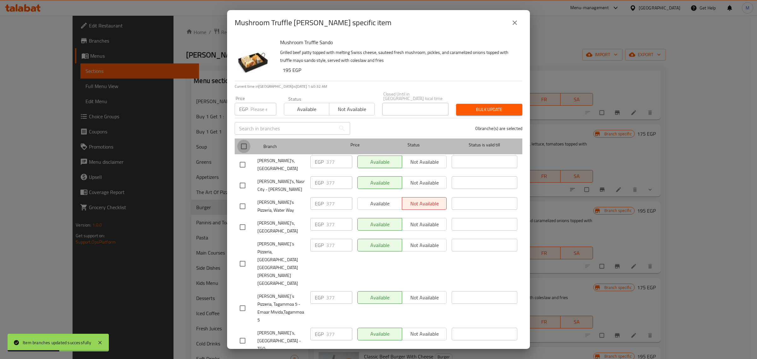
drag, startPoint x: 239, startPoint y: 146, endPoint x: 254, endPoint y: 115, distance: 34.7
click at [239, 146] on input "checkbox" at bounding box center [243, 146] width 13 height 13
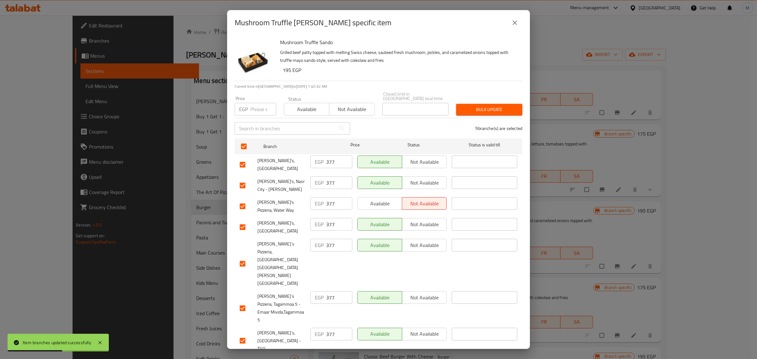
click at [252, 108] on input "number" at bounding box center [264, 109] width 26 height 13
paste input "388"
drag, startPoint x: 241, startPoint y: 322, endPoint x: 265, endPoint y: 305, distance: 29.6
click at [481, 112] on button "Bulk update" at bounding box center [489, 110] width 66 height 12
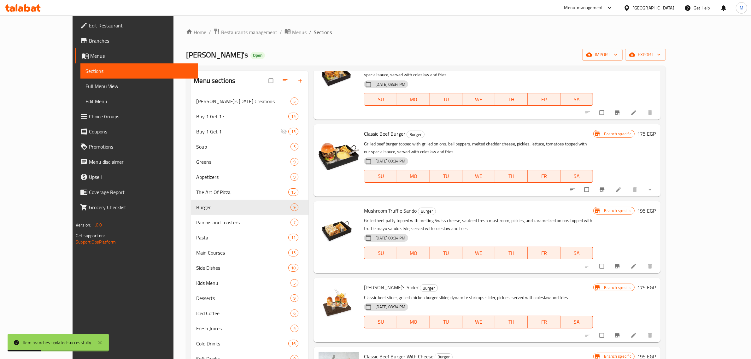
click at [620, 264] on icon "Branch-specific-item" at bounding box center [617, 266] width 5 height 4
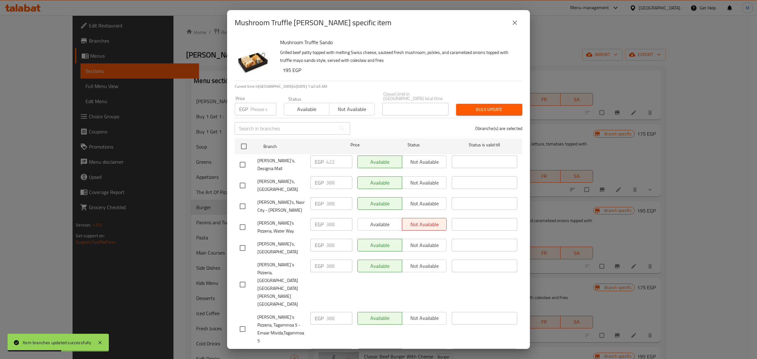
click at [242, 159] on input "checkbox" at bounding box center [242, 164] width 13 height 13
click at [253, 107] on input "number" at bounding box center [264, 109] width 26 height 13
paste input "435"
click at [479, 111] on span "Bulk update" at bounding box center [489, 110] width 56 height 8
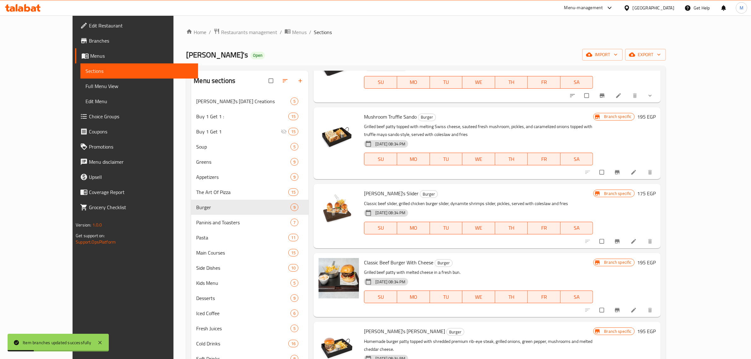
scroll to position [300, 0]
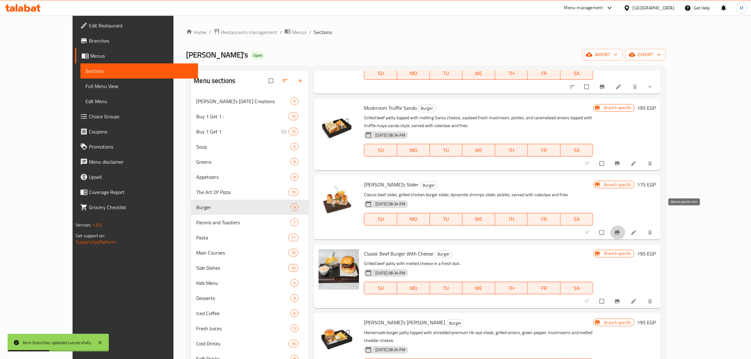
click at [620, 230] on icon "Branch-specific-item" at bounding box center [617, 232] width 5 height 4
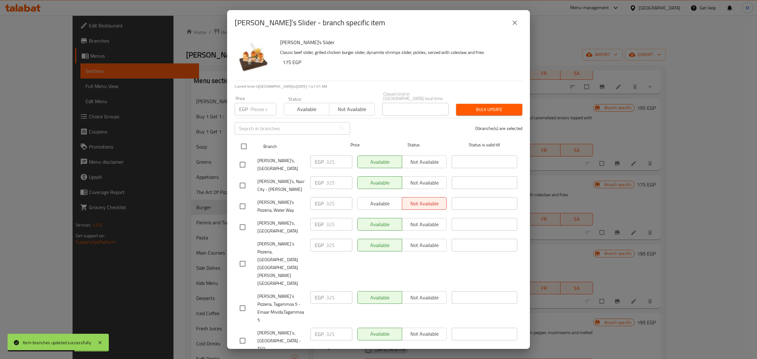
click at [244, 147] on input "checkbox" at bounding box center [243, 146] width 13 height 13
click at [257, 110] on input "number" at bounding box center [264, 109] width 26 height 13
paste input "337"
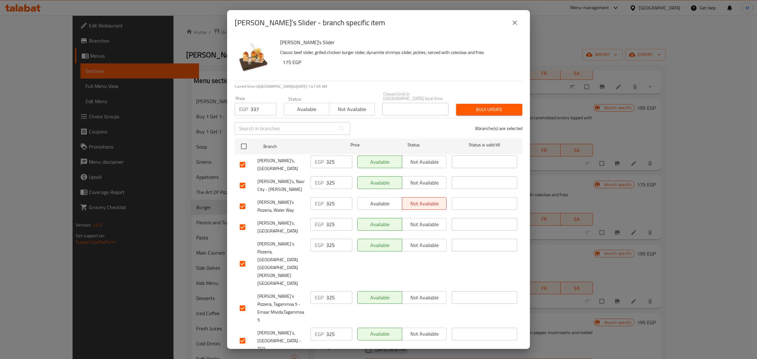
click at [476, 108] on span "Bulk update" at bounding box center [489, 110] width 56 height 8
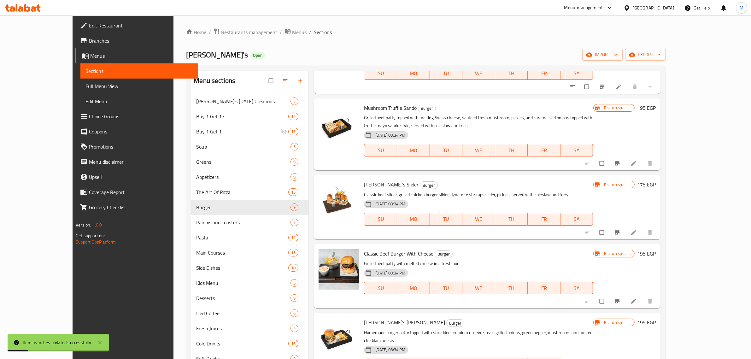
drag, startPoint x: 677, startPoint y: 216, endPoint x: 673, endPoint y: 217, distance: 4.1
click at [659, 226] on div at bounding box center [620, 233] width 78 height 14
click at [621, 229] on icon "Branch-specific-item" at bounding box center [617, 232] width 6 height 6
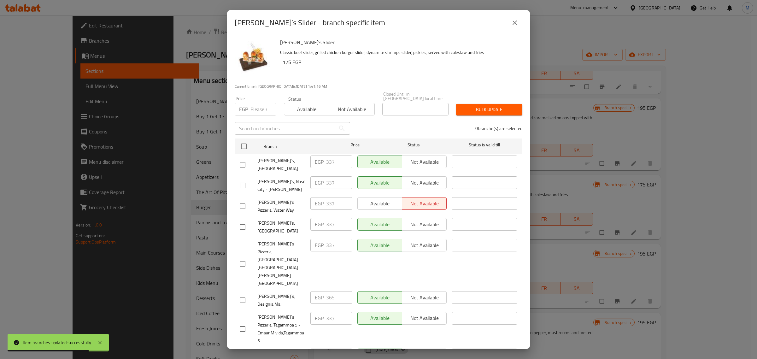
click at [242, 294] on input "checkbox" at bounding box center [242, 300] width 13 height 13
click at [256, 114] on div "Price EGP Price" at bounding box center [255, 105] width 49 height 27
paste input "378"
click at [477, 108] on span "Bulk update" at bounding box center [489, 110] width 56 height 8
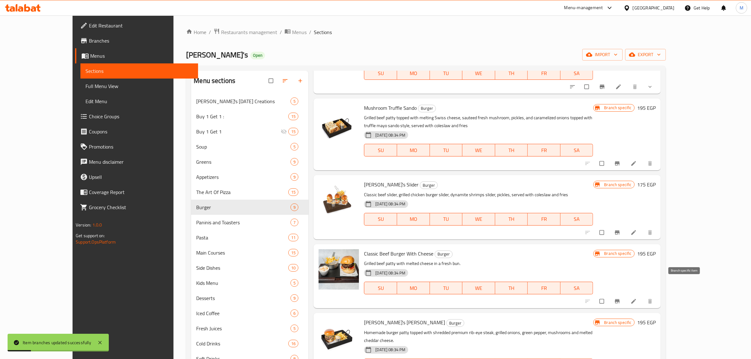
click at [626, 294] on button "Branch-specific-item" at bounding box center [618, 301] width 15 height 14
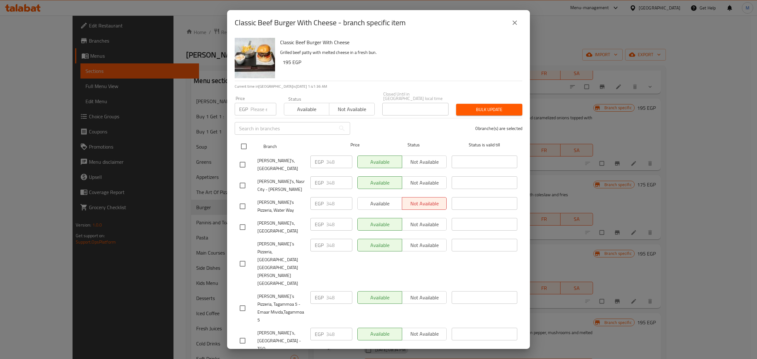
click at [243, 147] on input "checkbox" at bounding box center [243, 146] width 13 height 13
click at [254, 108] on input "number" at bounding box center [264, 109] width 26 height 13
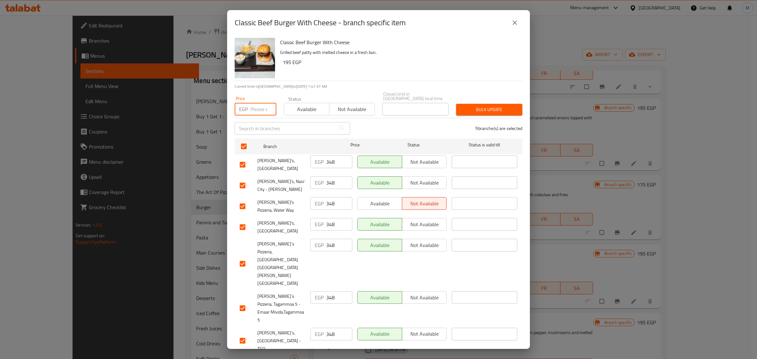
paste input "360"
click at [467, 108] on span "Bulk update" at bounding box center [489, 110] width 56 height 8
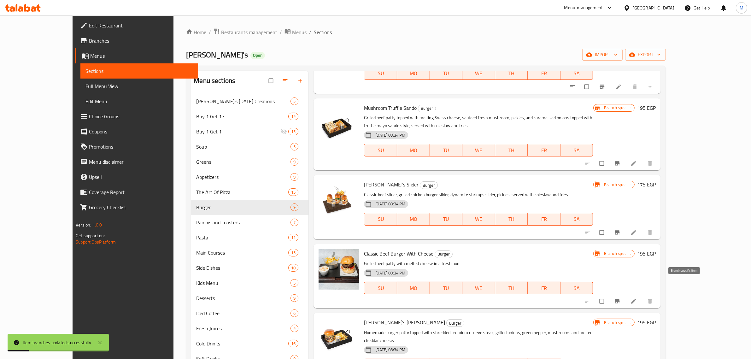
click at [626, 294] on button "Branch-specific-item" at bounding box center [618, 301] width 15 height 14
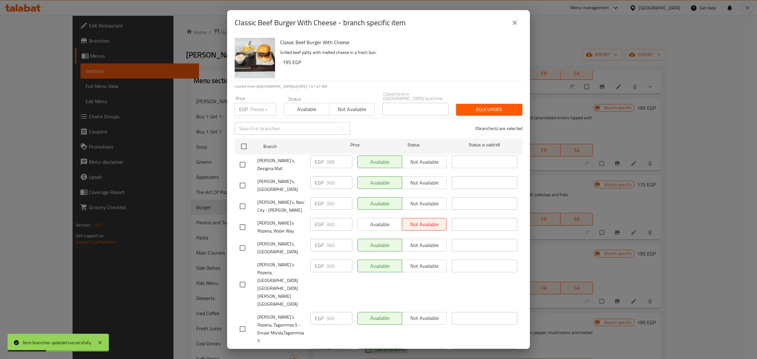
click at [245, 162] on input "checkbox" at bounding box center [242, 164] width 13 height 13
drag, startPoint x: 256, startPoint y: 107, endPoint x: 319, endPoint y: 119, distance: 64.7
click at [255, 108] on input "number" at bounding box center [264, 109] width 26 height 13
paste input "403"
click at [475, 106] on span "Bulk update" at bounding box center [489, 110] width 56 height 8
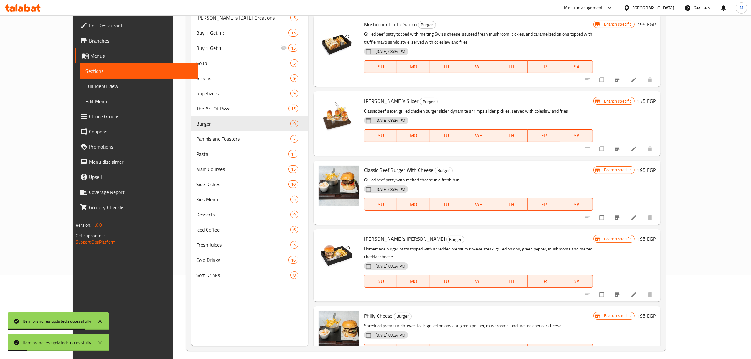
scroll to position [89, 0]
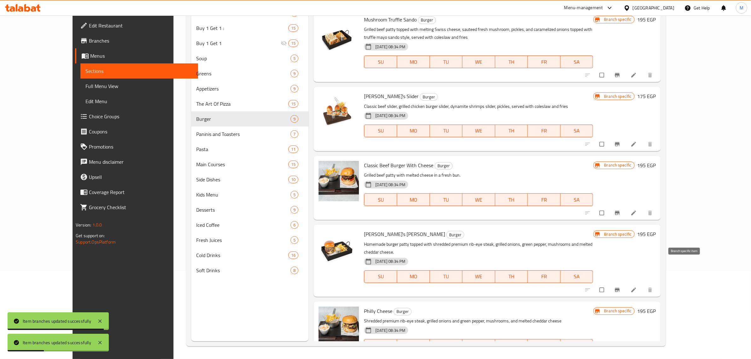
click at [626, 283] on button "Branch-specific-item" at bounding box center [618, 290] width 15 height 14
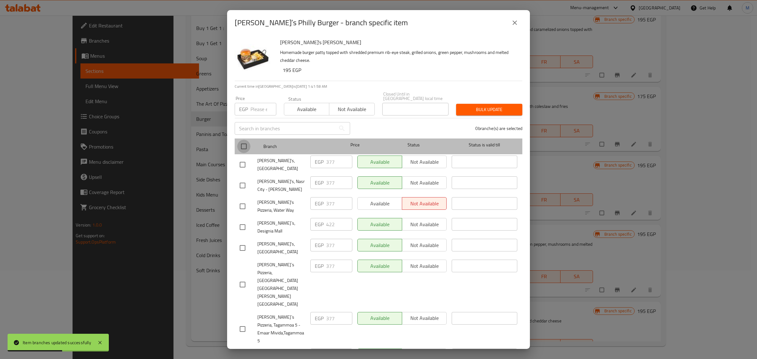
click at [244, 145] on input "checkbox" at bounding box center [243, 146] width 13 height 13
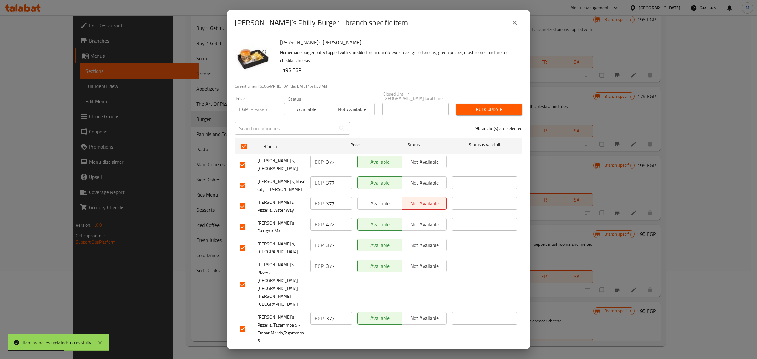
click at [251, 110] on input "number" at bounding box center [264, 109] width 26 height 13
paste input "388"
click at [240, 221] on input "checkbox" at bounding box center [242, 227] width 13 height 13
click at [494, 109] on span "Bulk update" at bounding box center [489, 110] width 56 height 8
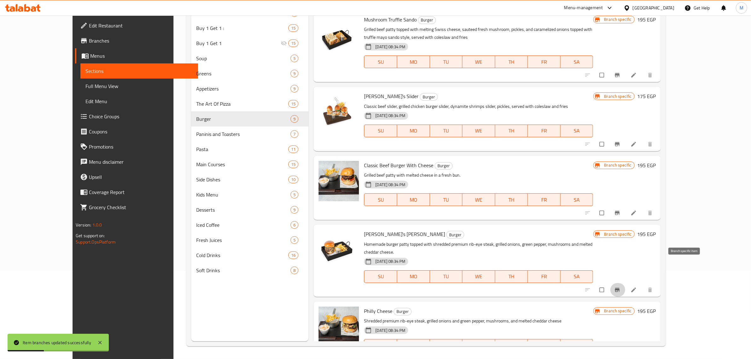
click at [621, 287] on icon "Branch-specific-item" at bounding box center [617, 290] width 6 height 6
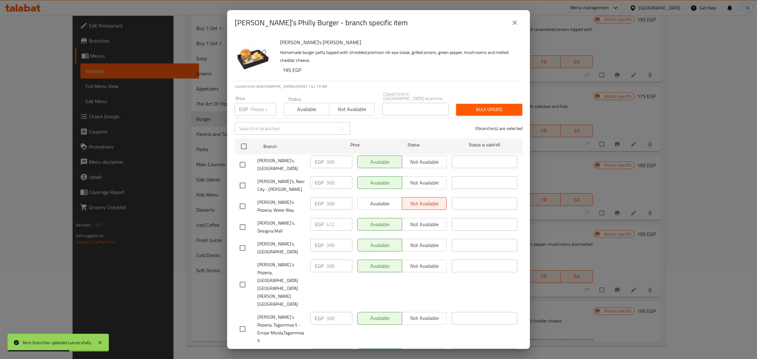
click at [242, 221] on input "checkbox" at bounding box center [242, 227] width 13 height 13
click at [257, 110] on input "number" at bounding box center [264, 109] width 26 height 13
paste input "435"
click at [496, 110] on span "Bulk update" at bounding box center [489, 110] width 56 height 8
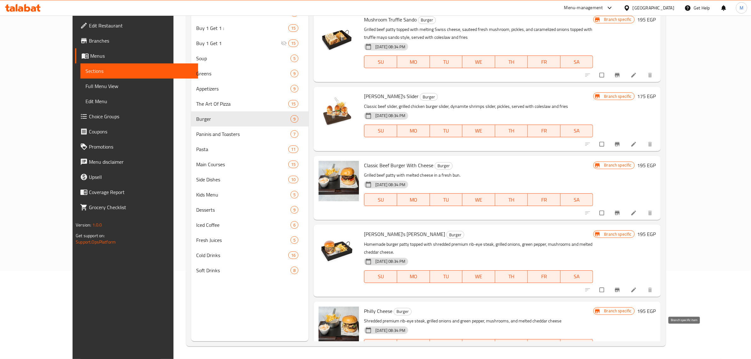
click at [621, 356] on icon "Branch-specific-item" at bounding box center [617, 359] width 6 height 6
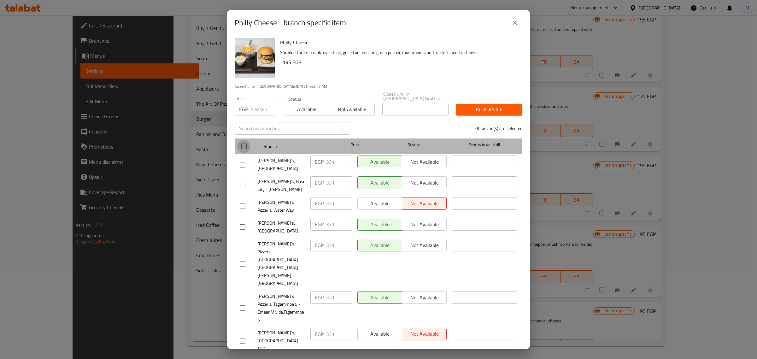
drag, startPoint x: 244, startPoint y: 140, endPoint x: 255, endPoint y: 132, distance: 13.6
click at [244, 141] on input "checkbox" at bounding box center [243, 146] width 13 height 13
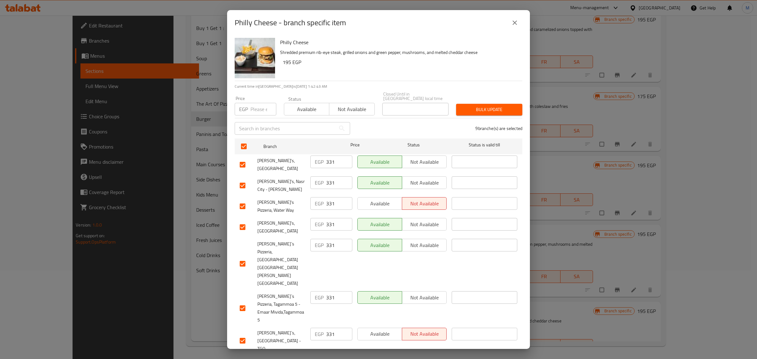
click at [258, 115] on div "Price EGP Price" at bounding box center [255, 105] width 49 height 27
click at [259, 108] on input "number" at bounding box center [264, 109] width 26 height 13
paste input "388"
click at [485, 106] on span "Bulk update" at bounding box center [489, 110] width 56 height 8
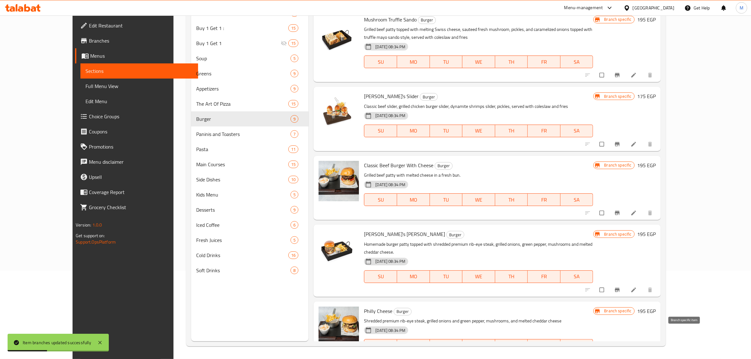
click at [626, 352] on button "Branch-specific-item" at bounding box center [618, 359] width 15 height 14
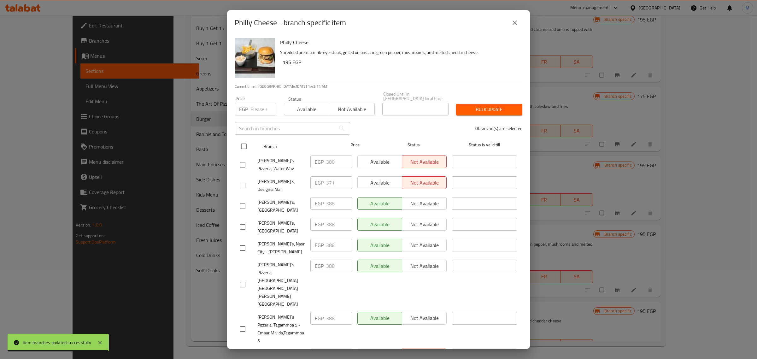
click at [243, 147] on input "checkbox" at bounding box center [243, 146] width 13 height 13
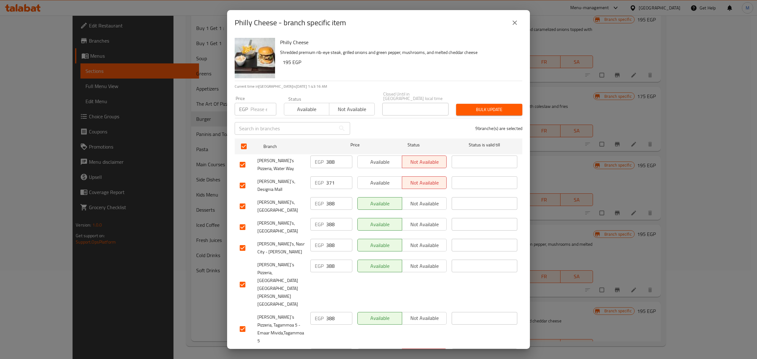
click at [245, 179] on input "checkbox" at bounding box center [242, 185] width 13 height 13
click at [260, 111] on input "number" at bounding box center [264, 109] width 26 height 13
click at [499, 107] on span "Bulk update" at bounding box center [489, 110] width 56 height 8
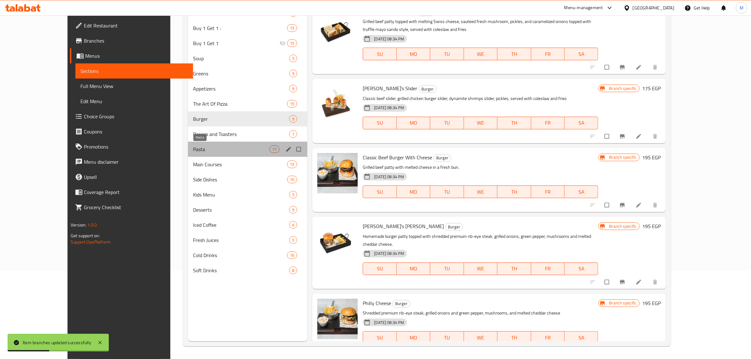
click at [196, 150] on span "Pasta" at bounding box center [231, 149] width 76 height 8
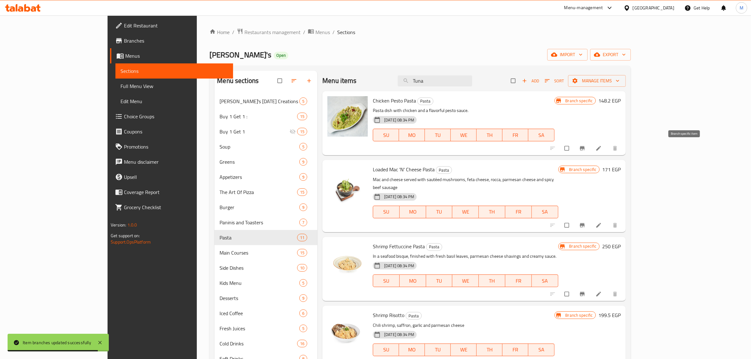
click at [591, 152] on button "Branch-specific-item" at bounding box center [583, 148] width 15 height 14
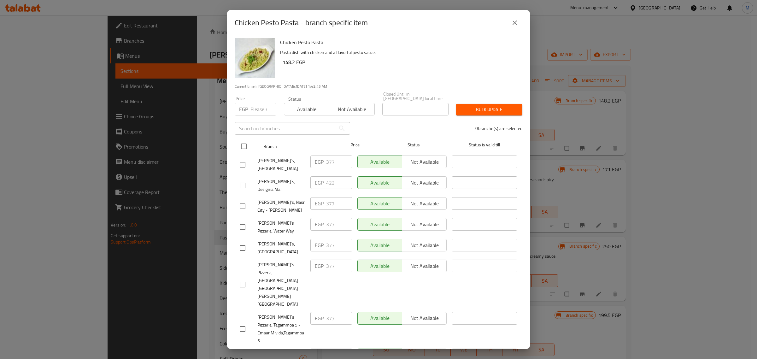
click at [242, 146] on input "checkbox" at bounding box center [243, 146] width 13 height 13
click at [242, 180] on input "checkbox" at bounding box center [242, 185] width 13 height 13
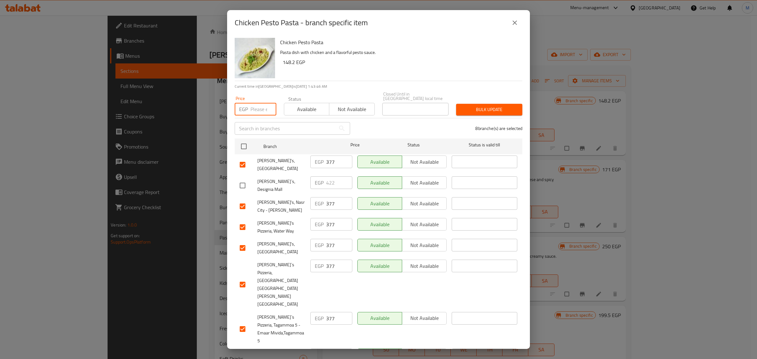
drag, startPoint x: 259, startPoint y: 105, endPoint x: 267, endPoint y: 117, distance: 14.5
click at [259, 107] on input "number" at bounding box center [264, 109] width 26 height 13
paste input "388"
click at [496, 110] on span "Bulk update" at bounding box center [489, 110] width 56 height 8
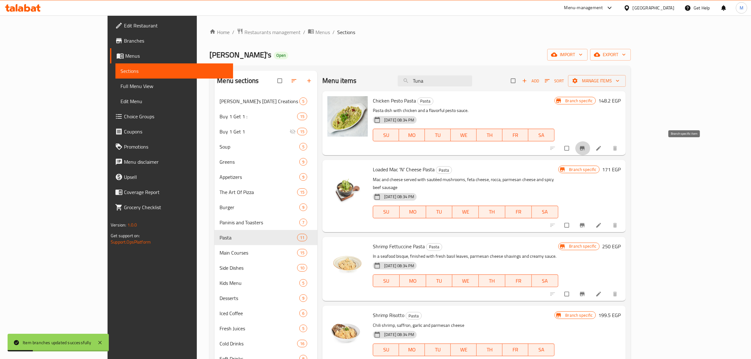
click at [586, 145] on icon "Branch-specific-item" at bounding box center [582, 148] width 6 height 6
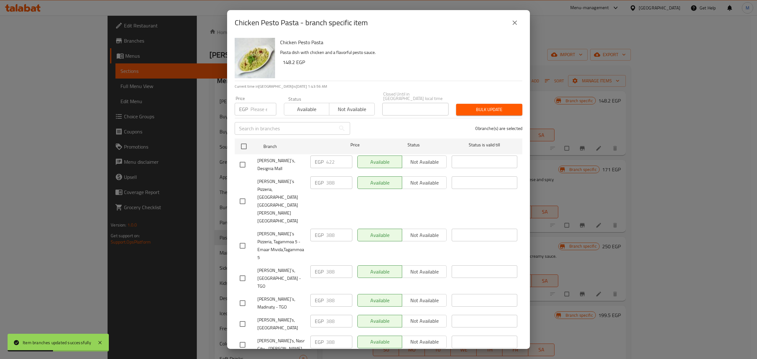
click at [245, 160] on input "checkbox" at bounding box center [242, 164] width 13 height 13
click at [261, 111] on input "number" at bounding box center [264, 109] width 26 height 13
paste input "435"
click at [488, 110] on span "Bulk update" at bounding box center [489, 110] width 56 height 8
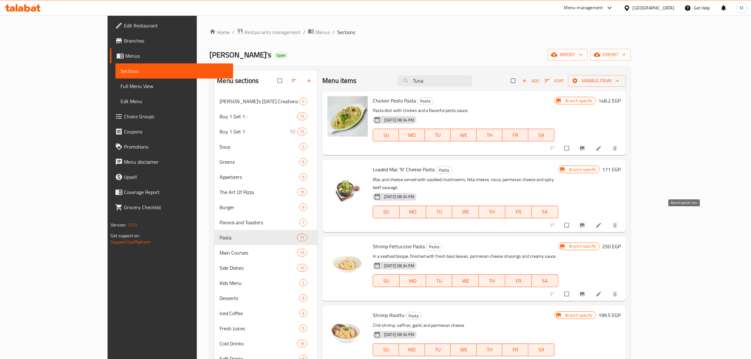
click at [586, 222] on icon "Branch-specific-item" at bounding box center [582, 225] width 6 height 6
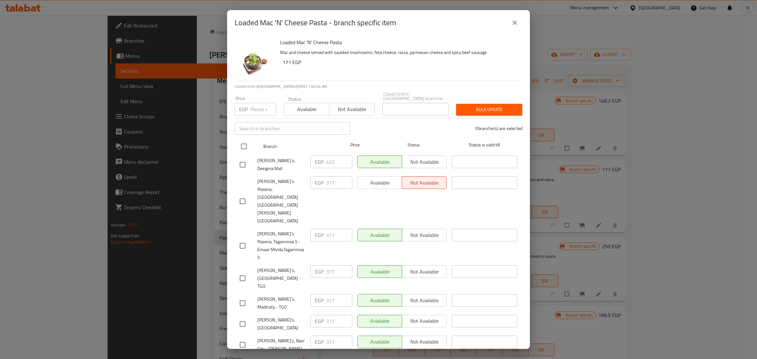
click at [248, 145] on input "checkbox" at bounding box center [243, 146] width 13 height 13
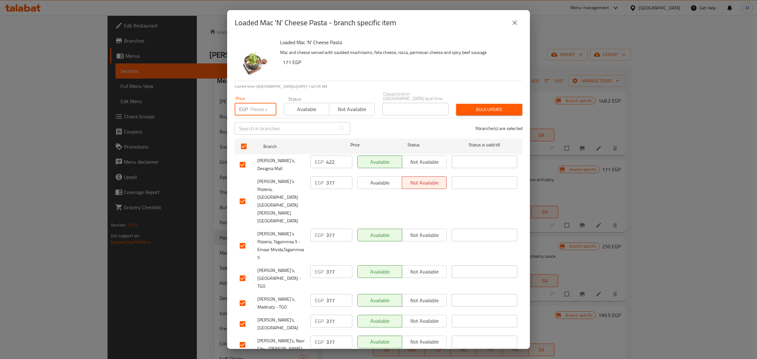
click at [260, 111] on input "number" at bounding box center [264, 109] width 26 height 13
paste input "388"
click at [247, 160] on input "checkbox" at bounding box center [242, 164] width 13 height 13
click at [486, 108] on span "Bulk update" at bounding box center [489, 110] width 56 height 8
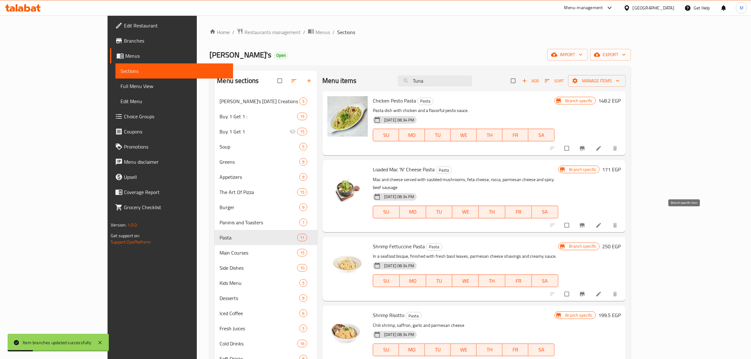
click at [586, 222] on icon "Branch-specific-item" at bounding box center [582, 225] width 6 height 6
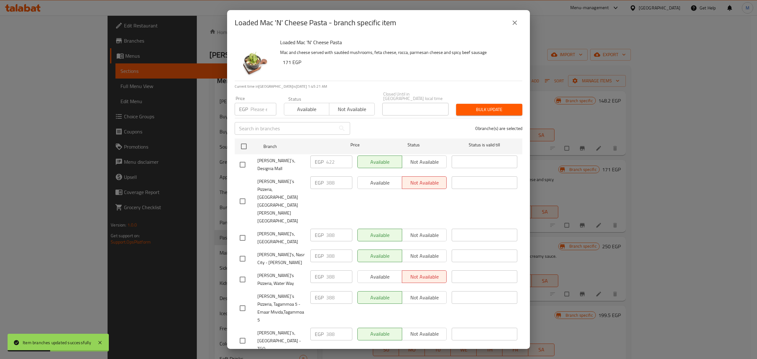
drag, startPoint x: 247, startPoint y: 160, endPoint x: 251, endPoint y: 155, distance: 6.9
click at [246, 160] on input "checkbox" at bounding box center [242, 164] width 13 height 13
click at [261, 113] on div "Price EGP Price" at bounding box center [255, 105] width 49 height 27
click at [261, 113] on input "number" at bounding box center [264, 109] width 26 height 13
click at [260, 108] on input "number" at bounding box center [264, 109] width 26 height 13
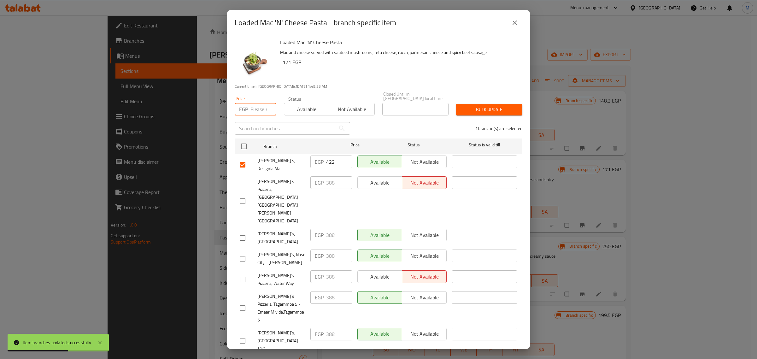
paste input "435"
click at [491, 107] on span "Bulk update" at bounding box center [489, 110] width 56 height 8
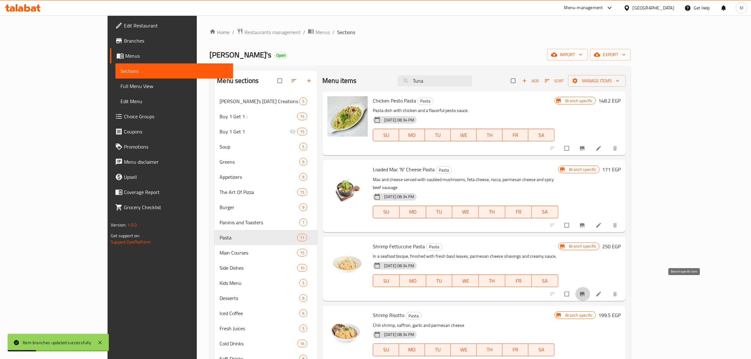
click at [585, 292] on icon "Branch-specific-item" at bounding box center [582, 294] width 5 height 4
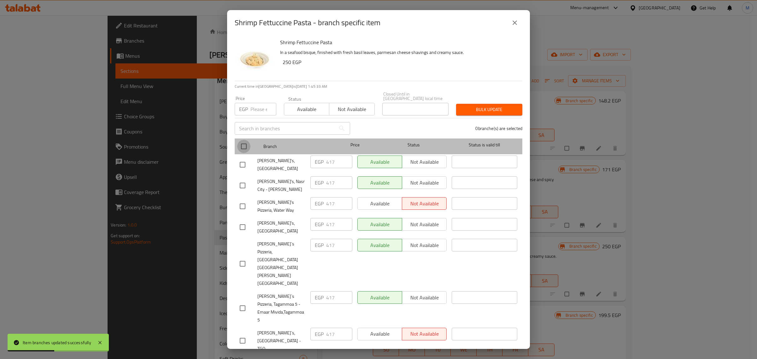
click at [248, 147] on input "checkbox" at bounding box center [243, 146] width 13 height 13
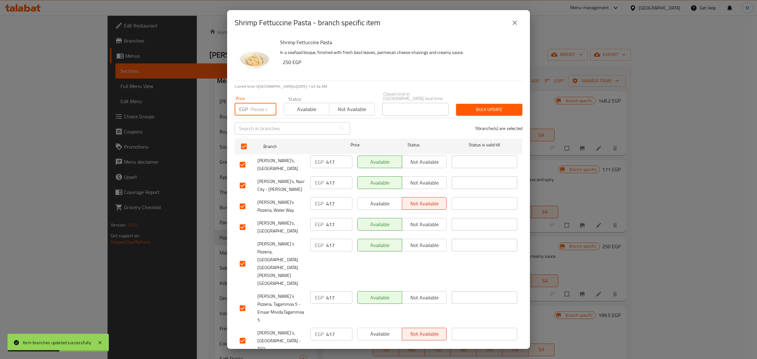
click at [257, 111] on input "number" at bounding box center [264, 109] width 26 height 13
paste input "468"
click at [244, 359] on input "checkbox" at bounding box center [242, 365] width 13 height 13
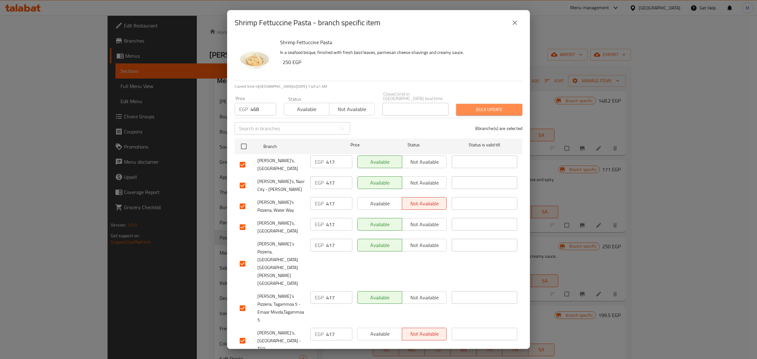
click at [477, 108] on span "Bulk update" at bounding box center [489, 110] width 56 height 8
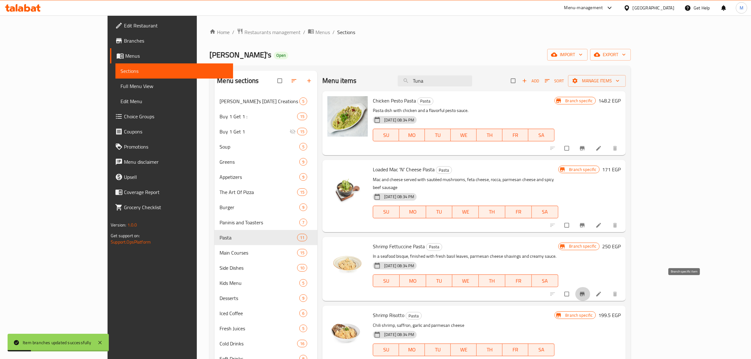
click at [591, 287] on button "Branch-specific-item" at bounding box center [583, 294] width 15 height 14
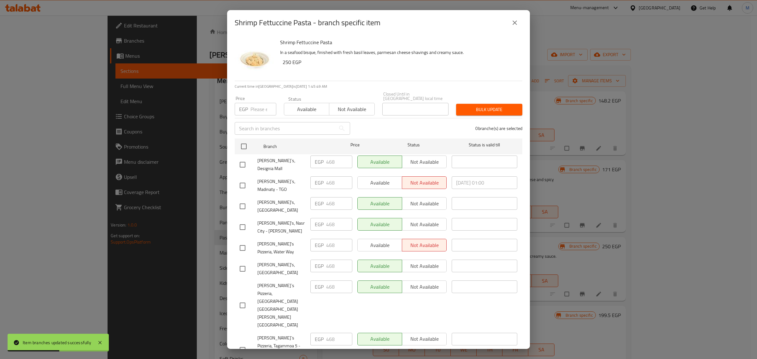
click at [243, 160] on input "checkbox" at bounding box center [242, 164] width 13 height 13
click at [259, 113] on div "Price EGP Price" at bounding box center [255, 105] width 49 height 27
click at [256, 110] on input "number" at bounding box center [264, 109] width 26 height 13
click at [258, 110] on input "number" at bounding box center [264, 109] width 26 height 13
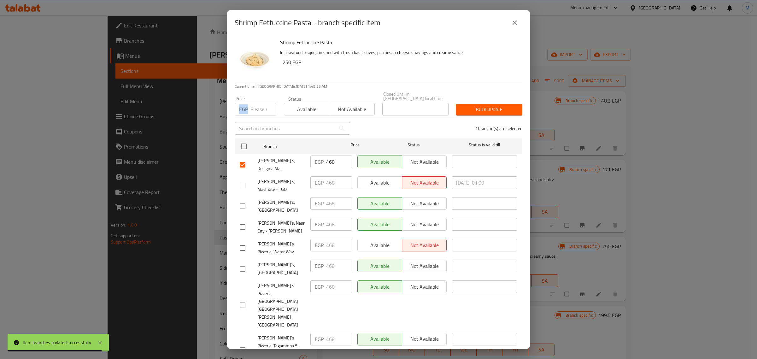
click at [259, 109] on input "number" at bounding box center [264, 109] width 26 height 13
paste input "525"
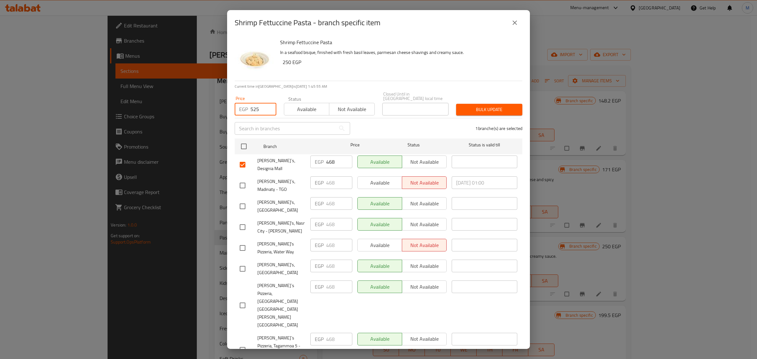
click at [484, 112] on button "Bulk update" at bounding box center [489, 110] width 66 height 12
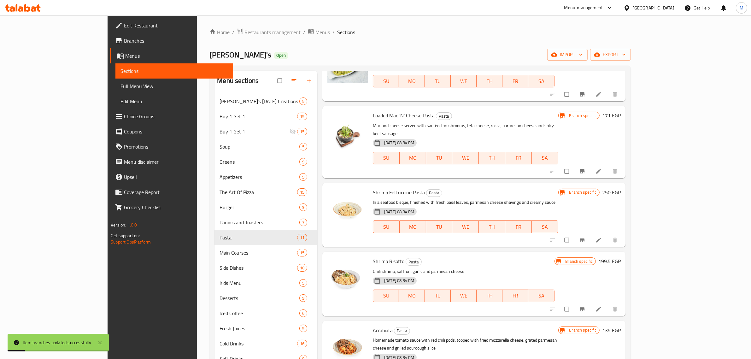
scroll to position [79, 0]
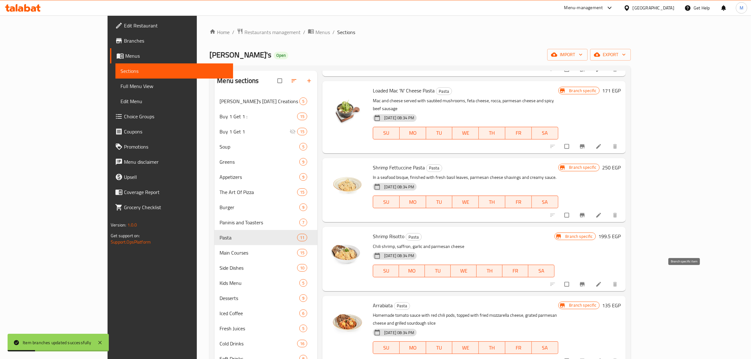
click at [585, 282] on icon "Branch-specific-item" at bounding box center [582, 284] width 5 height 4
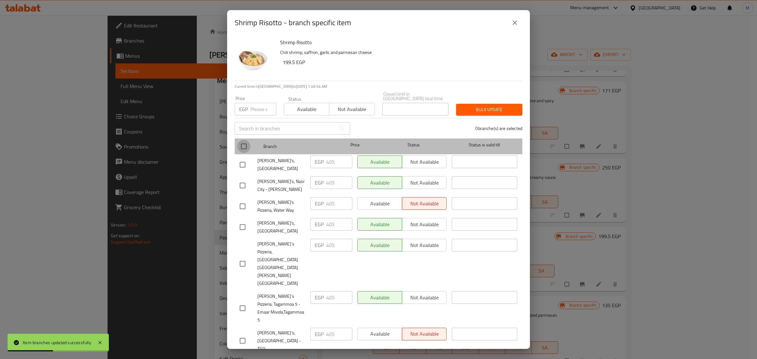
click at [240, 147] on input "checkbox" at bounding box center [243, 146] width 13 height 13
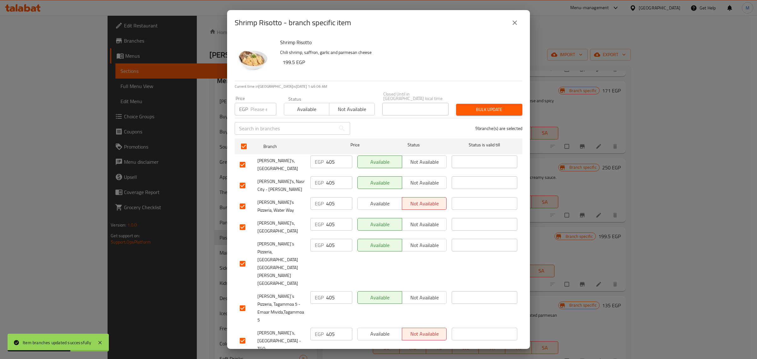
drag, startPoint x: 254, startPoint y: 107, endPoint x: 254, endPoint y: 118, distance: 11.7
click at [254, 108] on input "number" at bounding box center [264, 109] width 26 height 13
paste input "428"
click at [243, 359] on input "checkbox" at bounding box center [242, 365] width 13 height 13
click at [483, 113] on button "Bulk update" at bounding box center [489, 110] width 66 height 12
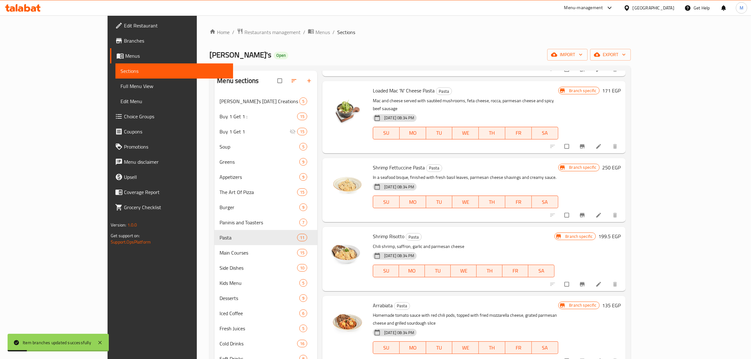
click at [591, 277] on button "Branch-specific-item" at bounding box center [583, 284] width 15 height 14
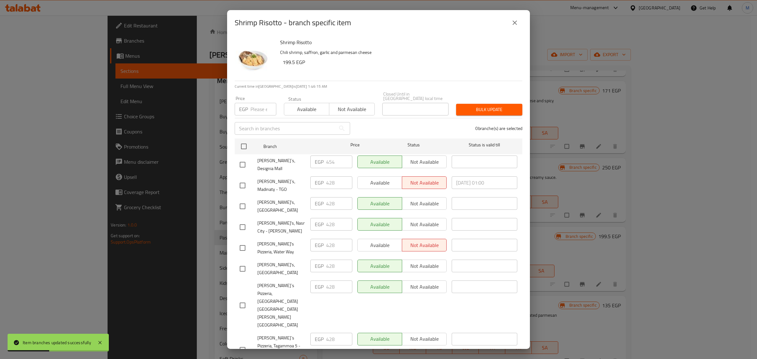
click at [246, 161] on input "checkbox" at bounding box center [242, 164] width 13 height 13
click at [256, 111] on input "number" at bounding box center [264, 109] width 26 height 13
paste input "479"
click at [496, 109] on span "Bulk update" at bounding box center [489, 110] width 56 height 8
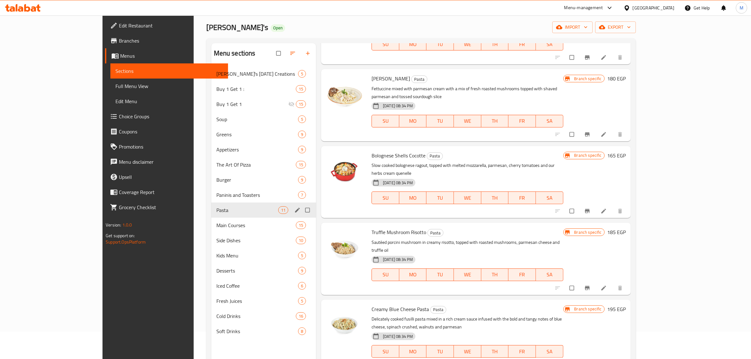
scroll to position [39, 0]
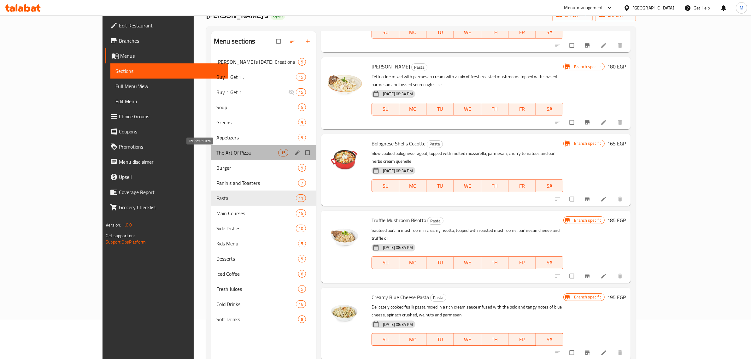
click at [216, 152] on span "The Art Of Pizza" at bounding box center [247, 153] width 62 height 8
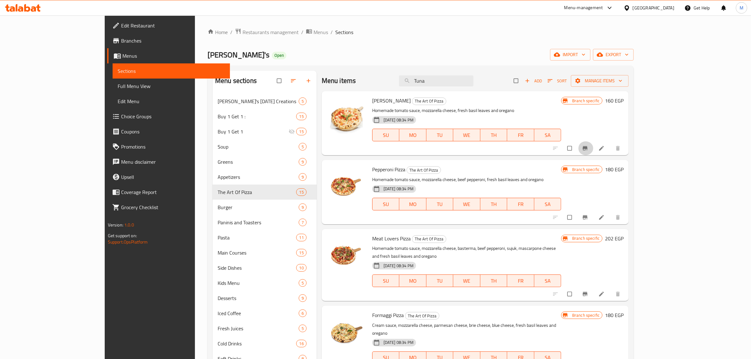
click at [589, 148] on icon "Branch-specific-item" at bounding box center [585, 148] width 6 height 6
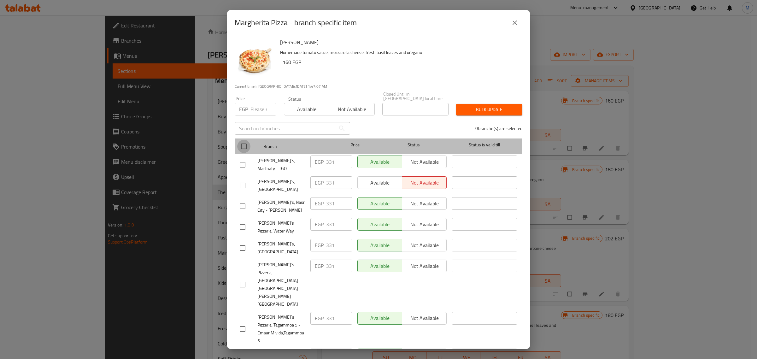
click at [248, 146] on input "checkbox" at bounding box center [243, 146] width 13 height 13
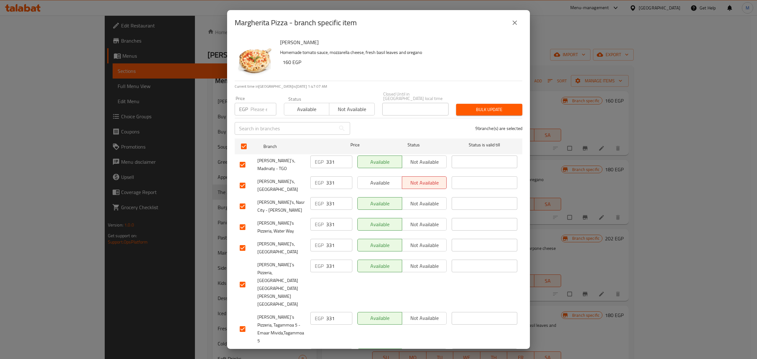
click at [259, 108] on input "number" at bounding box center [264, 109] width 26 height 13
paste input "337"
click at [477, 107] on span "Bulk update" at bounding box center [489, 110] width 56 height 8
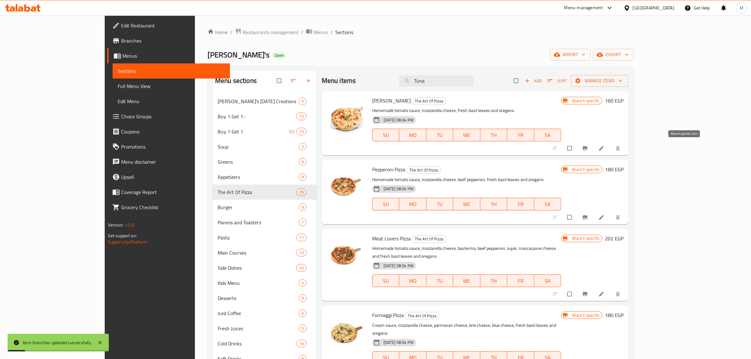
click at [590, 149] on span "Branch-specific-item" at bounding box center [586, 148] width 8 height 6
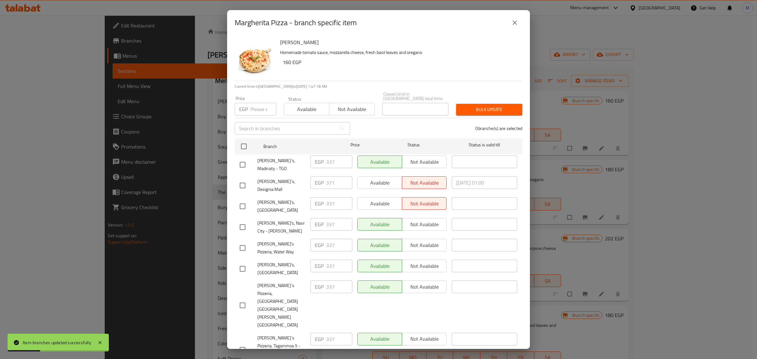
click at [245, 161] on input "checkbox" at bounding box center [242, 164] width 13 height 13
drag, startPoint x: 256, startPoint y: 107, endPoint x: 263, endPoint y: 116, distance: 11.6
click at [255, 108] on input "number" at bounding box center [264, 109] width 26 height 13
paste input "378"
click at [469, 109] on span "Bulk update" at bounding box center [489, 110] width 56 height 8
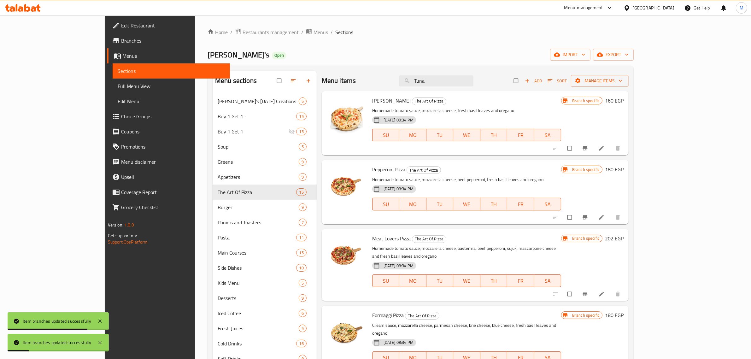
click at [626, 142] on div at bounding box center [588, 148] width 78 height 14
click at [588, 148] on icon "Branch-specific-item" at bounding box center [585, 148] width 5 height 4
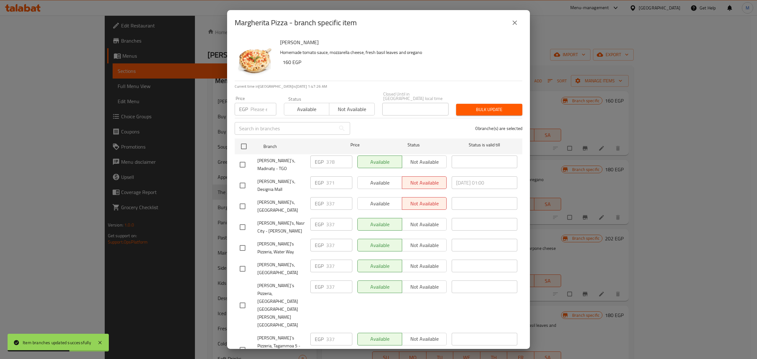
click at [244, 179] on input "checkbox" at bounding box center [242, 185] width 13 height 13
click at [258, 108] on input "number" at bounding box center [264, 109] width 26 height 13
paste input "378"
click at [480, 108] on span "Bulk update" at bounding box center [489, 110] width 56 height 8
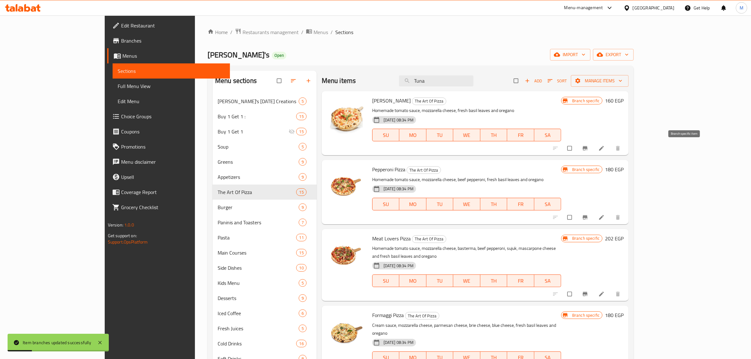
click at [594, 152] on button "Branch-specific-item" at bounding box center [585, 148] width 15 height 14
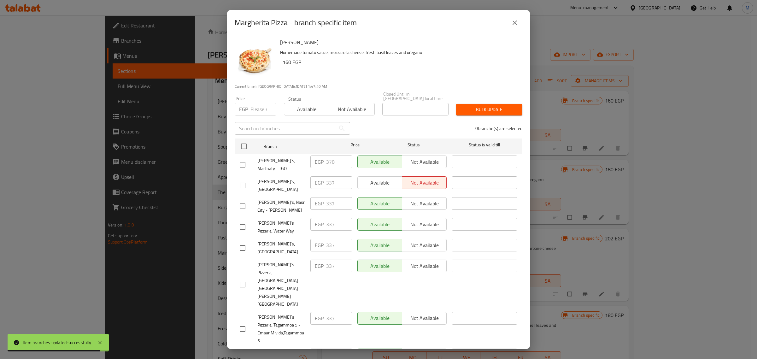
click at [243, 162] on input "checkbox" at bounding box center [242, 164] width 13 height 13
drag, startPoint x: 253, startPoint y: 104, endPoint x: 258, endPoint y: 107, distance: 5.2
click at [257, 106] on input "number" at bounding box center [264, 109] width 26 height 13
paste input "337"
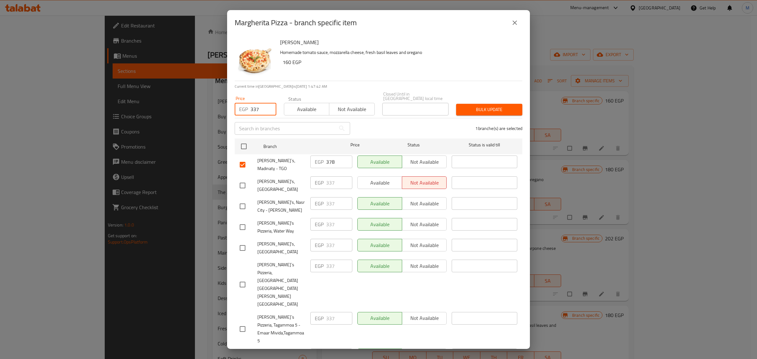
click at [506, 107] on span "Bulk update" at bounding box center [489, 110] width 56 height 8
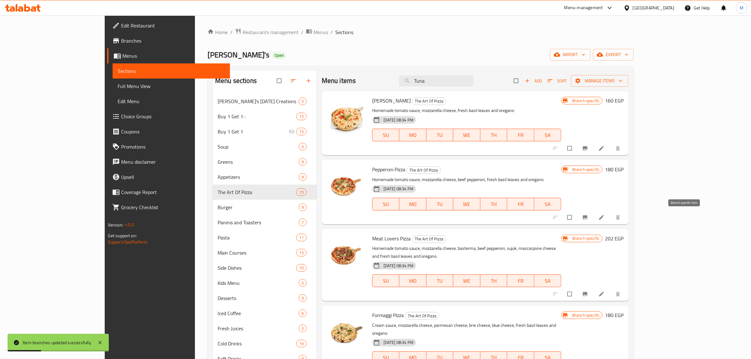
click at [590, 217] on span "Branch-specific-item" at bounding box center [586, 217] width 8 height 6
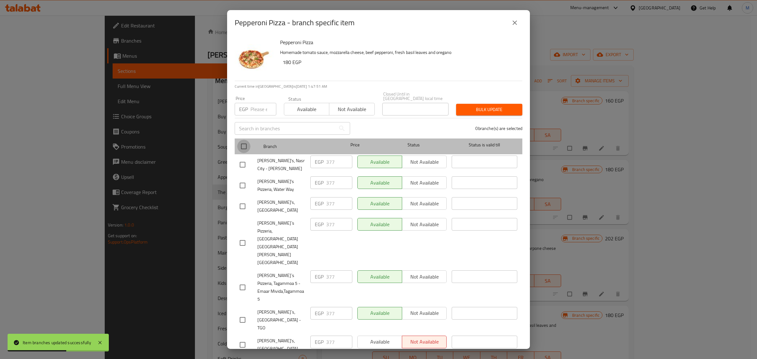
click at [246, 148] on input "checkbox" at bounding box center [243, 146] width 13 height 13
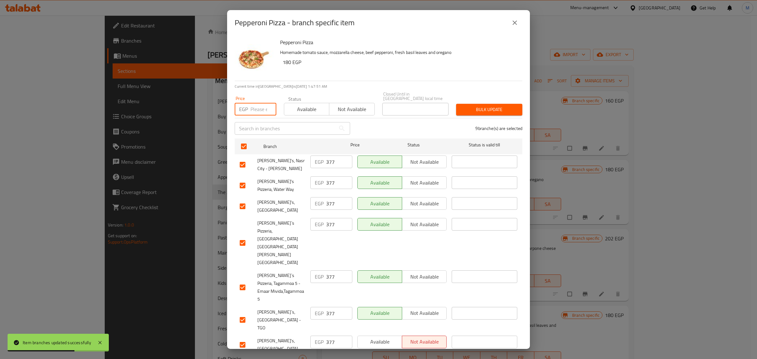
click at [261, 108] on input "number" at bounding box center [264, 109] width 26 height 13
paste input "382"
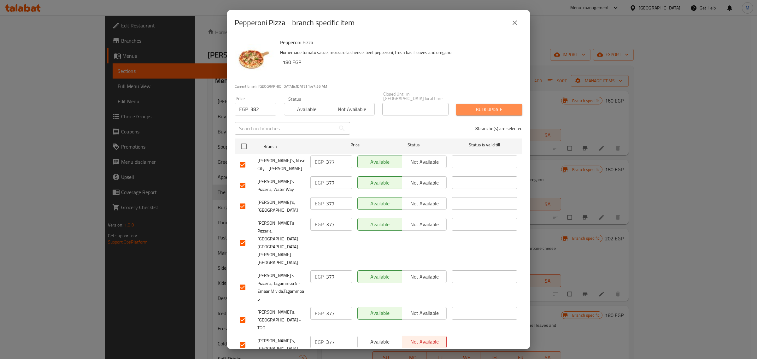
click at [490, 110] on span "Bulk update" at bounding box center [489, 110] width 56 height 8
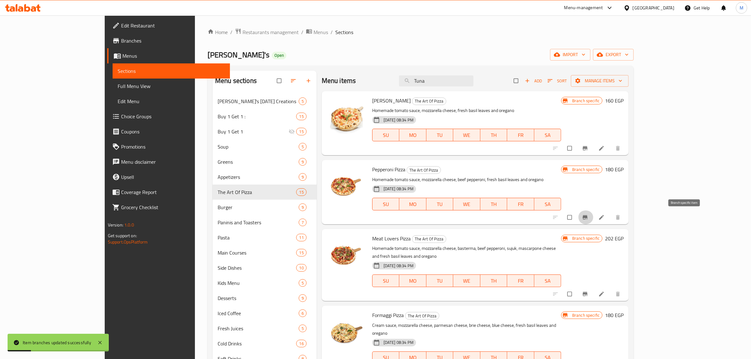
click at [589, 216] on icon "Branch-specific-item" at bounding box center [585, 217] width 6 height 6
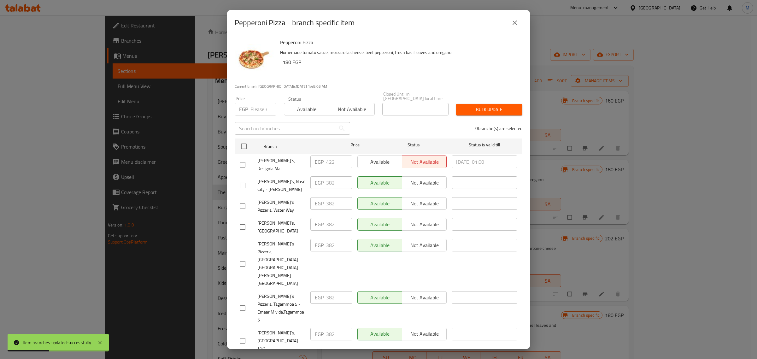
click at [248, 160] on input "checkbox" at bounding box center [242, 164] width 13 height 13
click at [257, 110] on input "number" at bounding box center [264, 109] width 26 height 13
paste input "429"
click at [504, 111] on span "Bulk update" at bounding box center [489, 110] width 56 height 8
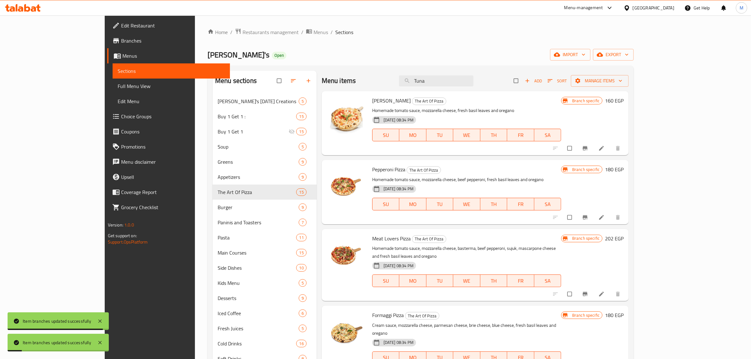
scroll to position [39, 0]
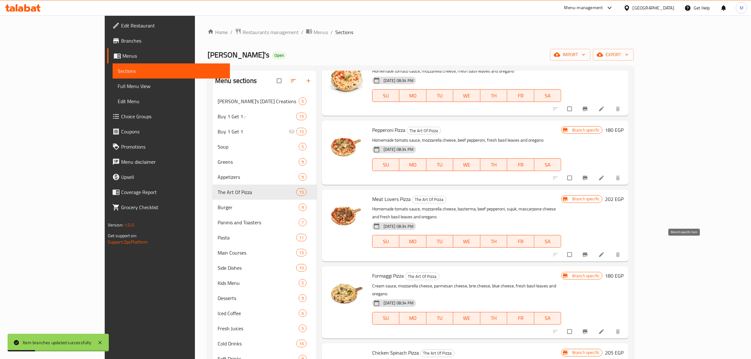
click at [589, 252] on icon "Branch-specific-item" at bounding box center [585, 255] width 6 height 6
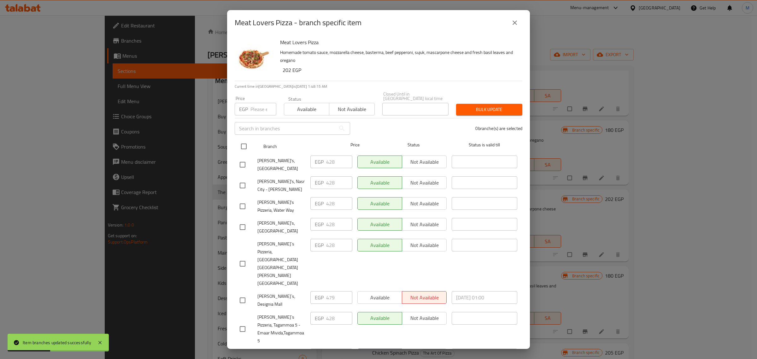
click at [243, 141] on input "checkbox" at bounding box center [243, 146] width 13 height 13
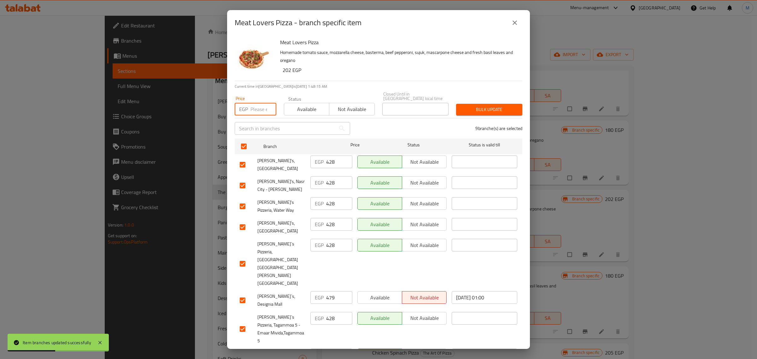
click at [258, 107] on input "number" at bounding box center [264, 109] width 26 height 13
paste input "434"
click at [244, 294] on input "checkbox" at bounding box center [242, 300] width 13 height 13
click at [488, 111] on span "Bulk update" at bounding box center [489, 110] width 56 height 8
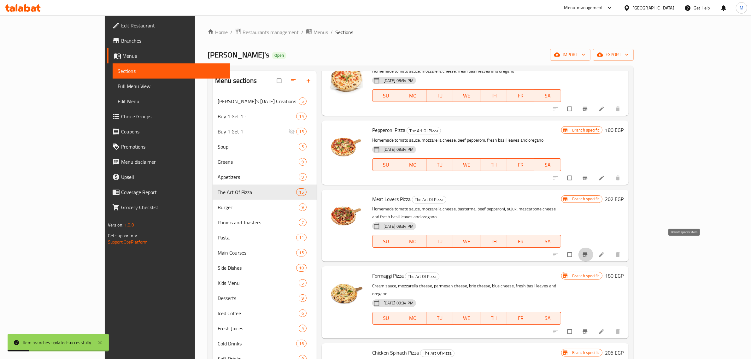
click at [589, 252] on icon "Branch-specific-item" at bounding box center [585, 255] width 6 height 6
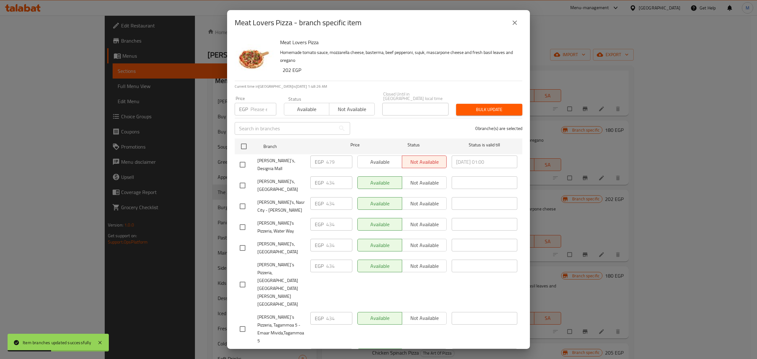
click at [237, 163] on input "checkbox" at bounding box center [242, 164] width 13 height 13
drag, startPoint x: 256, startPoint y: 99, endPoint x: 255, endPoint y: 103, distance: 3.5
click at [255, 100] on div "Price EGP Price" at bounding box center [256, 105] width 42 height 19
click at [260, 110] on input "number" at bounding box center [264, 109] width 26 height 13
paste input "485"
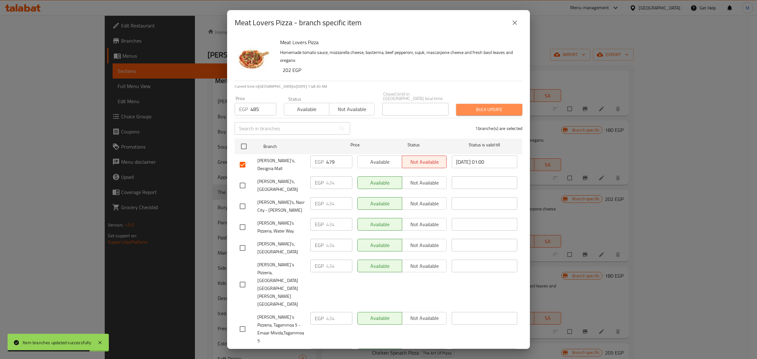
click at [496, 109] on span "Bulk update" at bounding box center [489, 110] width 56 height 8
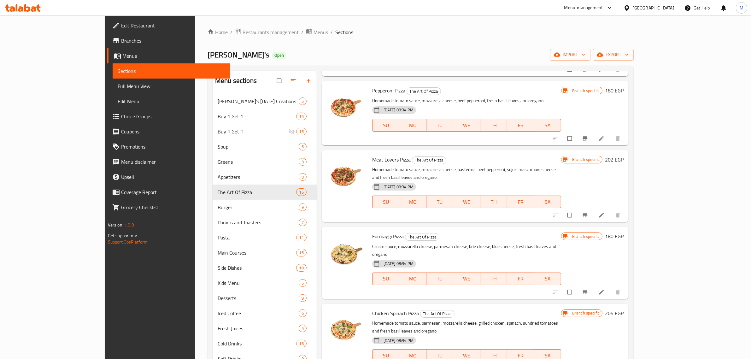
scroll to position [118, 0]
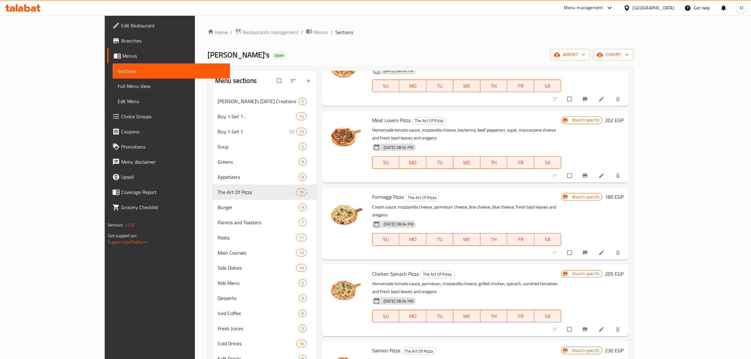
click at [588, 251] on icon "Branch-specific-item" at bounding box center [585, 253] width 5 height 4
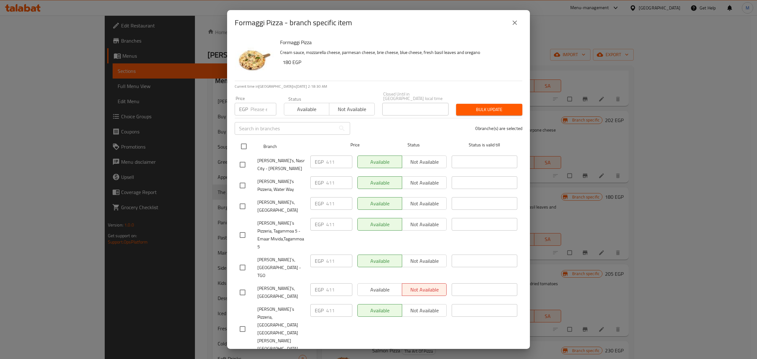
click at [242, 145] on input "checkbox" at bounding box center [243, 146] width 13 height 13
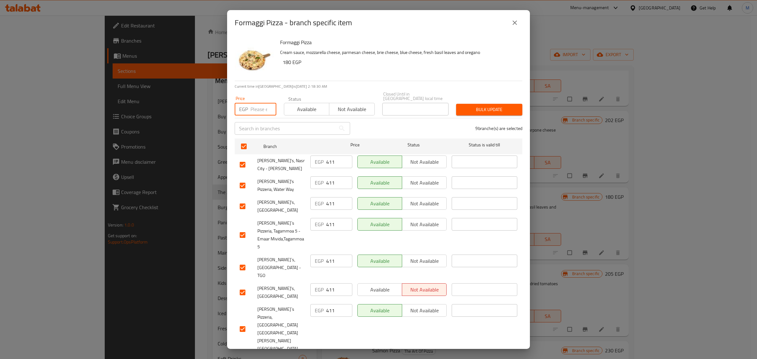
click at [253, 108] on input "number" at bounding box center [264, 109] width 26 height 13
paste input "417"
click at [477, 112] on button "Bulk update" at bounding box center [489, 110] width 66 height 12
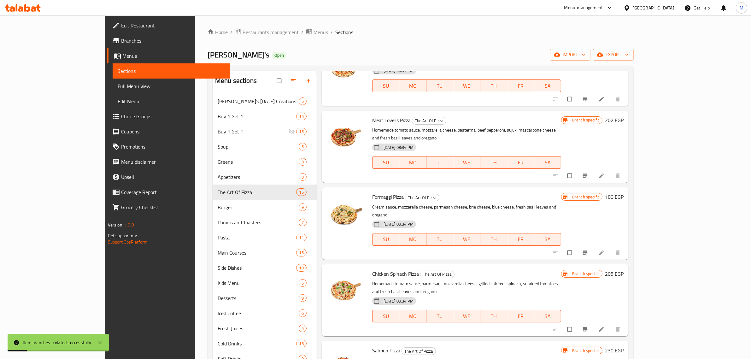
click at [594, 246] on button "Branch-specific-item" at bounding box center [585, 253] width 15 height 14
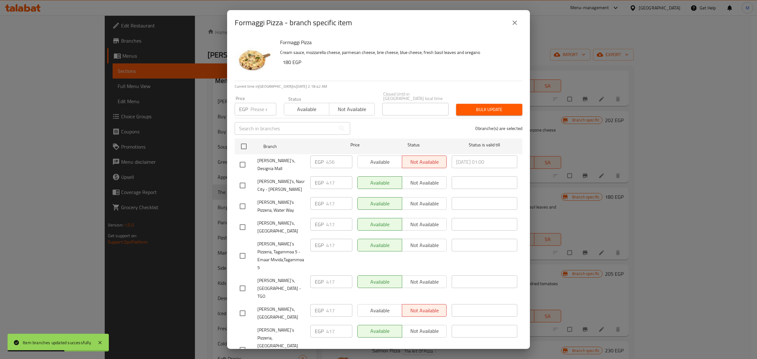
click at [242, 159] on input "checkbox" at bounding box center [242, 164] width 13 height 13
click at [254, 108] on input "number" at bounding box center [264, 109] width 26 height 13
paste input "467"
click at [491, 106] on span "Bulk update" at bounding box center [489, 110] width 56 height 8
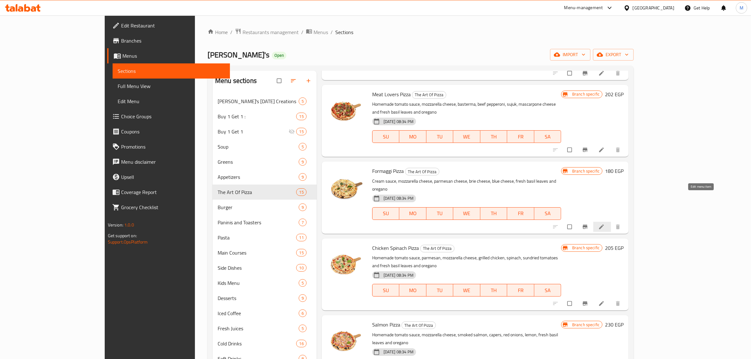
scroll to position [158, 0]
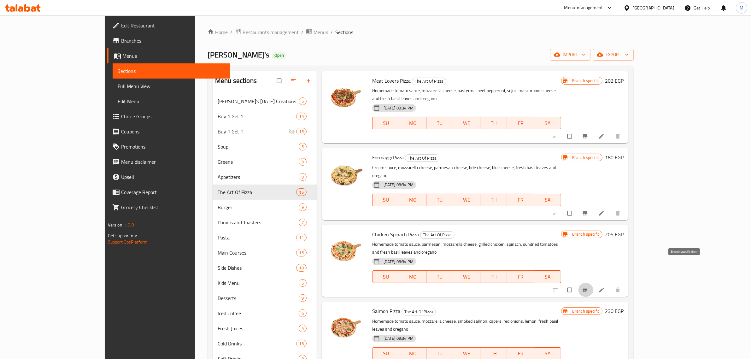
click at [594, 283] on button "Branch-specific-item" at bounding box center [585, 290] width 15 height 14
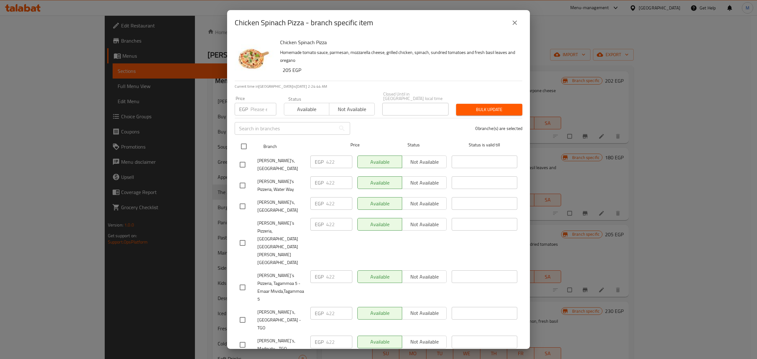
click at [246, 144] on input "checkbox" at bounding box center [243, 146] width 13 height 13
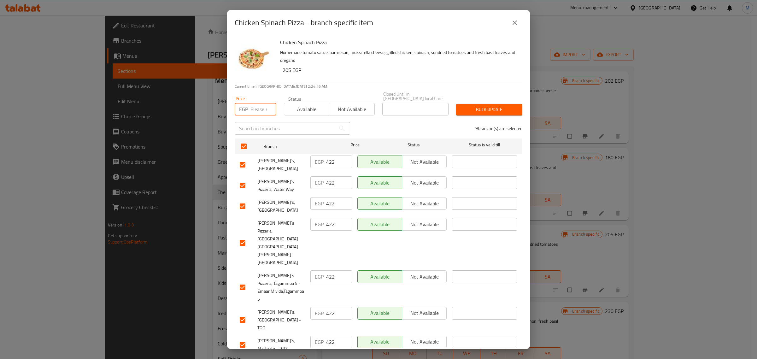
drag, startPoint x: 258, startPoint y: 105, endPoint x: 261, endPoint y: 126, distance: 20.8
click at [258, 107] on input "number" at bounding box center [264, 109] width 26 height 13
paste input "428"
click at [485, 109] on span "Bulk update" at bounding box center [489, 110] width 56 height 8
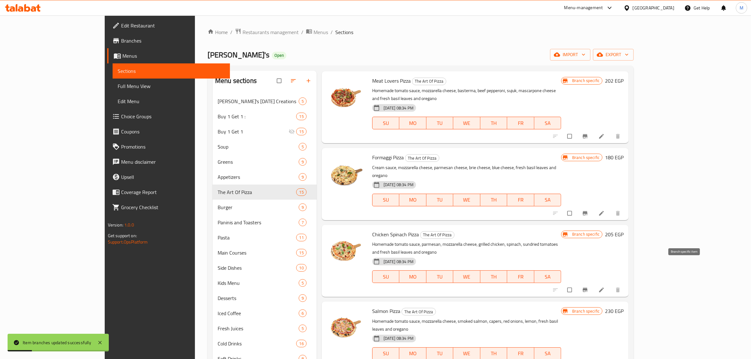
click at [588, 288] on icon "Branch-specific-item" at bounding box center [585, 290] width 5 height 4
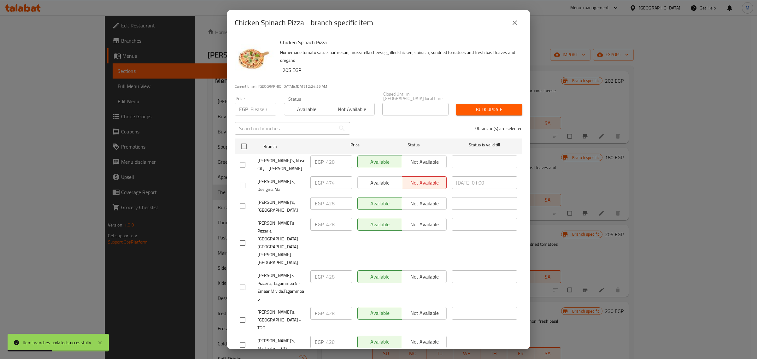
click at [243, 184] on input "checkbox" at bounding box center [242, 185] width 13 height 13
click at [258, 110] on input "number" at bounding box center [264, 109] width 26 height 13
paste input "479"
click at [498, 106] on span "Bulk update" at bounding box center [489, 110] width 56 height 8
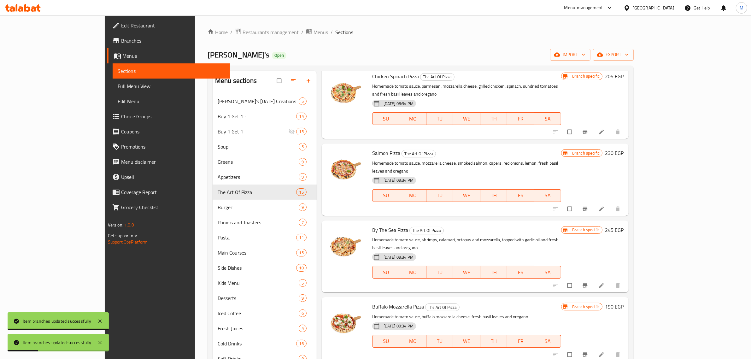
scroll to position [316, 0]
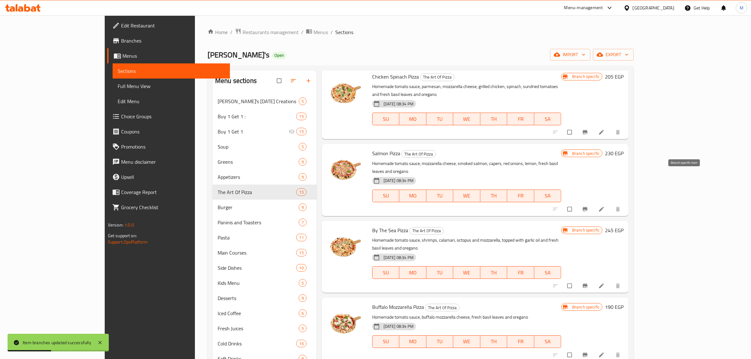
click at [589, 206] on icon "Branch-specific-item" at bounding box center [585, 209] width 6 height 6
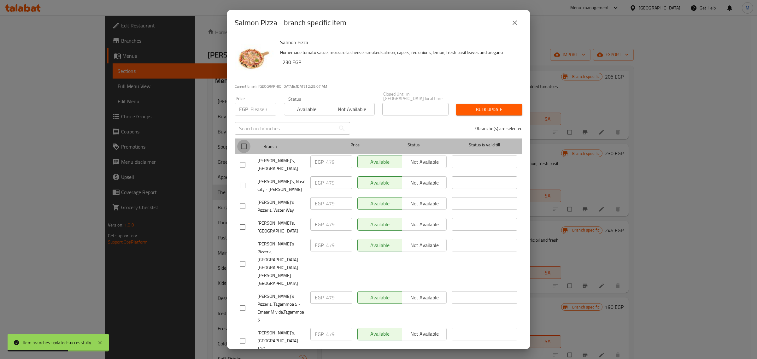
click at [247, 145] on input "checkbox" at bounding box center [243, 146] width 13 height 13
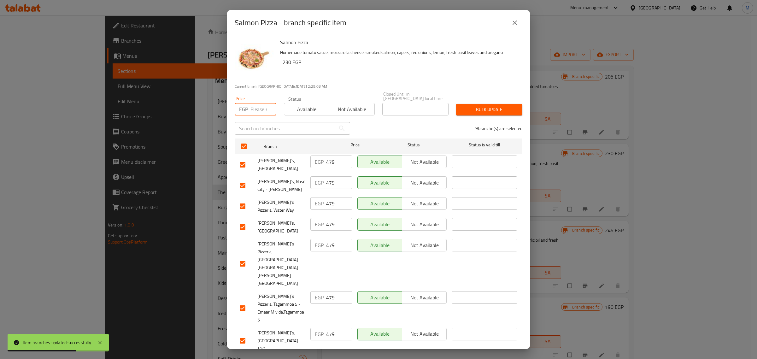
click at [261, 104] on input "number" at bounding box center [264, 109] width 26 height 13
paste input "485"
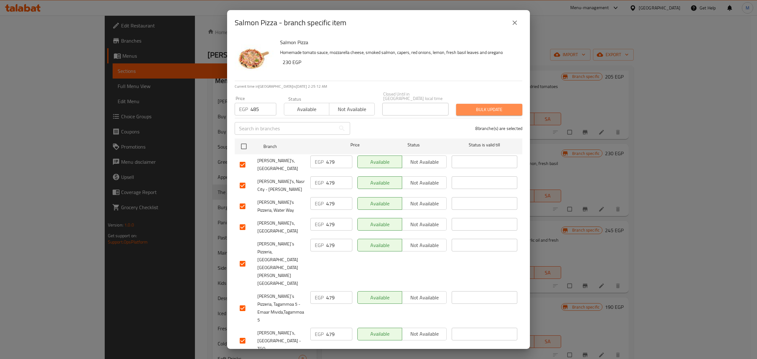
click at [490, 110] on span "Bulk update" at bounding box center [489, 110] width 56 height 8
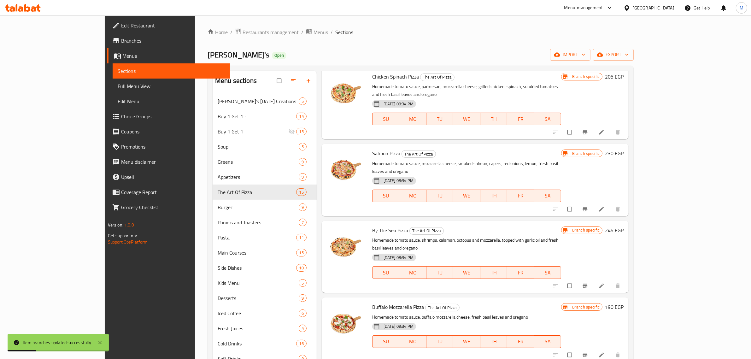
click at [588, 207] on icon "Branch-specific-item" at bounding box center [585, 209] width 5 height 4
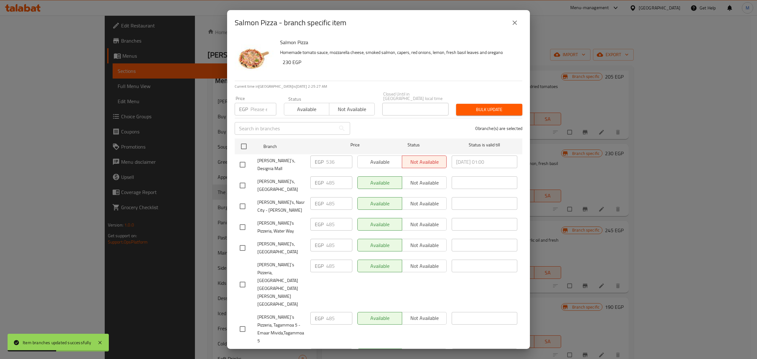
click at [246, 160] on input "checkbox" at bounding box center [242, 164] width 13 height 13
drag, startPoint x: 256, startPoint y: 110, endPoint x: 258, endPoint y: 114, distance: 4.6
click at [255, 110] on input "number" at bounding box center [264, 109] width 26 height 13
paste input "542"
click at [475, 106] on span "Bulk update" at bounding box center [489, 110] width 56 height 8
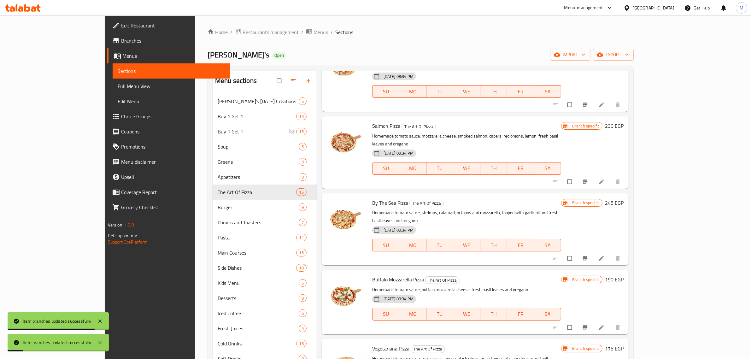
scroll to position [355, 0]
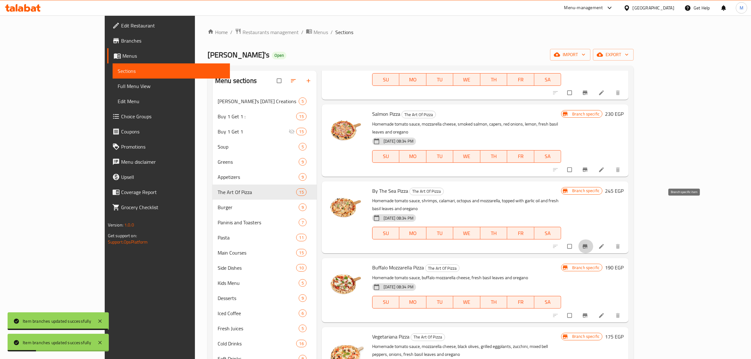
click at [594, 240] on button "Branch-specific-item" at bounding box center [585, 247] width 15 height 14
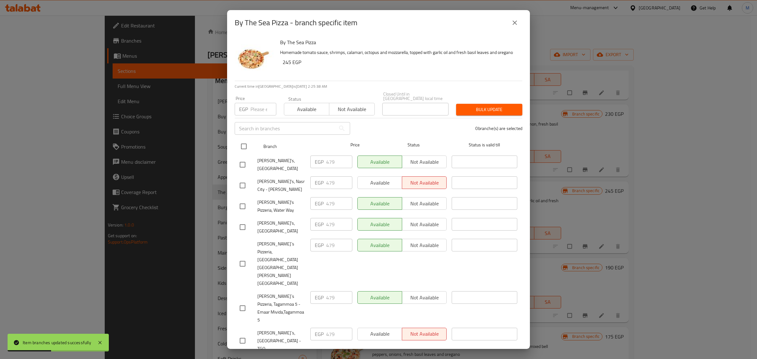
drag, startPoint x: 245, startPoint y: 149, endPoint x: 255, endPoint y: 121, distance: 30.0
click at [245, 149] on input "checkbox" at bounding box center [243, 146] width 13 height 13
click at [252, 105] on input "number" at bounding box center [264, 109] width 26 height 13
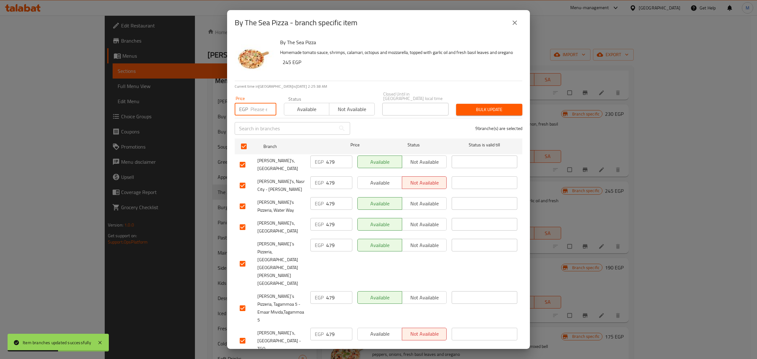
paste input "485"
click at [492, 107] on span "Bulk update" at bounding box center [489, 110] width 56 height 8
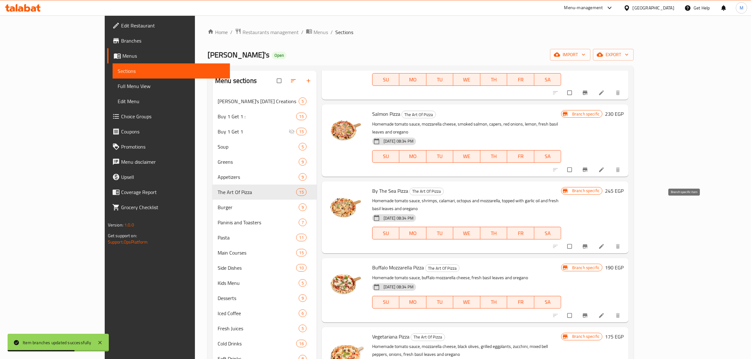
click at [588, 244] on icon "Branch-specific-item" at bounding box center [585, 246] width 5 height 4
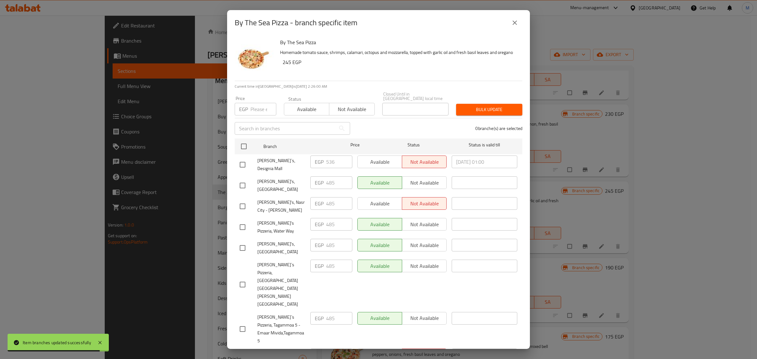
click at [244, 162] on input "checkbox" at bounding box center [242, 164] width 13 height 13
click at [259, 108] on input "number" at bounding box center [264, 109] width 26 height 13
paste input "542"
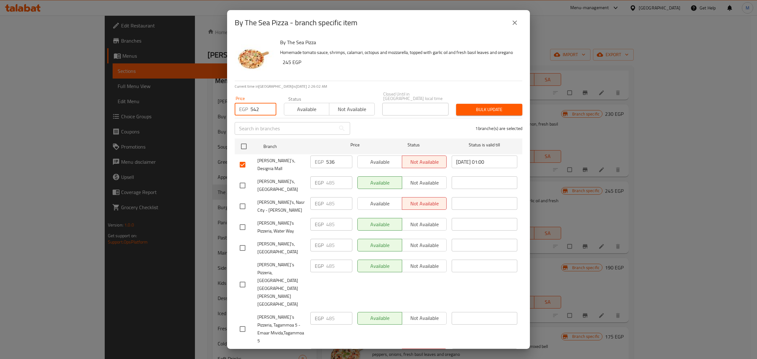
click at [483, 109] on span "Bulk update" at bounding box center [489, 110] width 56 height 8
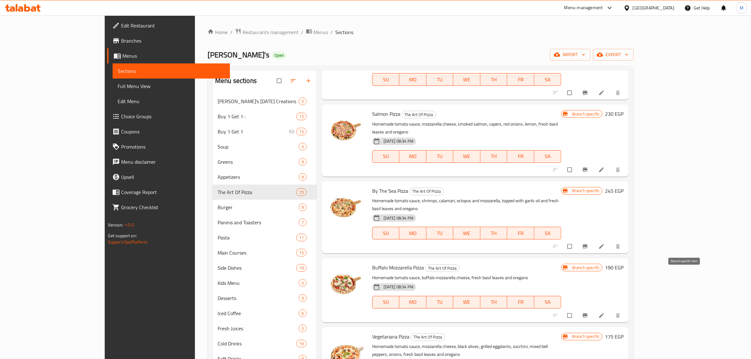
click at [590, 312] on span "Branch-specific-item" at bounding box center [586, 315] width 8 height 6
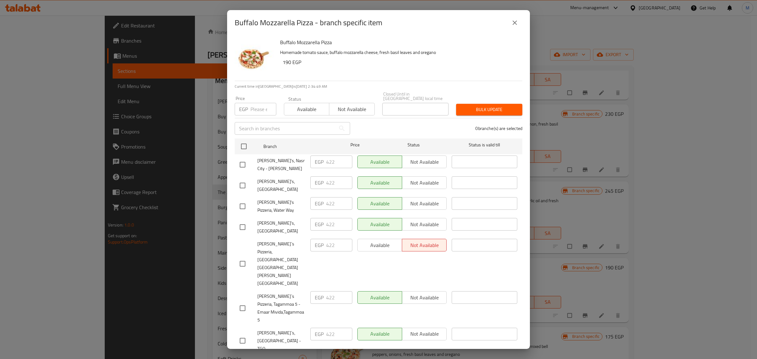
click at [256, 110] on input "number" at bounding box center [264, 109] width 26 height 13
paste input "479"
click at [493, 106] on span "Bulk update" at bounding box center [489, 110] width 56 height 8
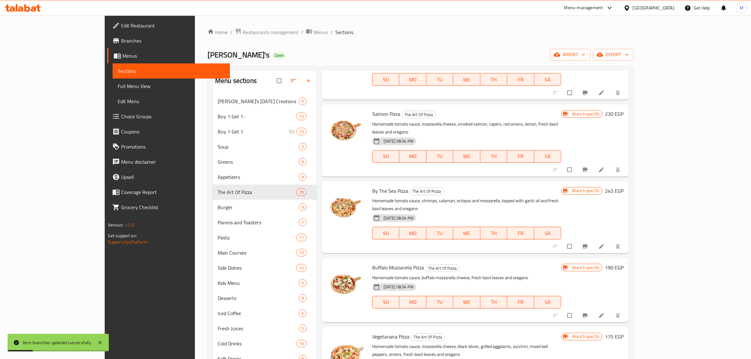
click at [588, 313] on icon "Branch-specific-item" at bounding box center [585, 315] width 5 height 4
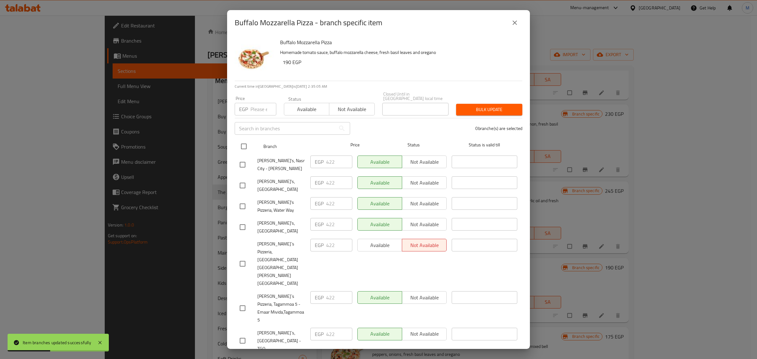
click at [246, 149] on input "checkbox" at bounding box center [243, 146] width 13 height 13
click at [257, 114] on div "Price EGP Price" at bounding box center [255, 105] width 49 height 27
click at [257, 109] on input "number" at bounding box center [264, 109] width 26 height 13
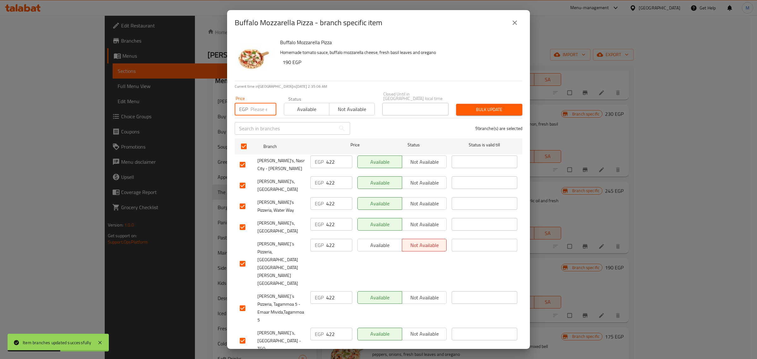
paste input "428"
click at [484, 107] on span "Bulk update" at bounding box center [489, 110] width 56 height 8
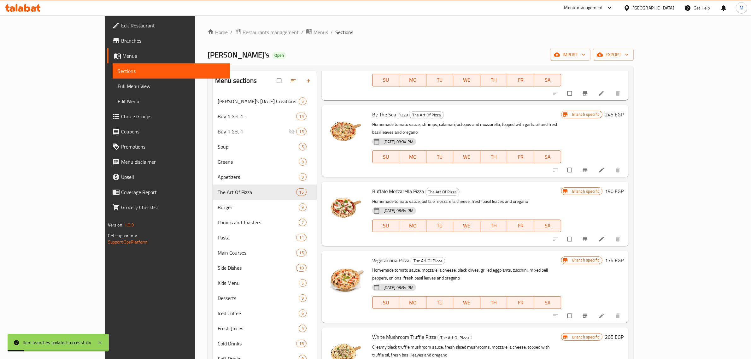
scroll to position [434, 0]
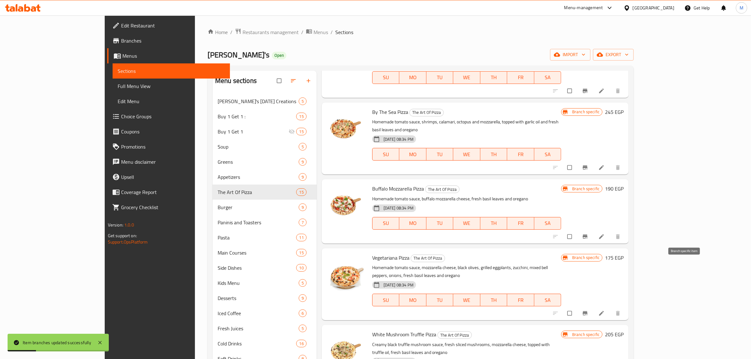
click at [590, 310] on span "Branch-specific-item" at bounding box center [586, 313] width 8 height 6
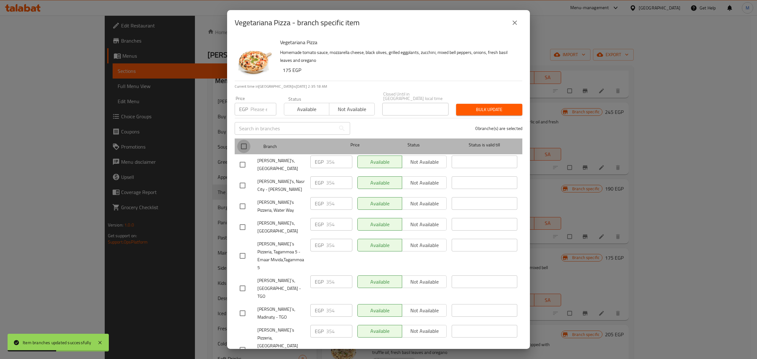
drag, startPoint x: 245, startPoint y: 144, endPoint x: 250, endPoint y: 131, distance: 13.9
click at [245, 145] on input "checkbox" at bounding box center [243, 146] width 13 height 13
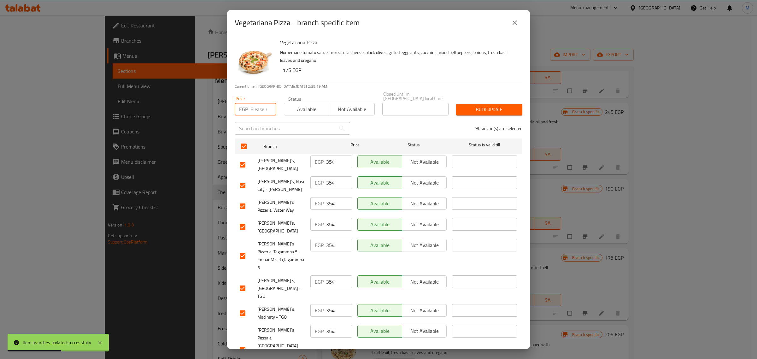
click at [258, 104] on input "number" at bounding box center [264, 109] width 26 height 13
paste input "360"
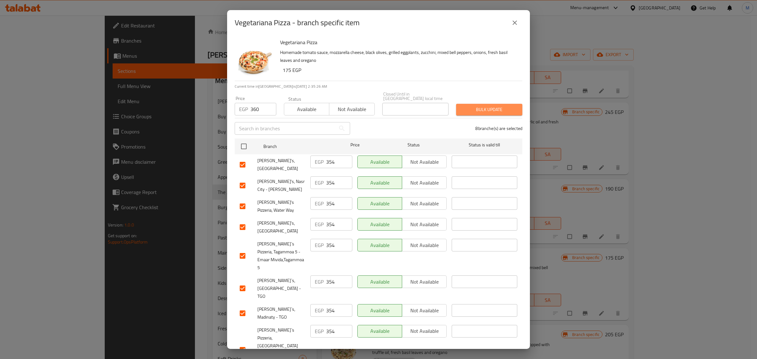
click at [483, 108] on span "Bulk update" at bounding box center [489, 110] width 56 height 8
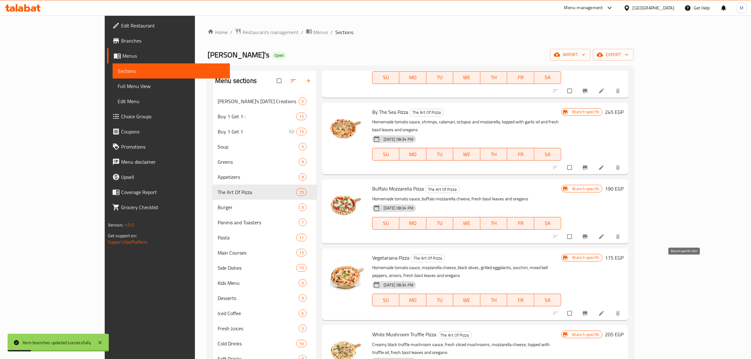
click at [588, 311] on icon "Branch-specific-item" at bounding box center [585, 313] width 5 height 4
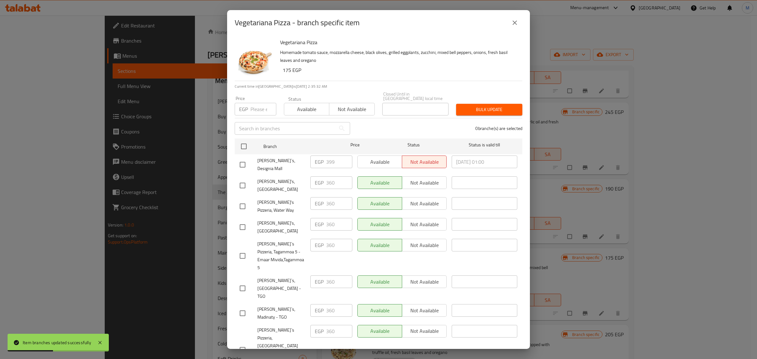
click at [246, 160] on input "checkbox" at bounding box center [242, 164] width 13 height 13
click at [259, 106] on input "number" at bounding box center [264, 109] width 26 height 13
paste input "403"
click at [479, 106] on span "Bulk update" at bounding box center [489, 110] width 56 height 8
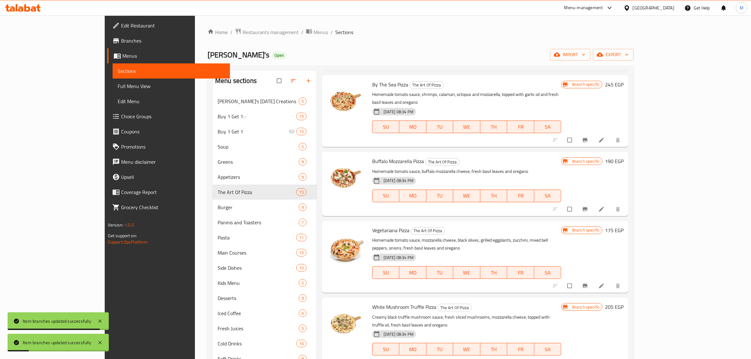
scroll to position [513, 0]
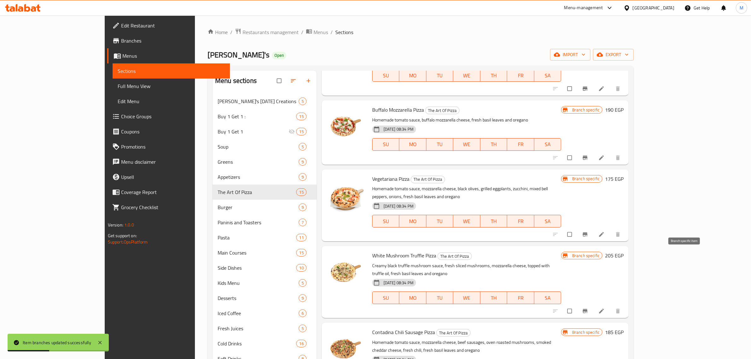
click at [594, 304] on button "Branch-specific-item" at bounding box center [585, 311] width 15 height 14
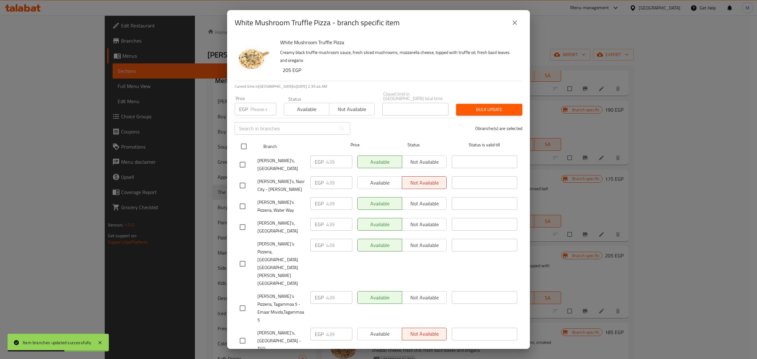
drag, startPoint x: 243, startPoint y: 144, endPoint x: 245, endPoint y: 141, distance: 3.2
click at [243, 144] on input "checkbox" at bounding box center [243, 146] width 13 height 13
drag, startPoint x: 258, startPoint y: 106, endPoint x: 263, endPoint y: 116, distance: 11.0
click at [257, 106] on input "number" at bounding box center [264, 109] width 26 height 13
paste input "445"
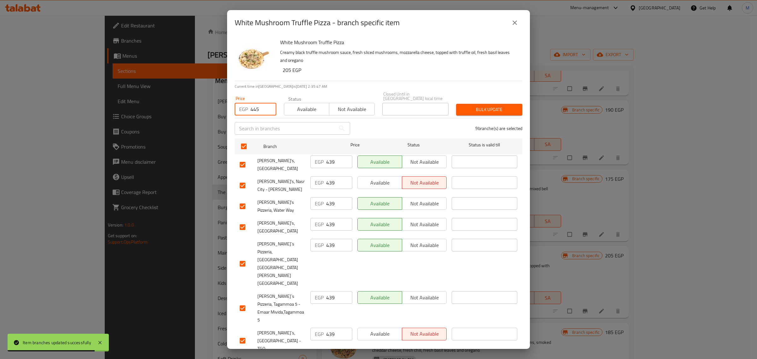
click at [493, 112] on button "Bulk update" at bounding box center [489, 110] width 66 height 12
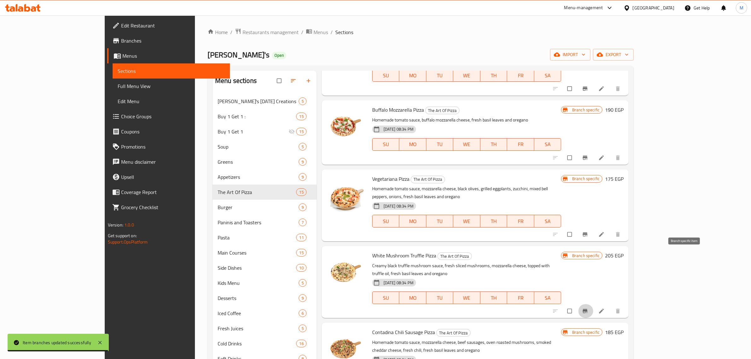
click at [594, 304] on button "Branch-specific-item" at bounding box center [585, 311] width 15 height 14
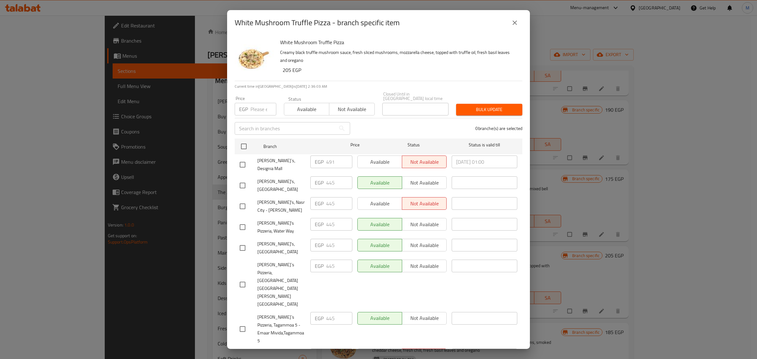
click at [241, 162] on input "checkbox" at bounding box center [242, 164] width 13 height 13
drag, startPoint x: 256, startPoint y: 106, endPoint x: 262, endPoint y: 112, distance: 8.7
click at [256, 106] on input "number" at bounding box center [264, 109] width 26 height 13
paste input "496"
click at [485, 110] on span "Bulk update" at bounding box center [489, 110] width 56 height 8
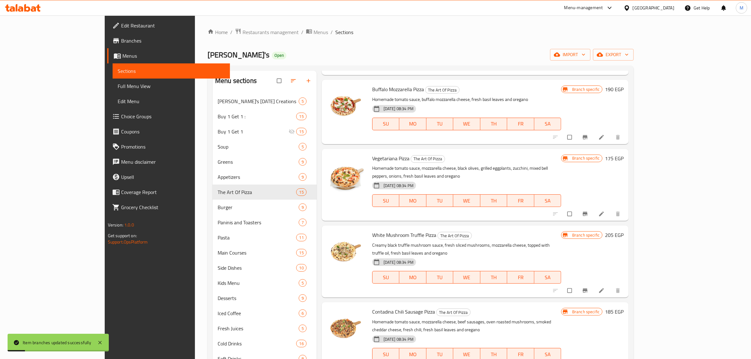
scroll to position [592, 0]
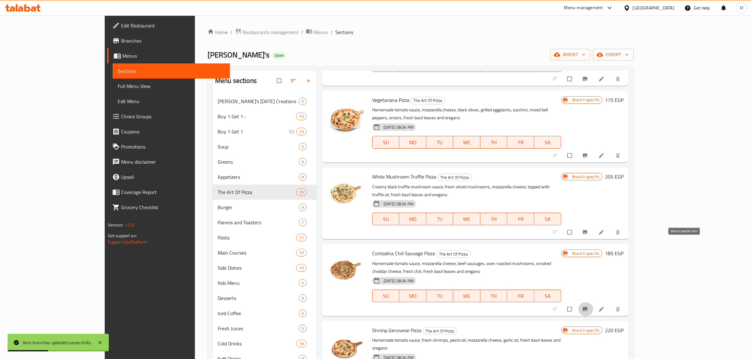
click at [589, 306] on icon "Branch-specific-item" at bounding box center [585, 309] width 6 height 6
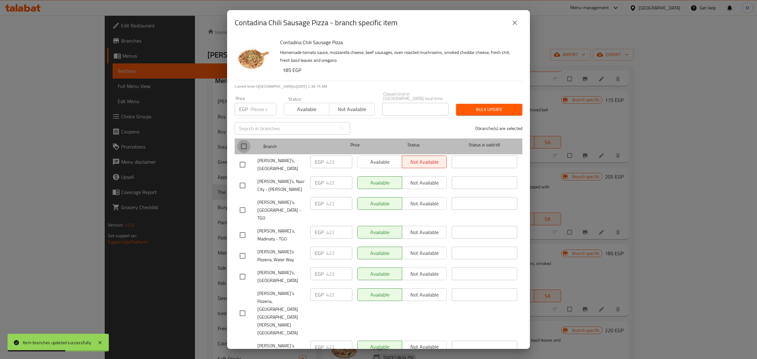
click at [245, 145] on input "checkbox" at bounding box center [243, 146] width 13 height 13
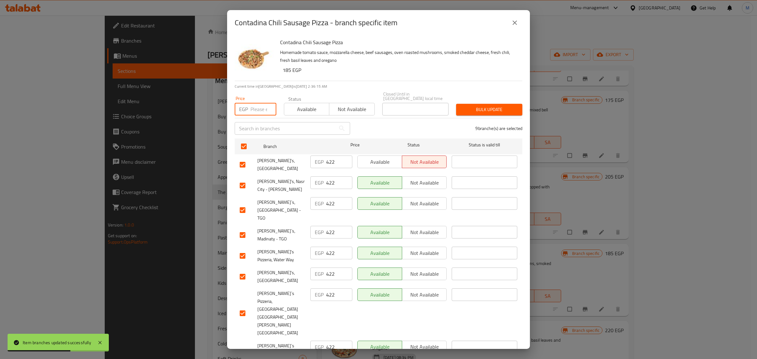
click at [256, 109] on input "number" at bounding box center [264, 109] width 26 height 13
paste input "428"
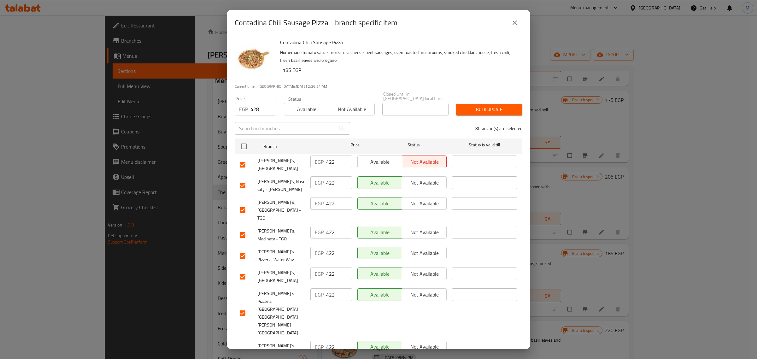
click at [488, 114] on div "Bulk update" at bounding box center [490, 109] width 74 height 19
click at [488, 110] on span "Bulk update" at bounding box center [489, 110] width 56 height 8
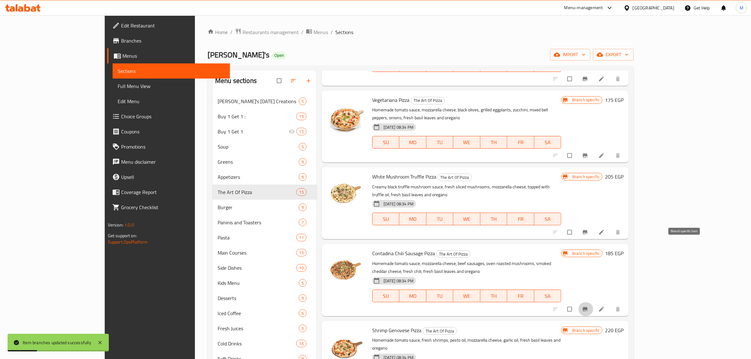
click at [588, 307] on icon "Branch-specific-item" at bounding box center [585, 309] width 5 height 4
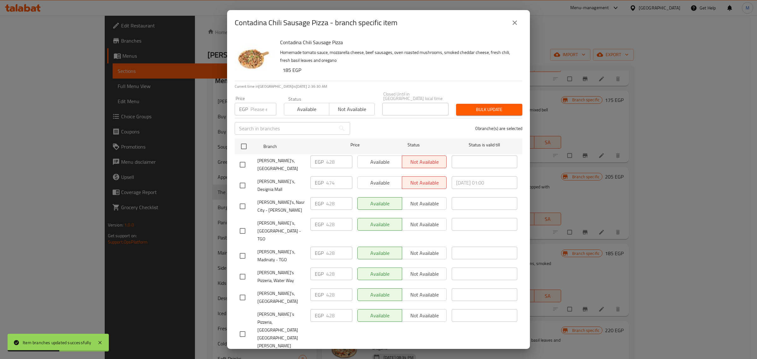
click at [245, 182] on input "checkbox" at bounding box center [242, 185] width 13 height 13
click at [258, 111] on input "number" at bounding box center [264, 109] width 26 height 13
paste input "479"
click at [488, 106] on span "Bulk update" at bounding box center [489, 110] width 56 height 8
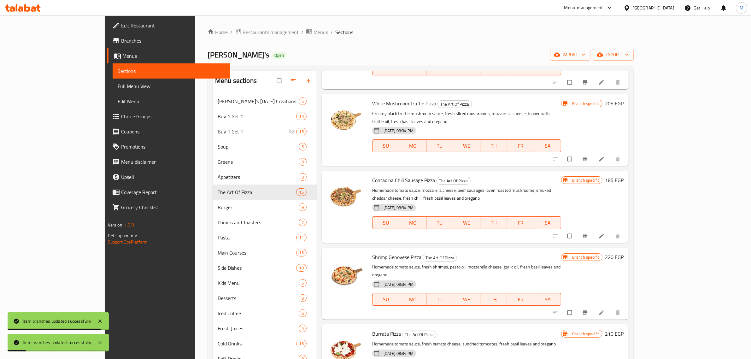
scroll to position [690, 0]
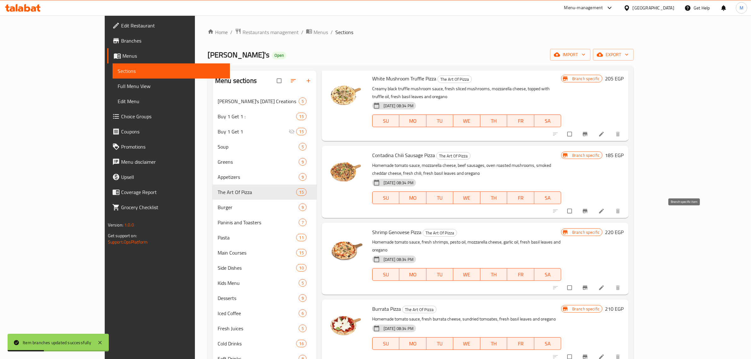
click at [594, 281] on button "Branch-specific-item" at bounding box center [585, 288] width 15 height 14
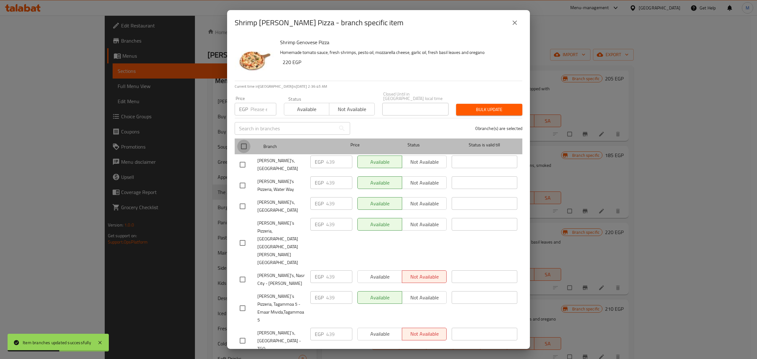
click at [248, 144] on input "checkbox" at bounding box center [243, 146] width 13 height 13
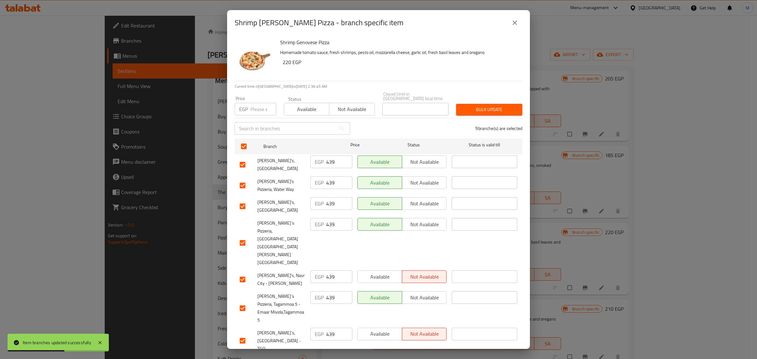
click at [261, 98] on div "Price EGP Price" at bounding box center [256, 105] width 42 height 19
click at [259, 107] on input "number" at bounding box center [264, 109] width 26 height 13
paste input "445"
click at [242, 359] on input "checkbox" at bounding box center [242, 365] width 13 height 13
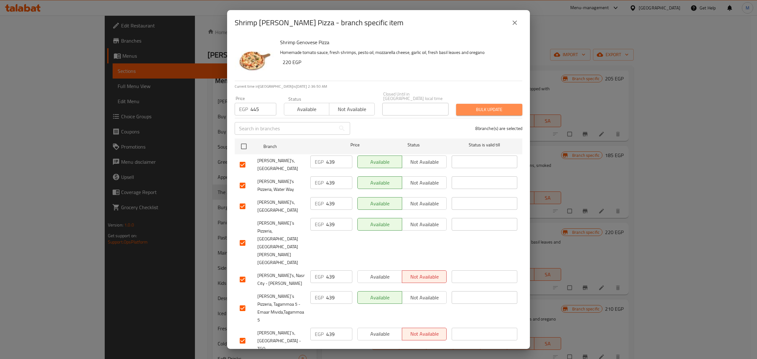
click at [493, 109] on span "Bulk update" at bounding box center [489, 110] width 56 height 8
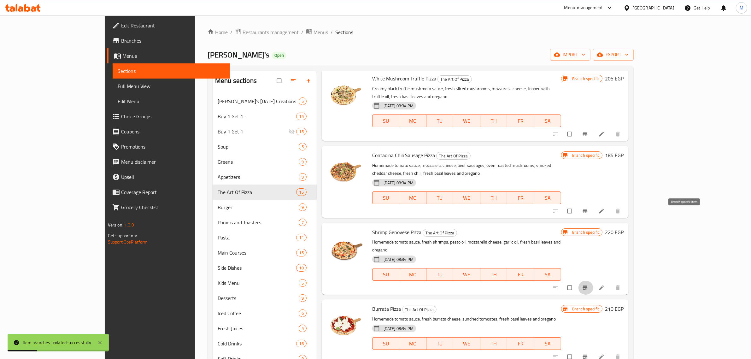
click at [589, 285] on icon "Branch-specific-item" at bounding box center [585, 288] width 6 height 6
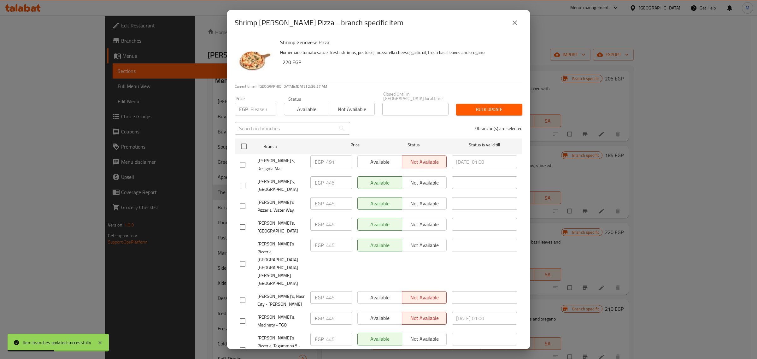
click at [245, 158] on input "checkbox" at bounding box center [242, 164] width 13 height 13
drag, startPoint x: 256, startPoint y: 108, endPoint x: 259, endPoint y: 110, distance: 4.4
click at [256, 109] on input "number" at bounding box center [264, 109] width 26 height 13
paste input "496"
click at [462, 108] on span "Bulk update" at bounding box center [489, 110] width 56 height 8
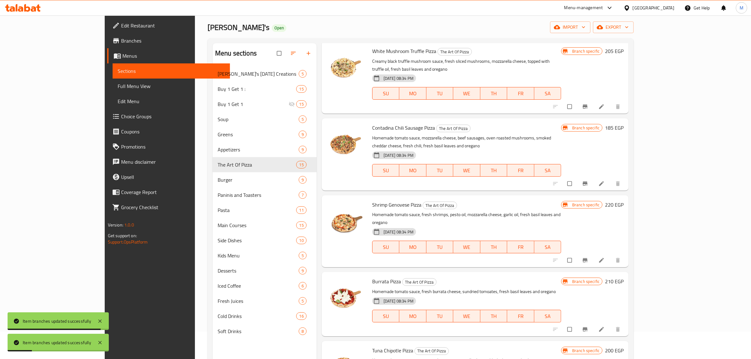
scroll to position [39, 0]
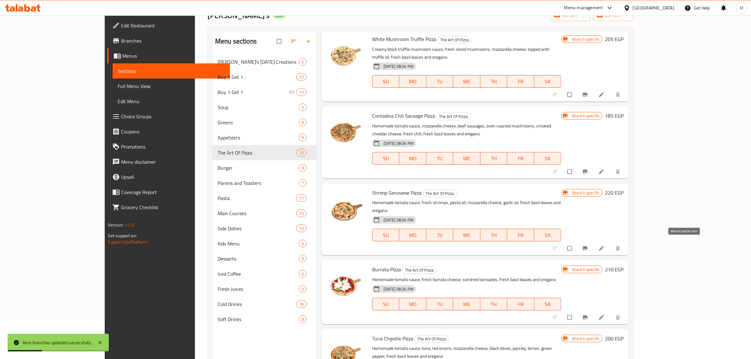
click at [588, 315] on icon "Branch-specific-item" at bounding box center [585, 317] width 5 height 4
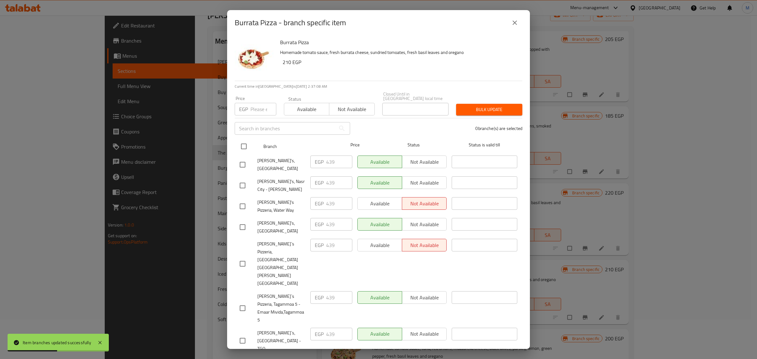
click at [245, 144] on input "checkbox" at bounding box center [243, 146] width 13 height 13
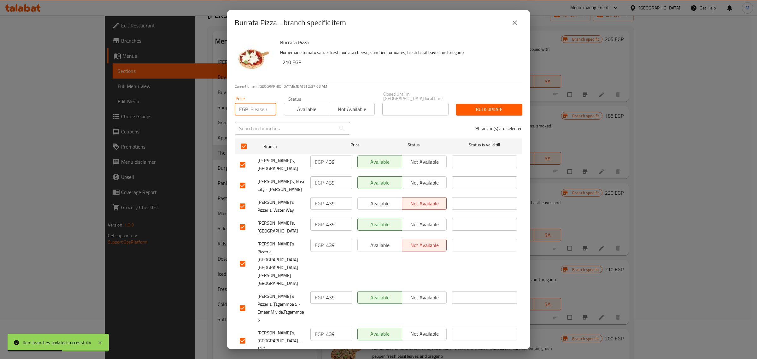
click at [259, 110] on input "number" at bounding box center [264, 109] width 26 height 13
paste input "445"
click at [482, 111] on span "Bulk update" at bounding box center [489, 110] width 56 height 8
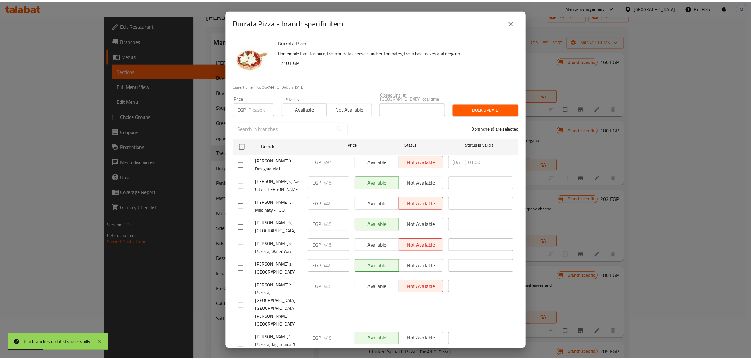
scroll to position [690, 0]
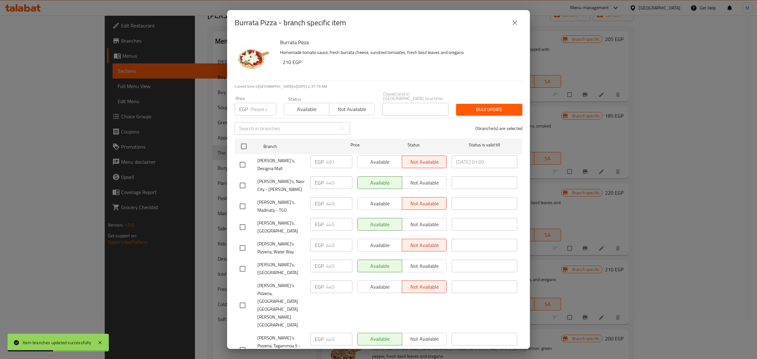
click at [244, 158] on input "checkbox" at bounding box center [242, 164] width 13 height 13
checkbox input "true"
click at [259, 110] on input "number" at bounding box center [264, 109] width 26 height 13
paste input "496"
type input "496"
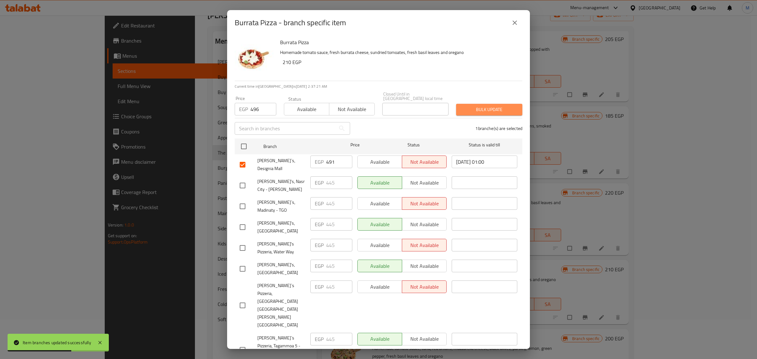
click at [496, 106] on span "Bulk update" at bounding box center [489, 110] width 56 height 8
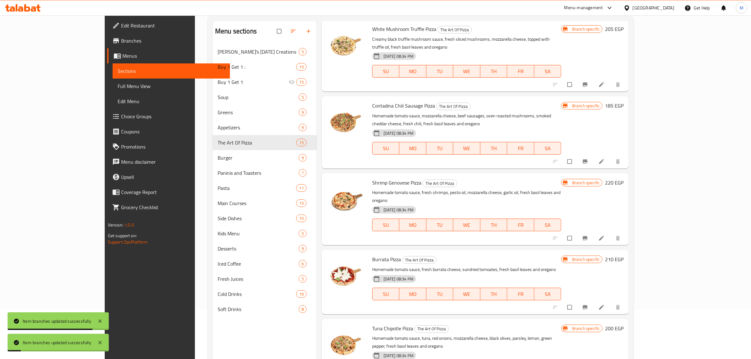
scroll to position [79, 0]
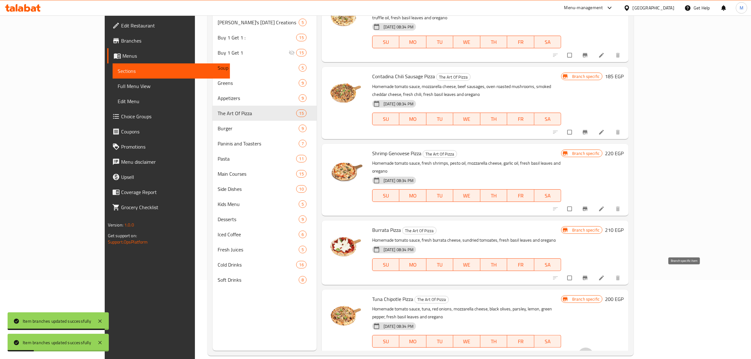
click at [588, 353] on icon "Branch-specific-item" at bounding box center [585, 355] width 5 height 4
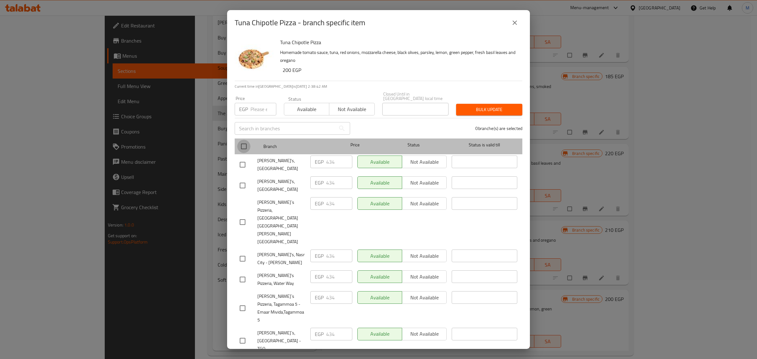
click at [244, 145] on input "checkbox" at bounding box center [243, 146] width 13 height 13
checkbox input "true"
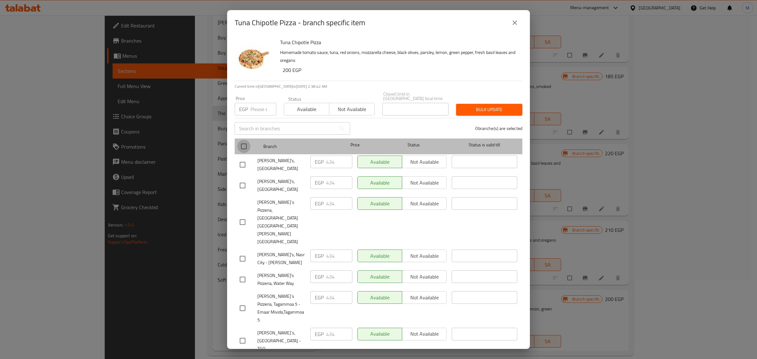
checkbox input "true"
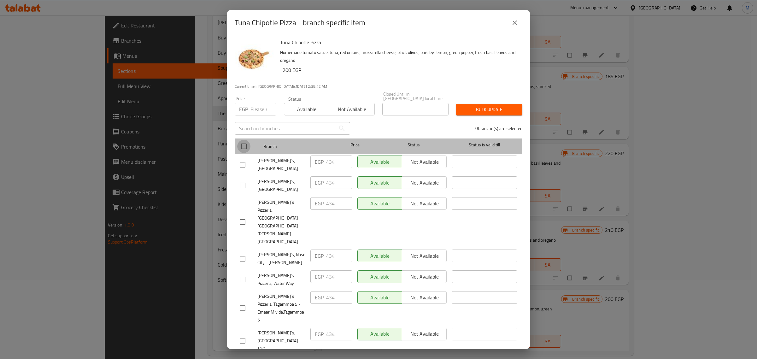
checkbox input "true"
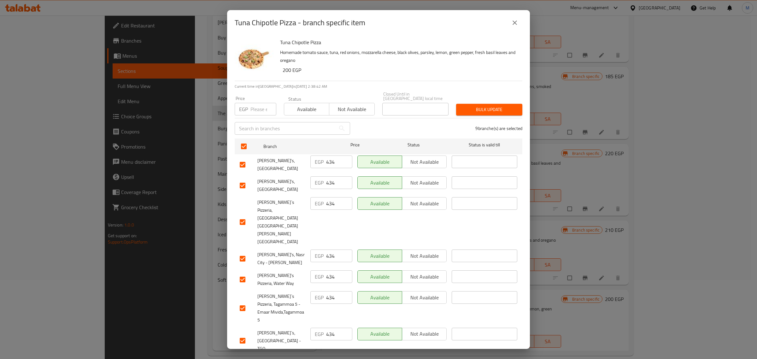
drag, startPoint x: 261, startPoint y: 107, endPoint x: 269, endPoint y: 122, distance: 17.1
click at [261, 108] on input "number" at bounding box center [264, 109] width 26 height 13
paste input "439"
type input "439"
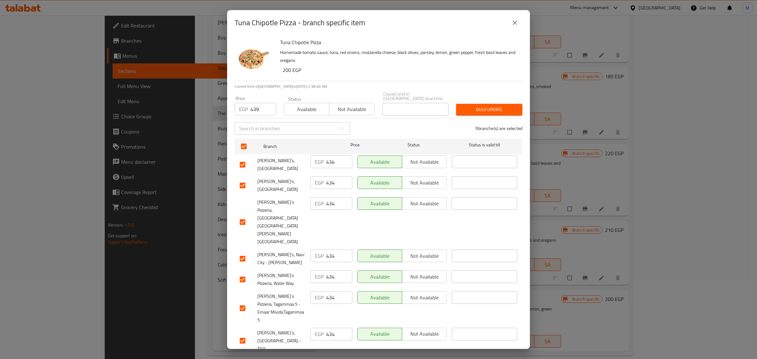
checkbox input "false"
click at [486, 106] on span "Bulk update" at bounding box center [489, 110] width 56 height 8
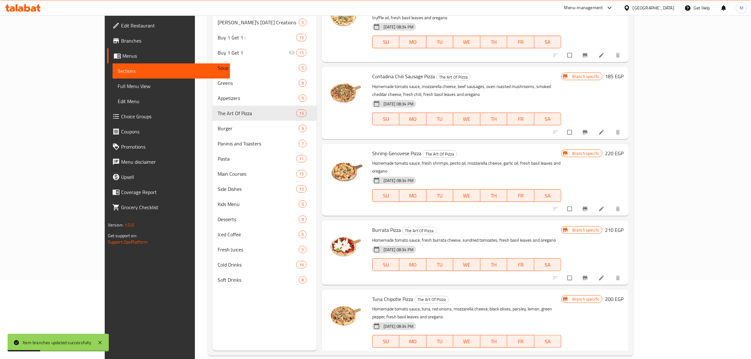
click at [594, 348] on button "Branch-specific-item" at bounding box center [585, 355] width 15 height 14
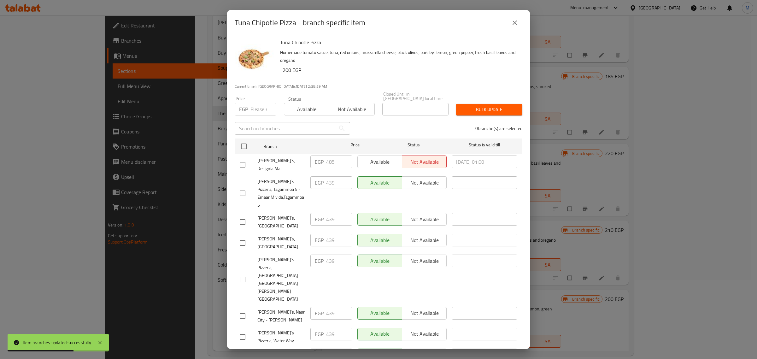
click at [247, 166] on input "checkbox" at bounding box center [242, 164] width 13 height 13
checkbox input "true"
click at [259, 109] on input "number" at bounding box center [264, 109] width 26 height 13
paste input "491"
type input "491"
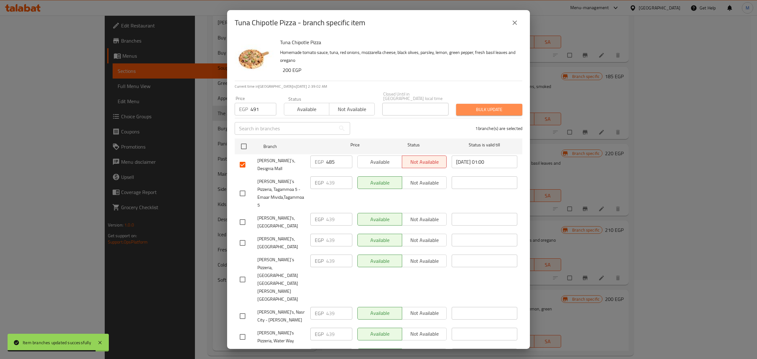
click at [478, 107] on span "Bulk update" at bounding box center [489, 110] width 56 height 8
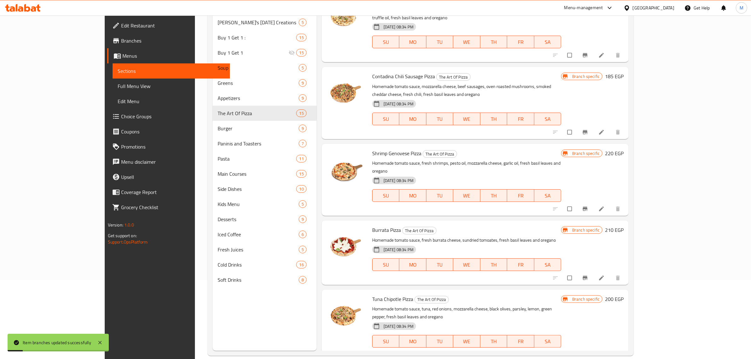
scroll to position [89, 0]
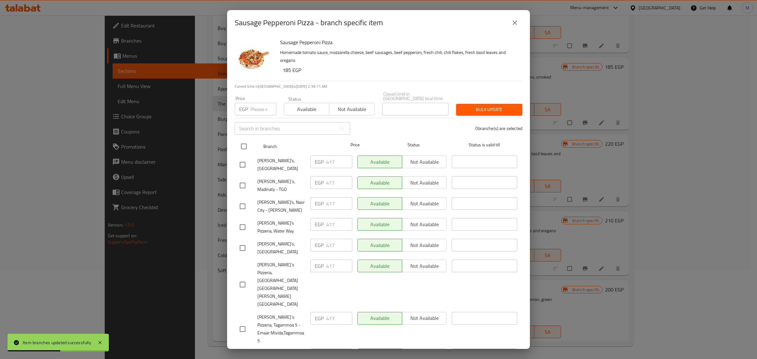
click at [250, 147] on input "checkbox" at bounding box center [243, 146] width 13 height 13
checkbox input "true"
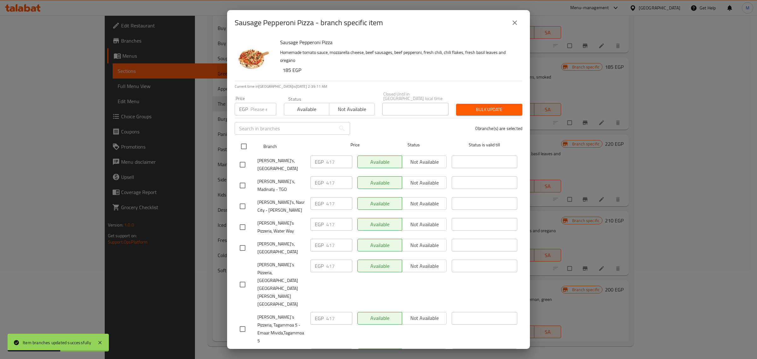
checkbox input "true"
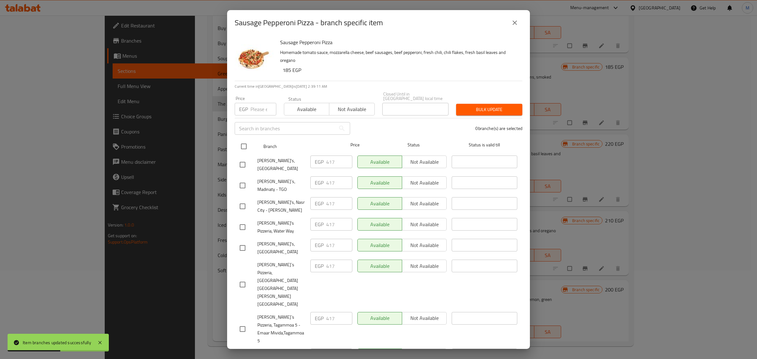
checkbox input "true"
click at [263, 109] on input "number" at bounding box center [264, 109] width 26 height 13
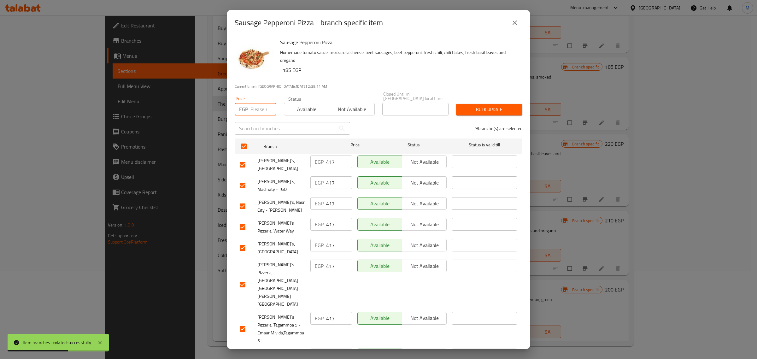
paste input "422"
type input "422"
checkbox input "false"
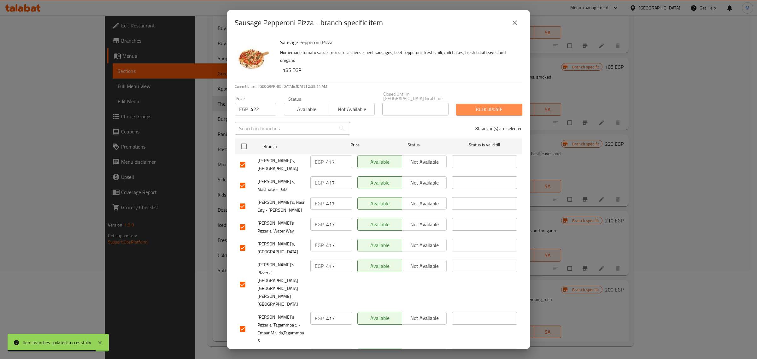
click at [475, 110] on span "Bulk update" at bounding box center [489, 110] width 56 height 8
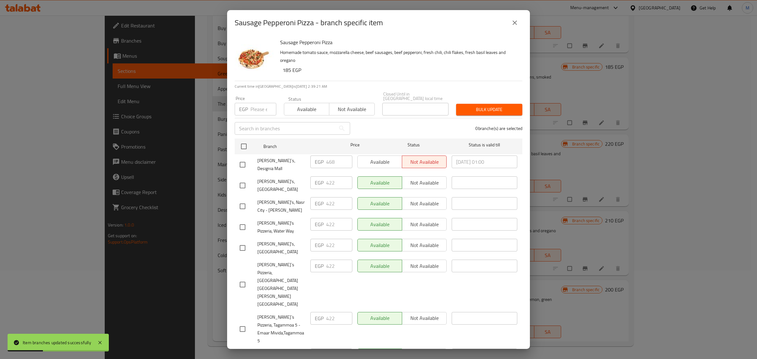
click at [245, 160] on input "checkbox" at bounding box center [242, 164] width 13 height 13
checkbox input "true"
click at [256, 114] on div "Price EGP Price" at bounding box center [255, 105] width 49 height 27
click at [257, 108] on input "number" at bounding box center [264, 109] width 26 height 13
paste input "474"
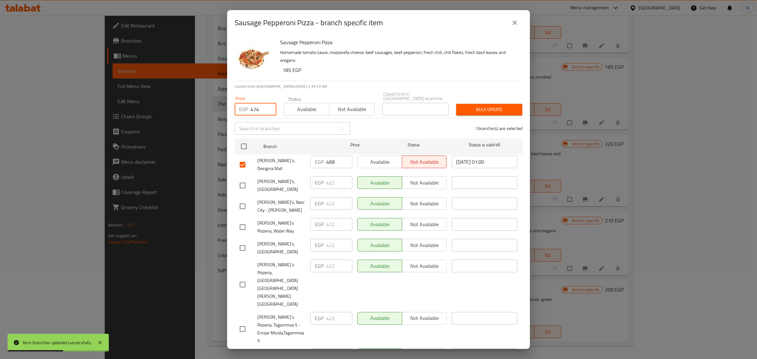
type input "474"
click at [493, 108] on span "Bulk update" at bounding box center [489, 110] width 56 height 8
